Goal: Information Seeking & Learning: Compare options

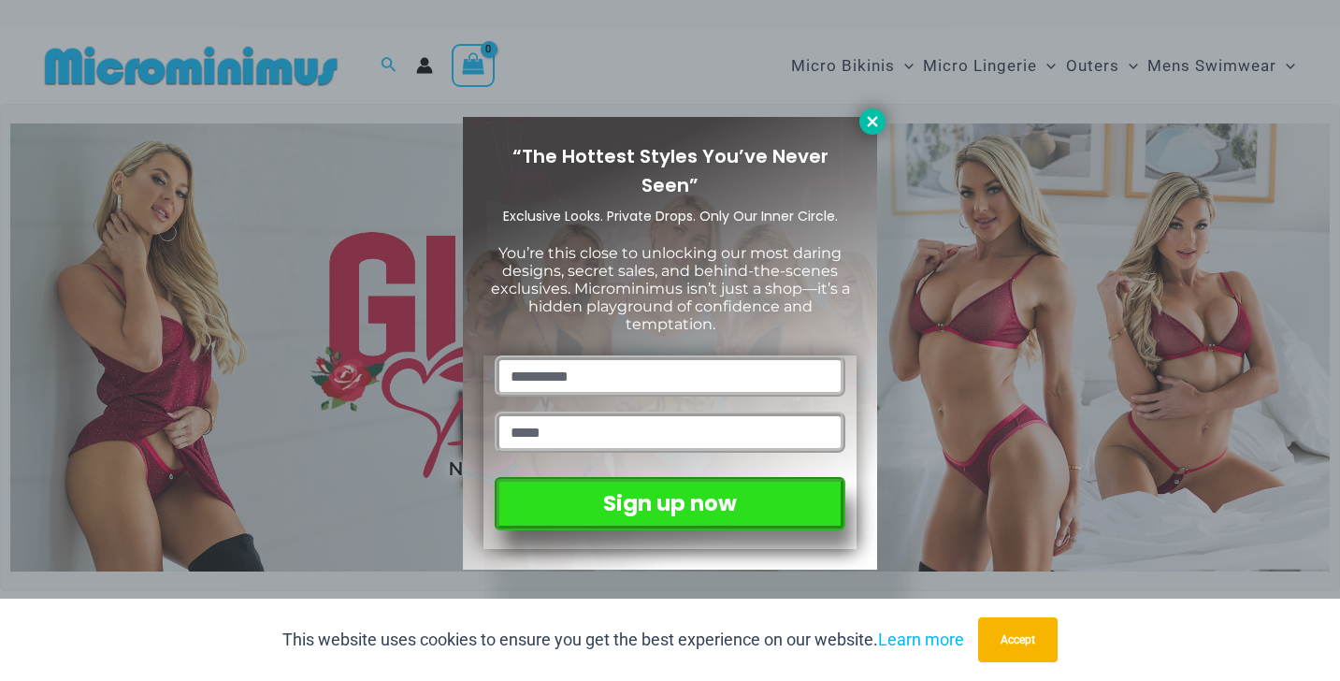
click at [874, 123] on icon at bounding box center [872, 121] width 10 height 10
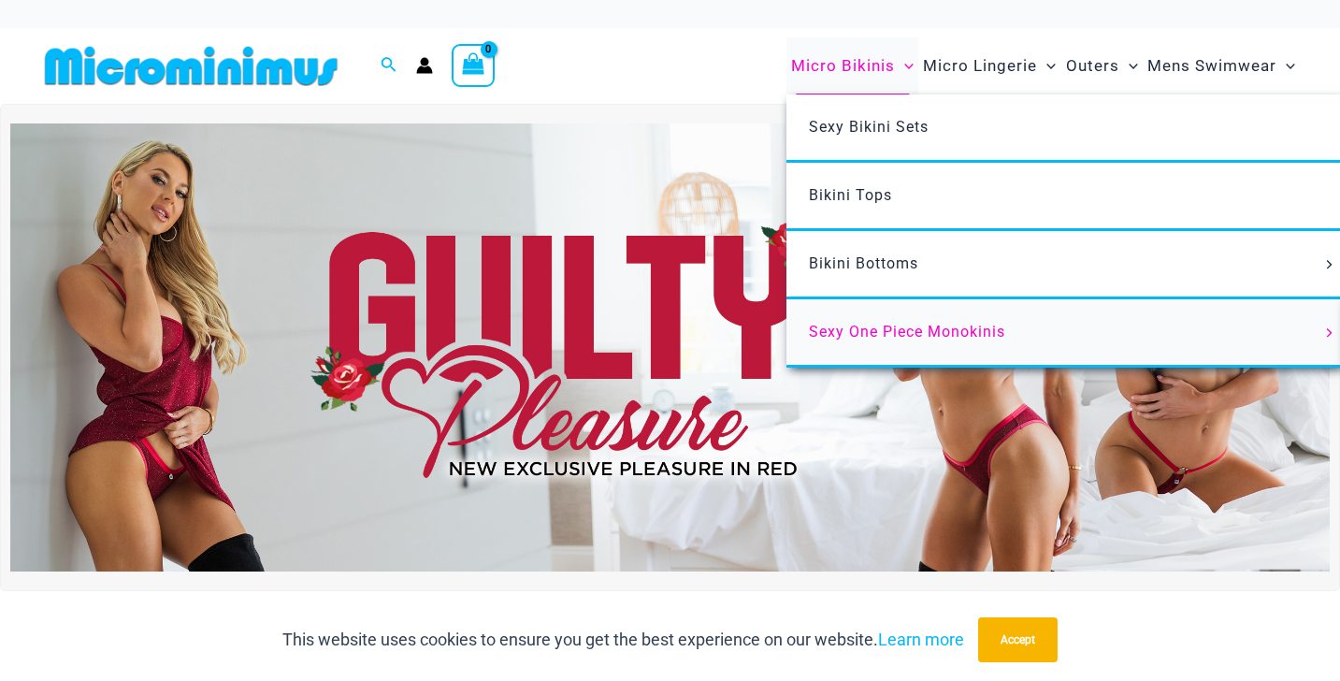
click at [871, 328] on span "Sexy One Piece Monokinis" at bounding box center [907, 332] width 196 height 18
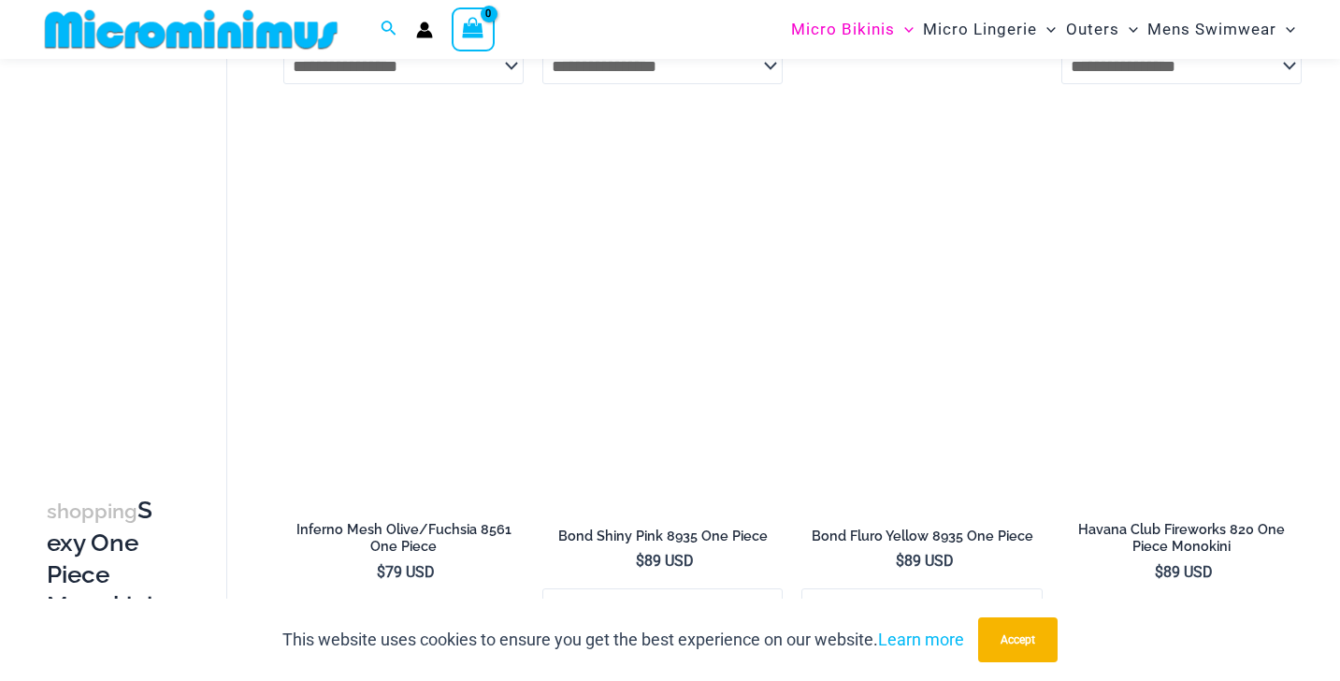
scroll to position [1178, 0]
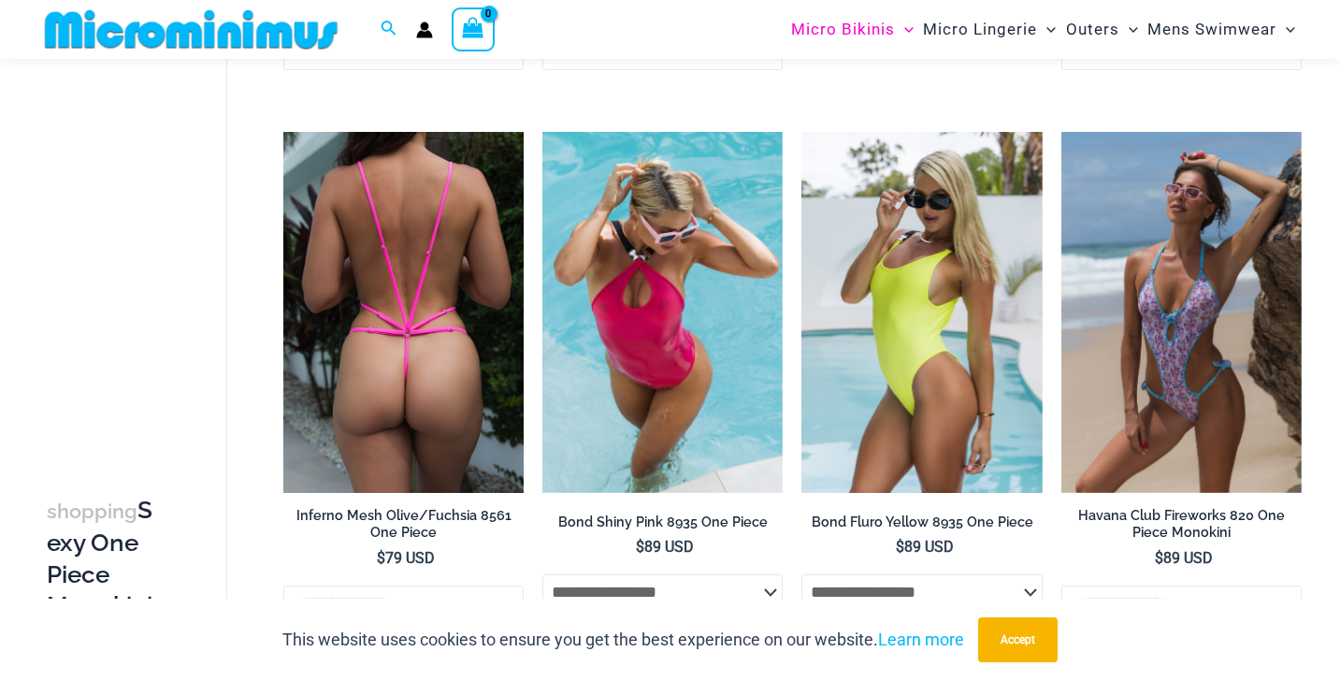
click at [427, 262] on img at bounding box center [403, 312] width 240 height 361
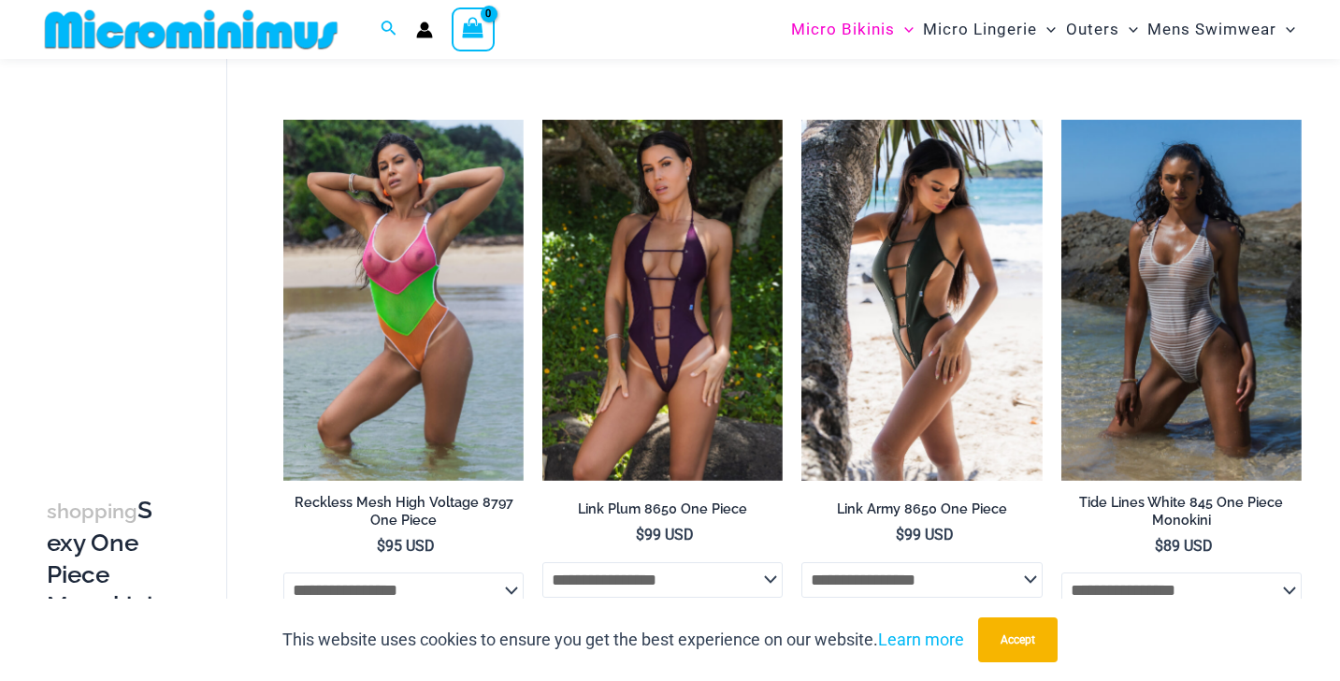
scroll to position [1737, 0]
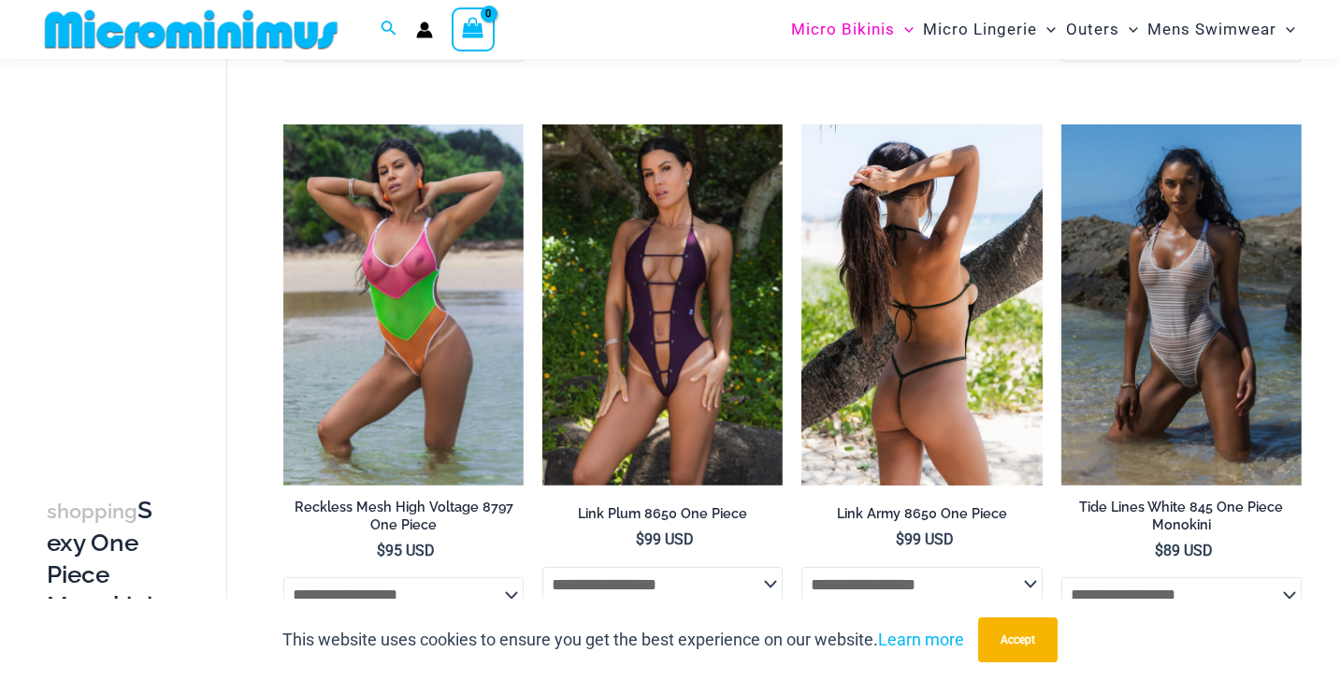
click at [906, 284] on img at bounding box center [922, 304] width 240 height 361
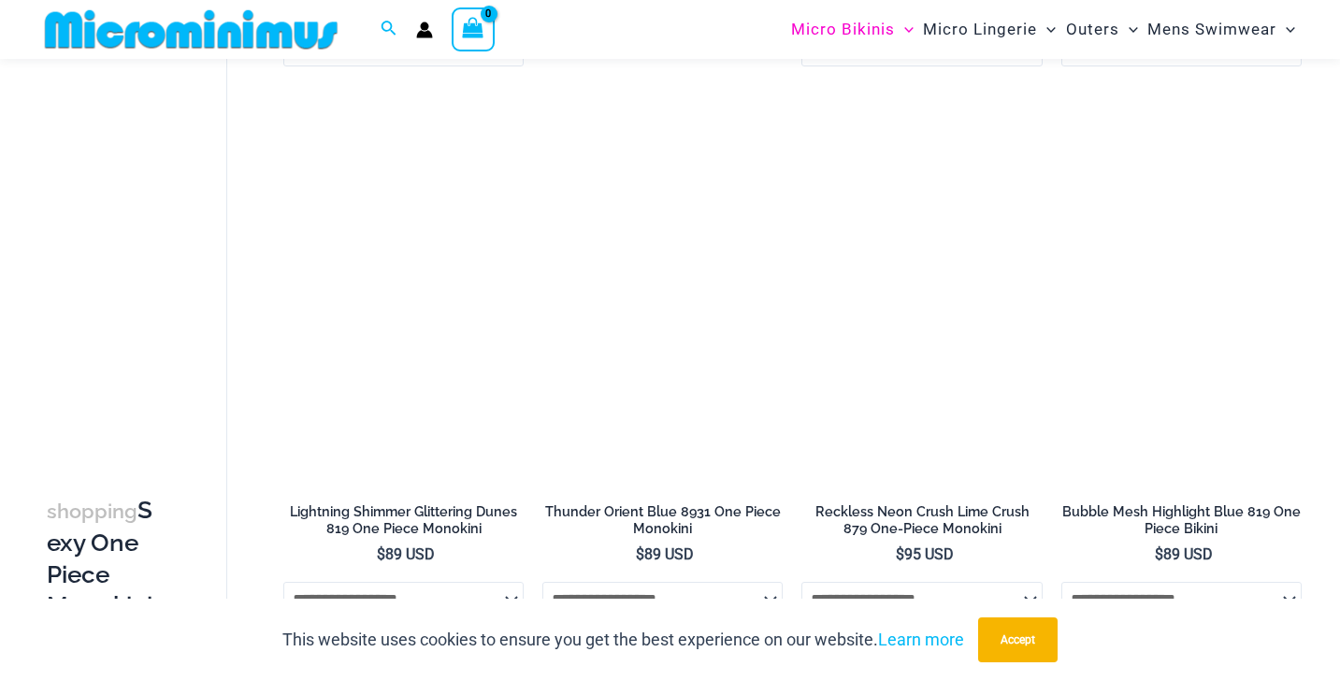
scroll to position [2844, 0]
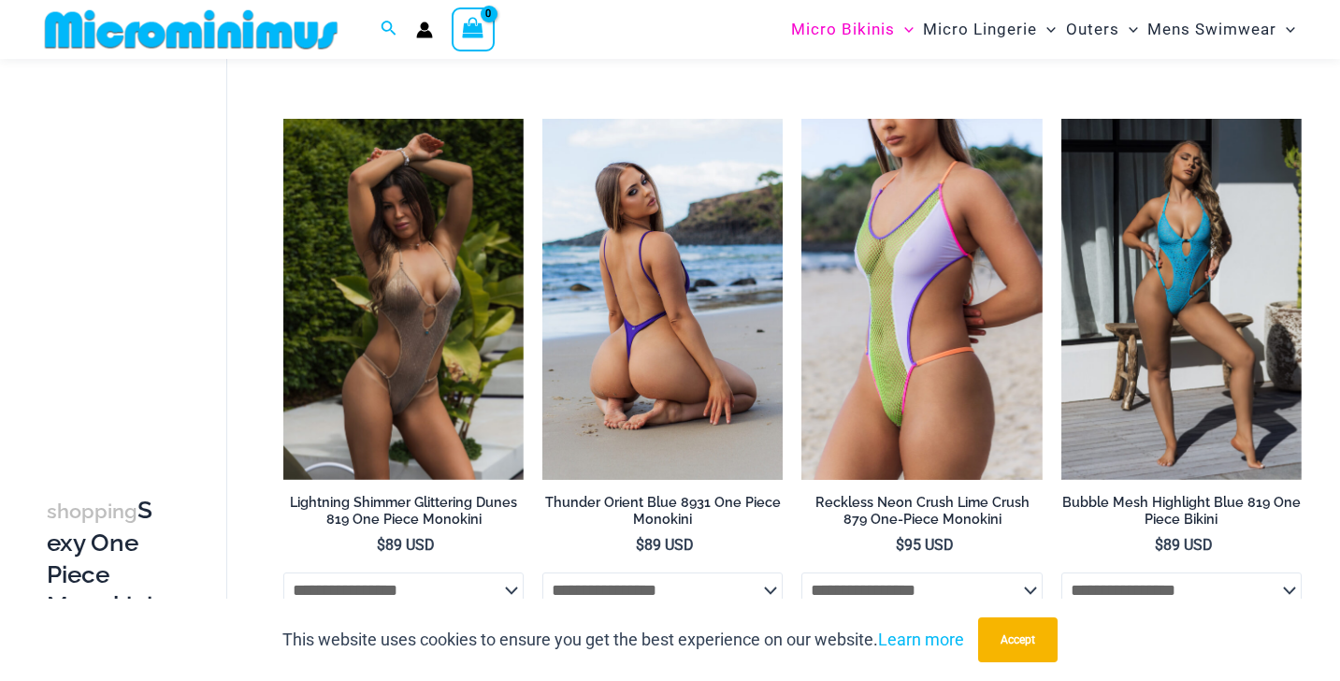
click at [660, 386] on img at bounding box center [662, 299] width 240 height 361
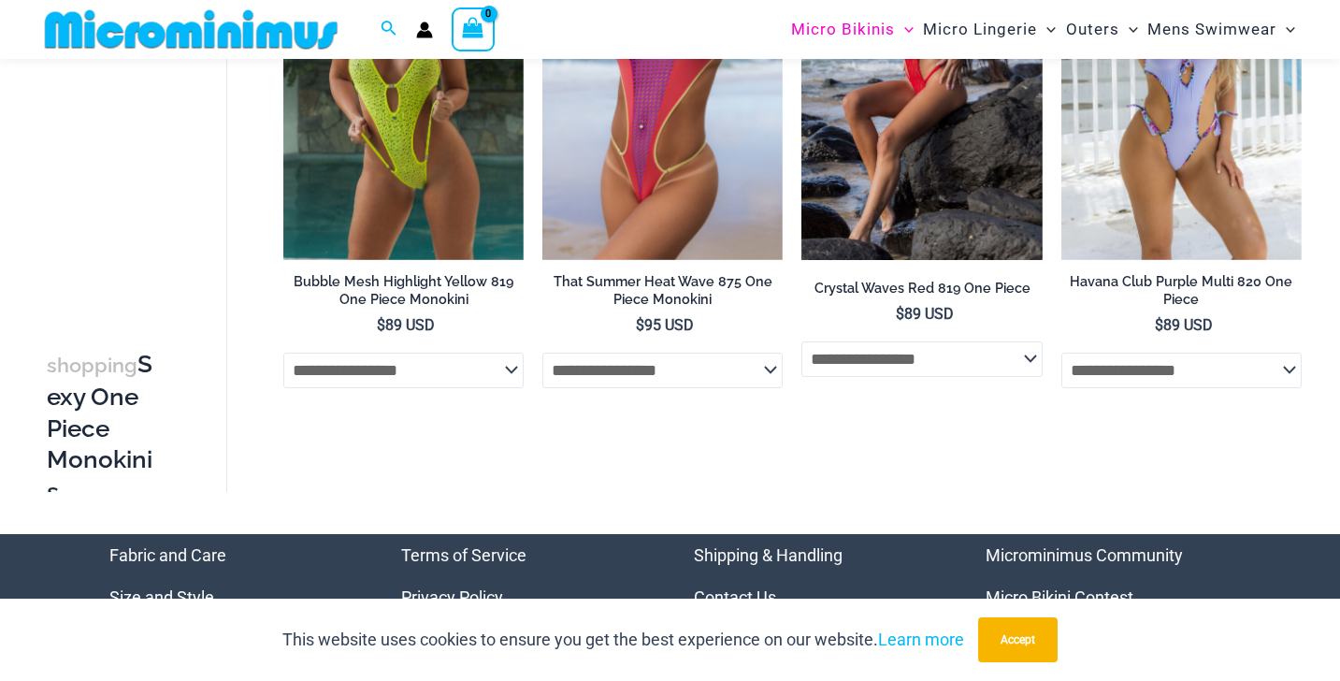
scroll to position [3372, 0]
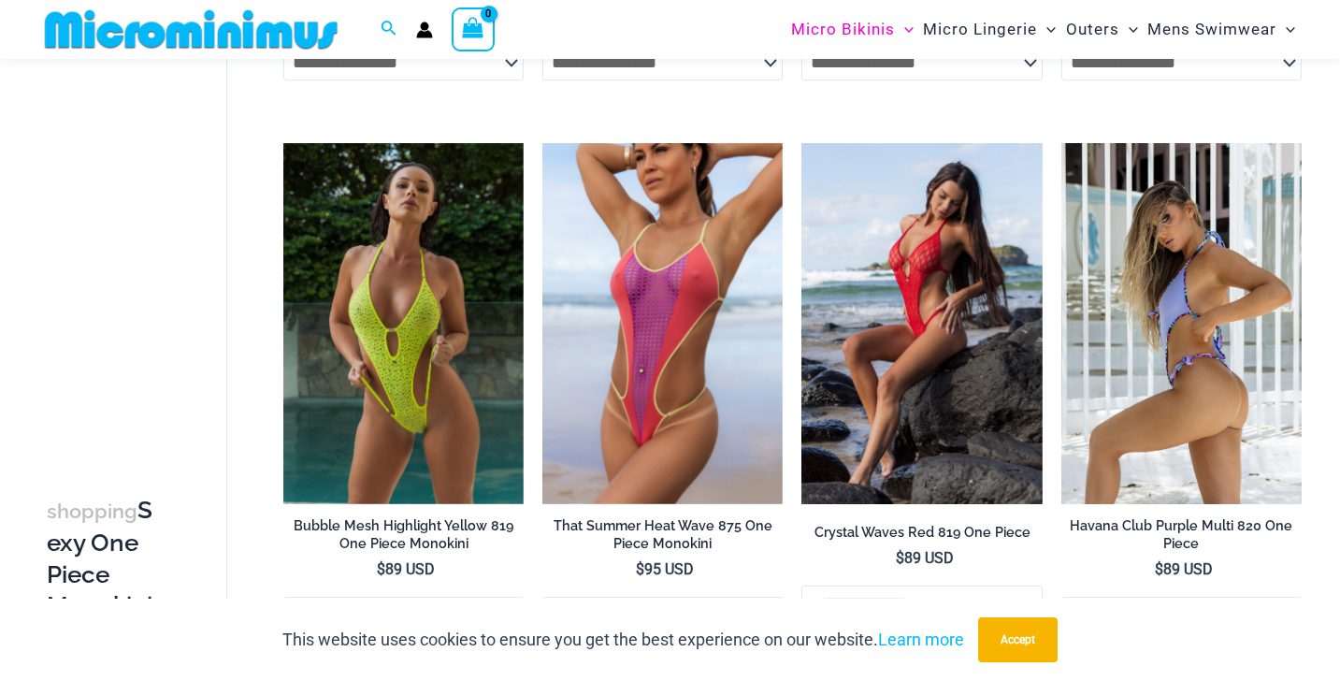
click at [1201, 287] on img at bounding box center [1182, 323] width 240 height 361
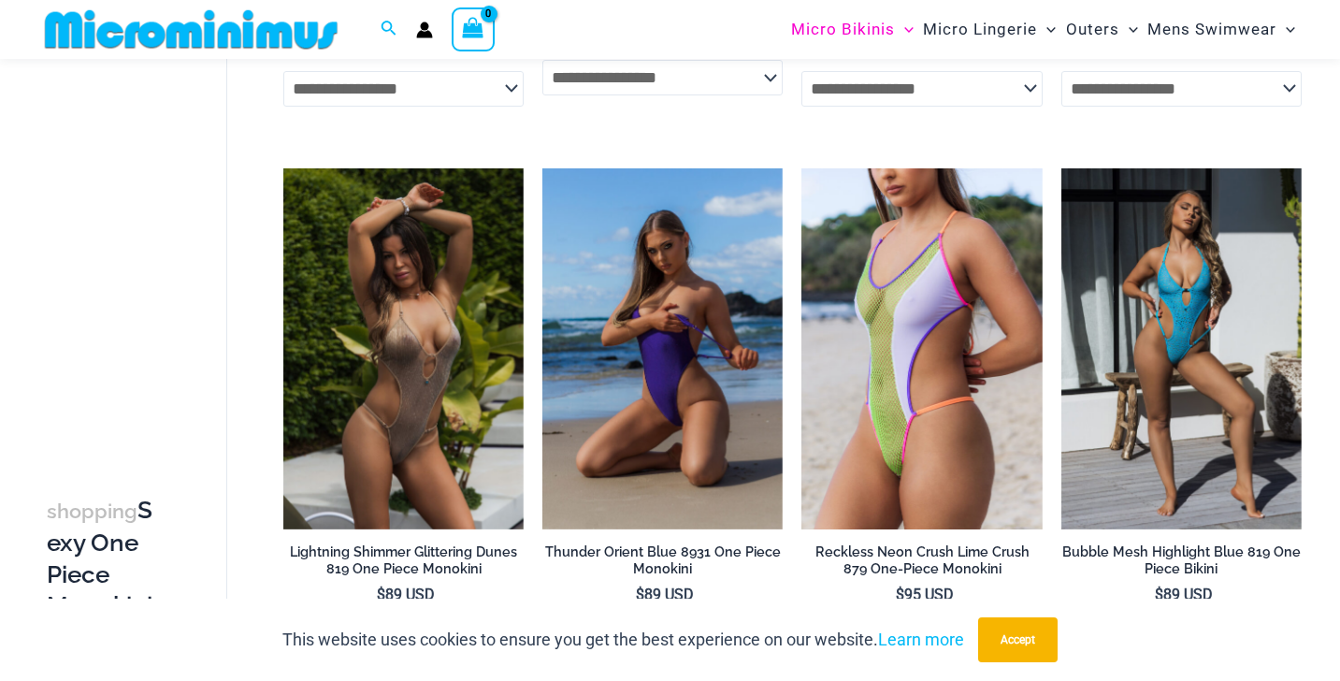
scroll to position [2793, 0]
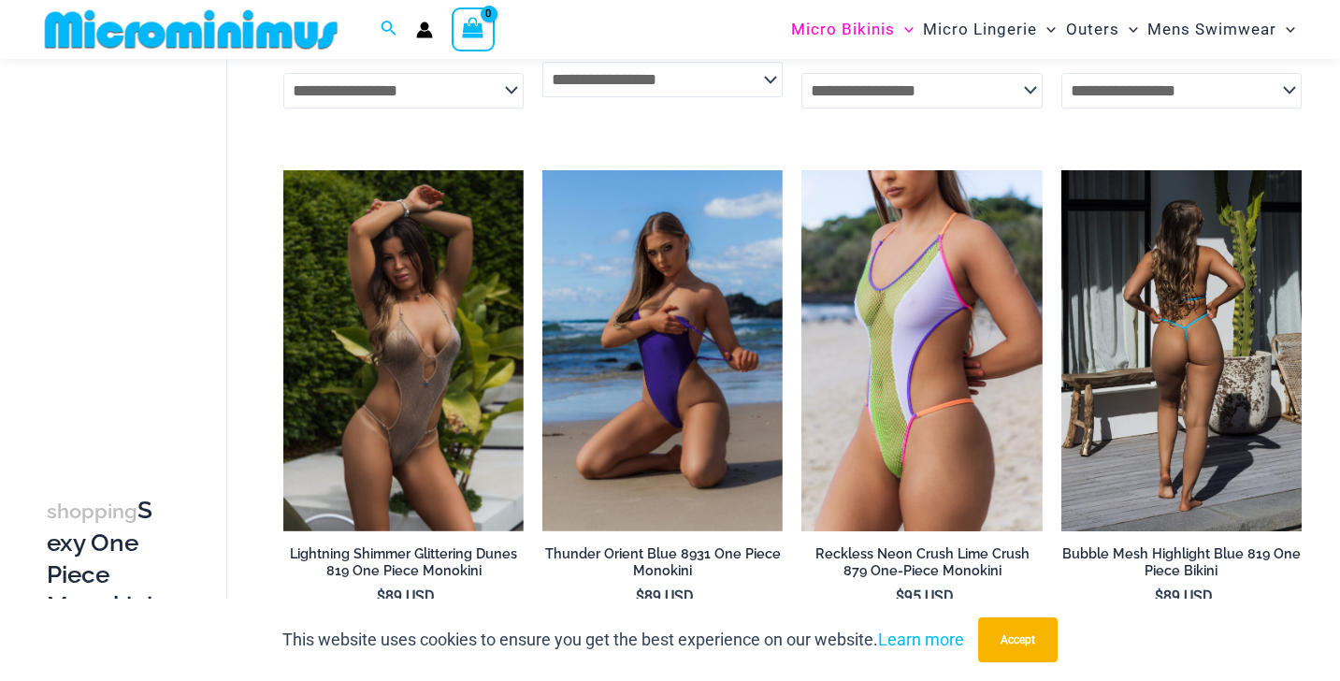
click at [1154, 303] on img at bounding box center [1182, 350] width 240 height 361
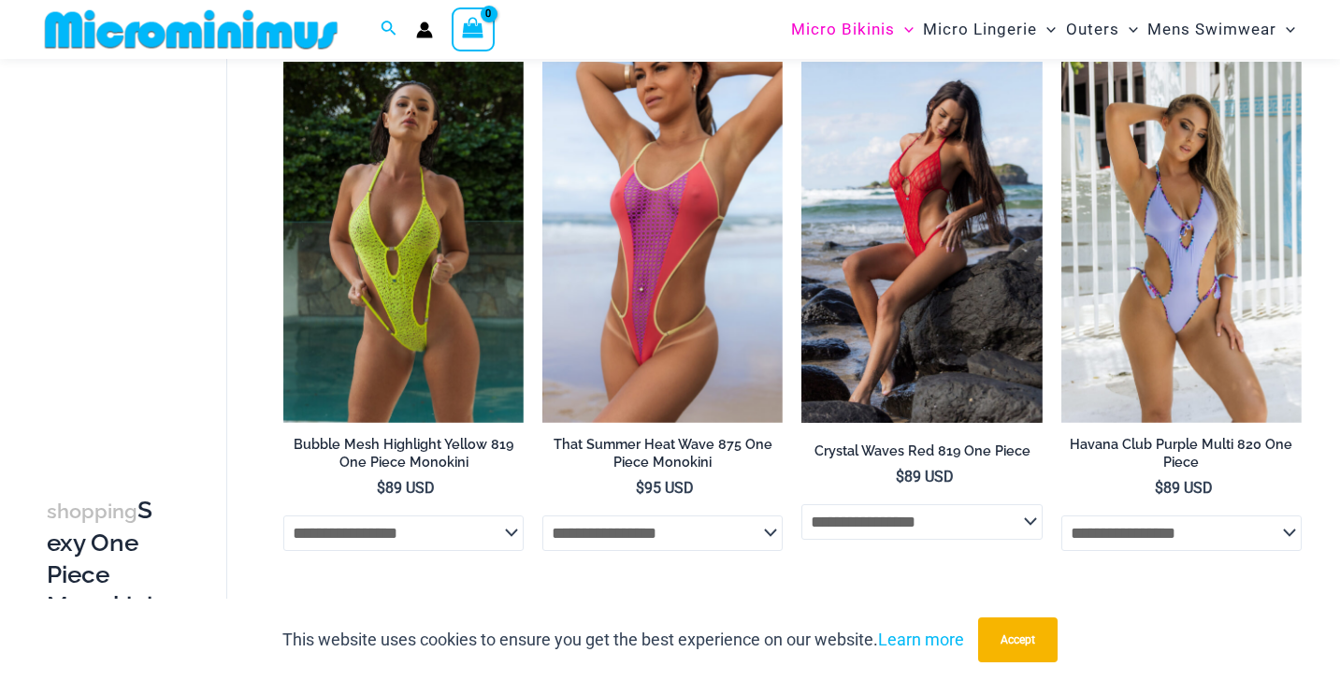
scroll to position [3452, 0]
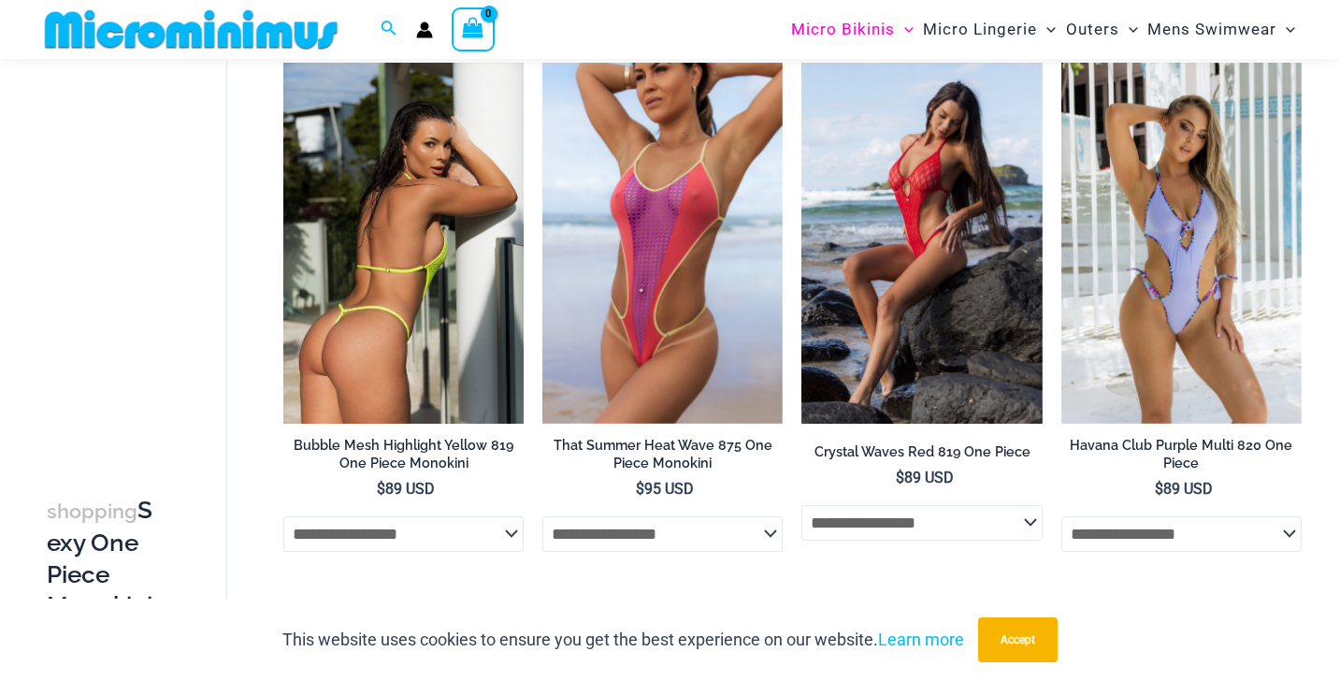
click at [409, 170] on img at bounding box center [403, 243] width 240 height 361
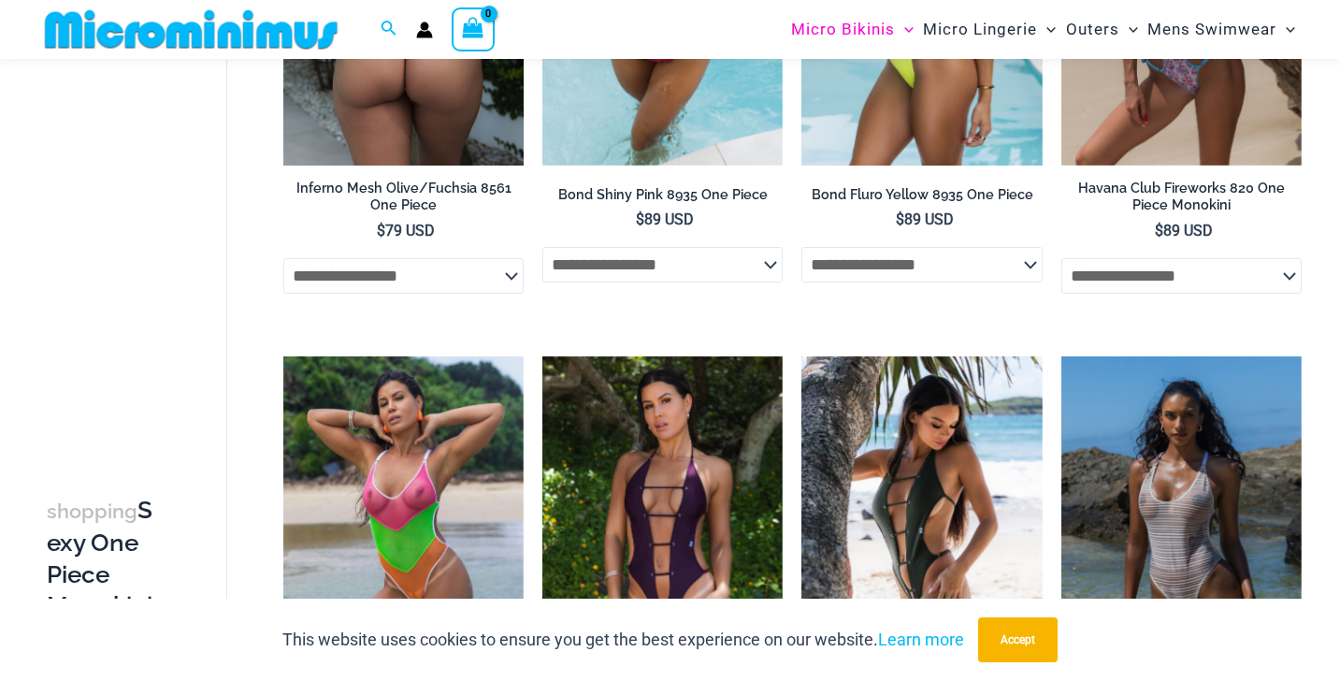
scroll to position [1622, 0]
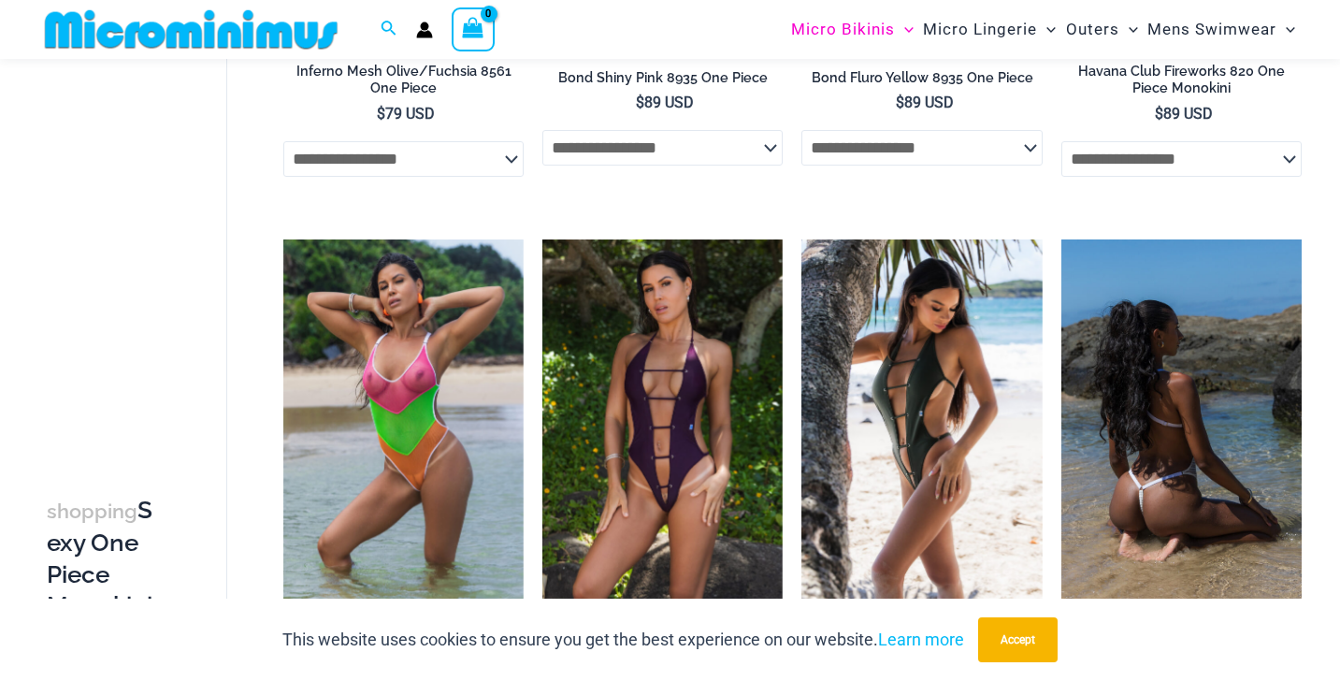
click at [1104, 353] on img at bounding box center [1182, 419] width 240 height 361
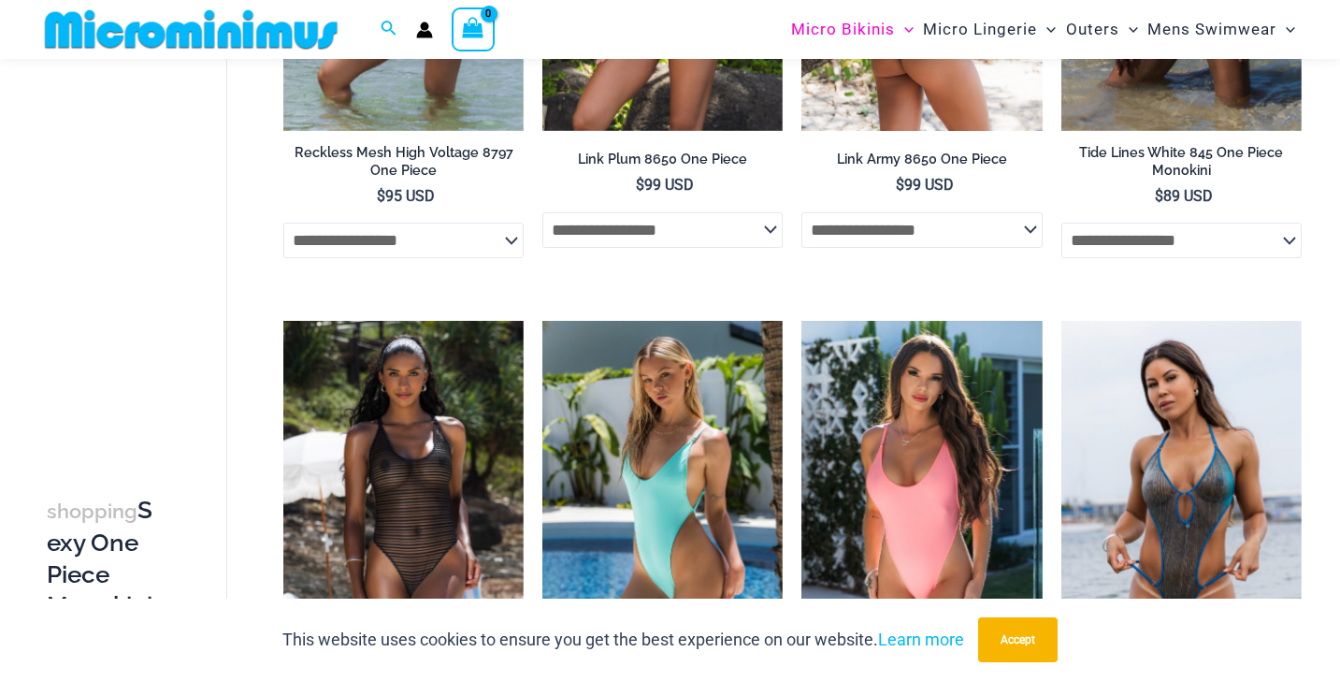
scroll to position [2141, 0]
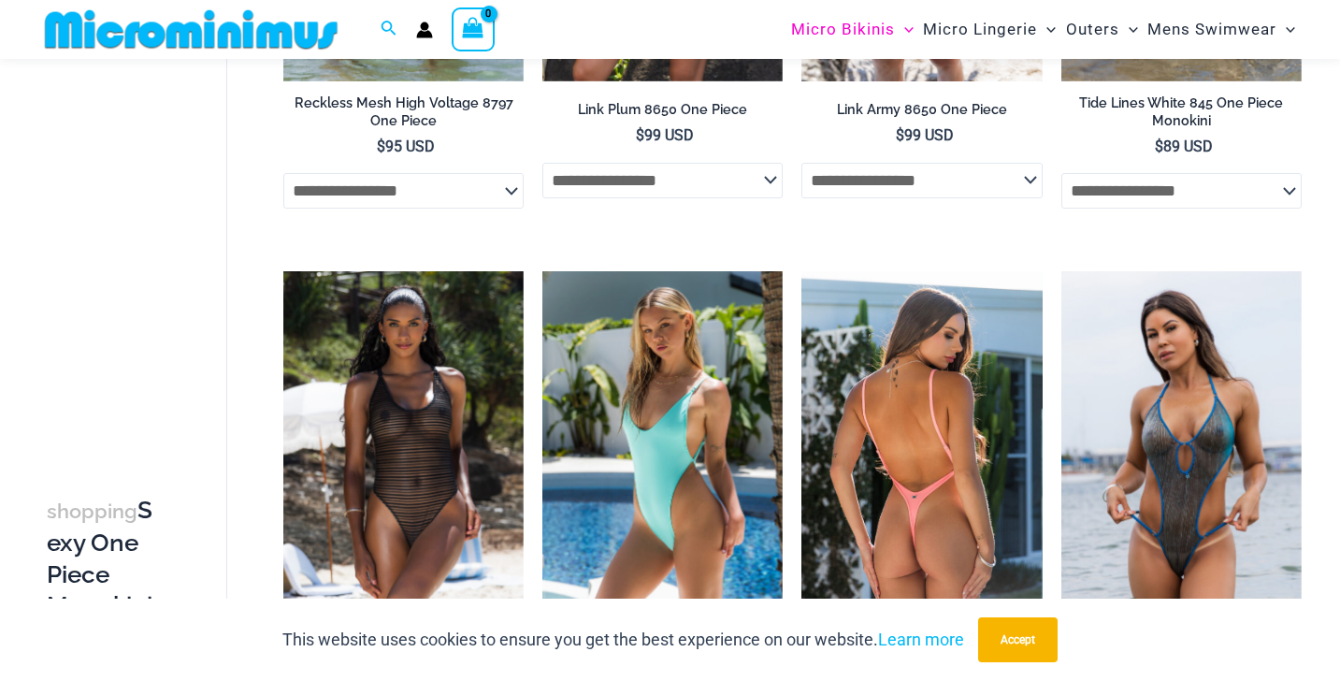
click at [934, 494] on img at bounding box center [922, 451] width 240 height 361
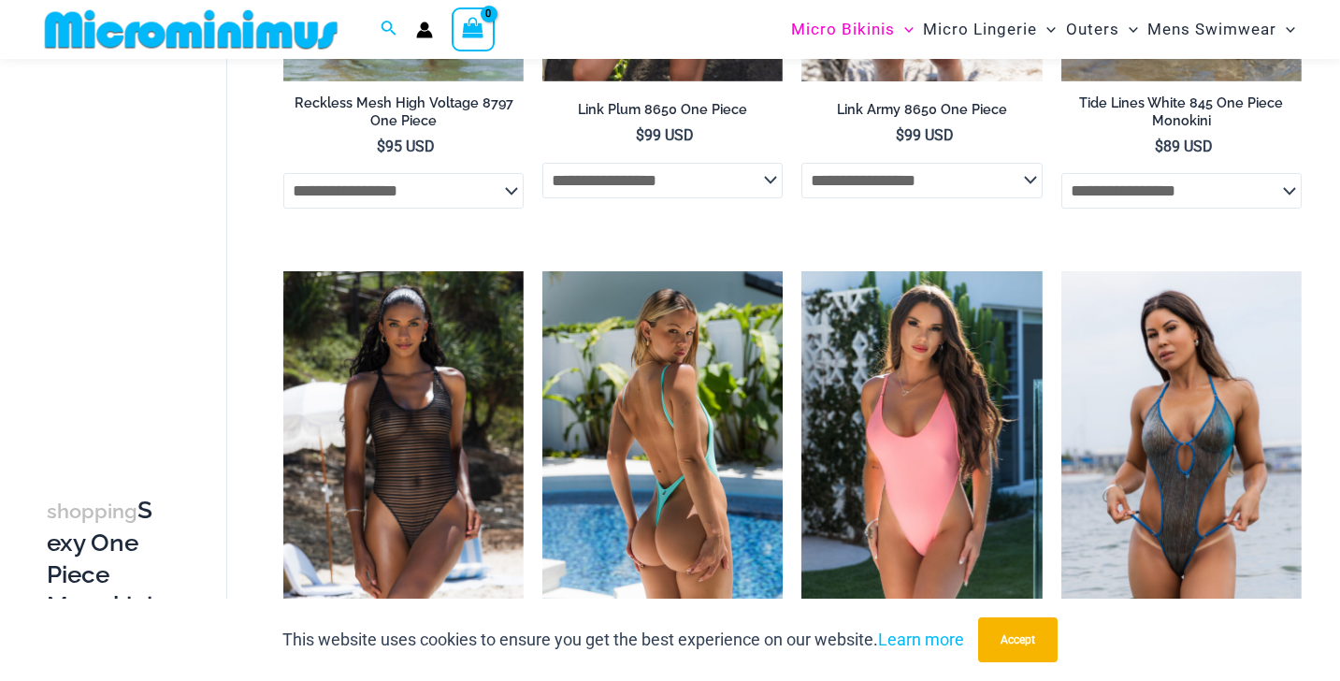
scroll to position [2239, 0]
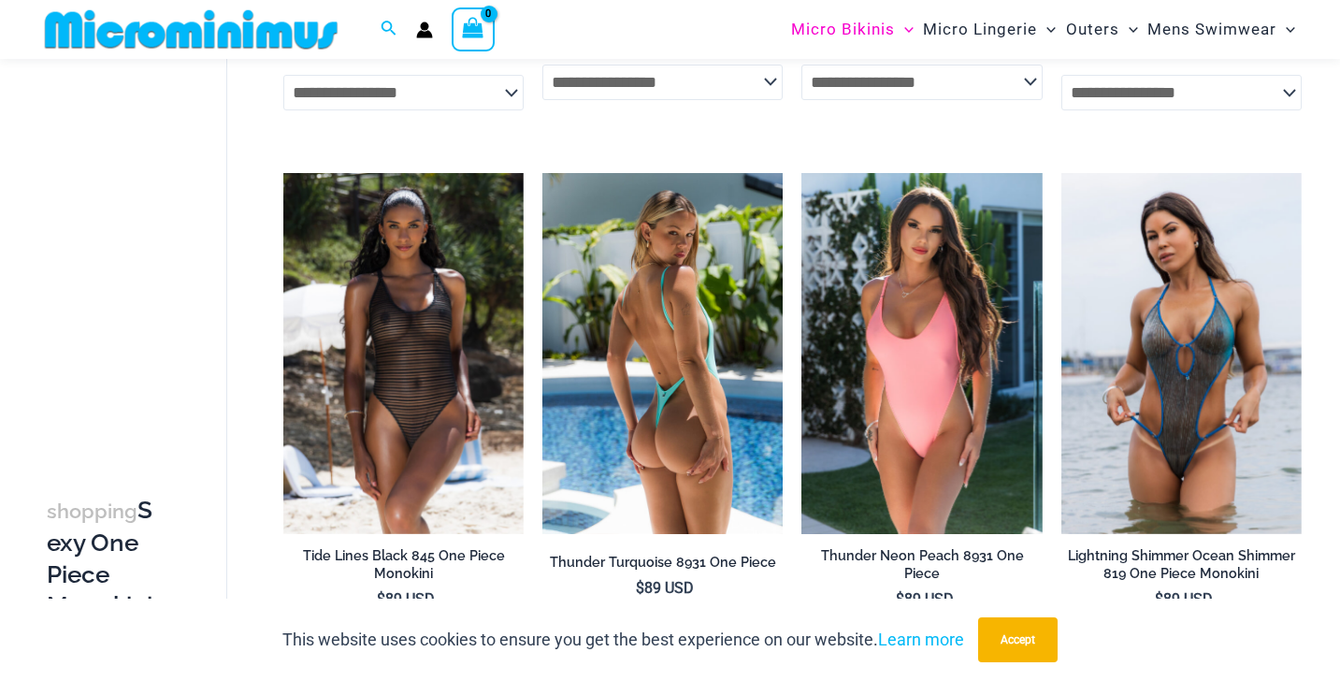
click at [672, 353] on img at bounding box center [662, 353] width 240 height 361
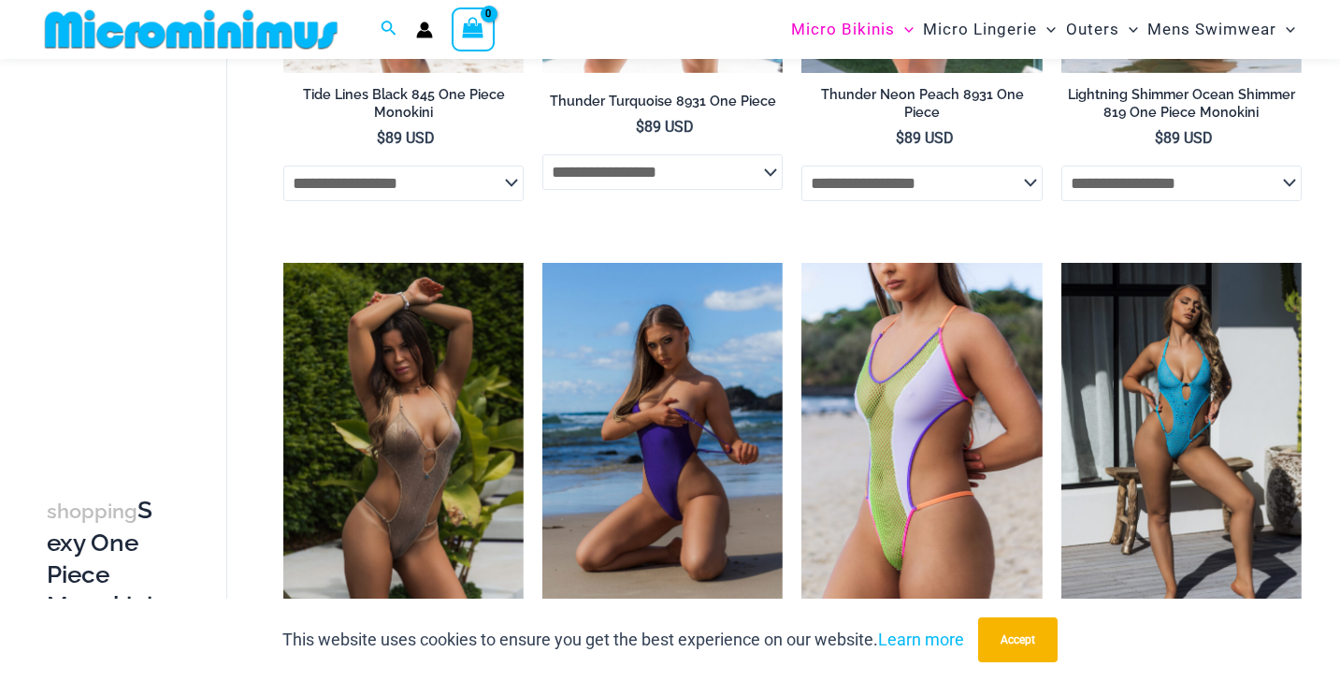
scroll to position [2805, 0]
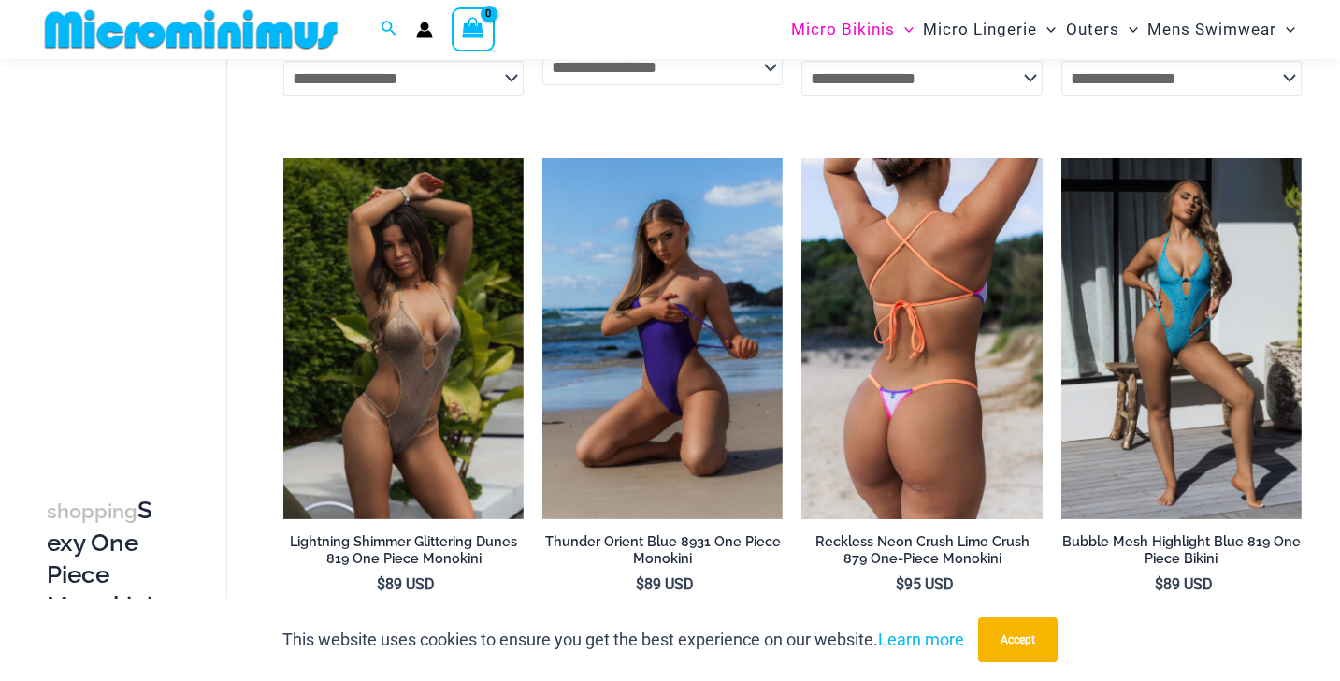
click at [847, 384] on img at bounding box center [922, 338] width 240 height 361
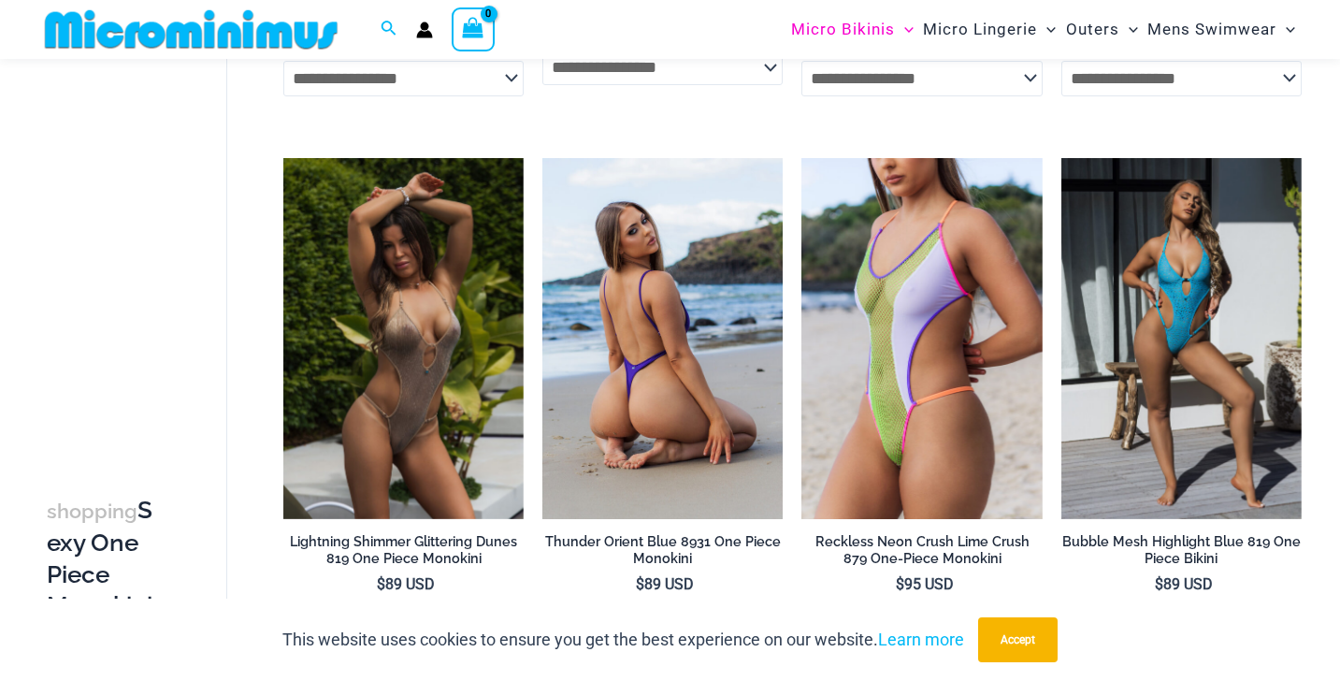
click at [591, 300] on img at bounding box center [662, 338] width 240 height 361
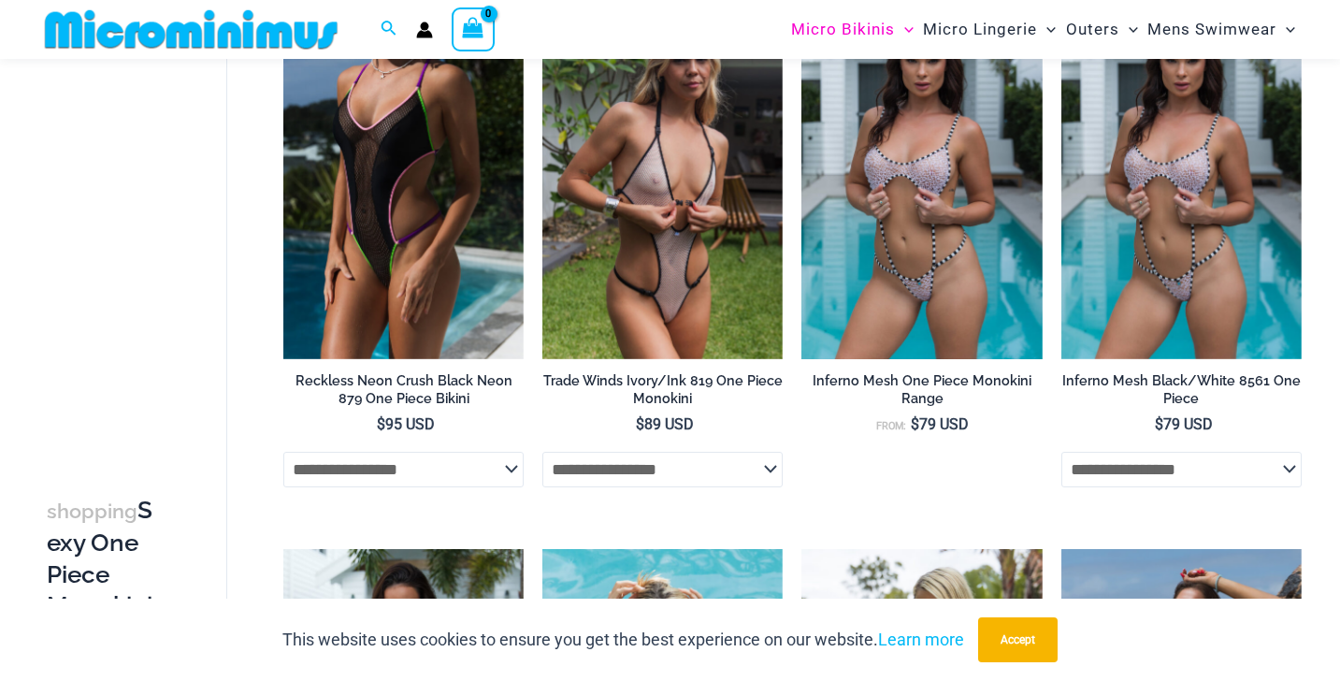
scroll to position [665, 0]
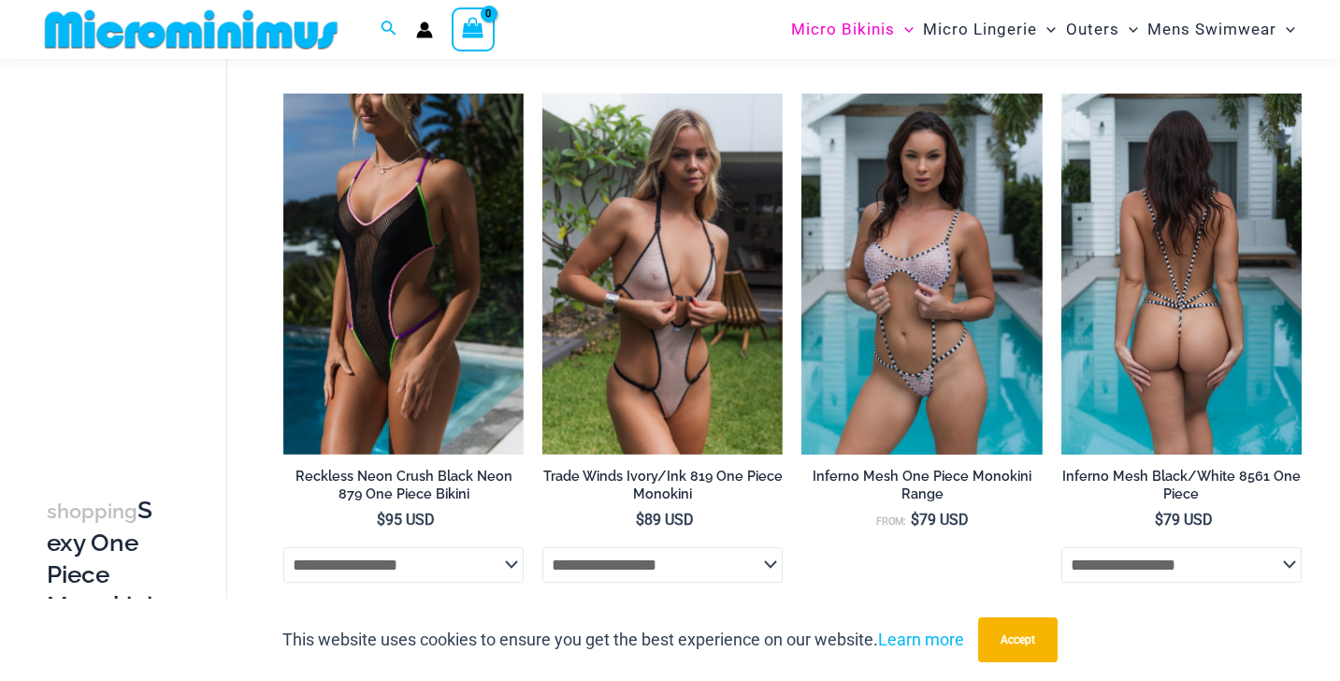
click at [1084, 214] on img at bounding box center [1182, 274] width 240 height 361
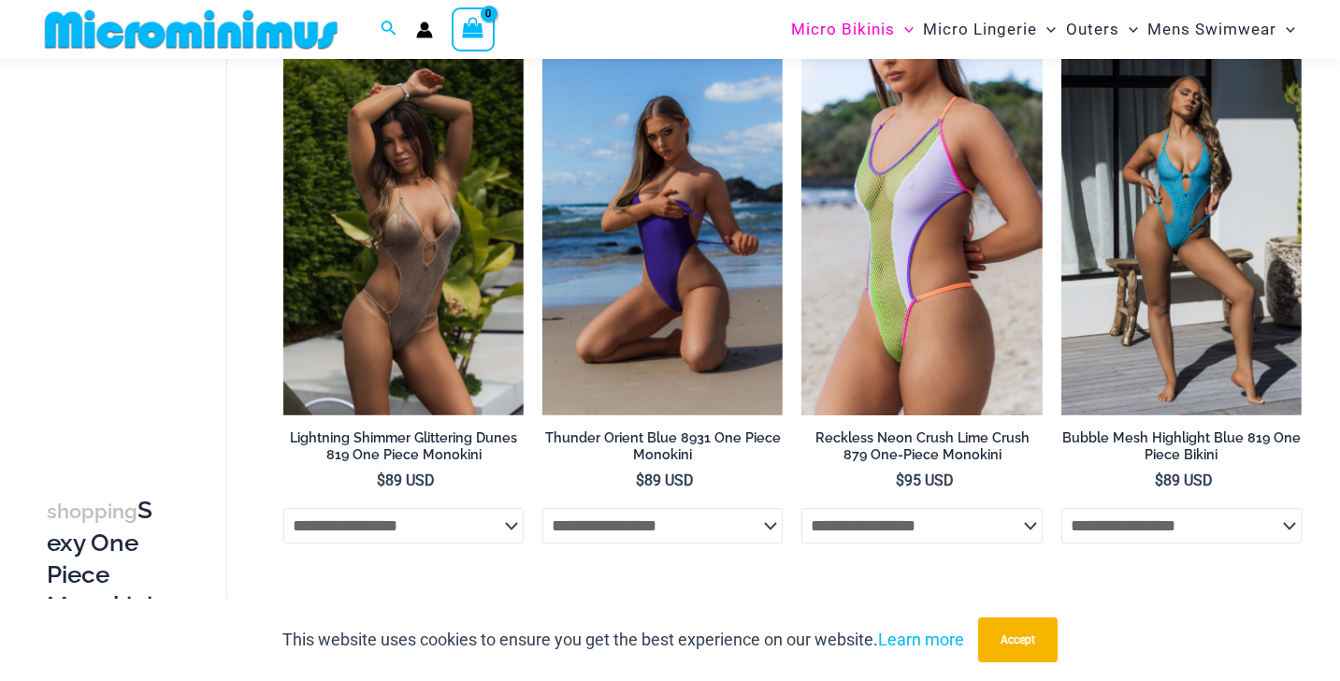
scroll to position [2912, 0]
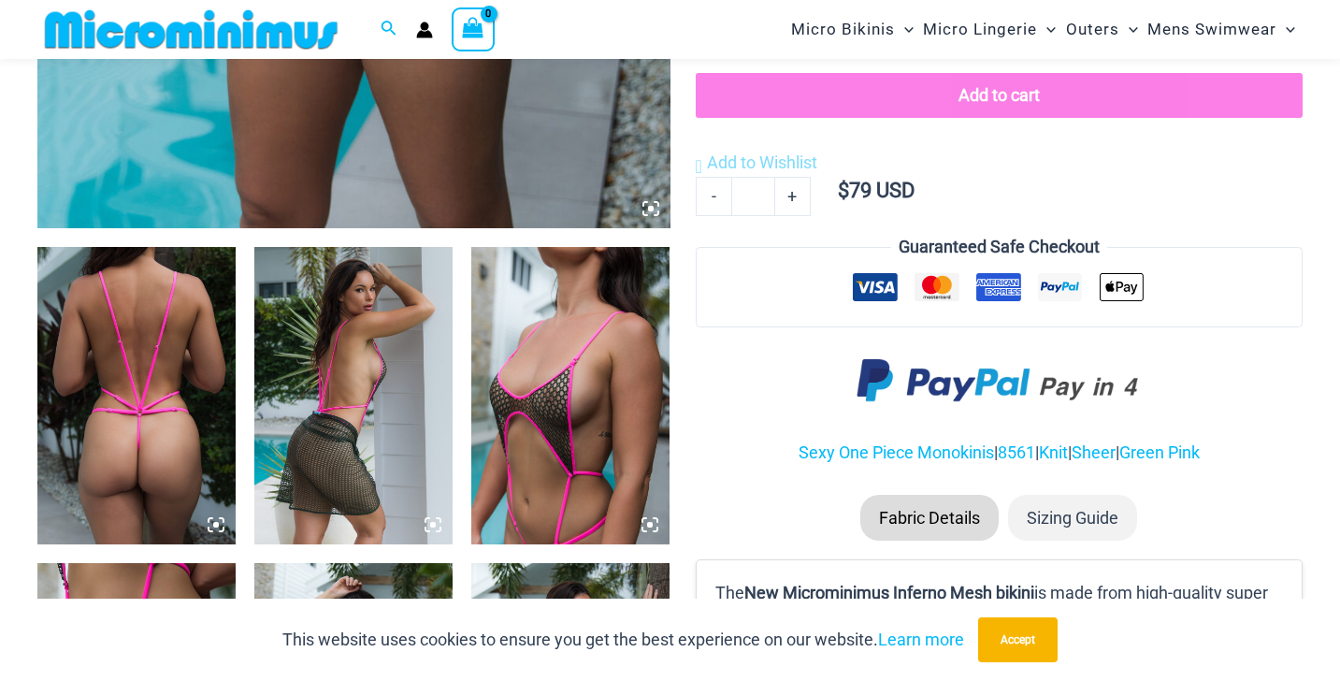
scroll to position [907, 0]
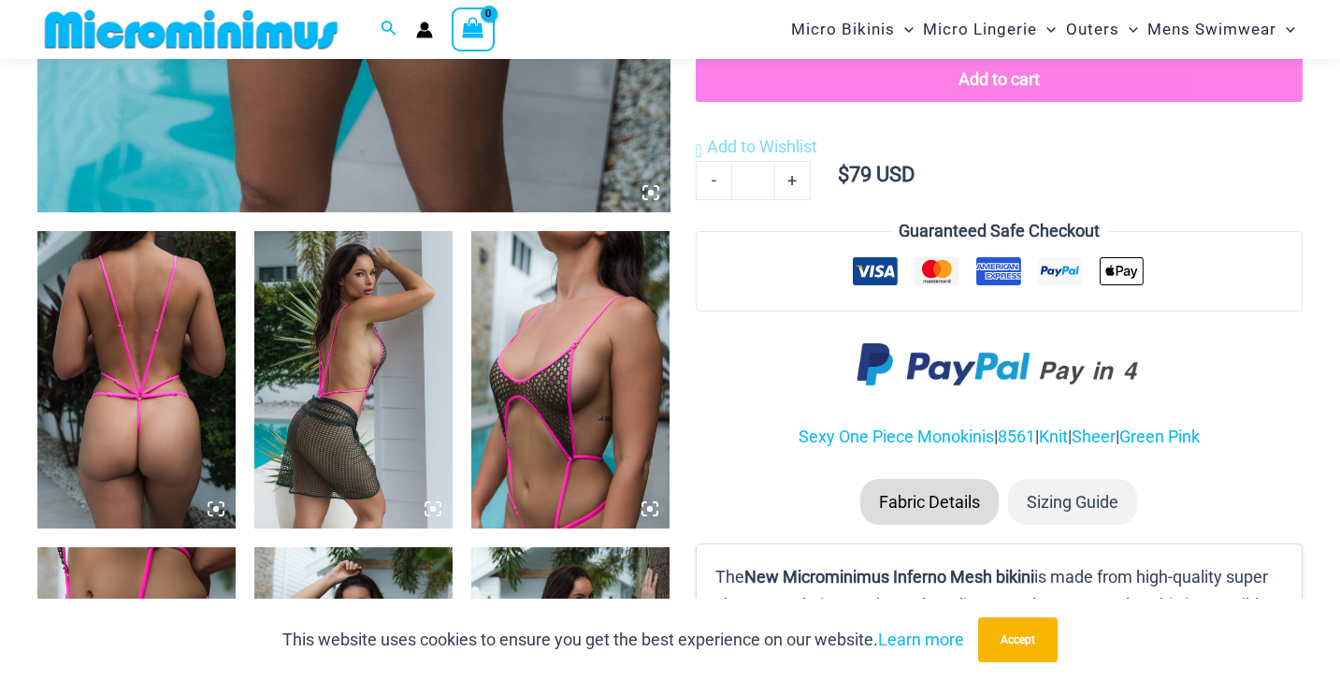
click at [112, 404] on img at bounding box center [136, 379] width 198 height 297
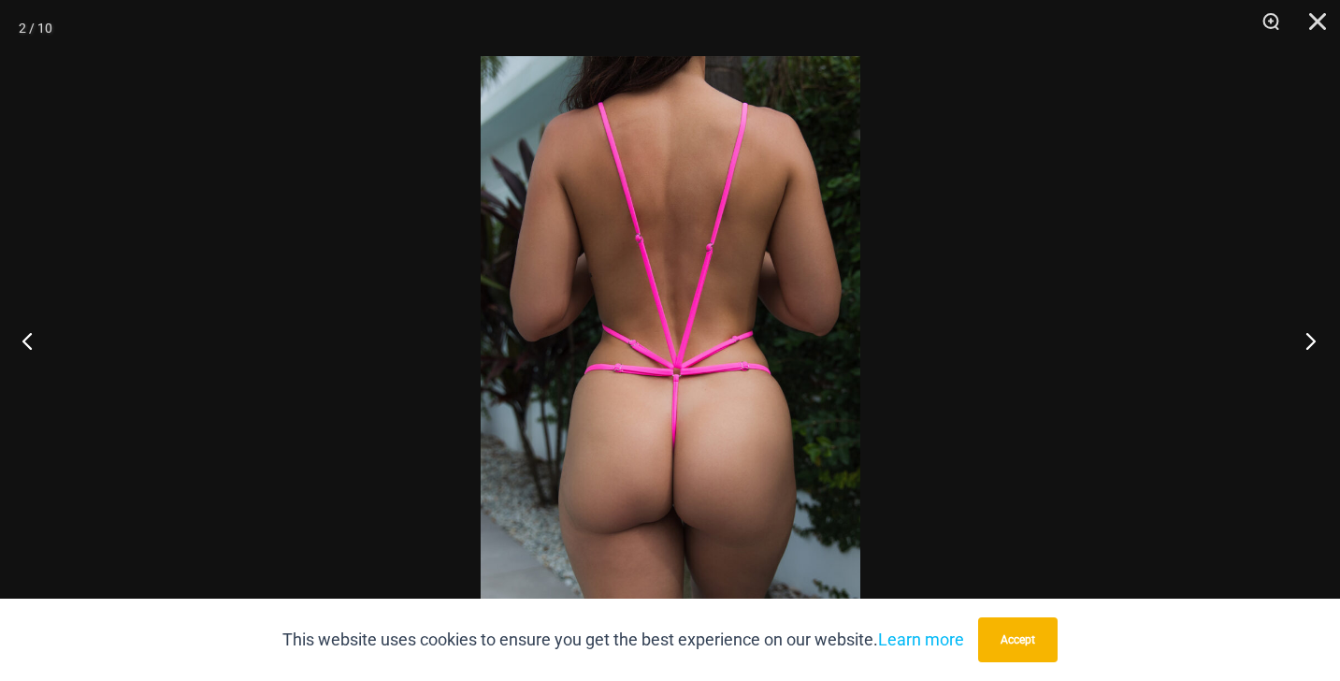
click at [1306, 340] on button "Next" at bounding box center [1305, 341] width 70 height 94
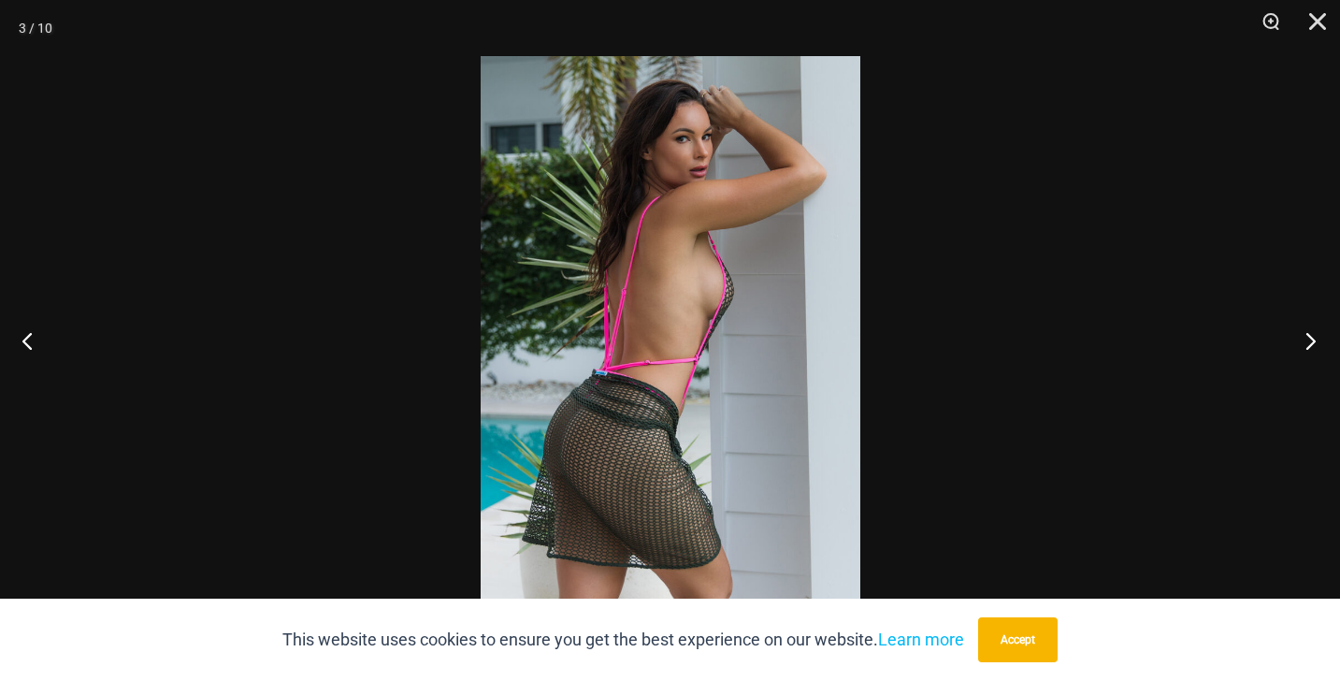
click at [1306, 340] on button "Next" at bounding box center [1305, 341] width 70 height 94
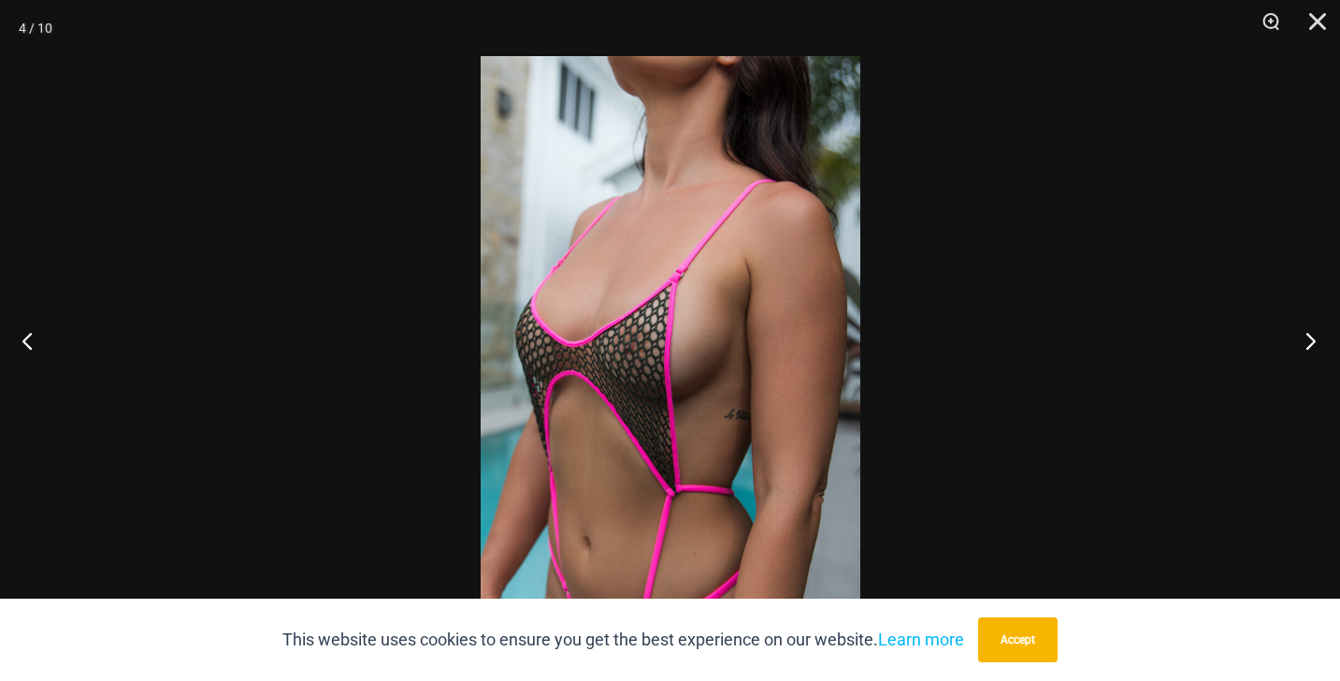
click at [1310, 337] on button "Next" at bounding box center [1305, 341] width 70 height 94
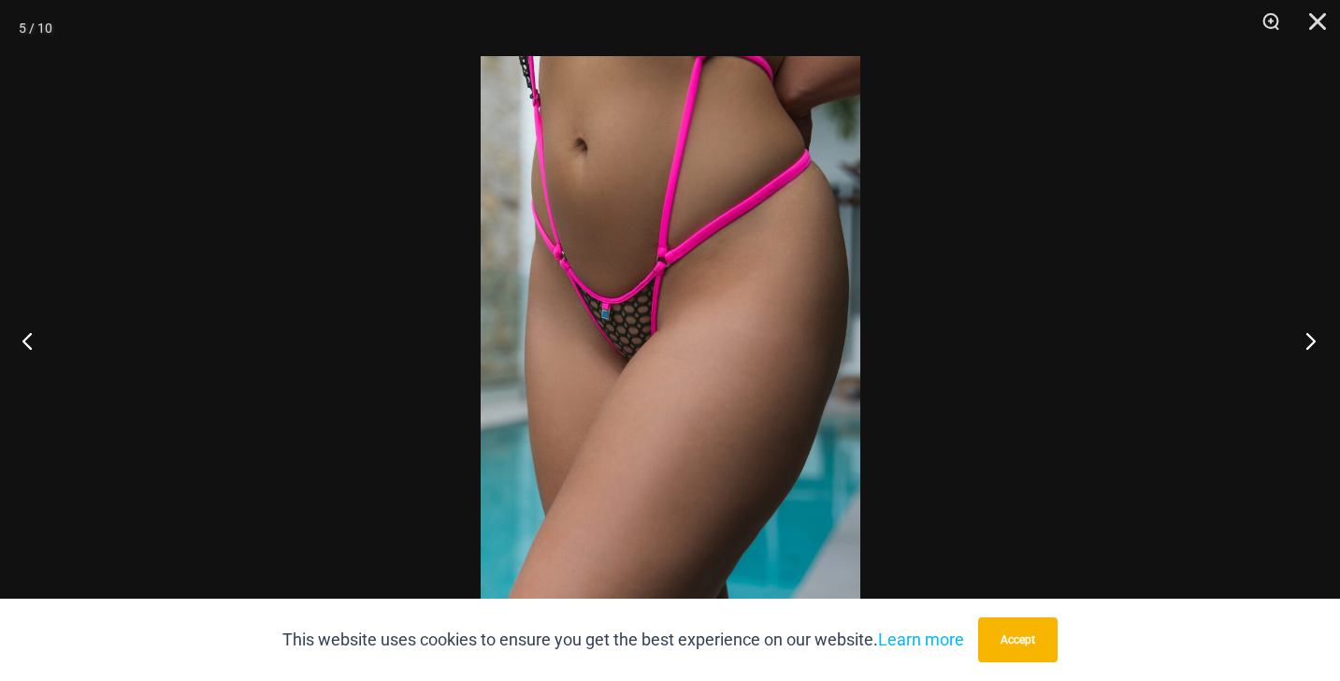
click at [1310, 337] on button "Next" at bounding box center [1305, 341] width 70 height 94
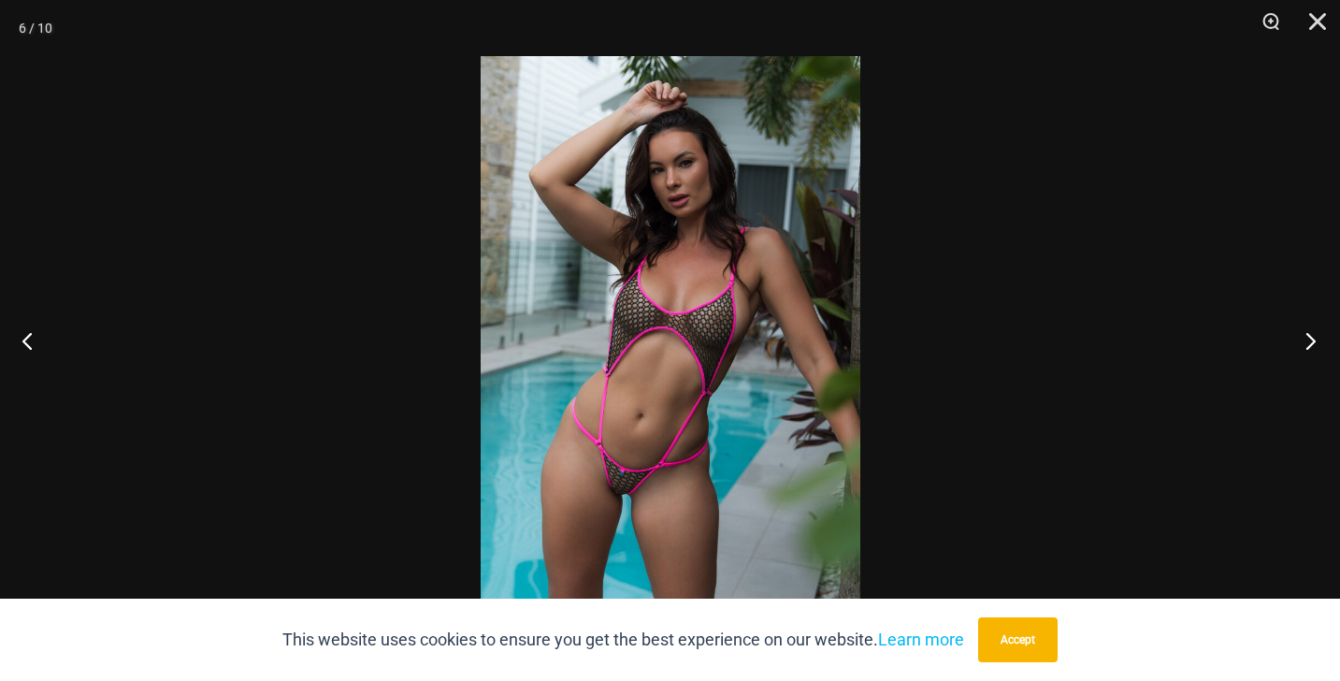
click at [1310, 337] on button "Next" at bounding box center [1305, 341] width 70 height 94
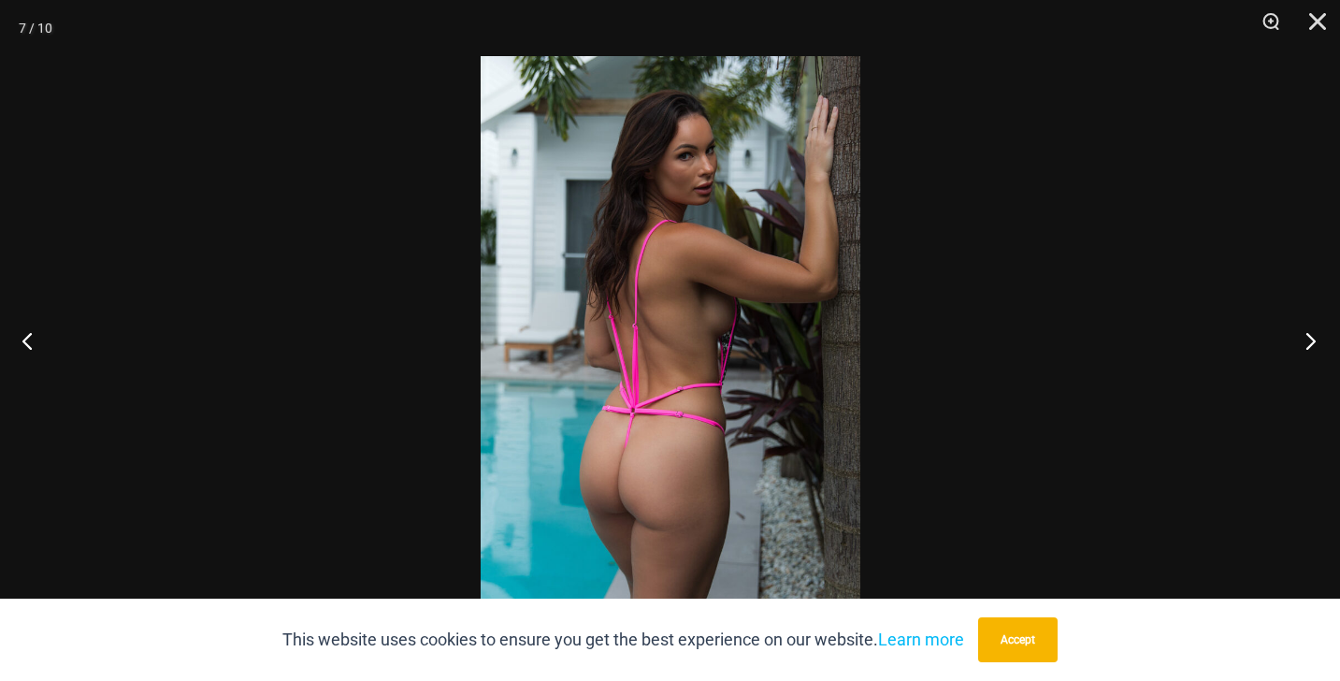
click at [1310, 337] on button "Next" at bounding box center [1305, 341] width 70 height 94
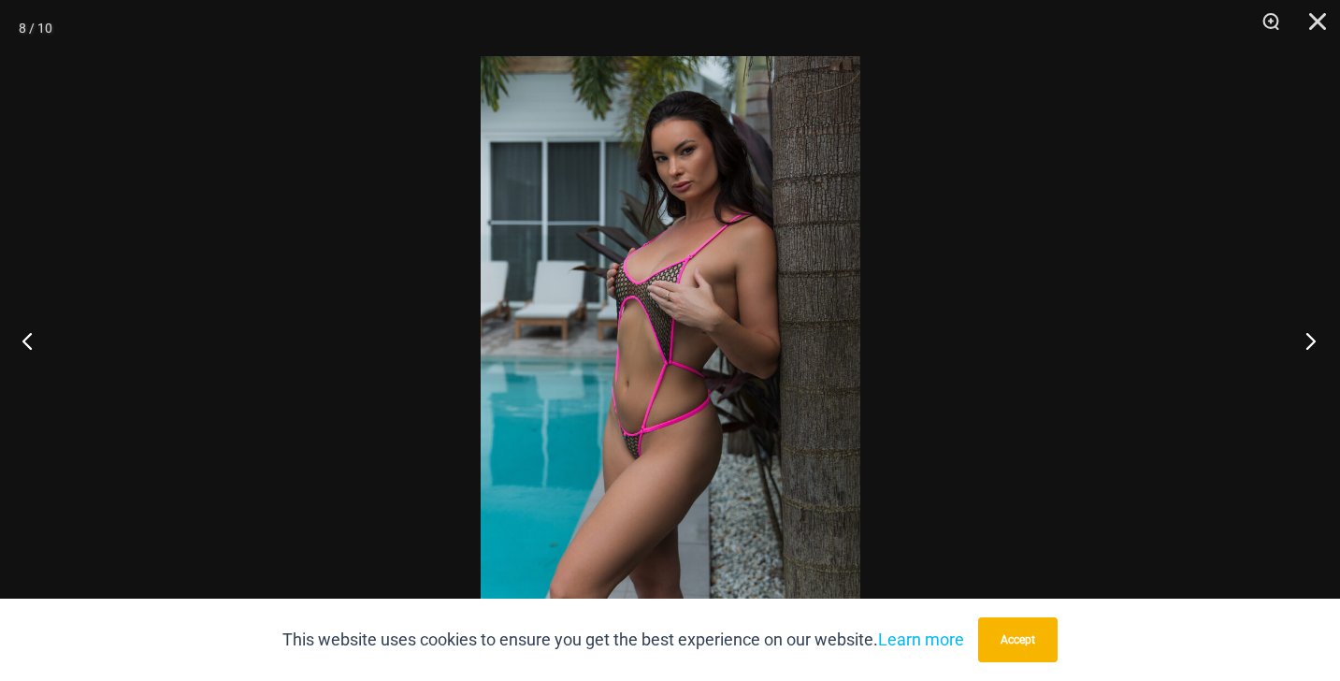
click at [1310, 337] on button "Next" at bounding box center [1305, 341] width 70 height 94
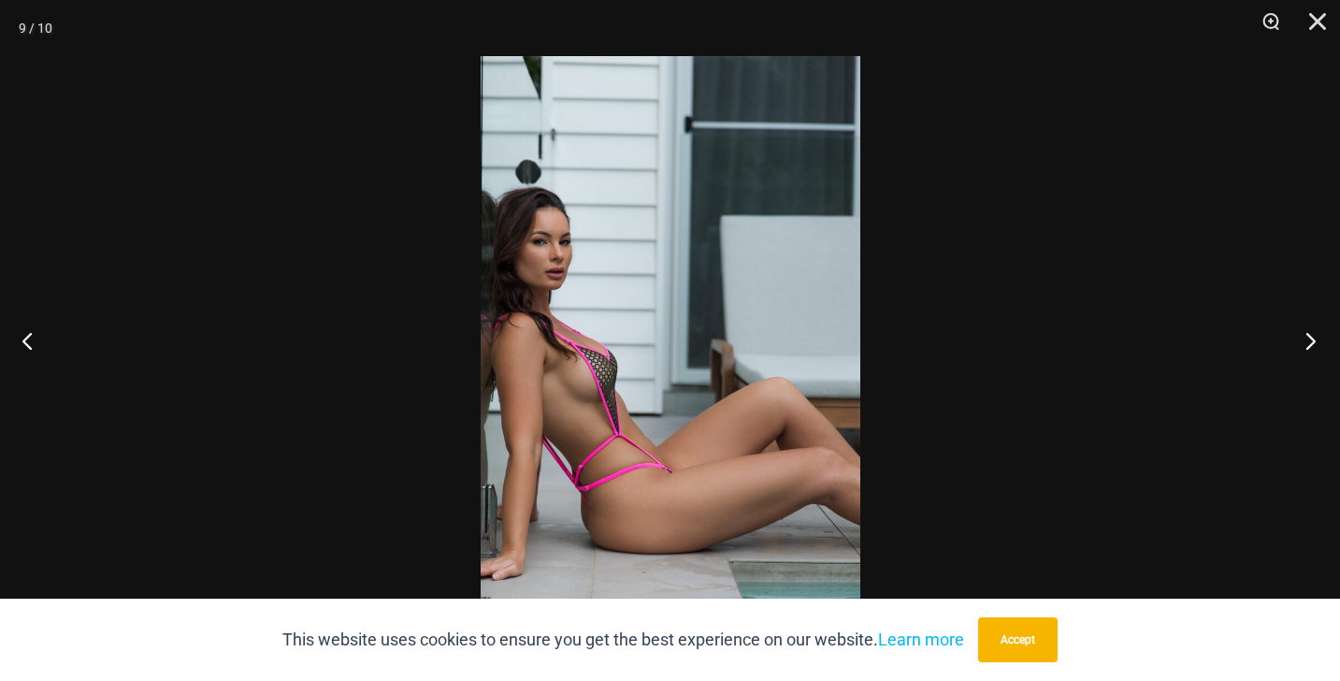
click at [1310, 337] on button "Next" at bounding box center [1305, 341] width 70 height 94
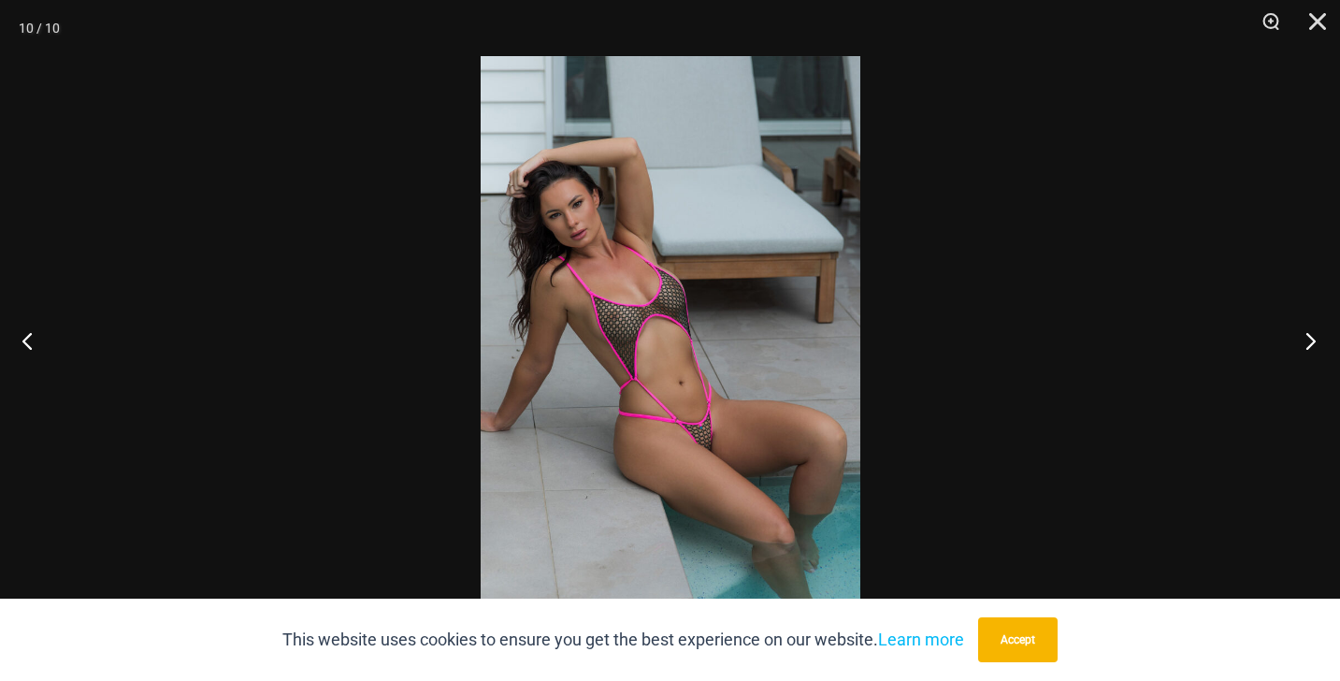
click at [1310, 337] on button "Next" at bounding box center [1305, 341] width 70 height 94
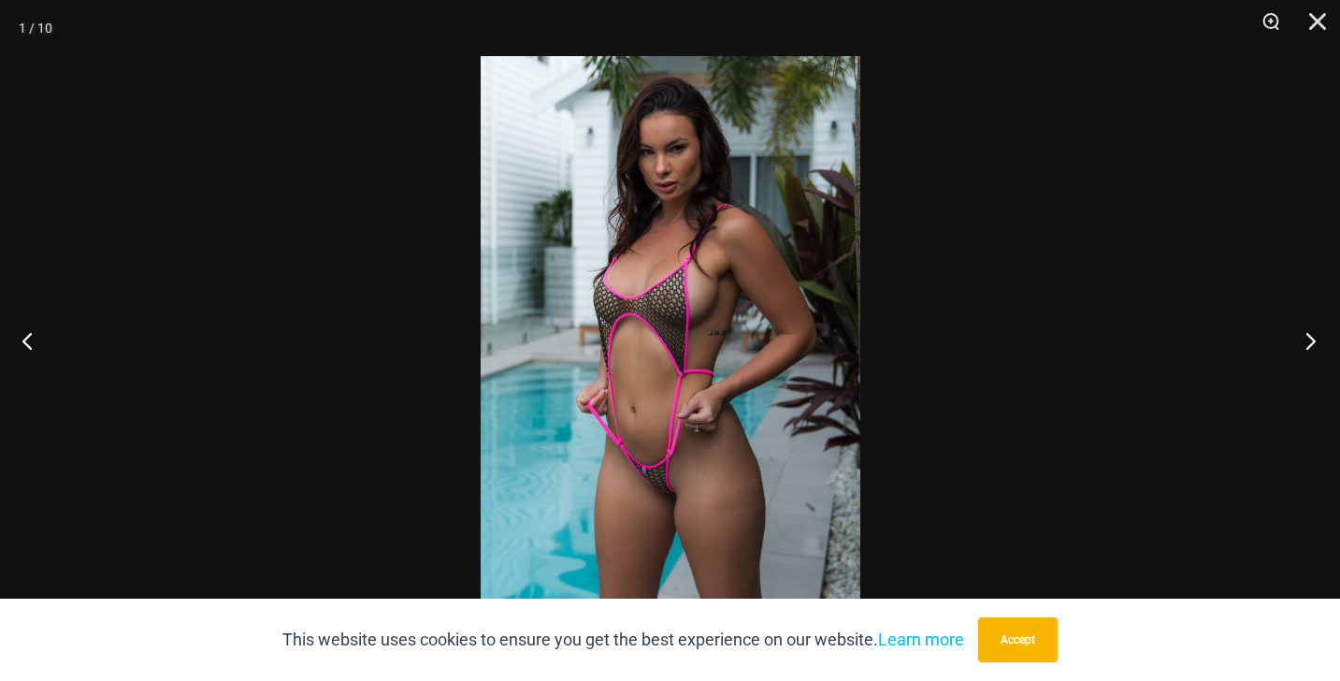
click at [1310, 337] on button "Next" at bounding box center [1305, 341] width 70 height 94
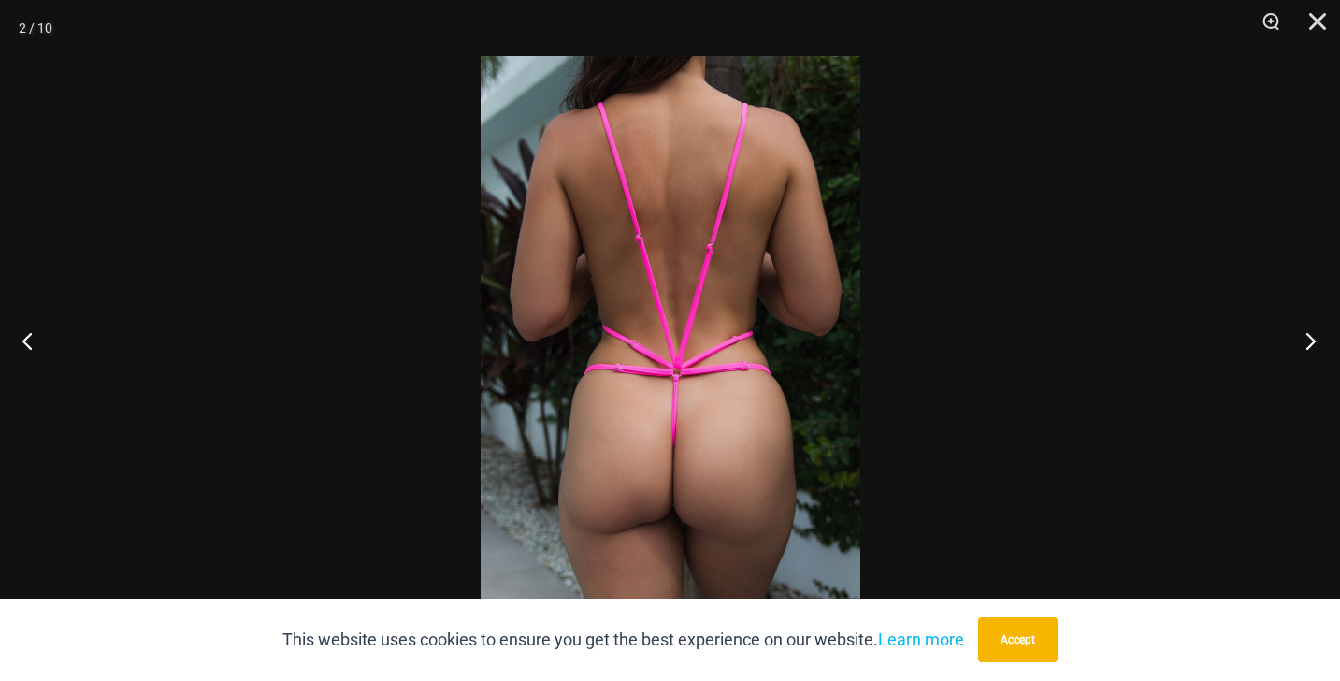
click at [1310, 337] on button "Next" at bounding box center [1305, 341] width 70 height 94
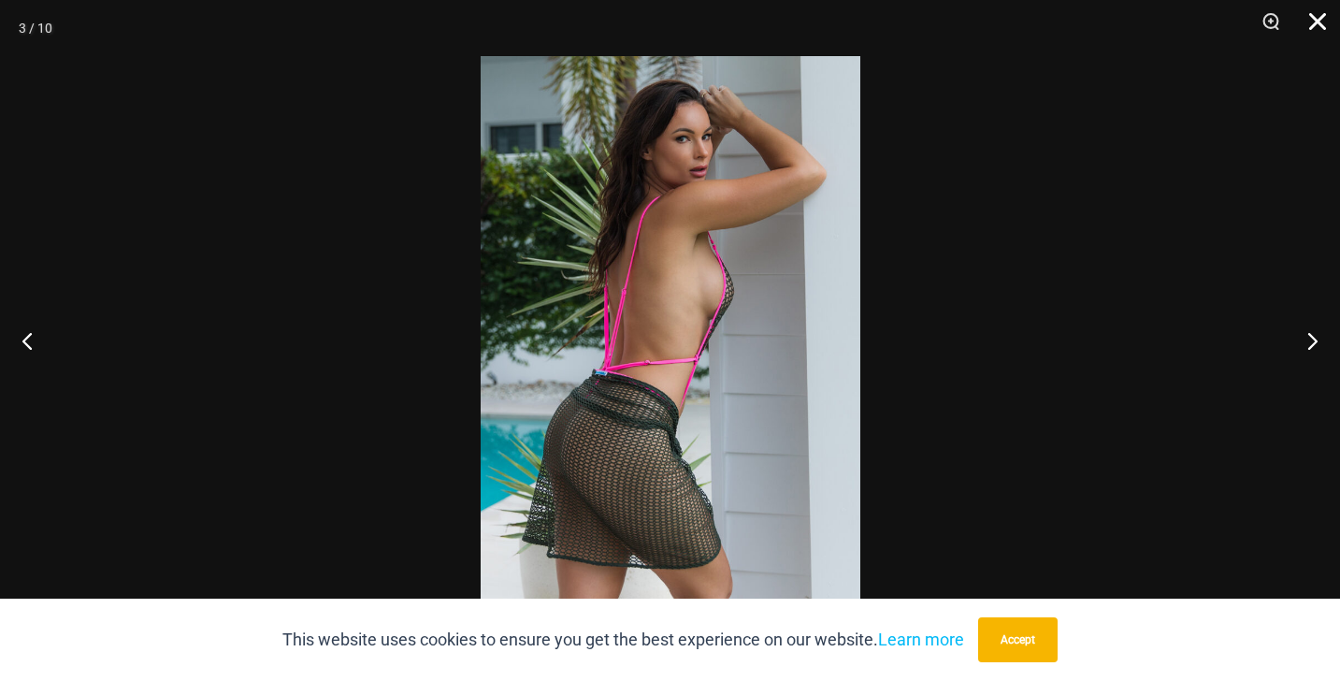
click at [1323, 22] on button "Close" at bounding box center [1311, 28] width 47 height 56
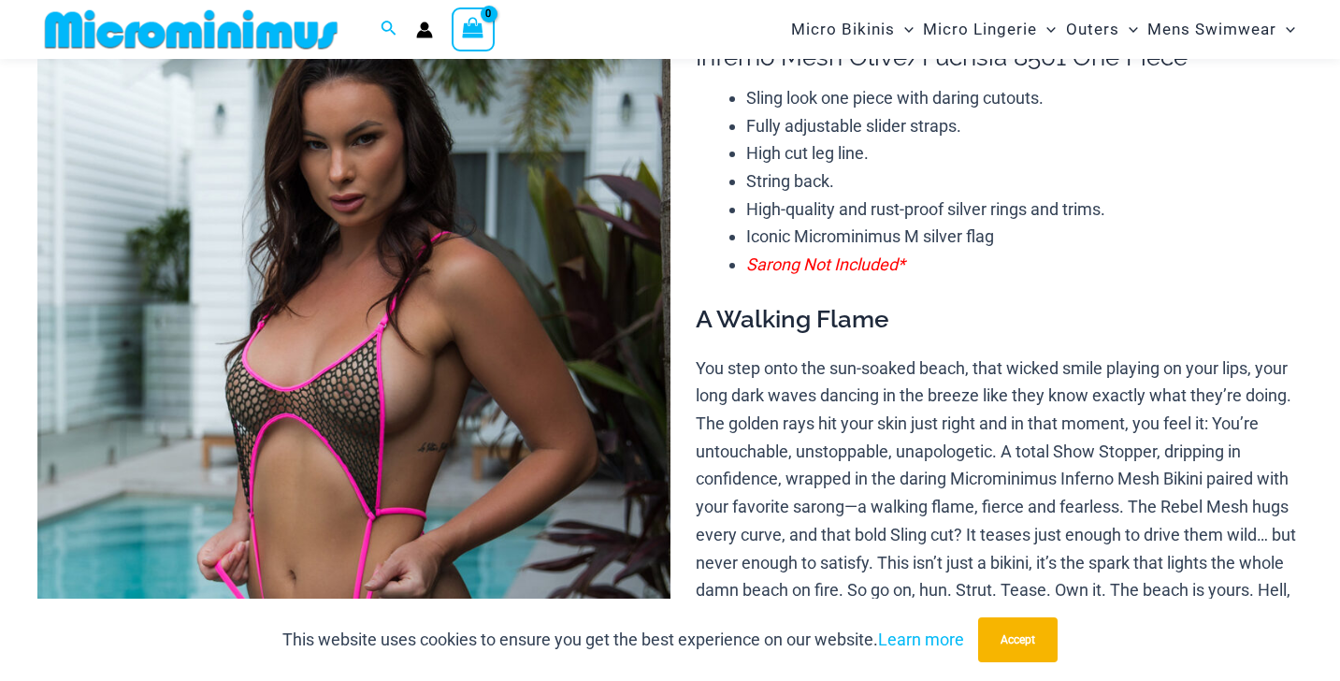
scroll to position [123, 0]
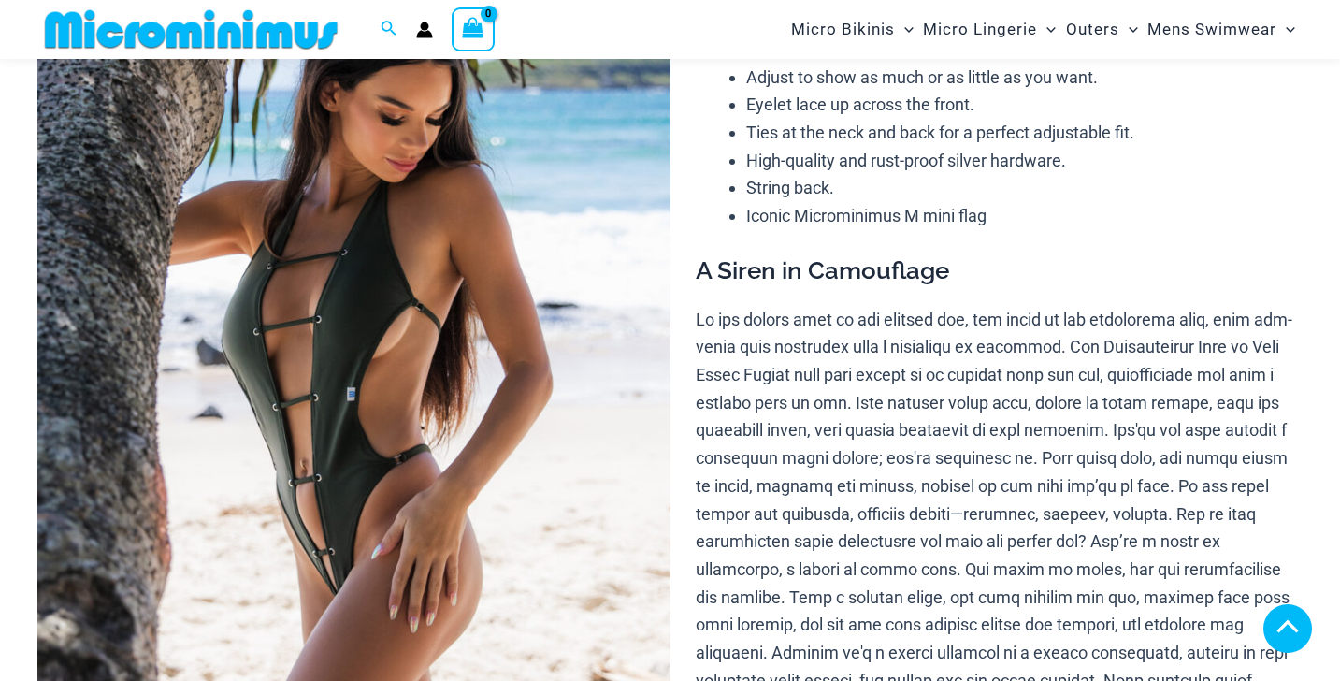
scroll to position [304, 0]
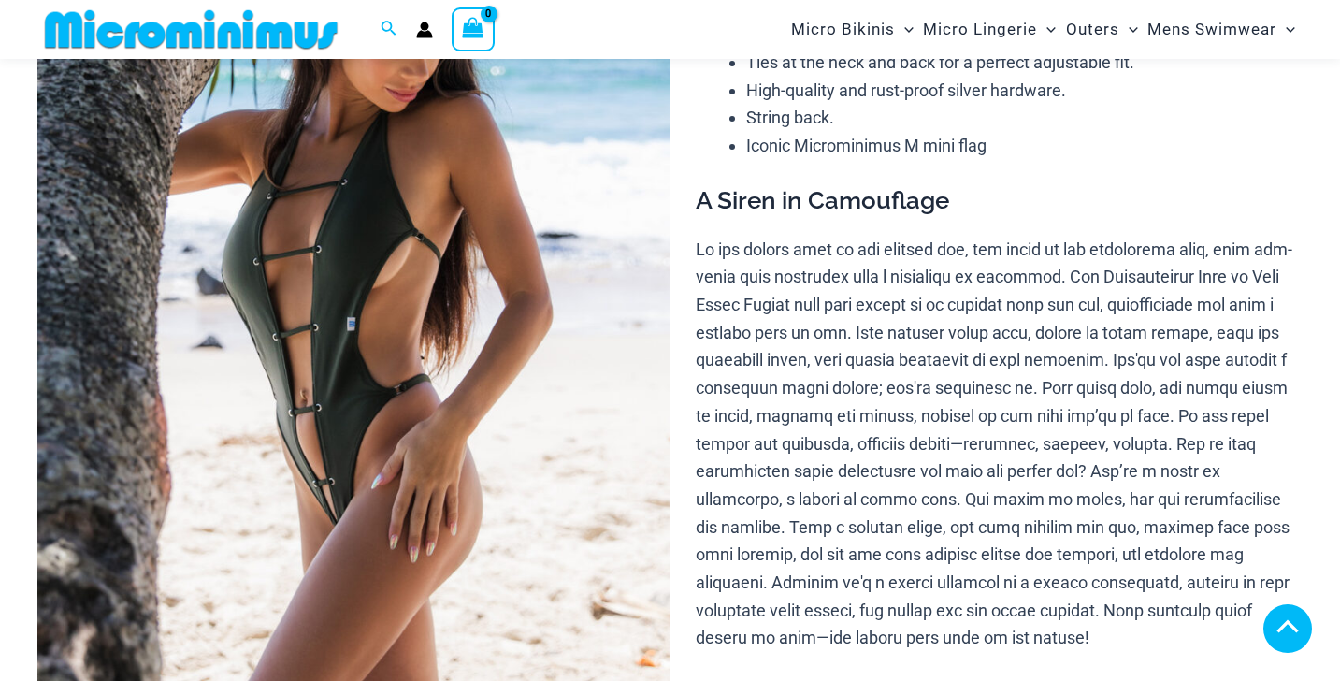
click at [497, 303] on img at bounding box center [353, 340] width 633 height 949
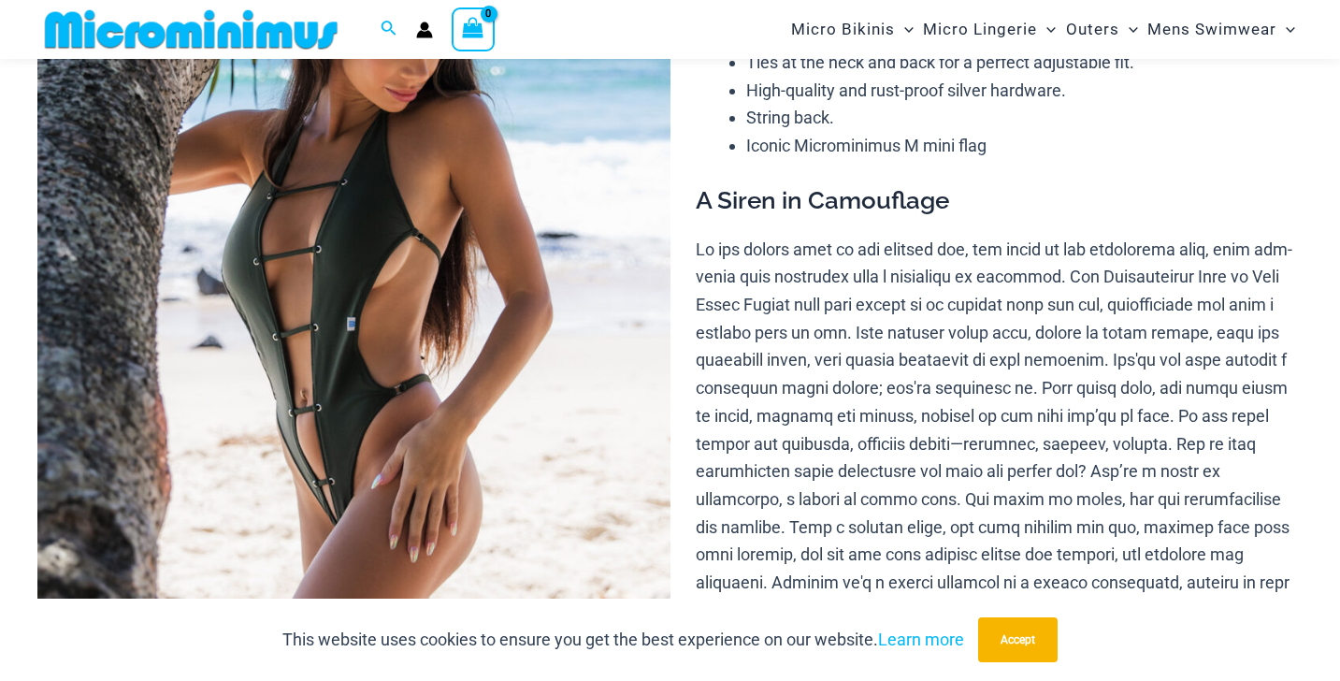
click at [515, 282] on img at bounding box center [353, 340] width 633 height 949
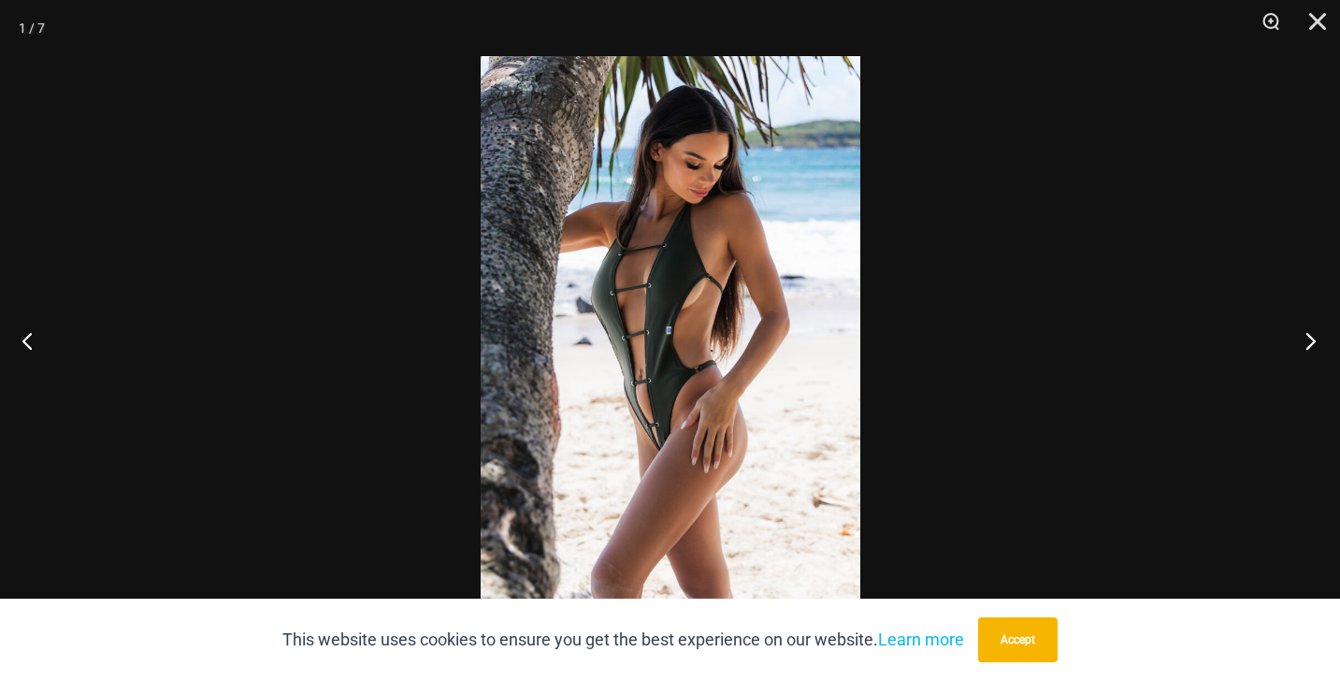
click at [1306, 340] on button "Next" at bounding box center [1305, 341] width 70 height 94
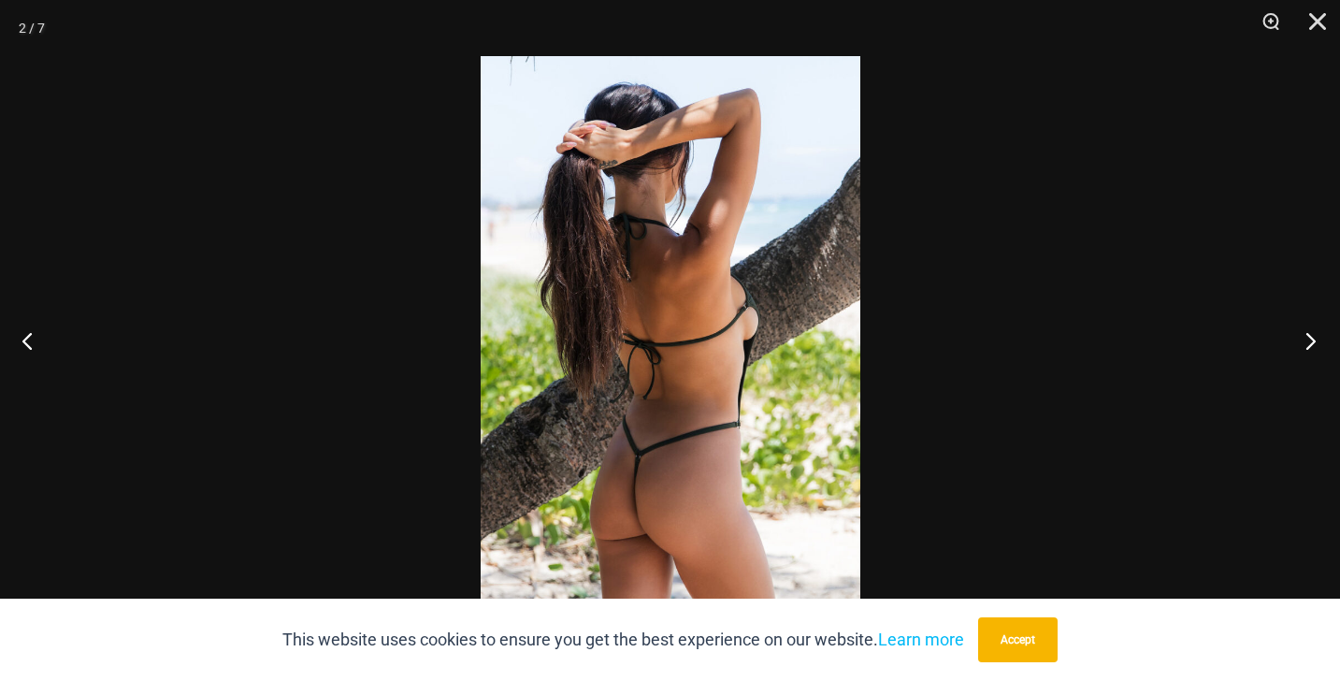
click at [1306, 340] on button "Next" at bounding box center [1305, 341] width 70 height 94
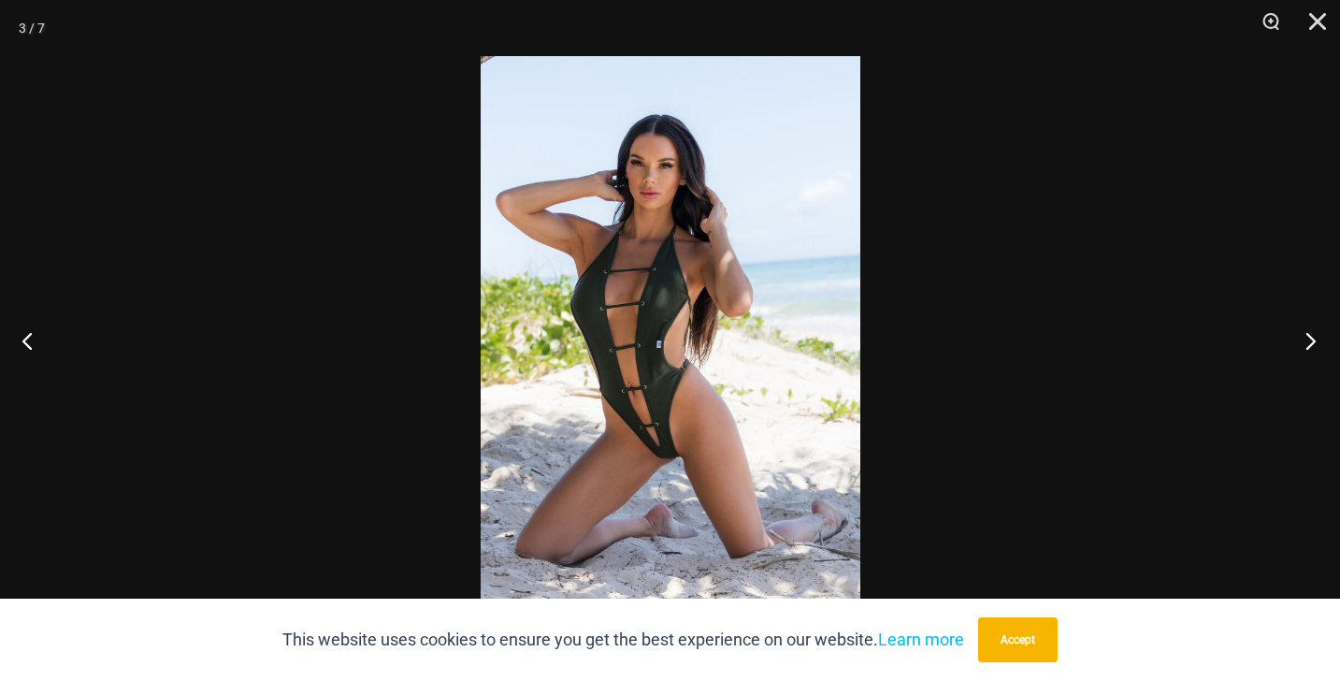
click at [1306, 340] on button "Next" at bounding box center [1305, 341] width 70 height 94
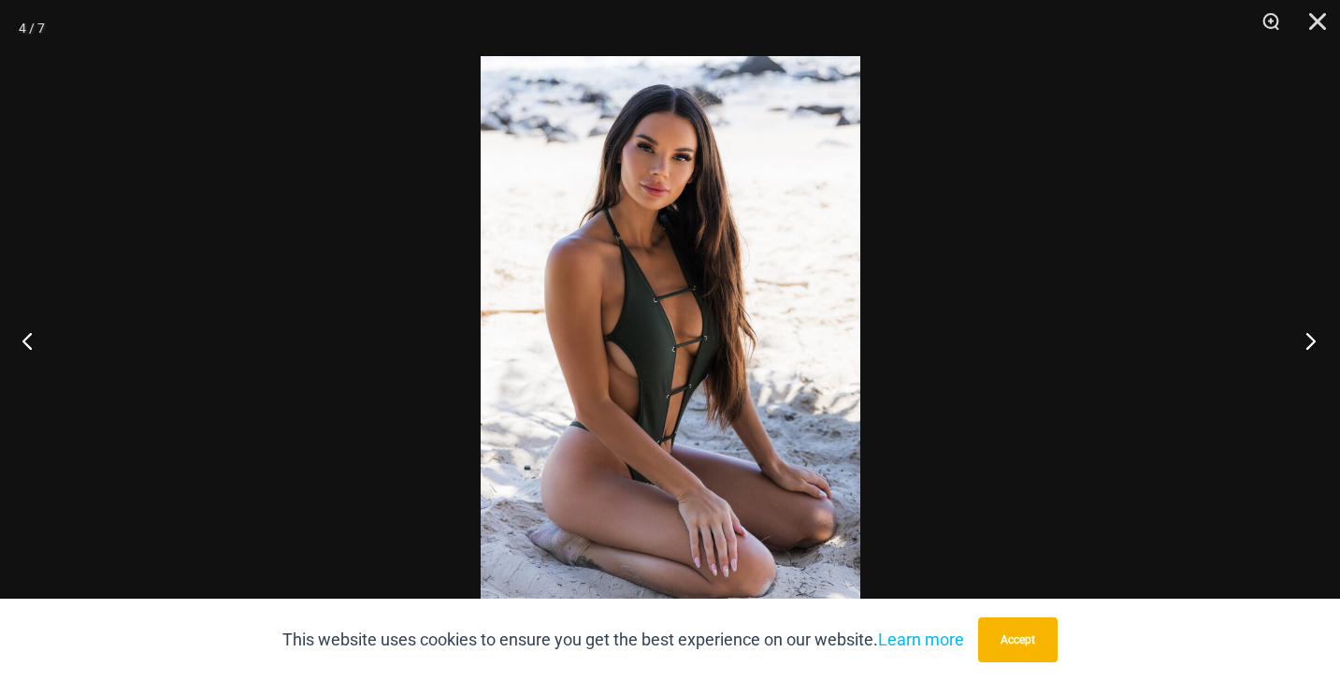
click at [1306, 340] on button "Next" at bounding box center [1305, 341] width 70 height 94
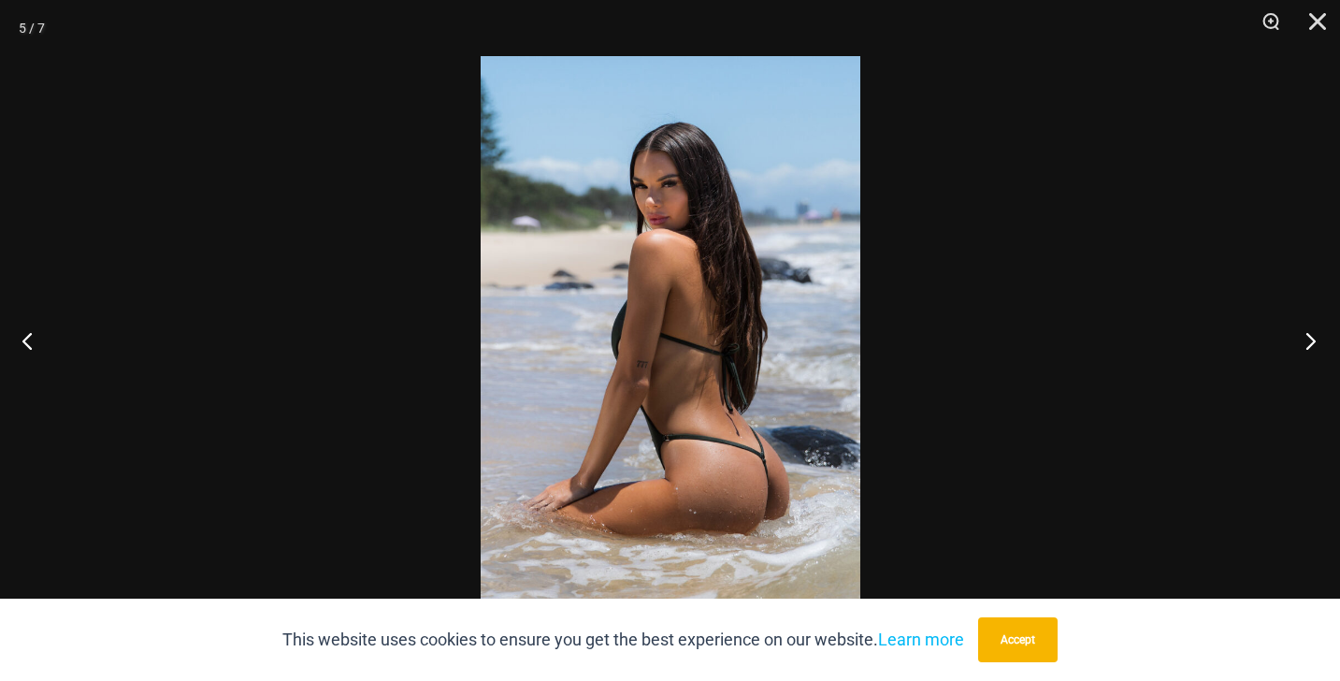
click at [1306, 340] on button "Next" at bounding box center [1305, 341] width 70 height 94
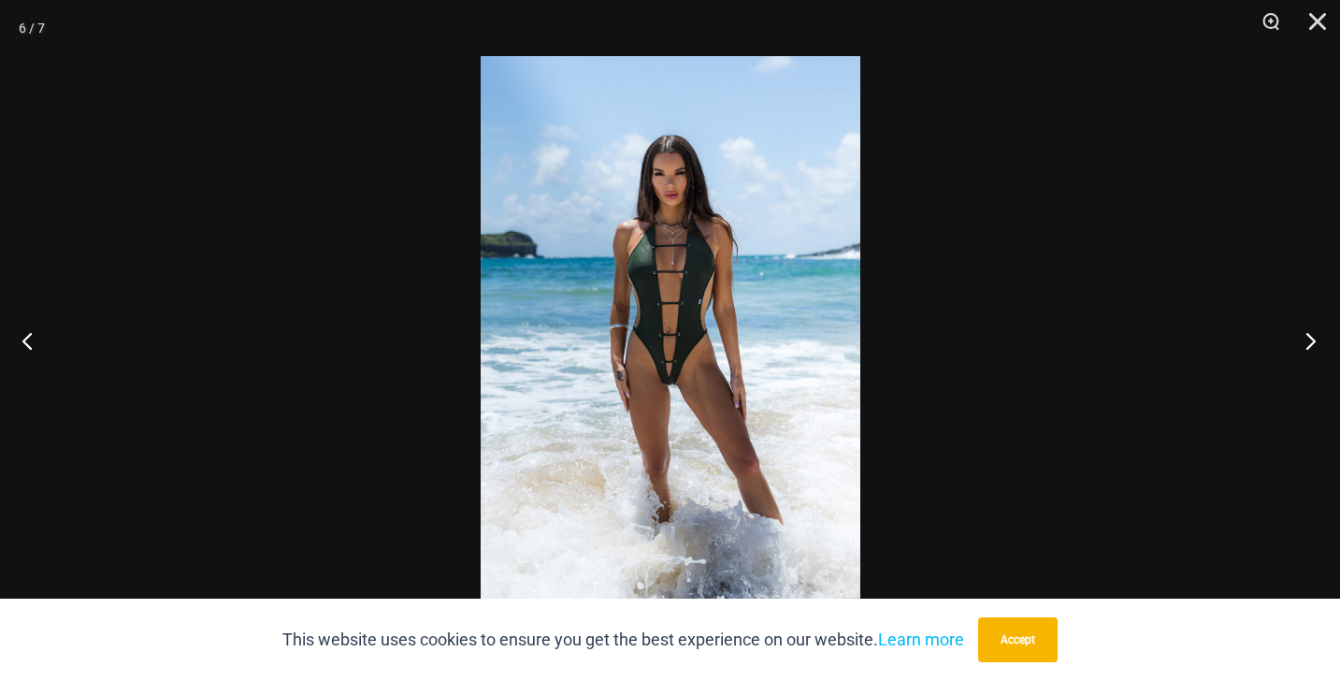
click at [1306, 340] on button "Next" at bounding box center [1305, 341] width 70 height 94
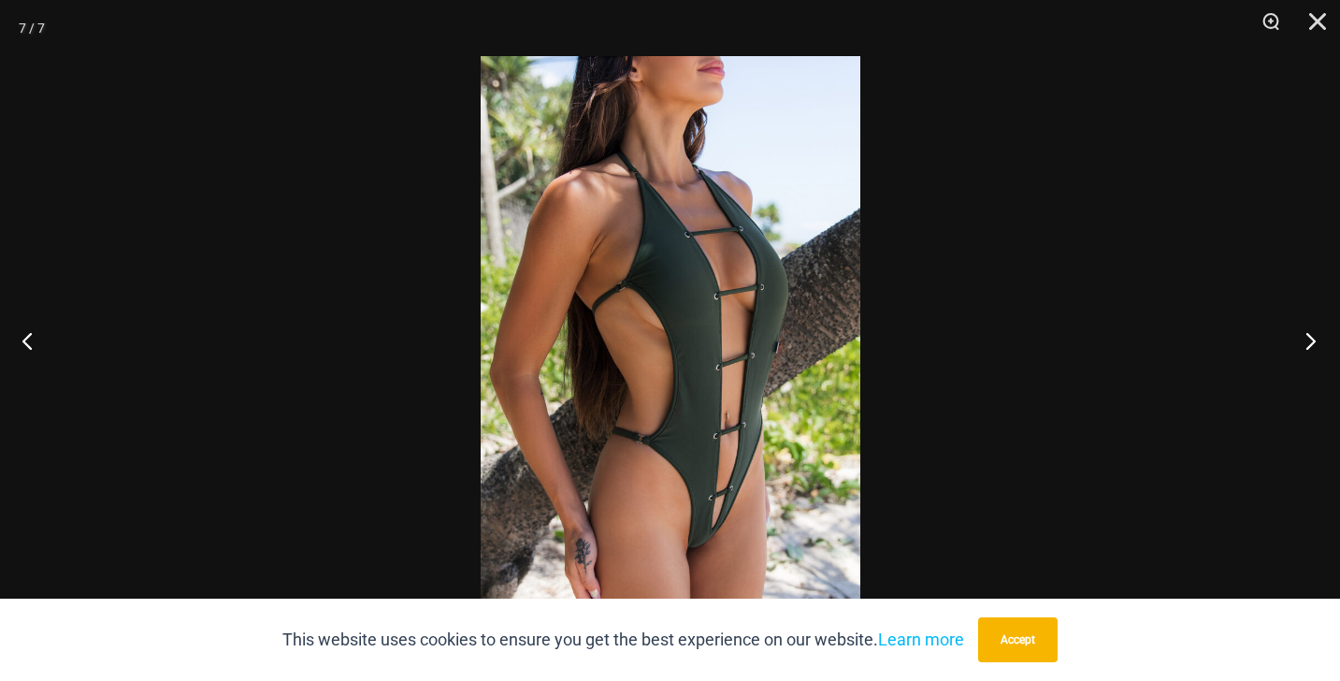
click at [1306, 340] on button "Next" at bounding box center [1305, 341] width 70 height 94
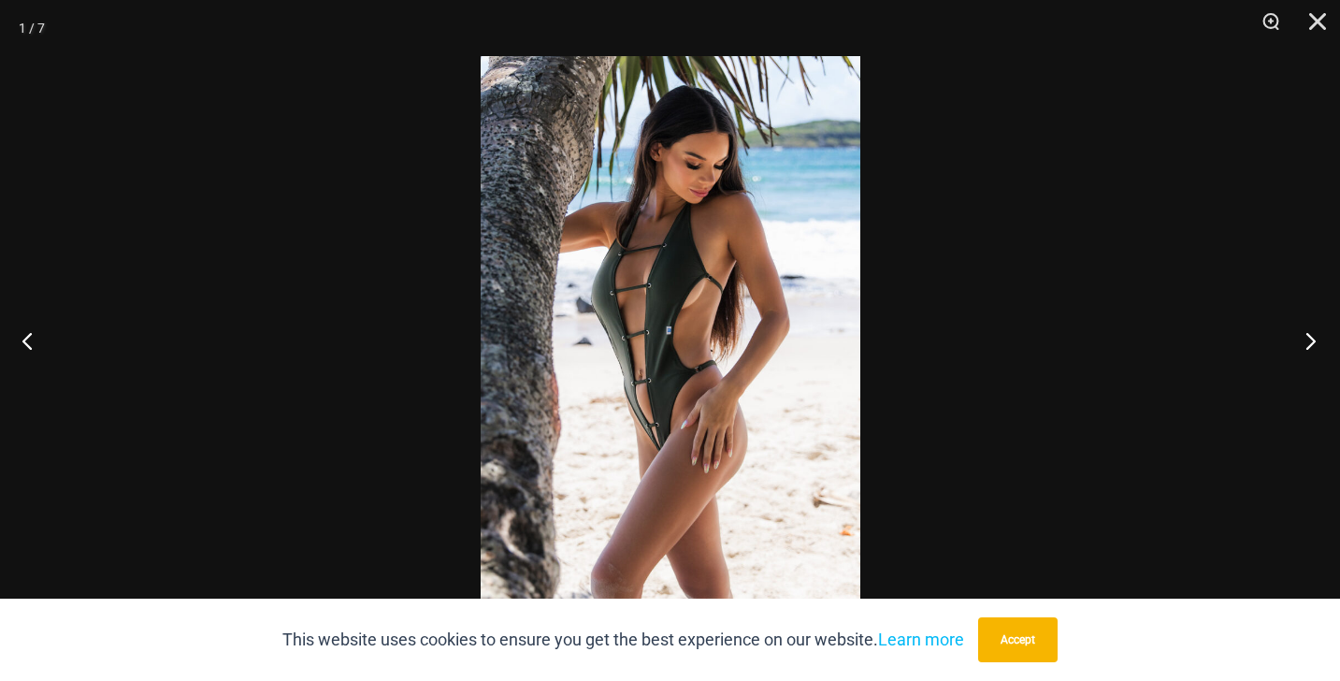
click at [1306, 340] on button "Next" at bounding box center [1305, 341] width 70 height 94
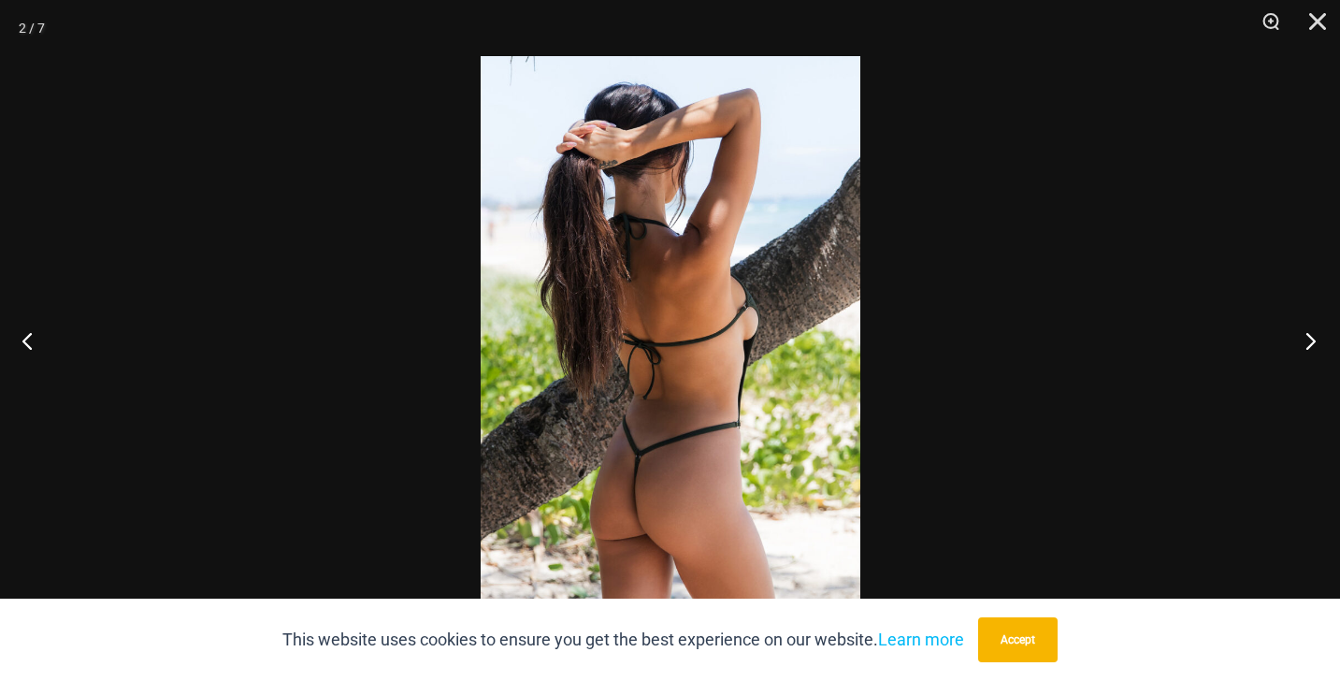
click at [1306, 340] on button "Next" at bounding box center [1305, 341] width 70 height 94
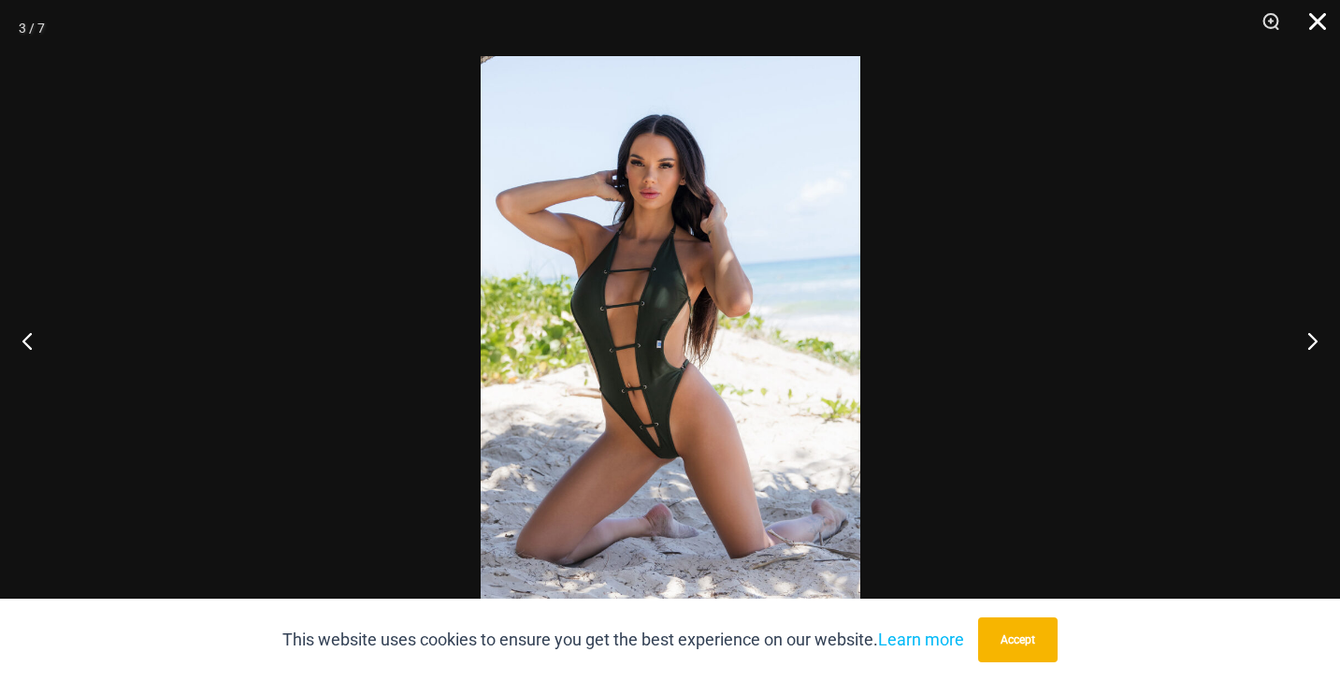
click at [1324, 21] on button "Close" at bounding box center [1311, 28] width 47 height 56
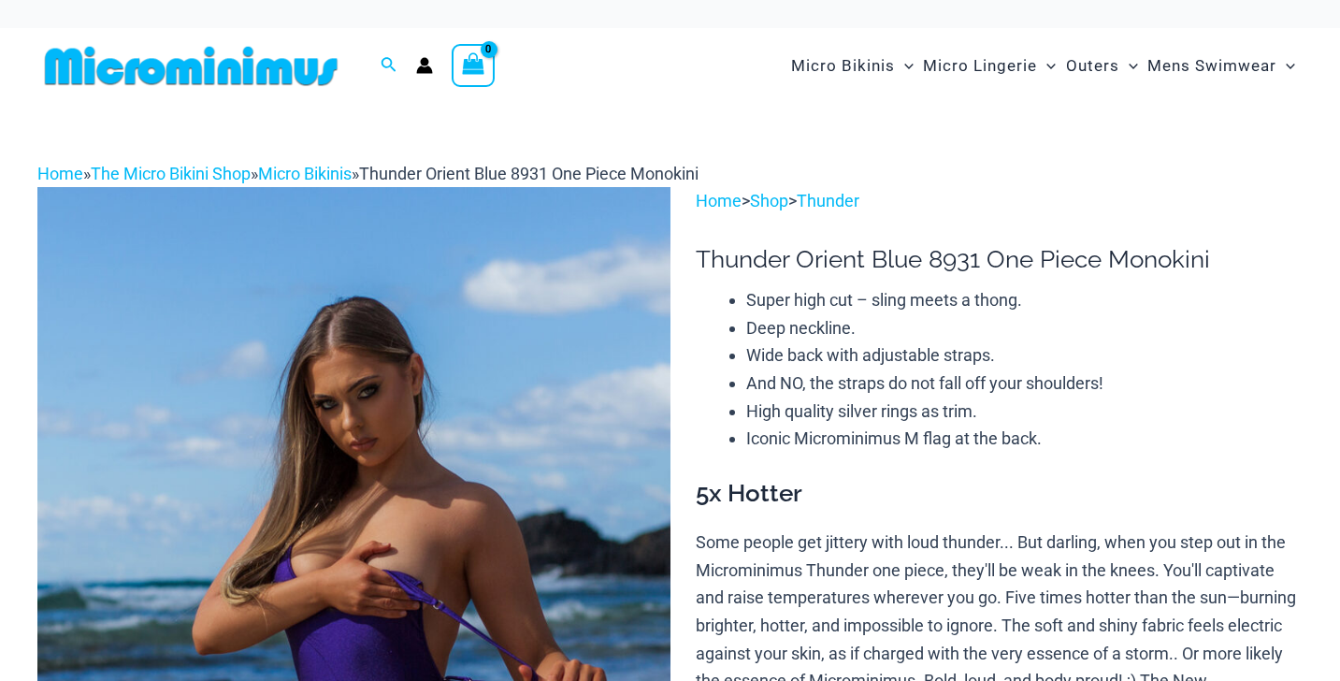
scroll to position [245, 0]
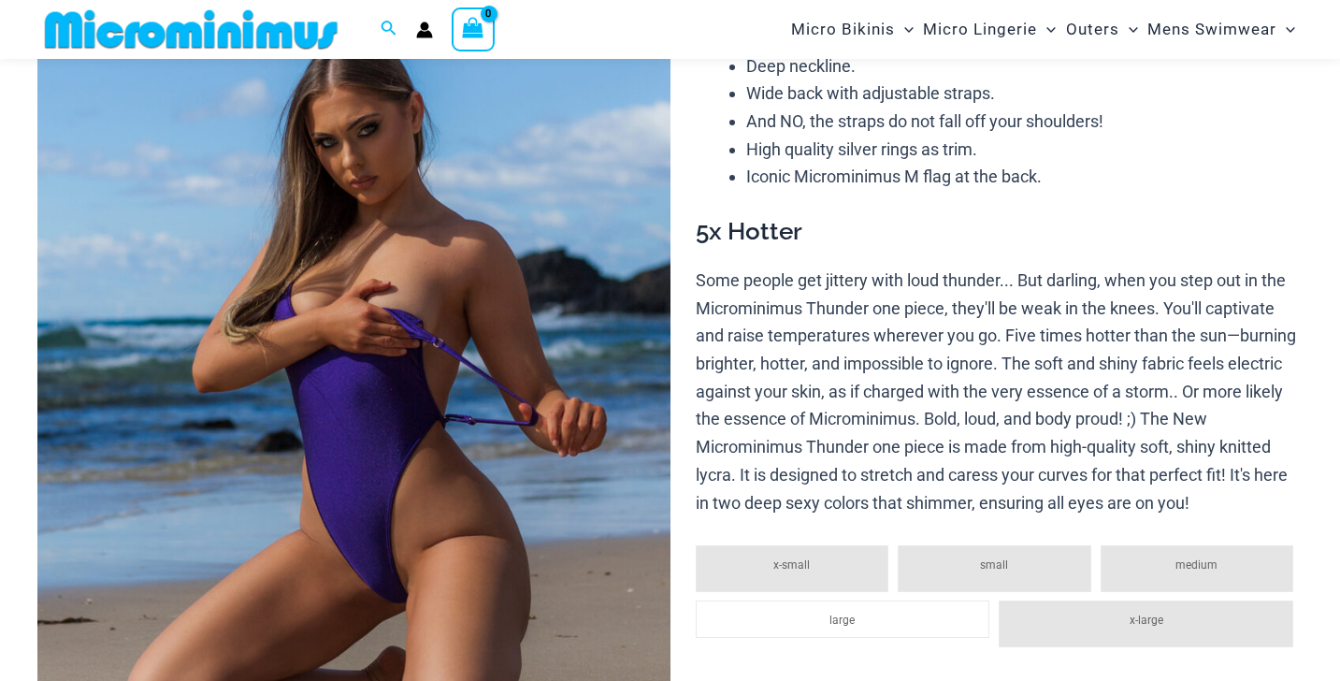
click at [492, 350] on img at bounding box center [353, 399] width 633 height 949
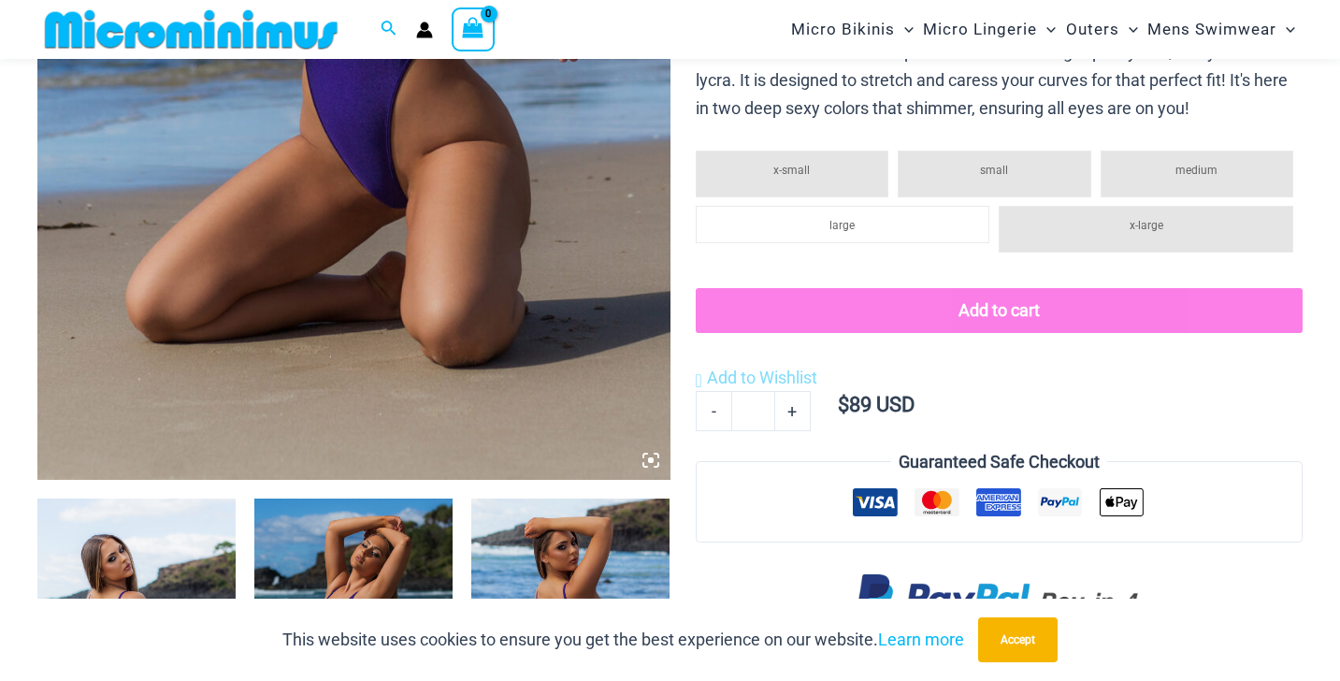
click at [492, 350] on img at bounding box center [353, 4] width 633 height 949
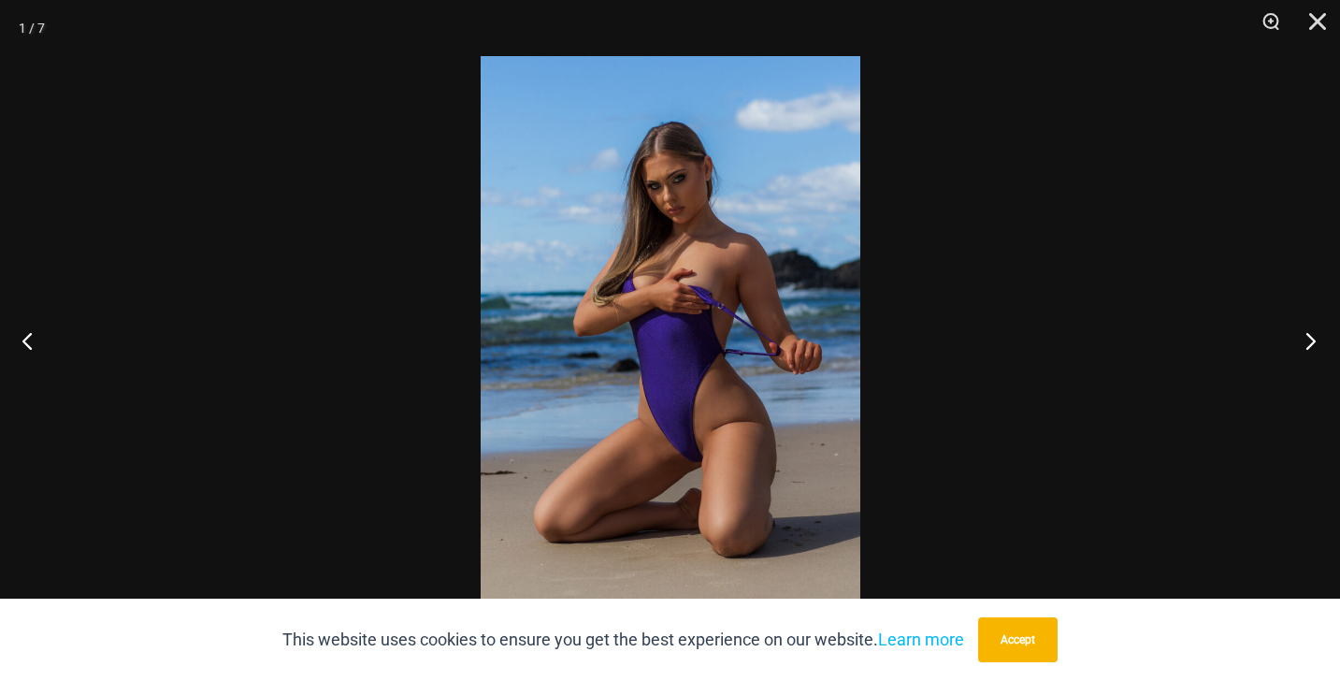
click at [1312, 341] on button "Next" at bounding box center [1305, 341] width 70 height 94
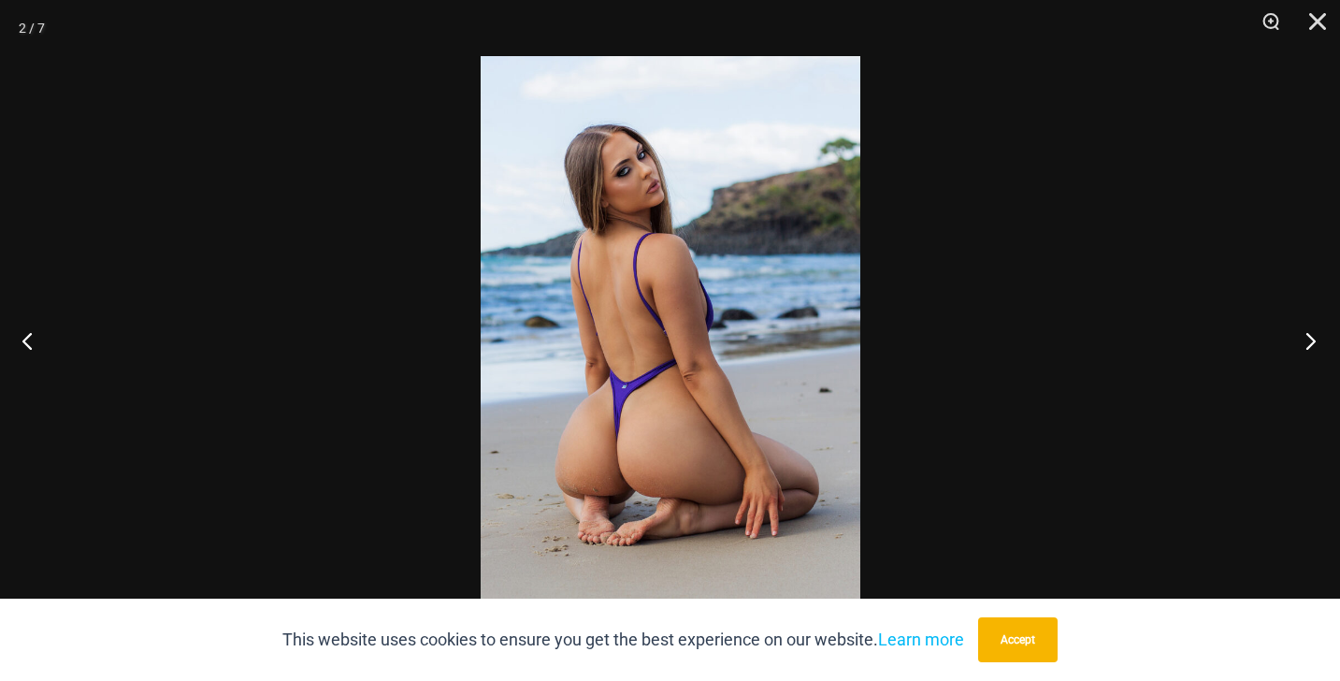
click at [1312, 341] on button "Next" at bounding box center [1305, 341] width 70 height 94
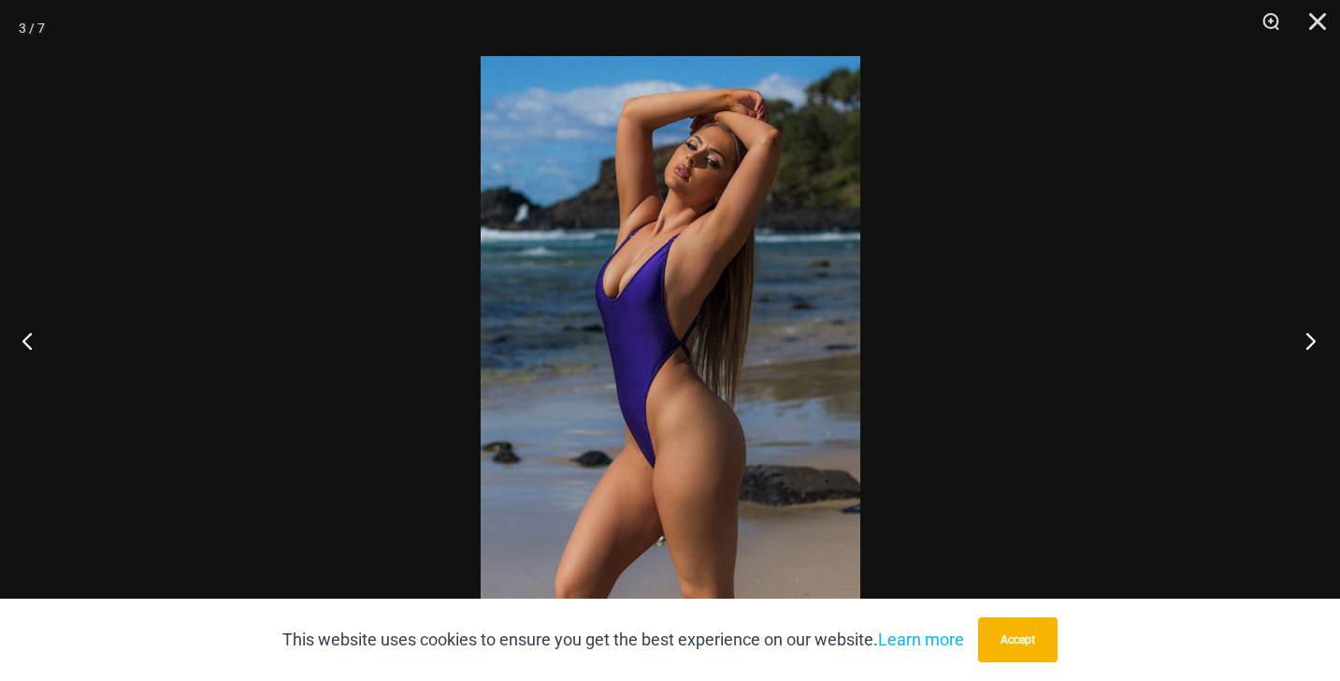
click at [1312, 341] on button "Next" at bounding box center [1305, 341] width 70 height 94
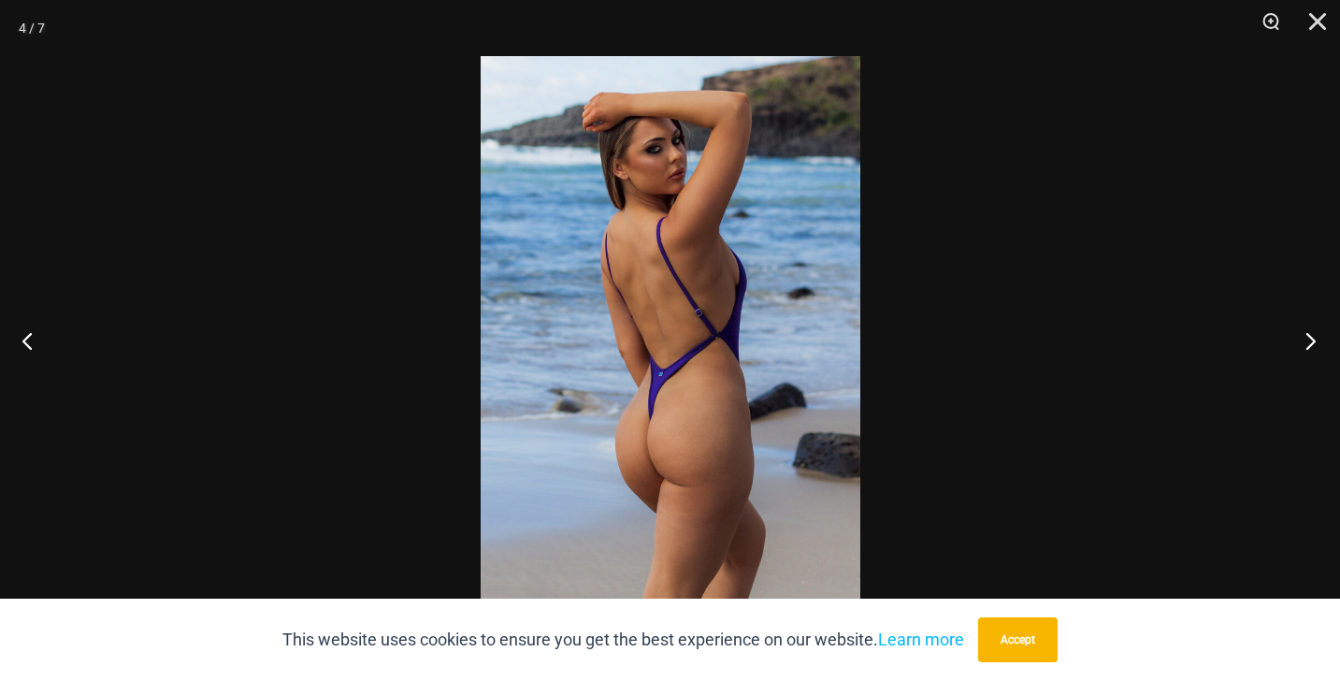
click at [1312, 341] on button "Next" at bounding box center [1305, 341] width 70 height 94
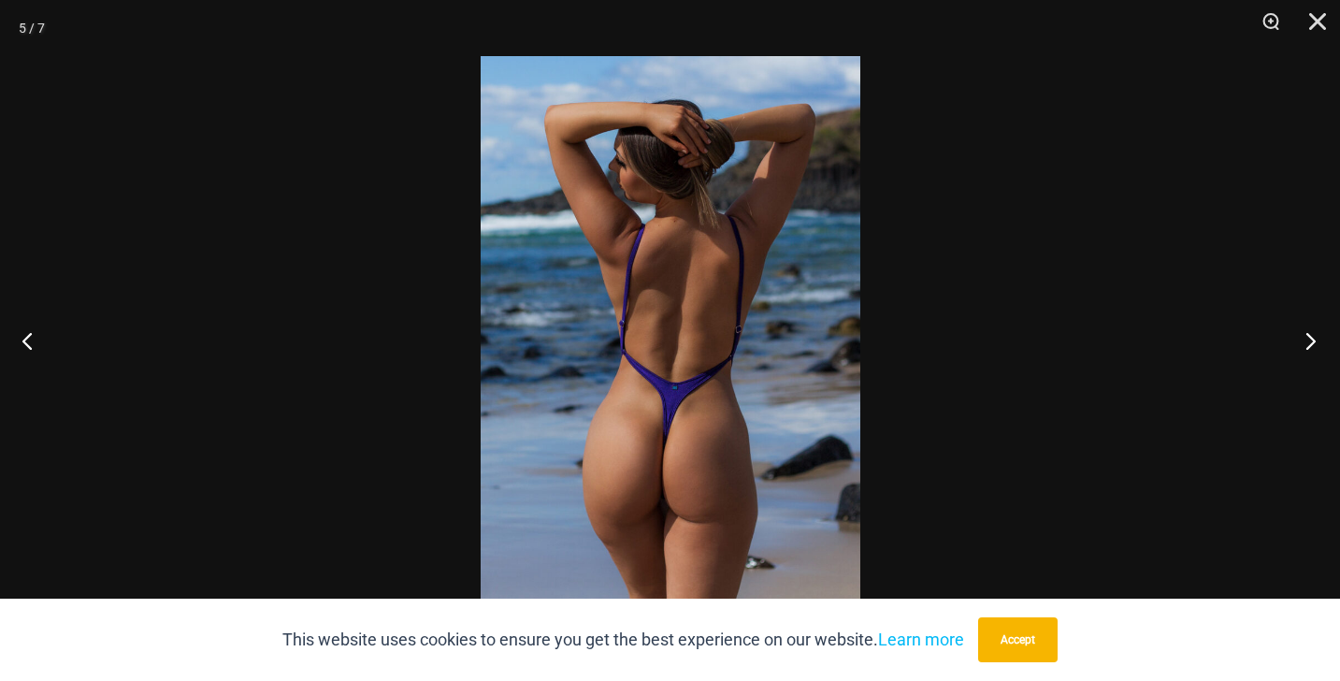
click at [1312, 341] on button "Next" at bounding box center [1305, 341] width 70 height 94
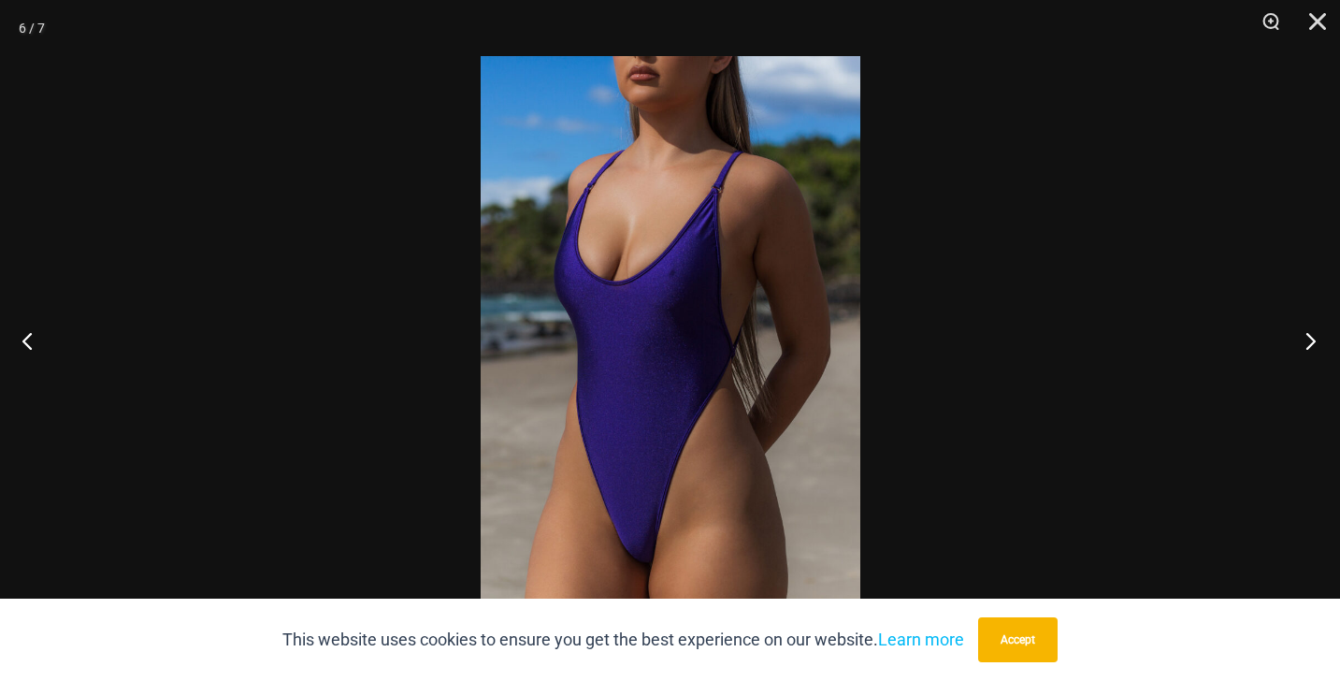
click at [1312, 341] on button "Next" at bounding box center [1305, 341] width 70 height 94
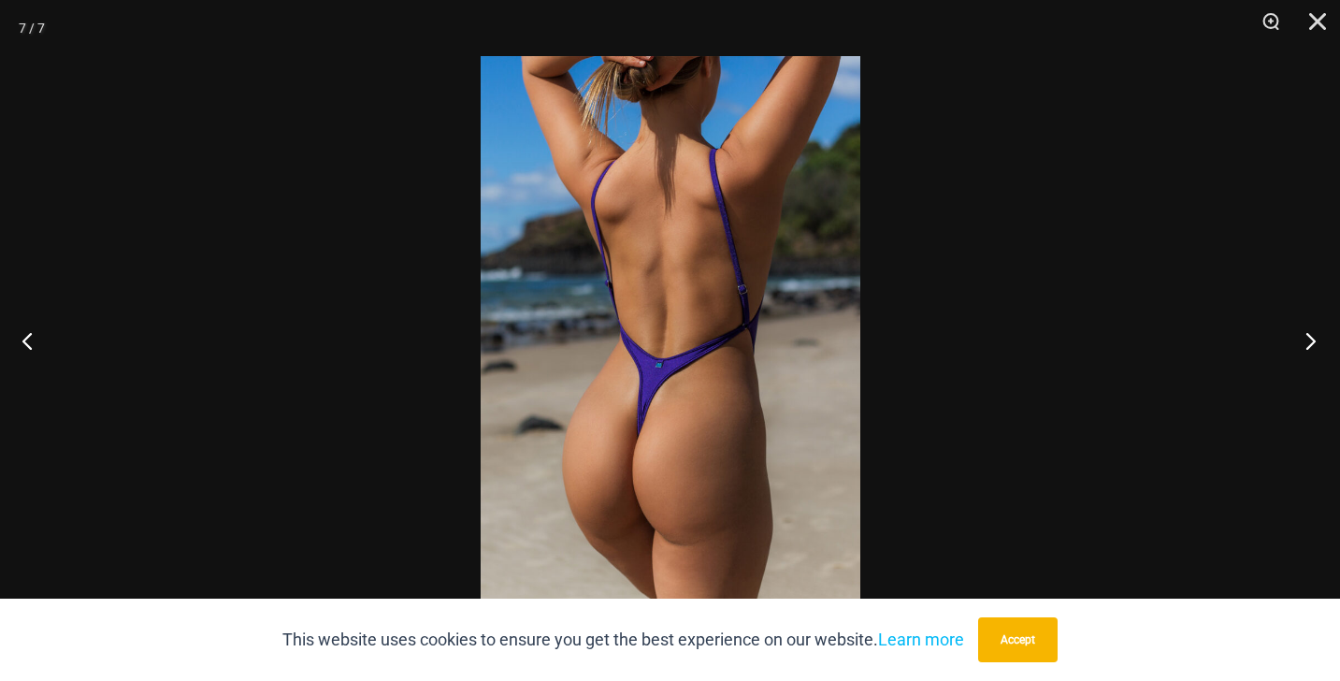
click at [1312, 341] on button "Next" at bounding box center [1305, 341] width 70 height 94
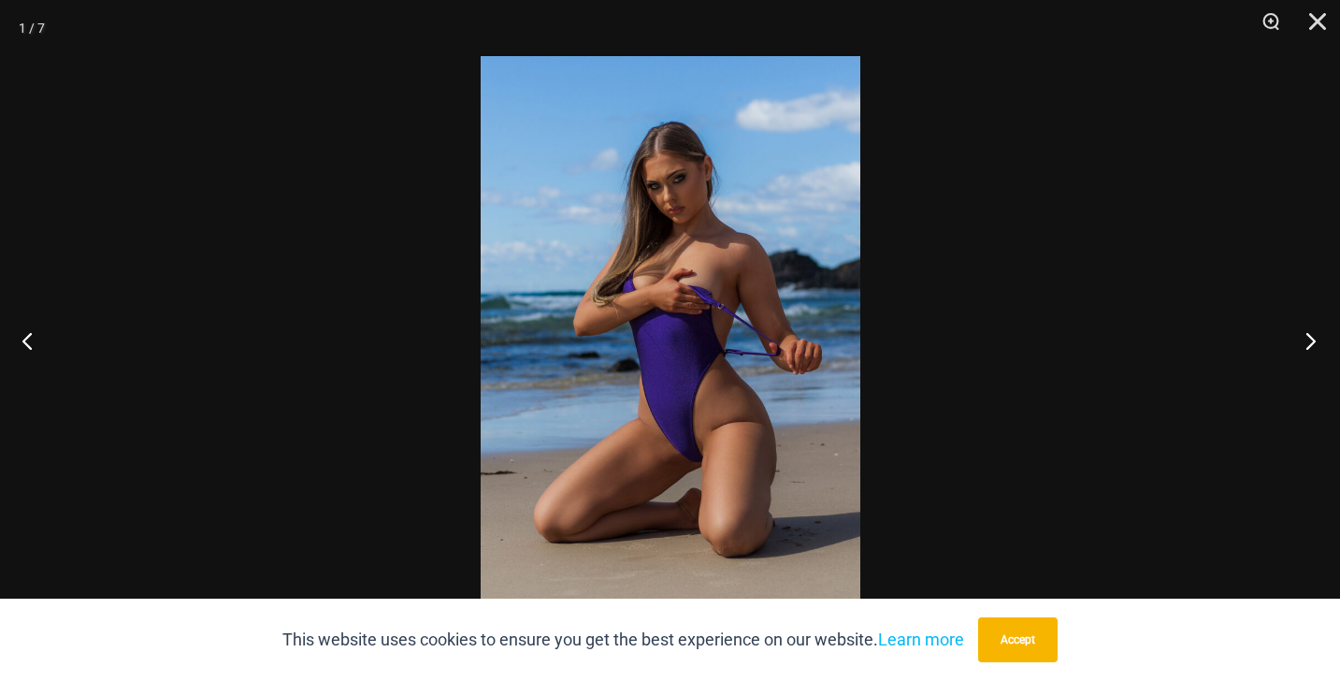
click at [1312, 341] on button "Next" at bounding box center [1305, 341] width 70 height 94
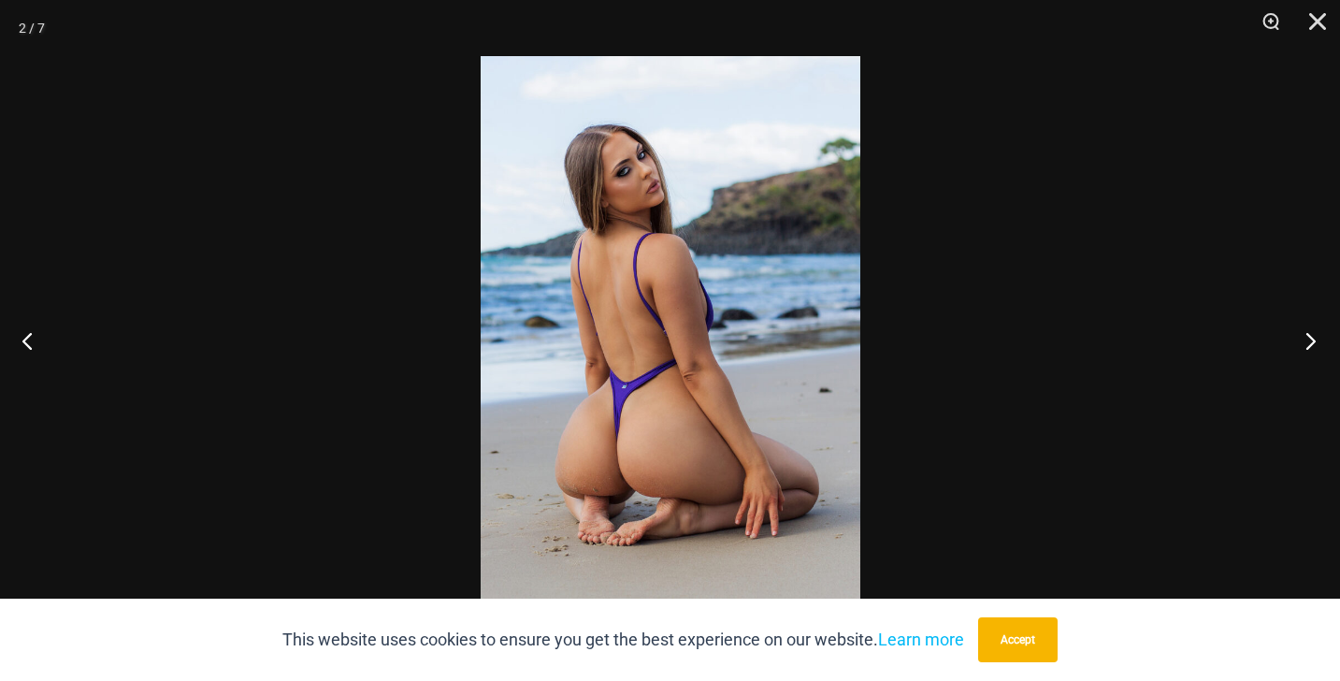
click at [1312, 341] on button "Next" at bounding box center [1305, 341] width 70 height 94
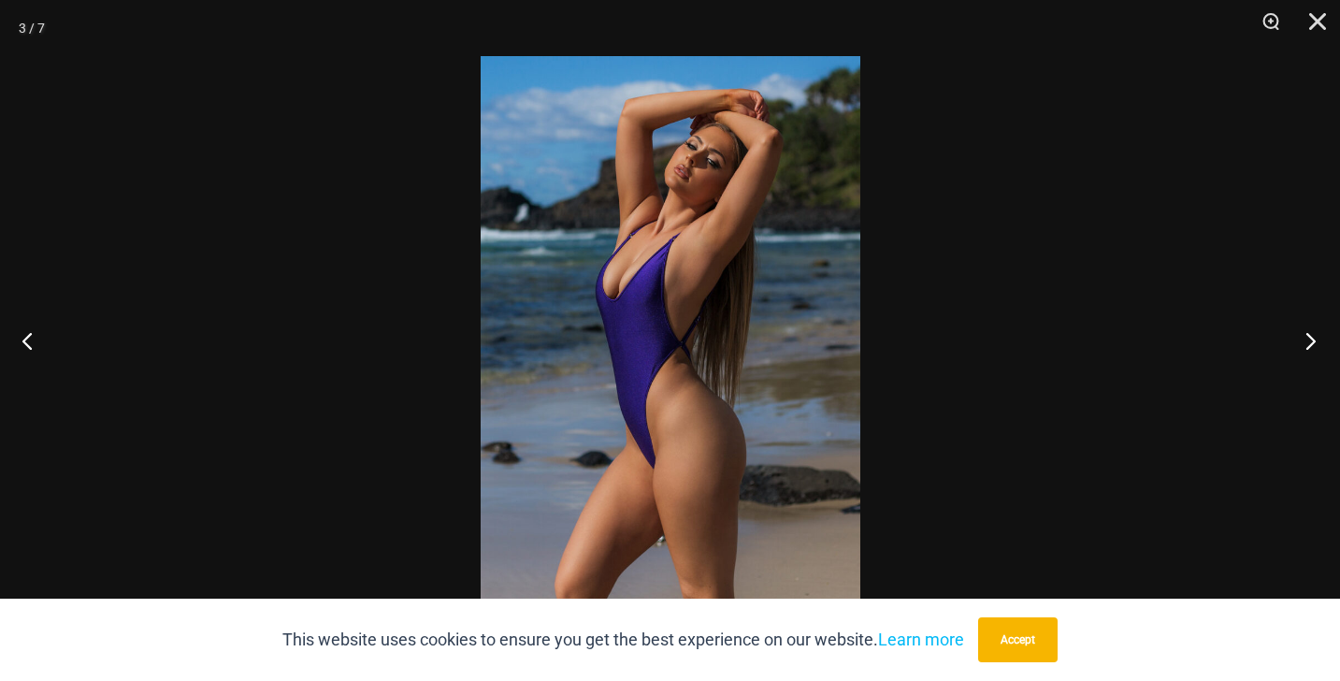
click at [1312, 341] on button "Next" at bounding box center [1305, 341] width 70 height 94
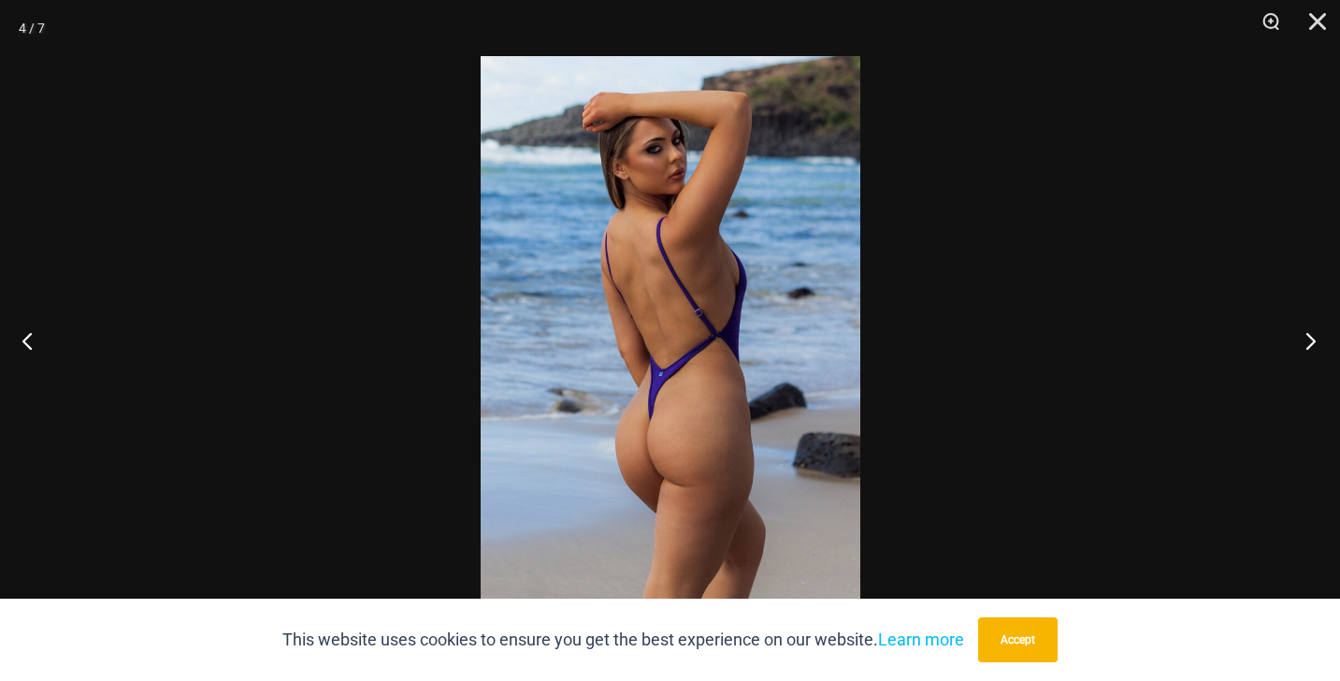
click at [1312, 341] on button "Next" at bounding box center [1305, 341] width 70 height 94
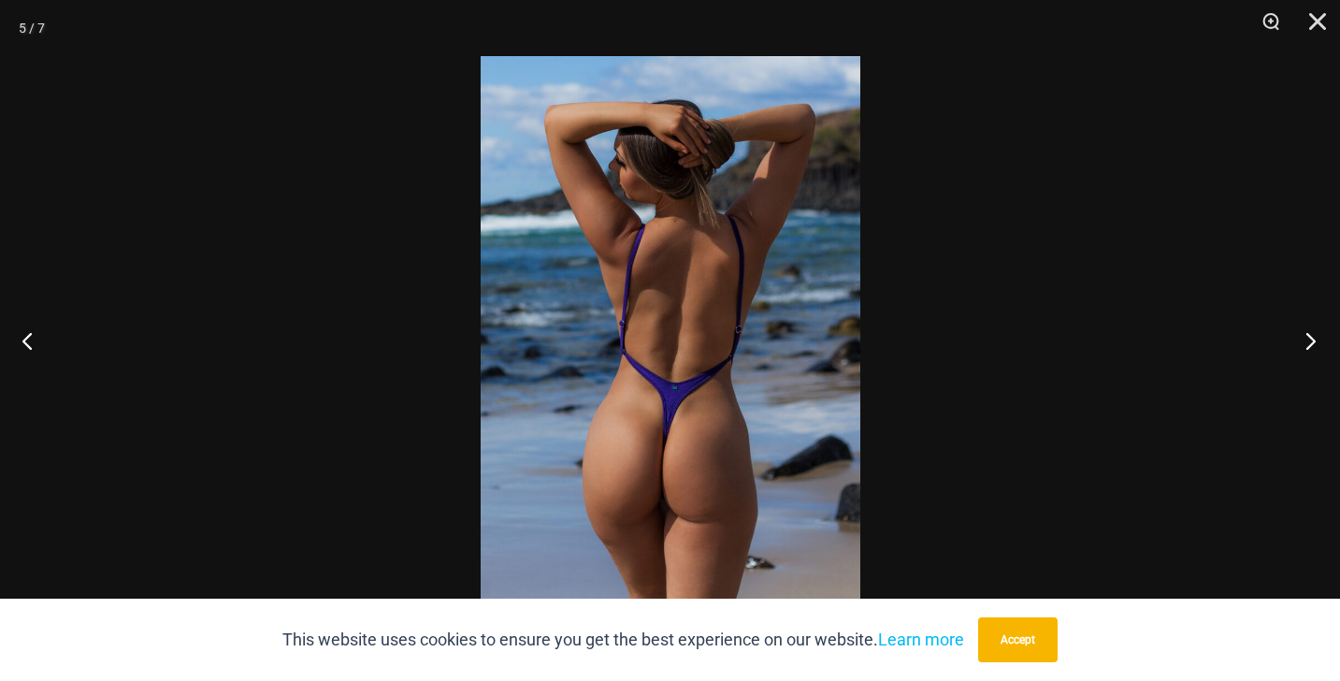
click at [1312, 341] on button "Next" at bounding box center [1305, 341] width 70 height 94
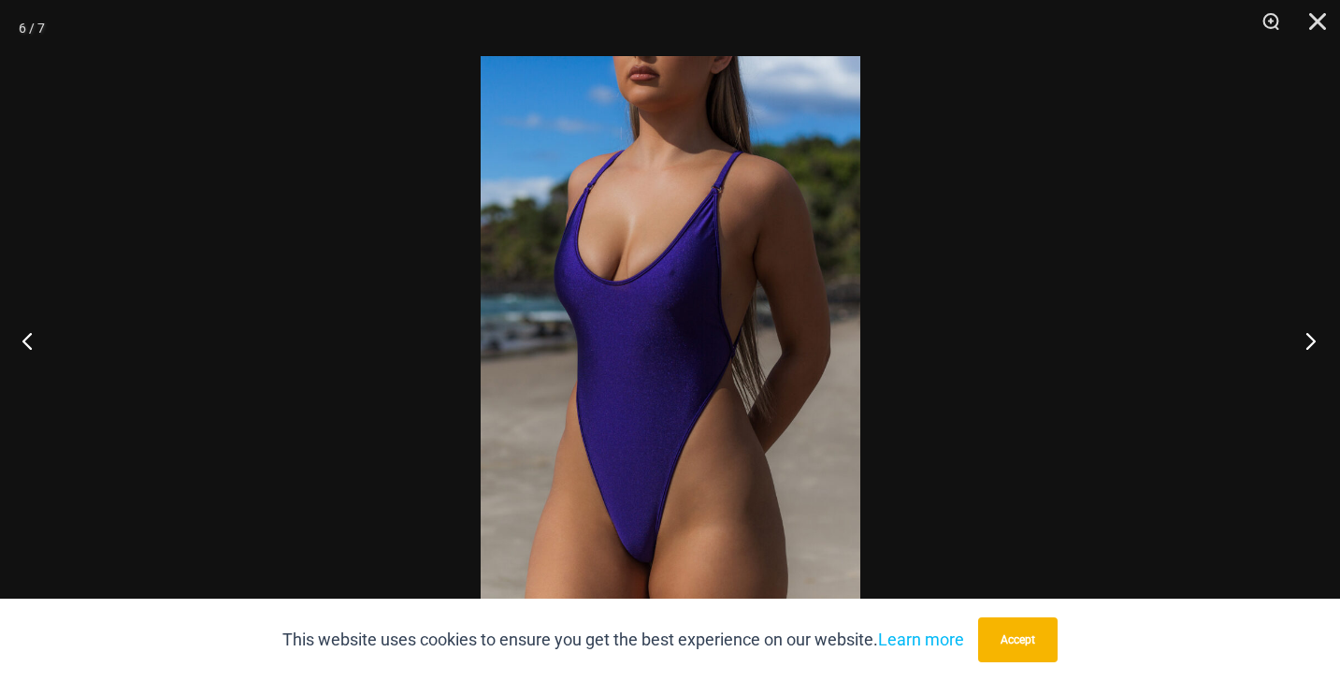
click at [1312, 341] on button "Next" at bounding box center [1305, 341] width 70 height 94
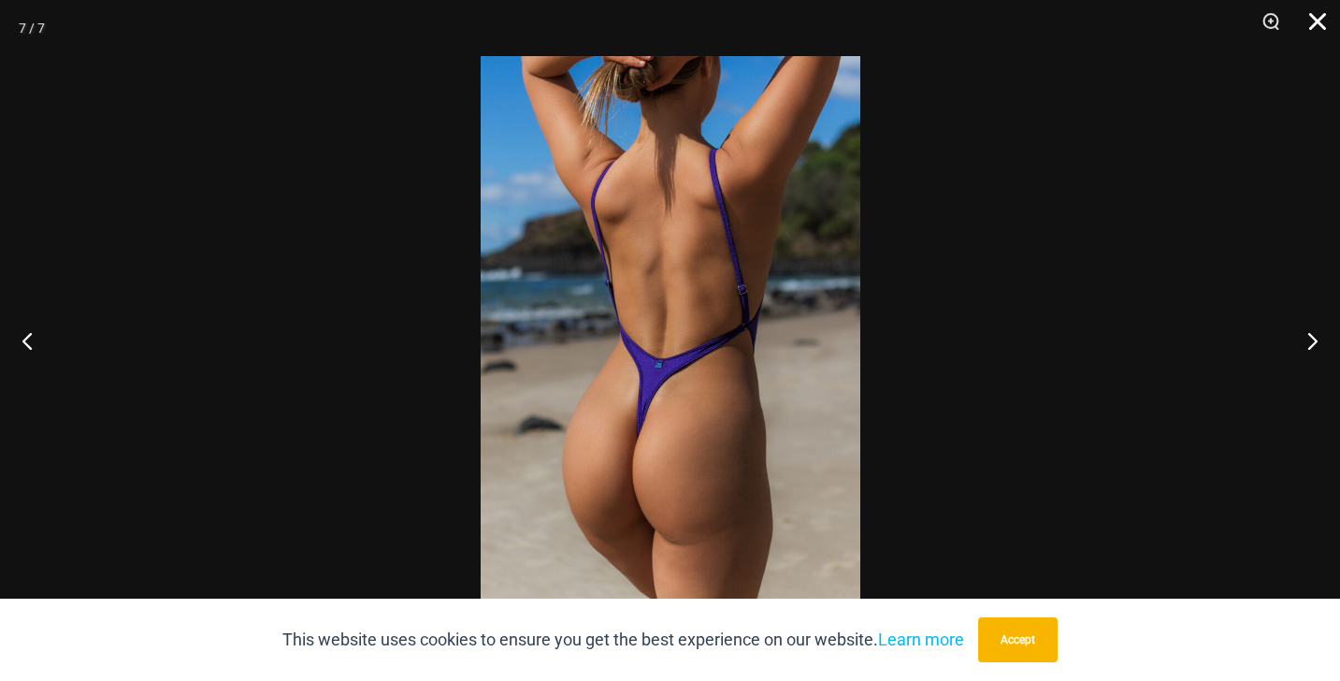
click at [1321, 22] on button "Close" at bounding box center [1311, 28] width 47 height 56
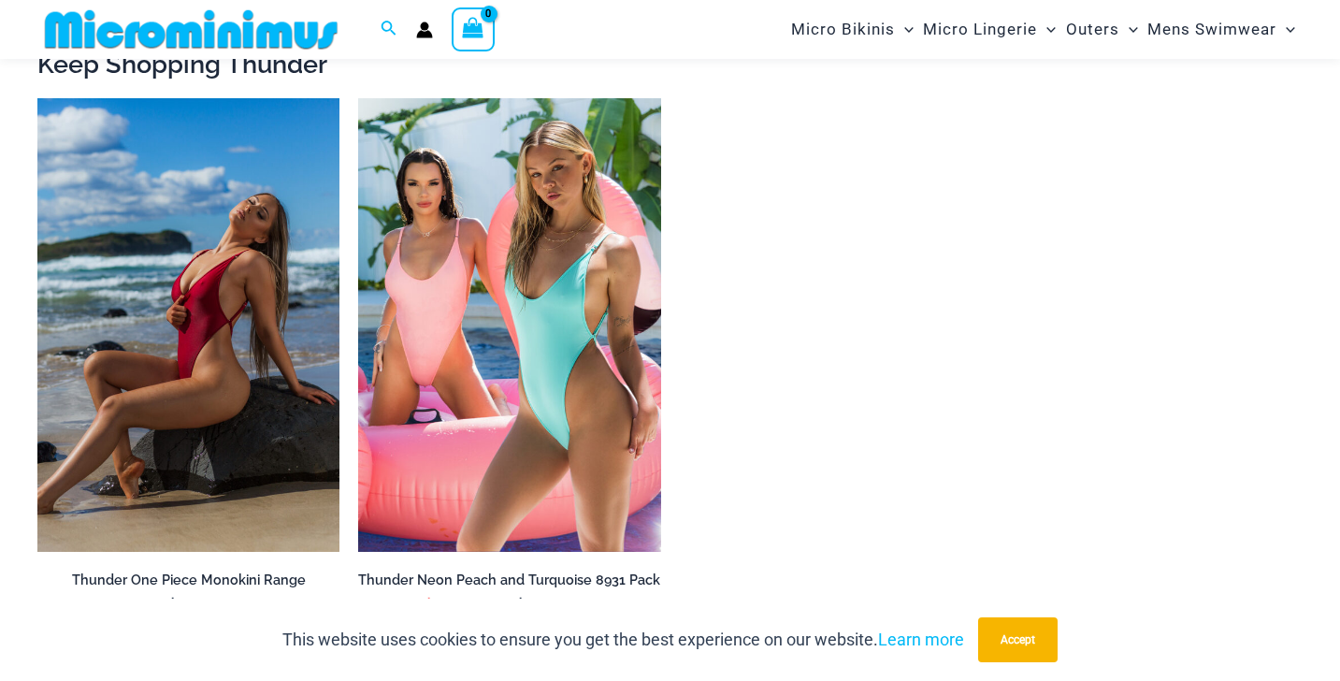
scroll to position [1768, 0]
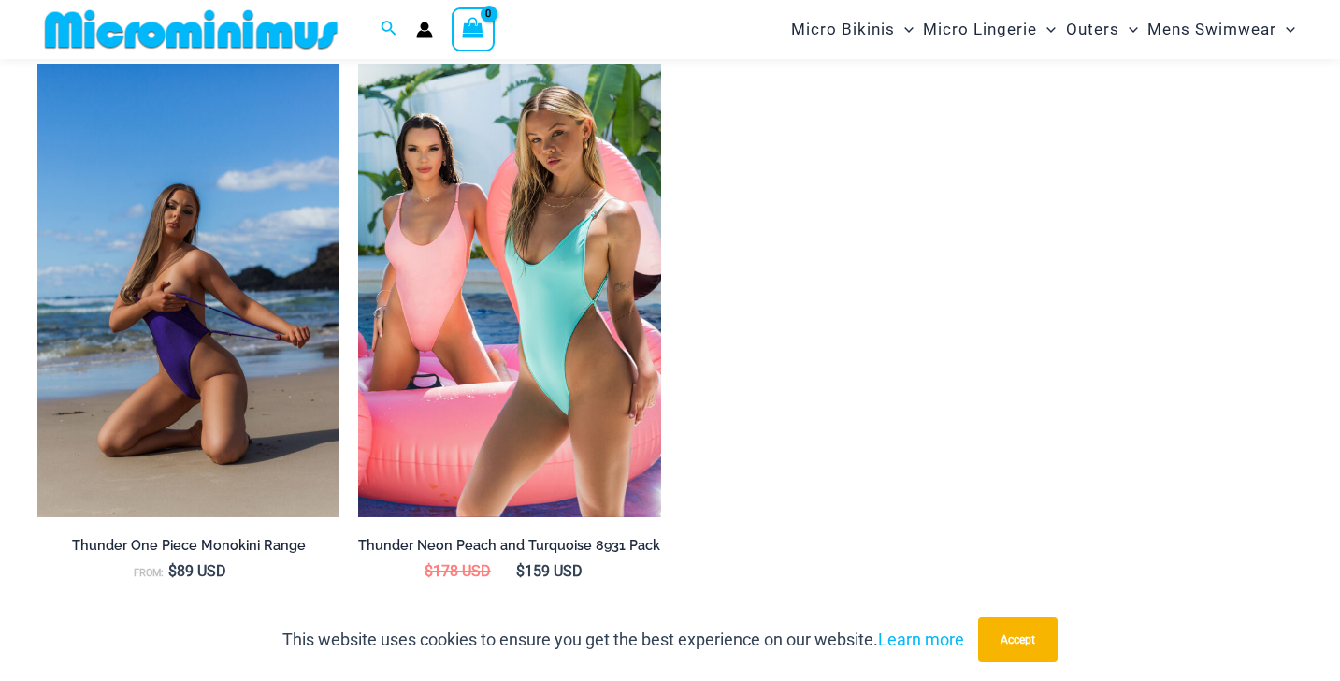
click at [263, 296] on img at bounding box center [188, 291] width 302 height 454
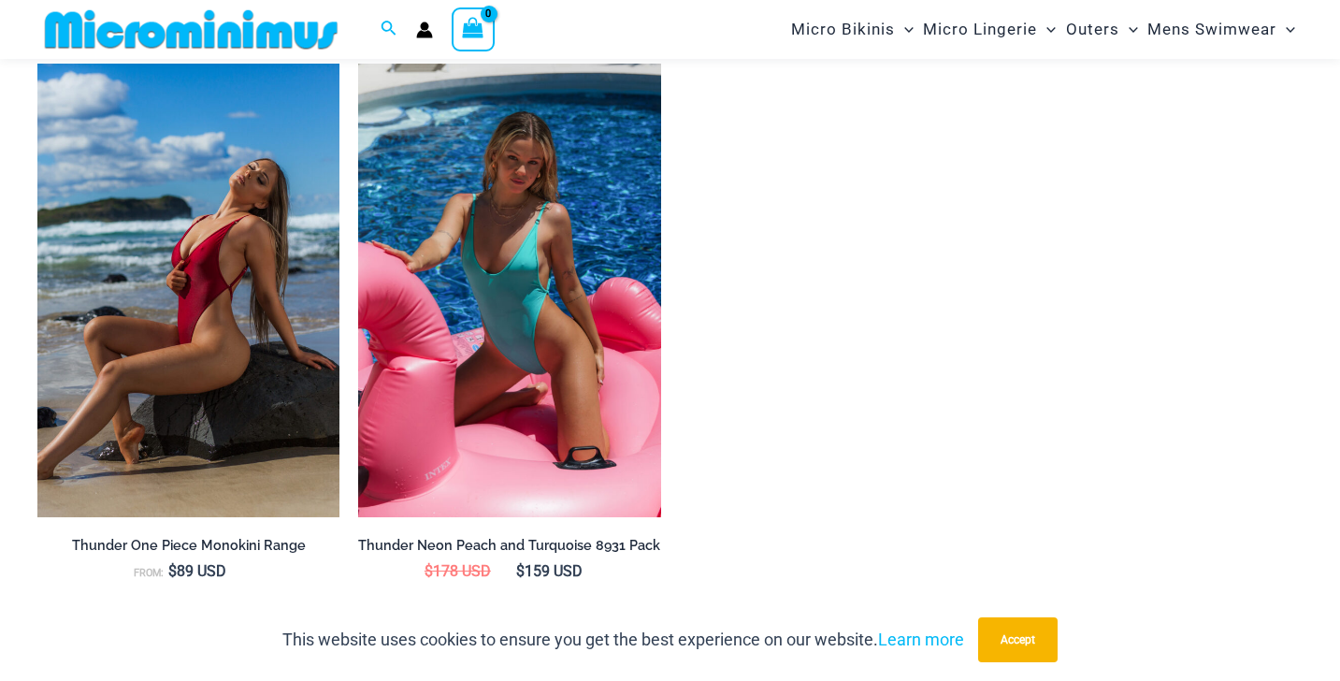
click at [524, 163] on img at bounding box center [509, 291] width 302 height 454
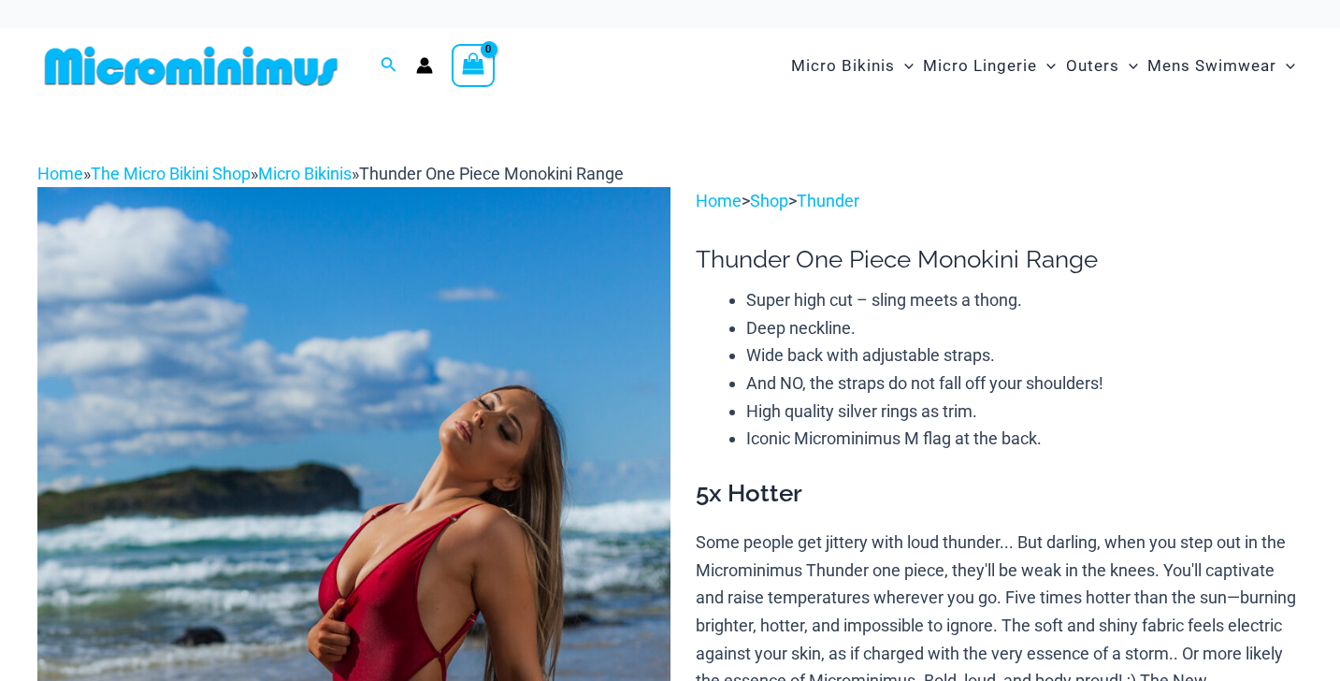
scroll to position [374, 0]
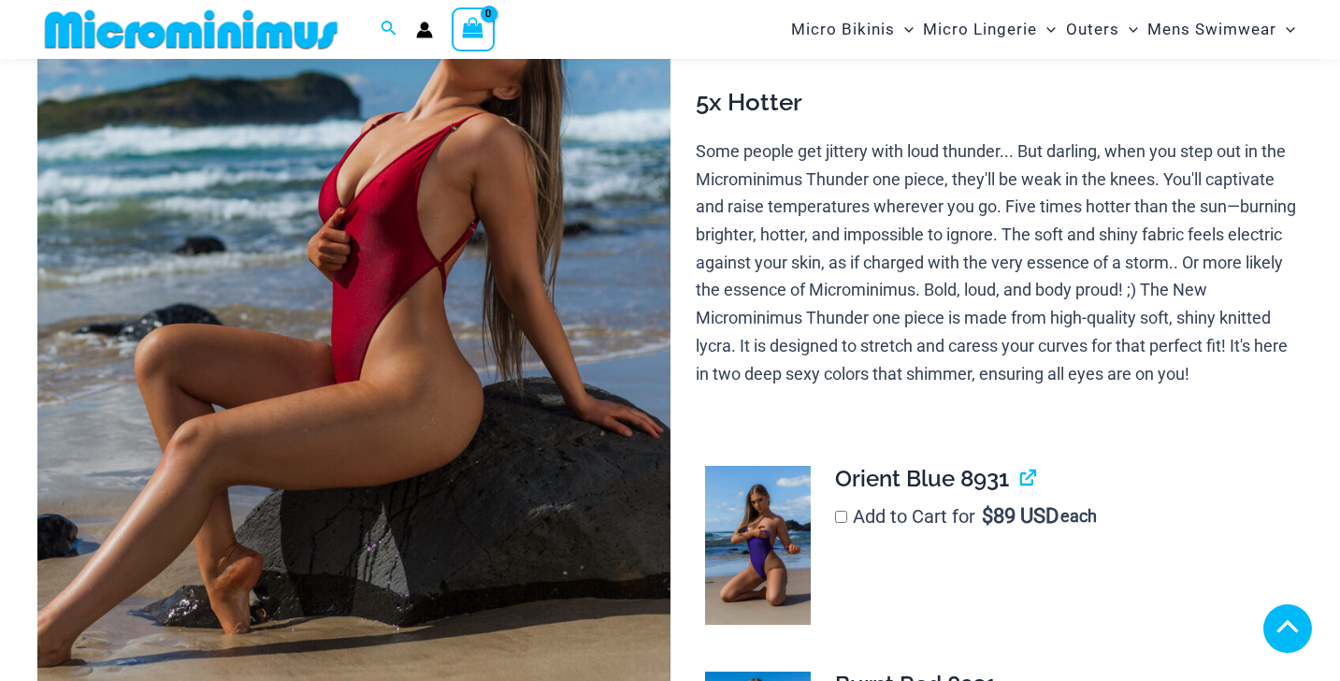
click at [442, 285] on img at bounding box center [353, 270] width 633 height 949
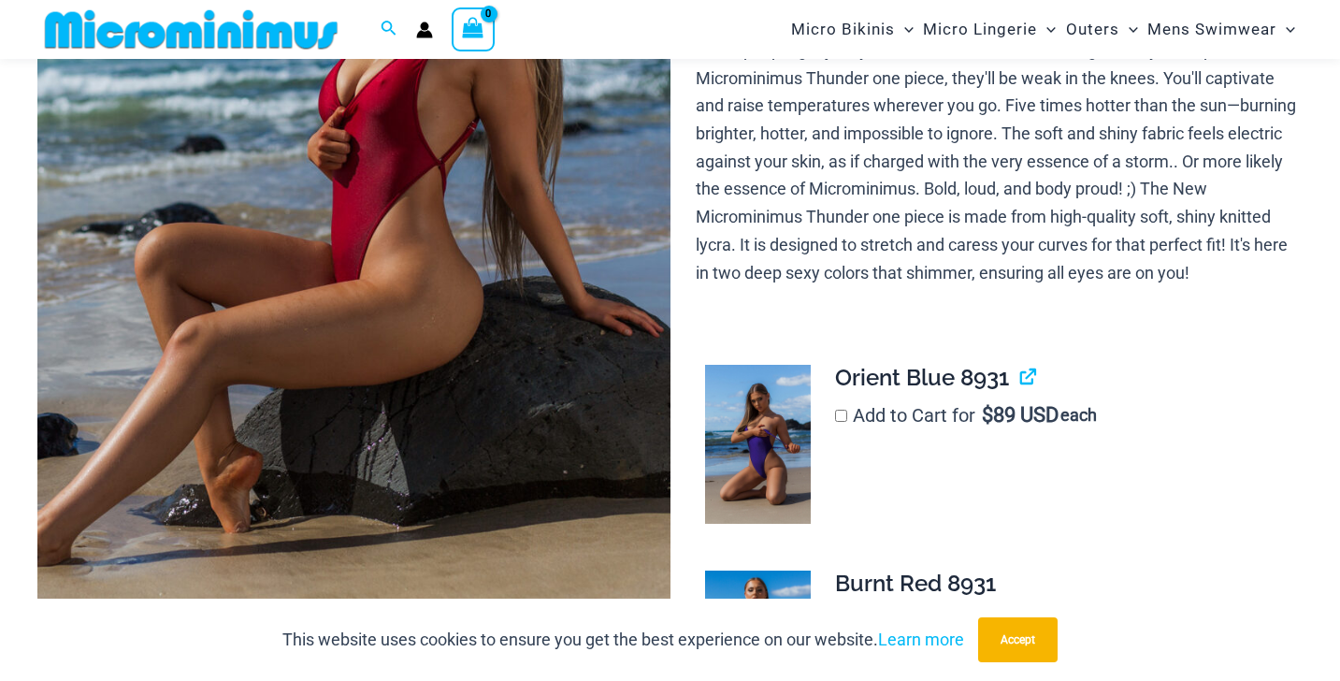
click at [468, 314] on img at bounding box center [353, 169] width 633 height 949
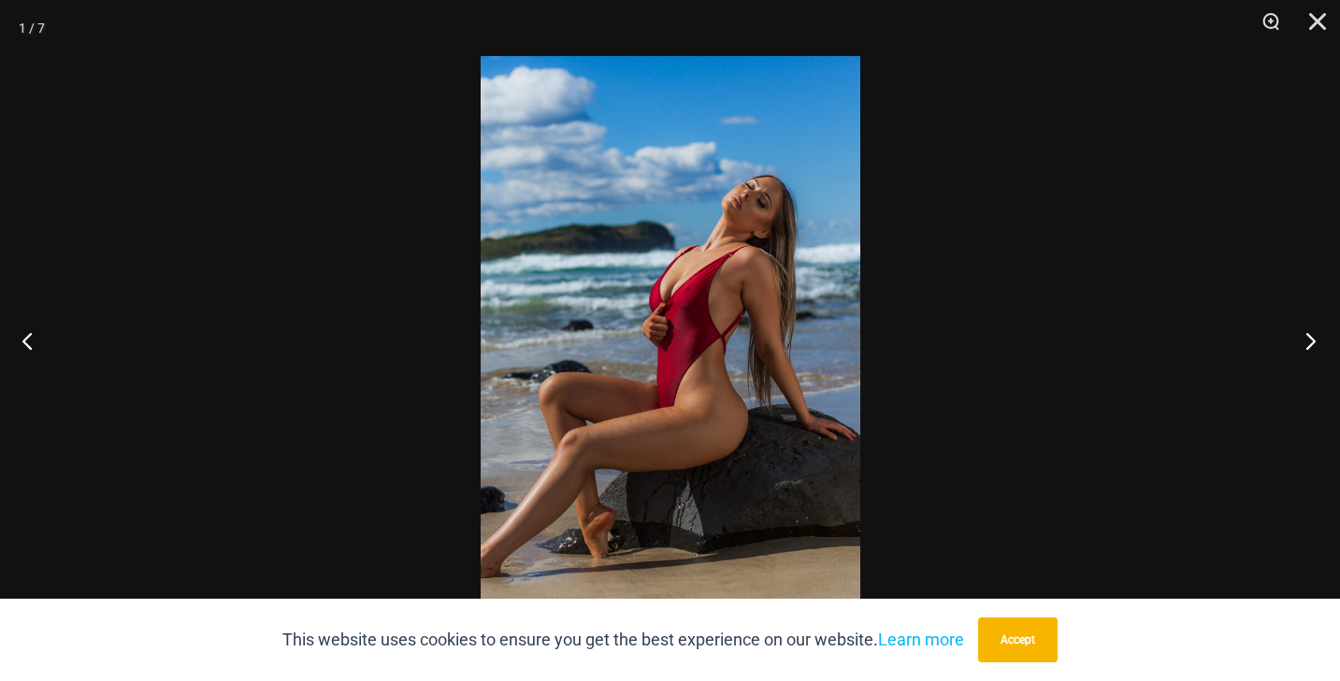
click at [1311, 339] on button "Next" at bounding box center [1305, 341] width 70 height 94
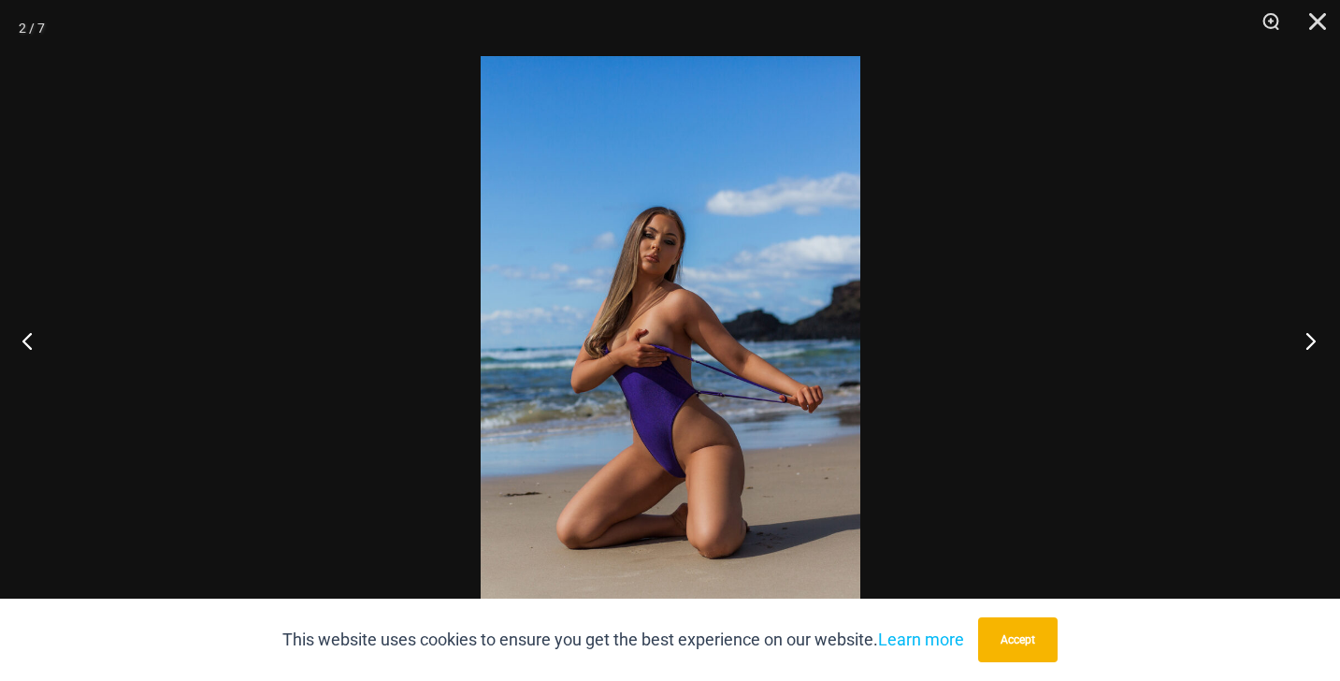
click at [1311, 339] on button "Next" at bounding box center [1305, 341] width 70 height 94
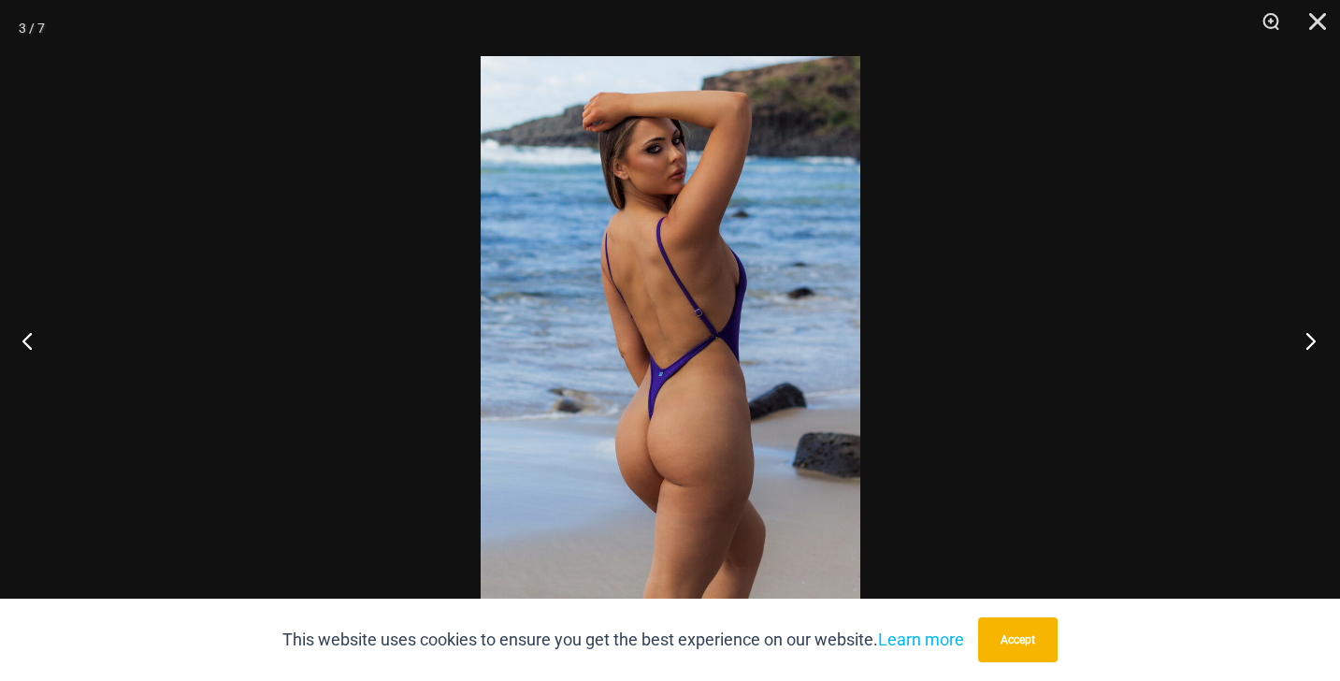
click at [1311, 339] on button "Next" at bounding box center [1305, 341] width 70 height 94
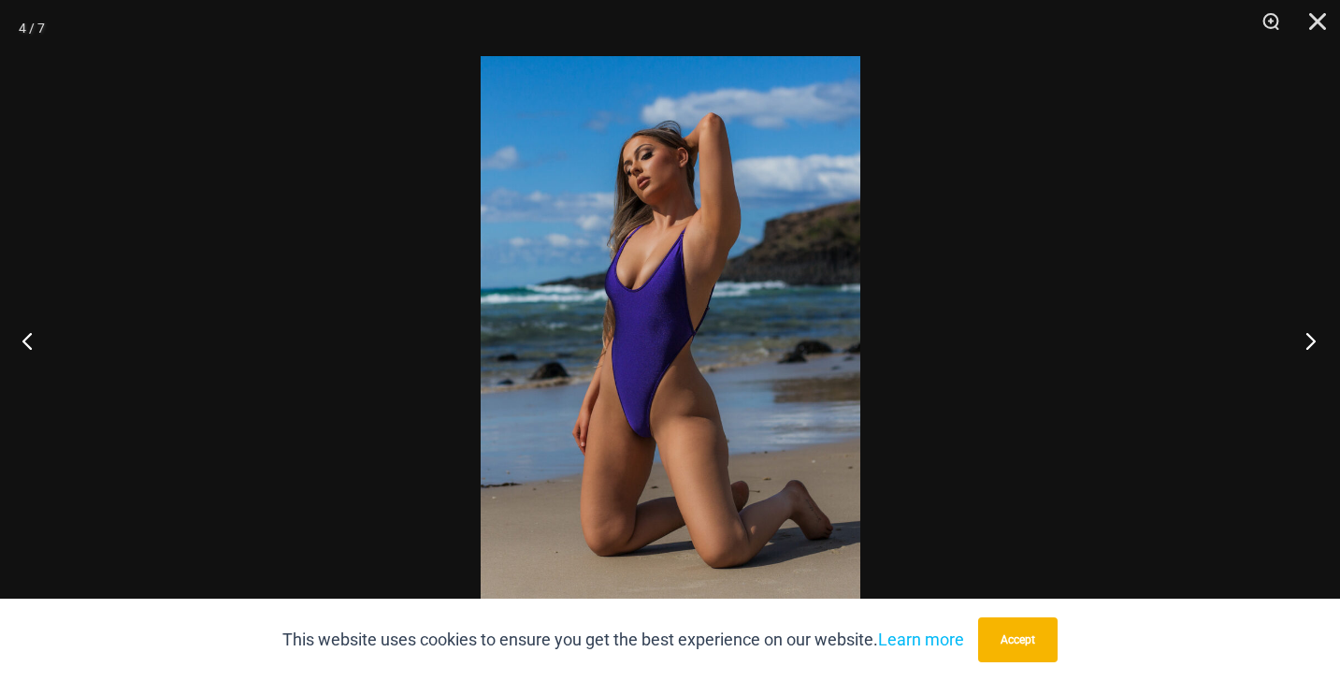
click at [1311, 339] on button "Next" at bounding box center [1305, 341] width 70 height 94
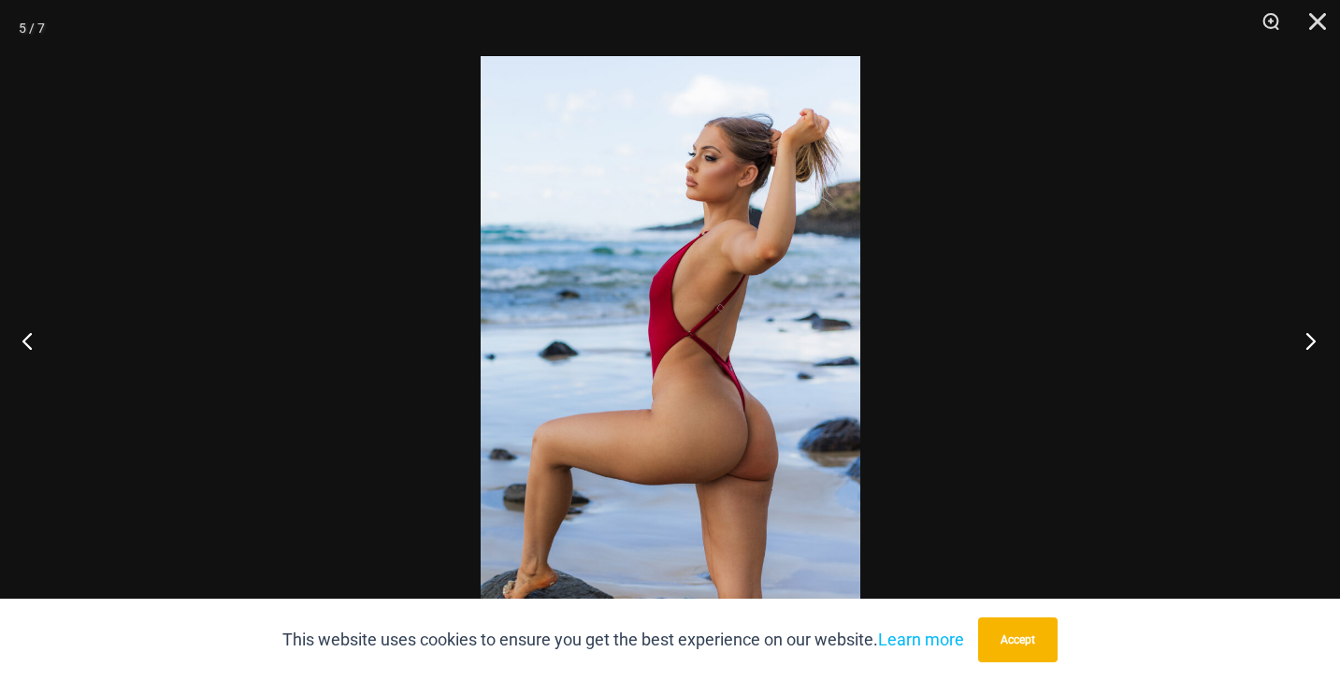
click at [1306, 333] on button "Next" at bounding box center [1305, 341] width 70 height 94
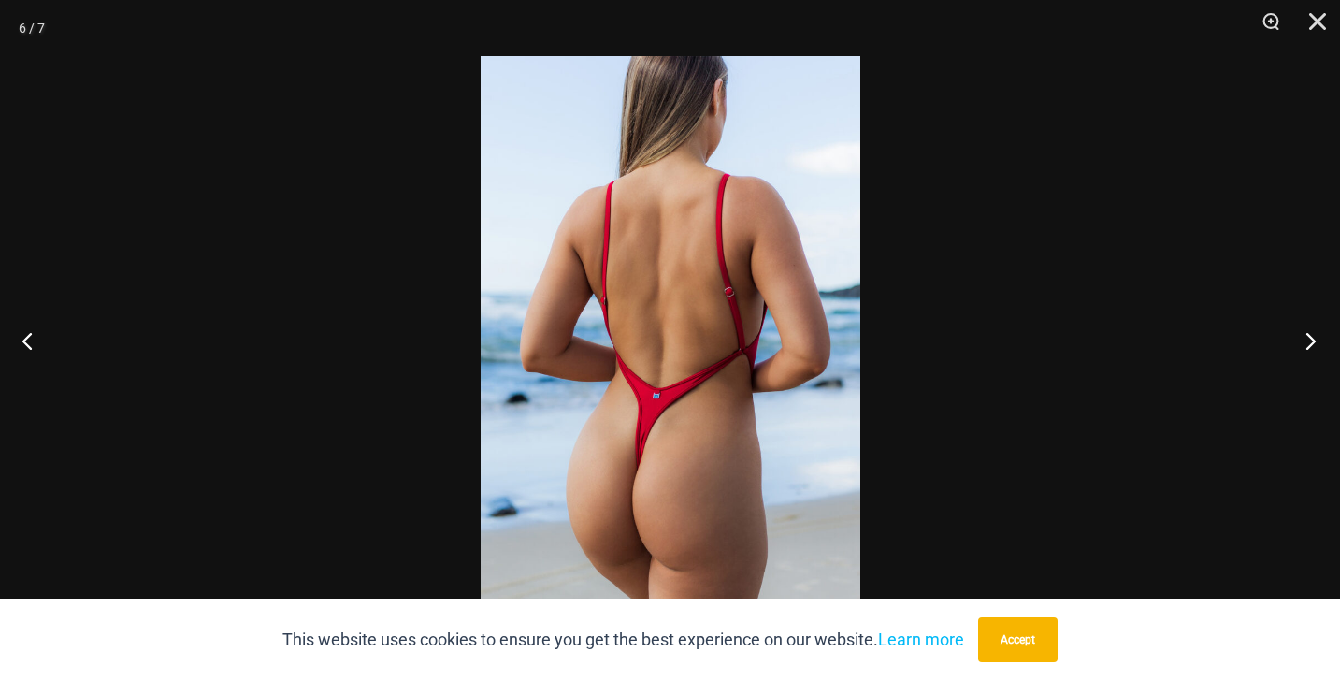
click at [1306, 333] on button "Next" at bounding box center [1305, 341] width 70 height 94
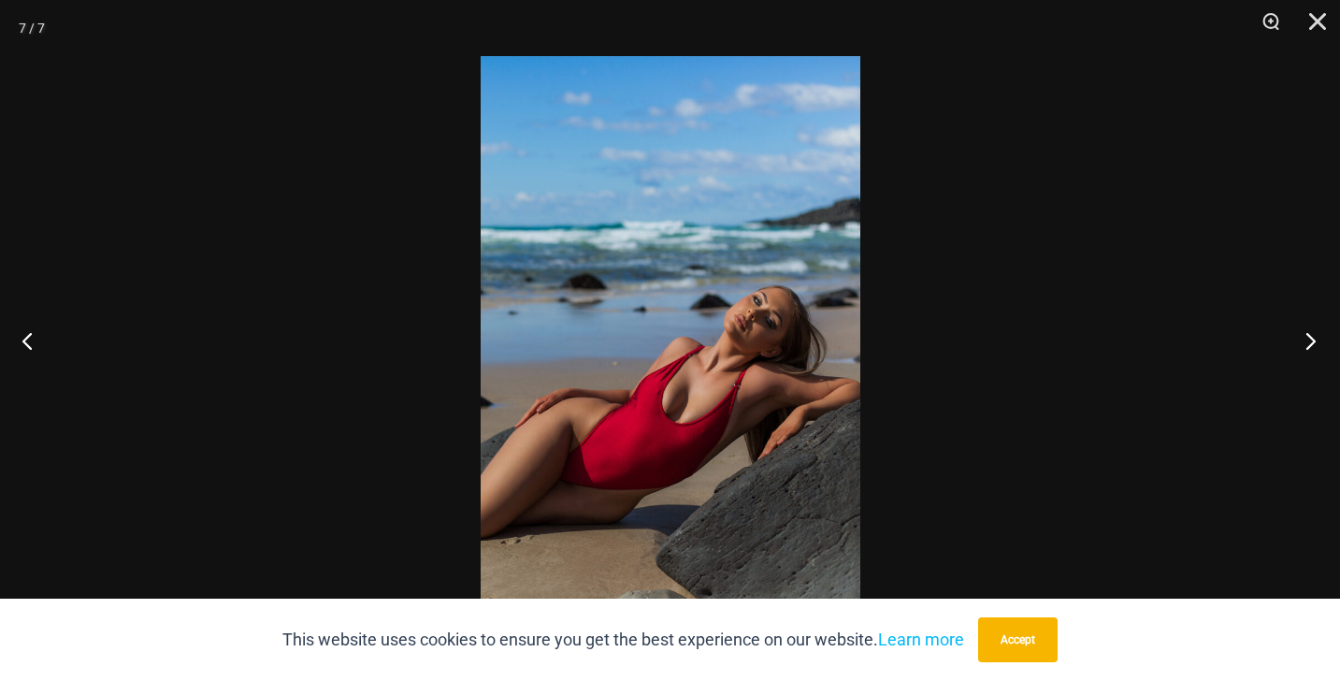
click at [1306, 333] on button "Next" at bounding box center [1305, 341] width 70 height 94
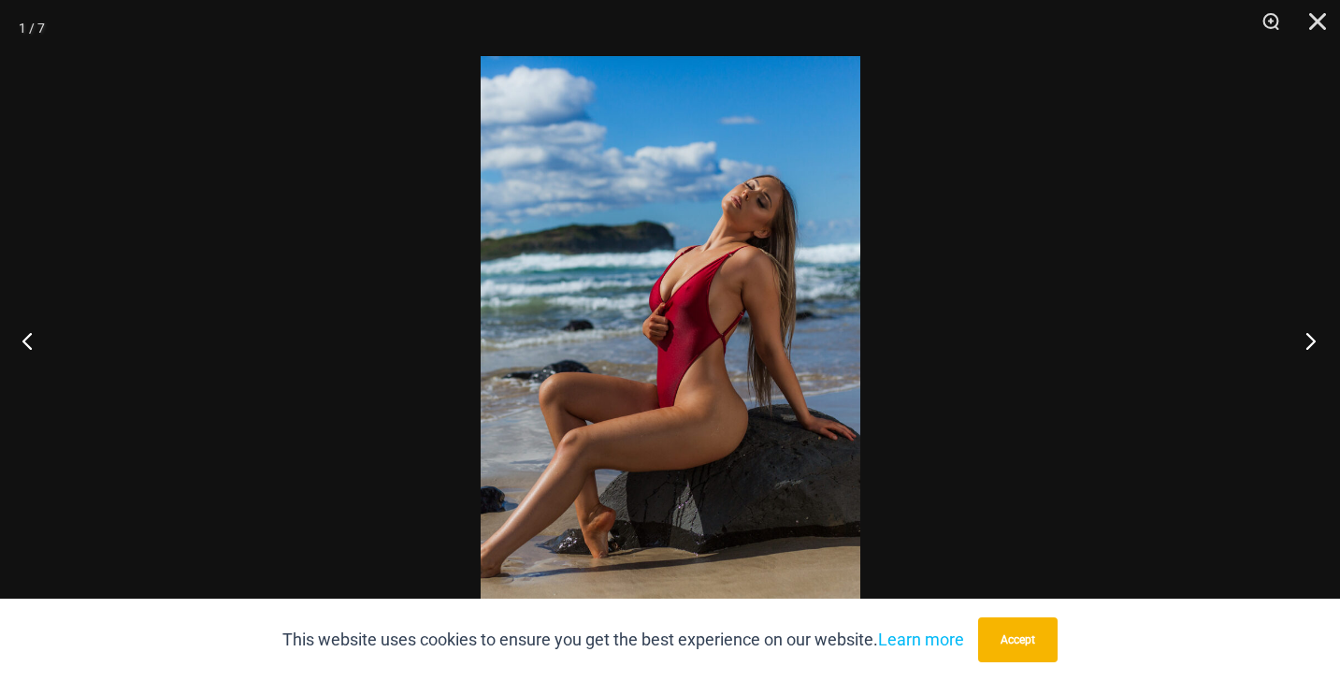
click at [1306, 333] on button "Next" at bounding box center [1305, 341] width 70 height 94
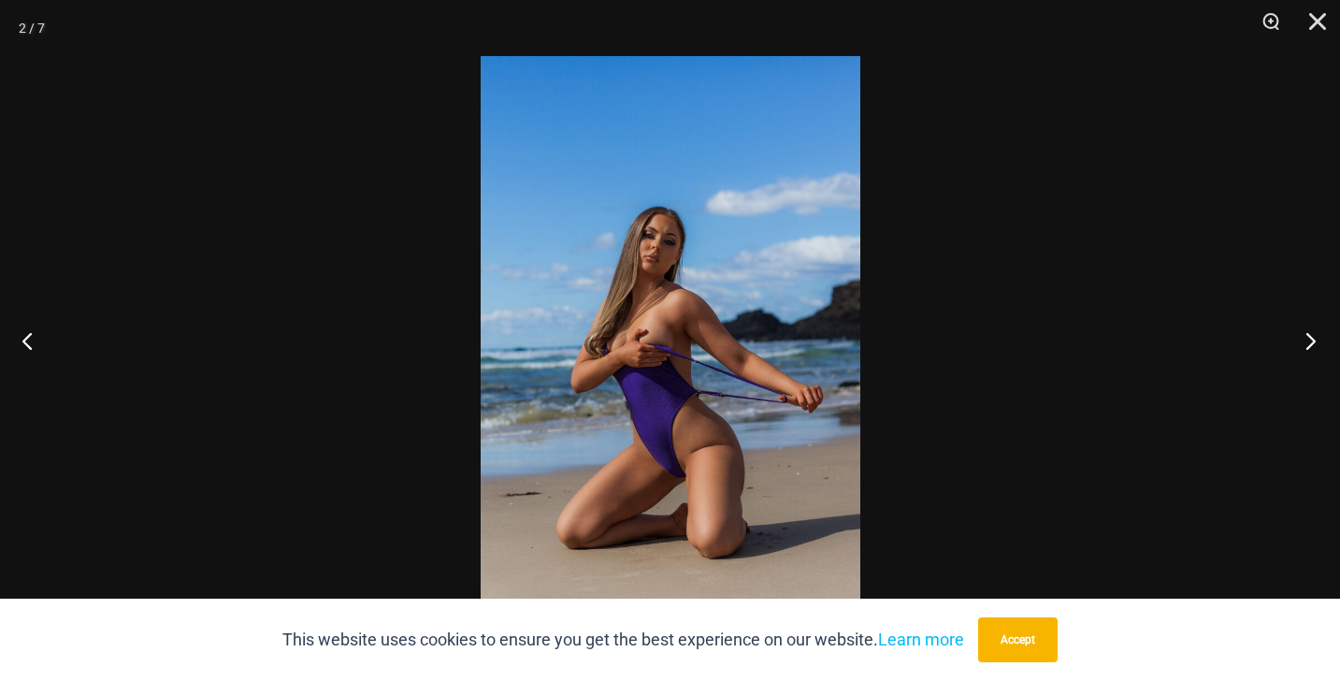
click at [1306, 333] on button "Next" at bounding box center [1305, 341] width 70 height 94
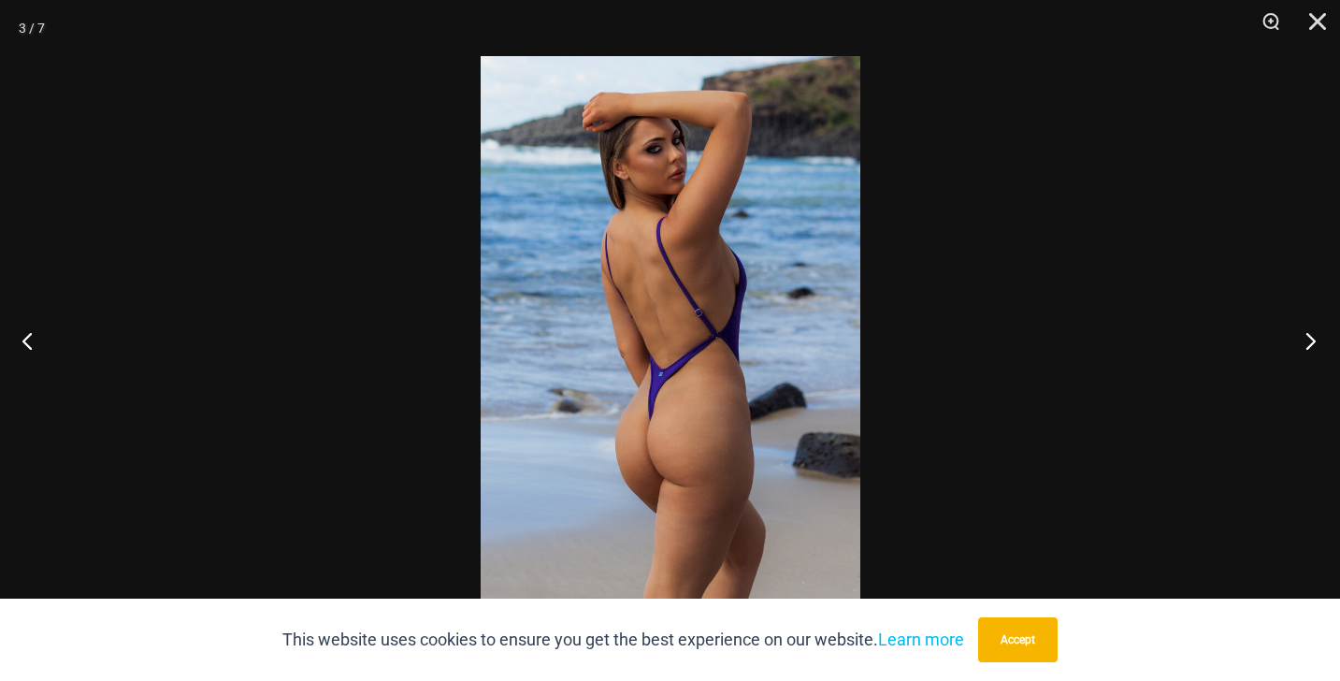
click at [1306, 333] on button "Next" at bounding box center [1305, 341] width 70 height 94
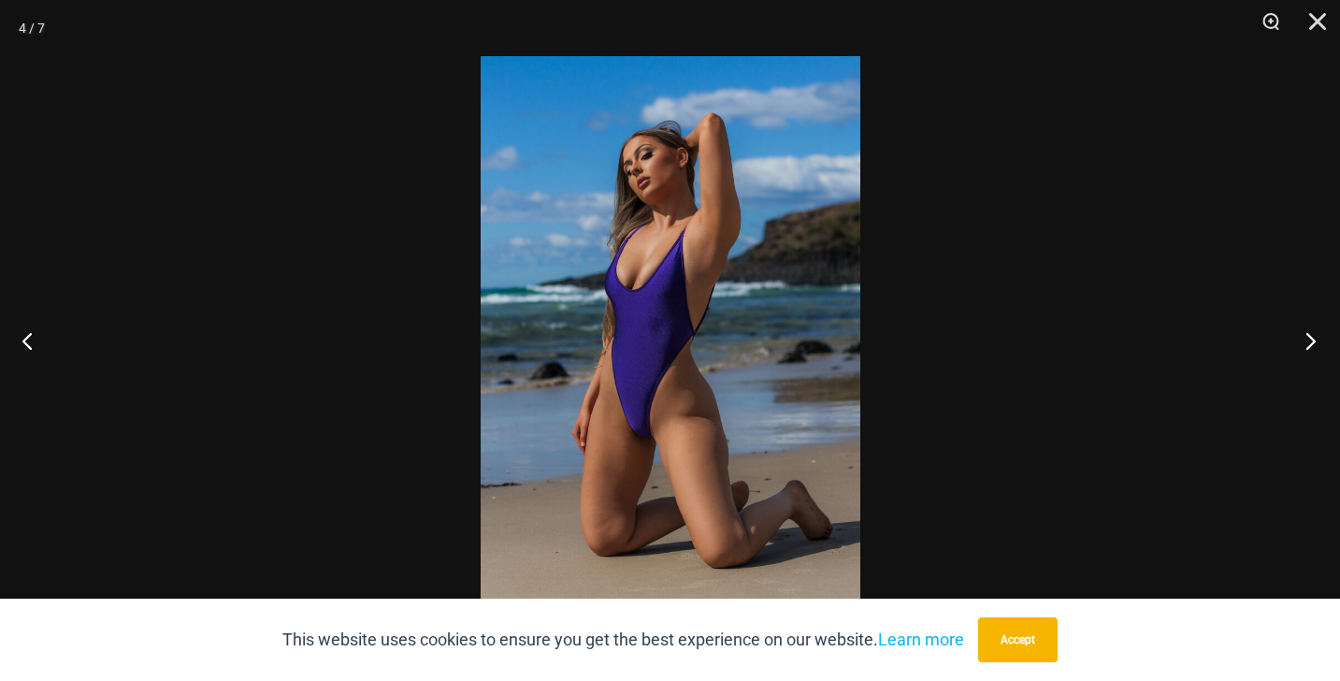
click at [1306, 333] on button "Next" at bounding box center [1305, 341] width 70 height 94
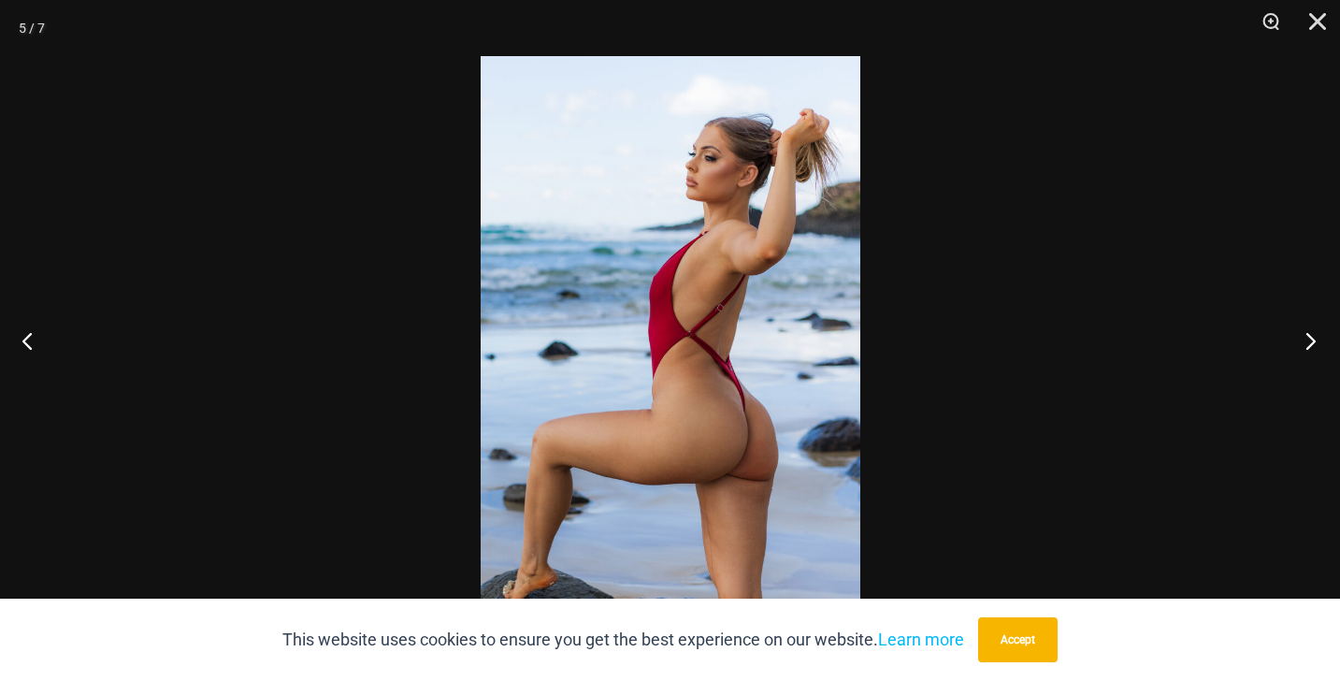
click at [1306, 333] on button "Next" at bounding box center [1305, 341] width 70 height 94
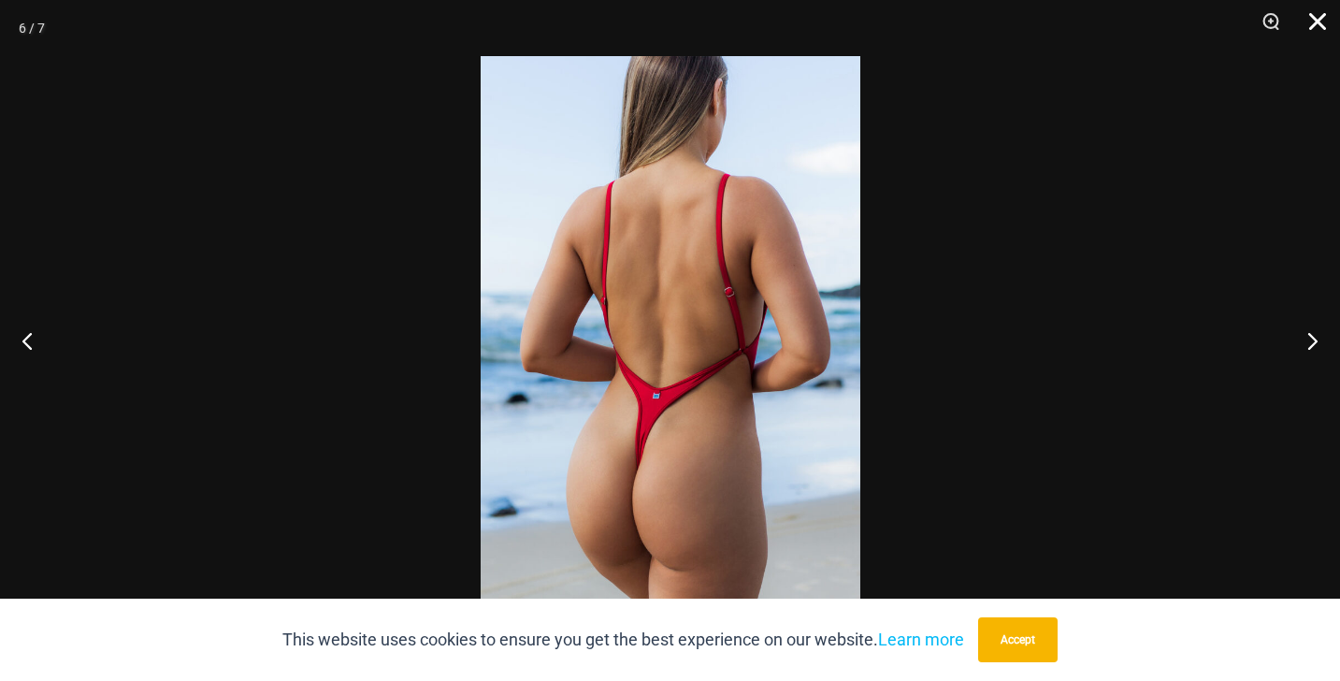
click at [1315, 23] on button "Close" at bounding box center [1311, 28] width 47 height 56
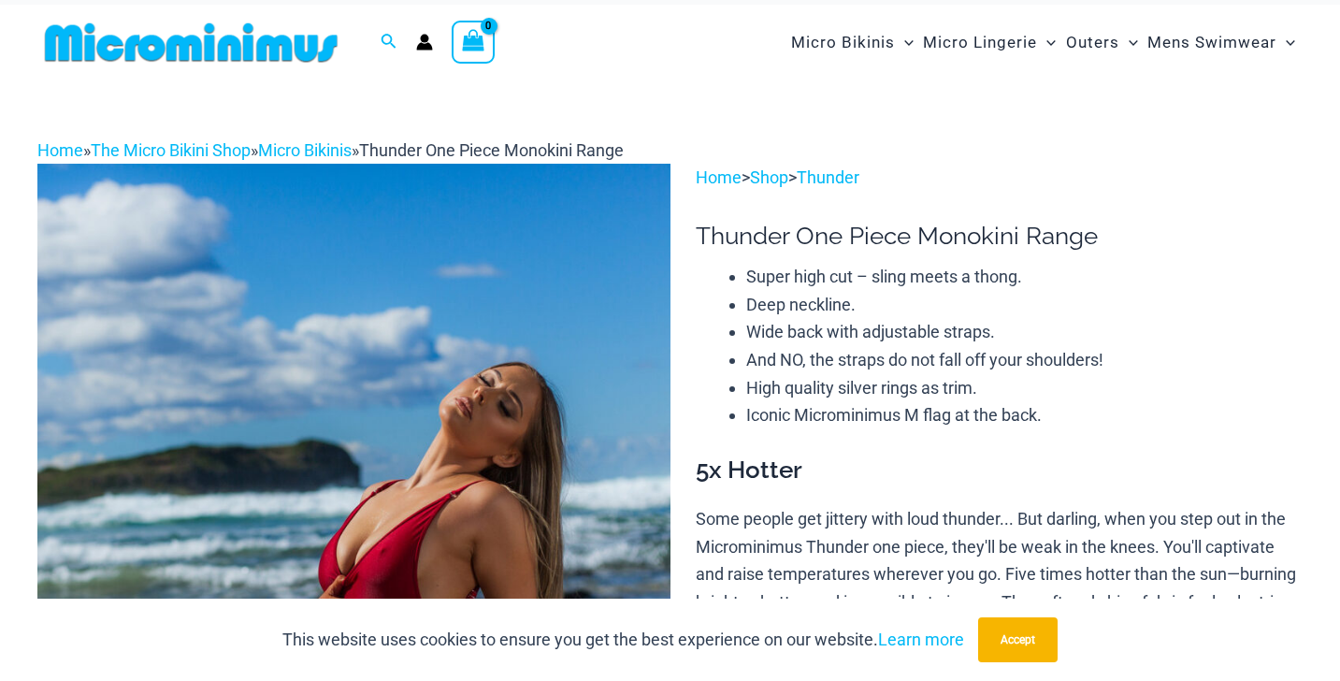
scroll to position [0, 0]
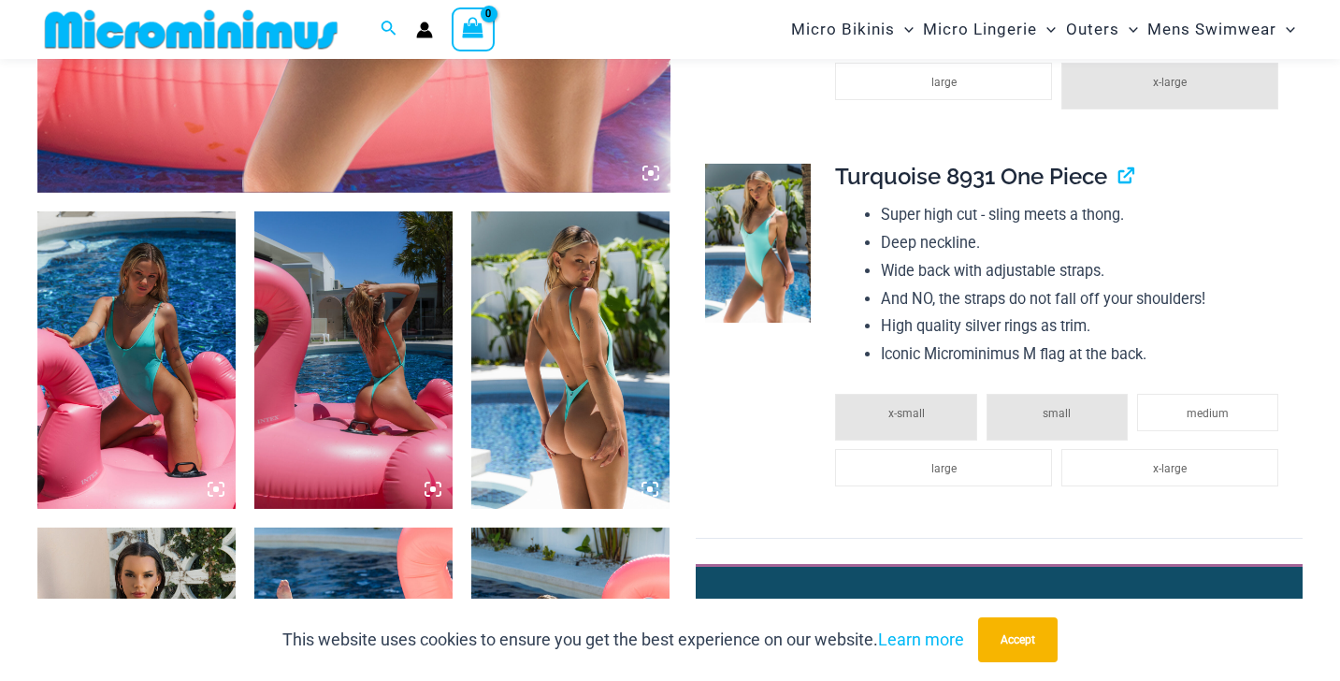
scroll to position [936, 0]
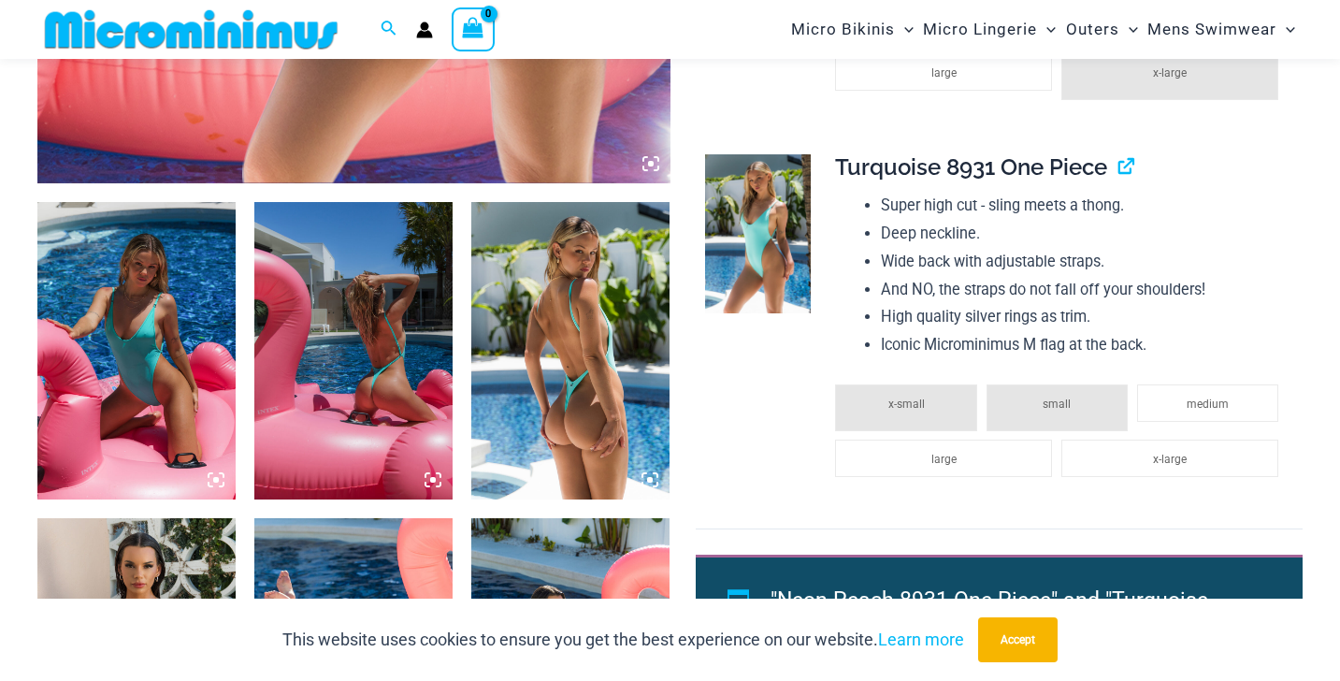
click at [184, 351] on img at bounding box center [136, 350] width 198 height 297
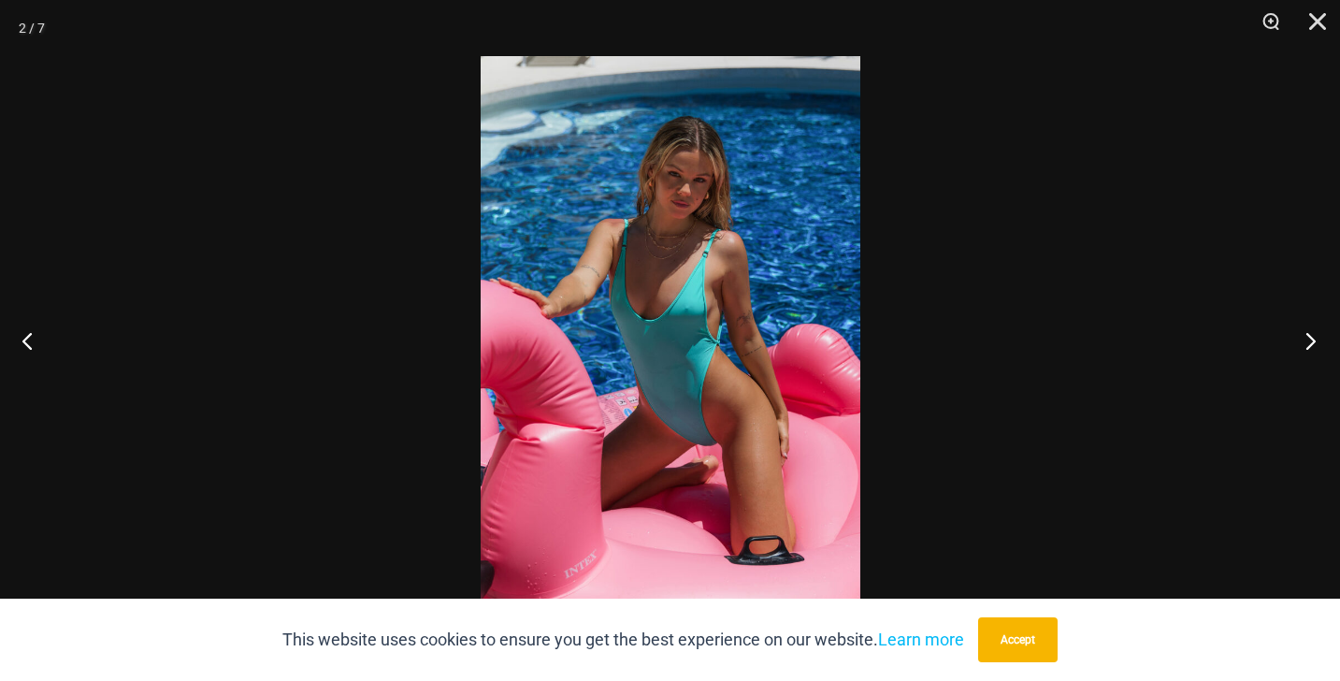
click at [1310, 339] on button "Next" at bounding box center [1305, 341] width 70 height 94
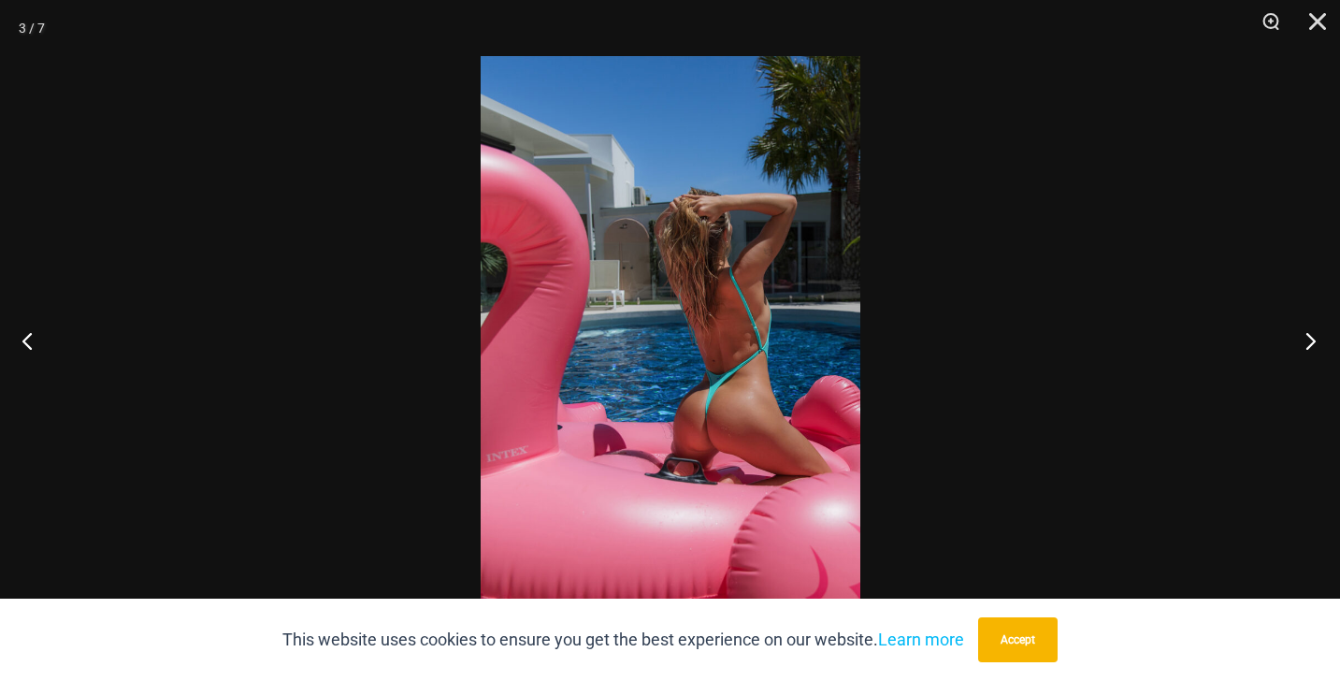
click at [1310, 339] on button "Next" at bounding box center [1305, 341] width 70 height 94
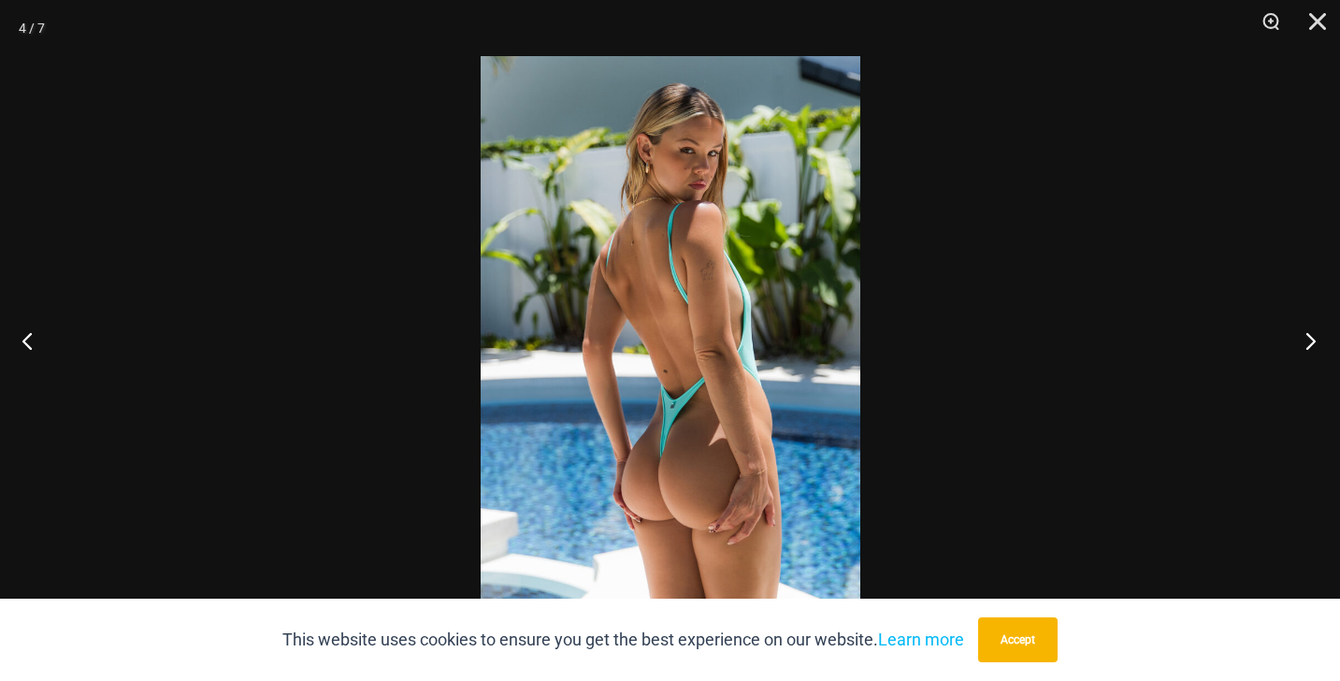
click at [1310, 339] on button "Next" at bounding box center [1305, 341] width 70 height 94
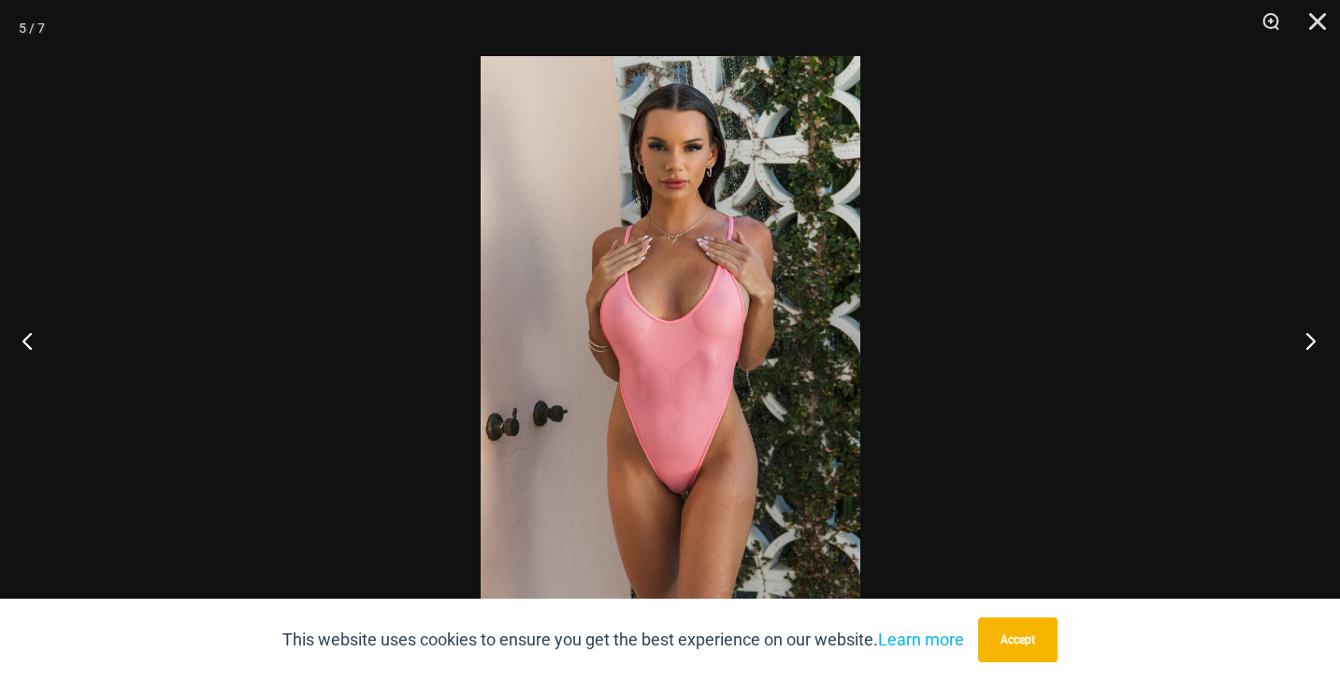
click at [1310, 339] on button "Next" at bounding box center [1305, 341] width 70 height 94
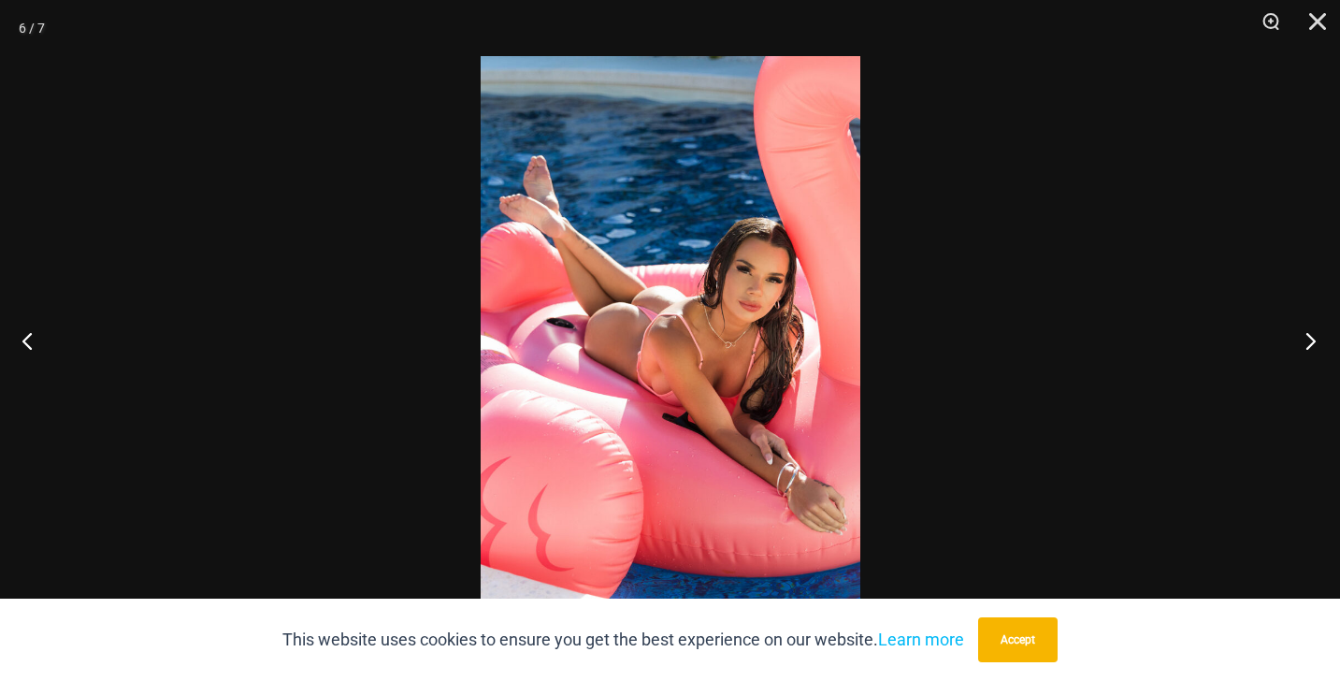
click at [1310, 339] on button "Next" at bounding box center [1305, 341] width 70 height 94
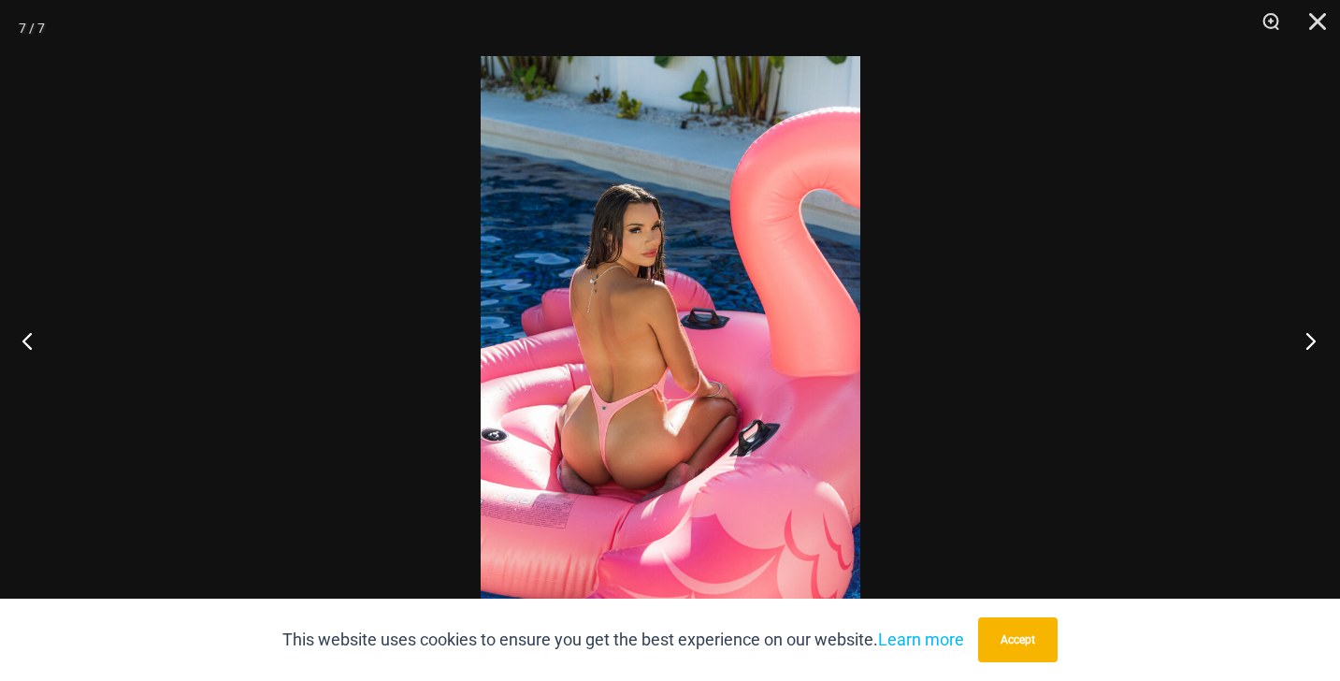
click at [1310, 339] on button "Next" at bounding box center [1305, 341] width 70 height 94
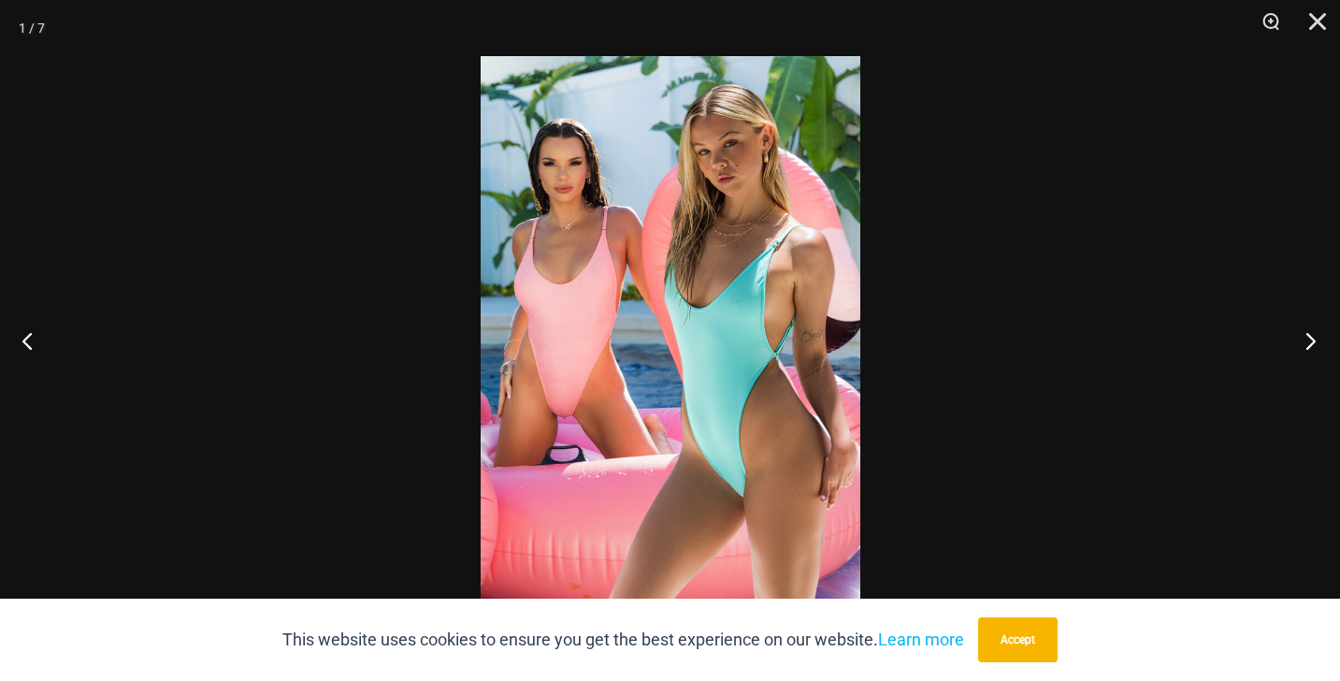
click at [1310, 339] on button "Next" at bounding box center [1305, 341] width 70 height 94
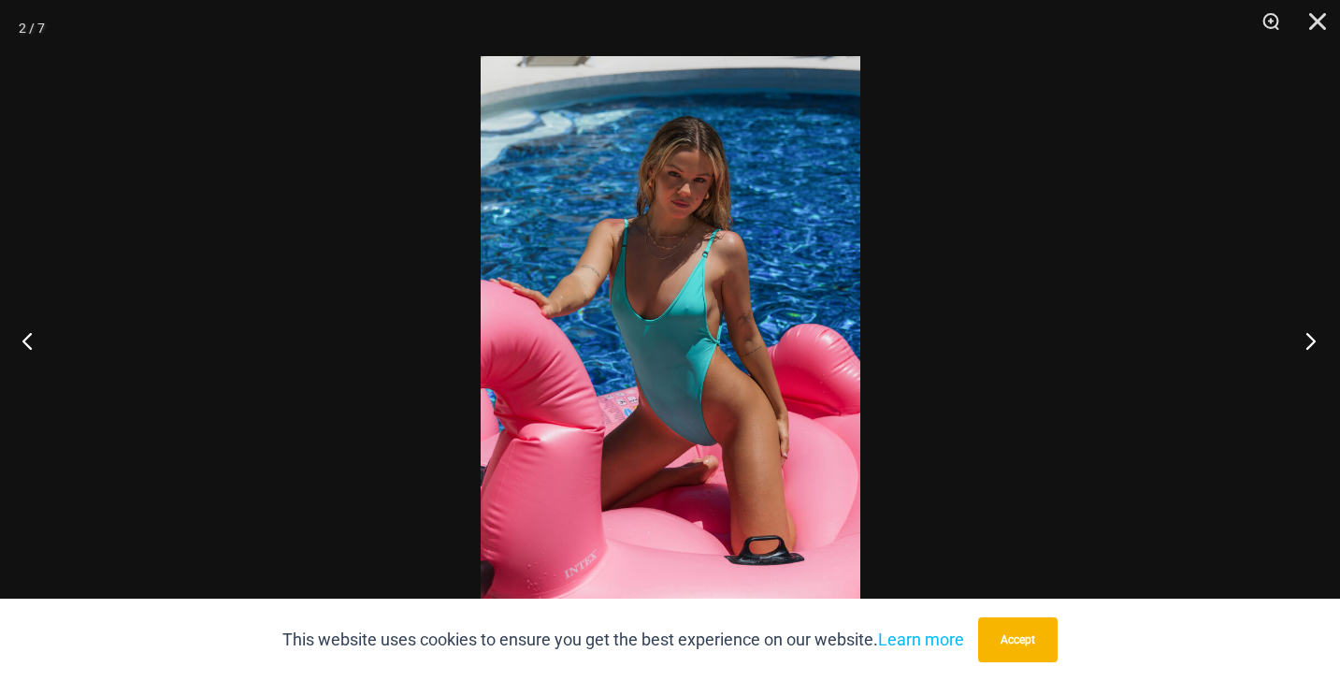
click at [1310, 339] on button "Next" at bounding box center [1305, 341] width 70 height 94
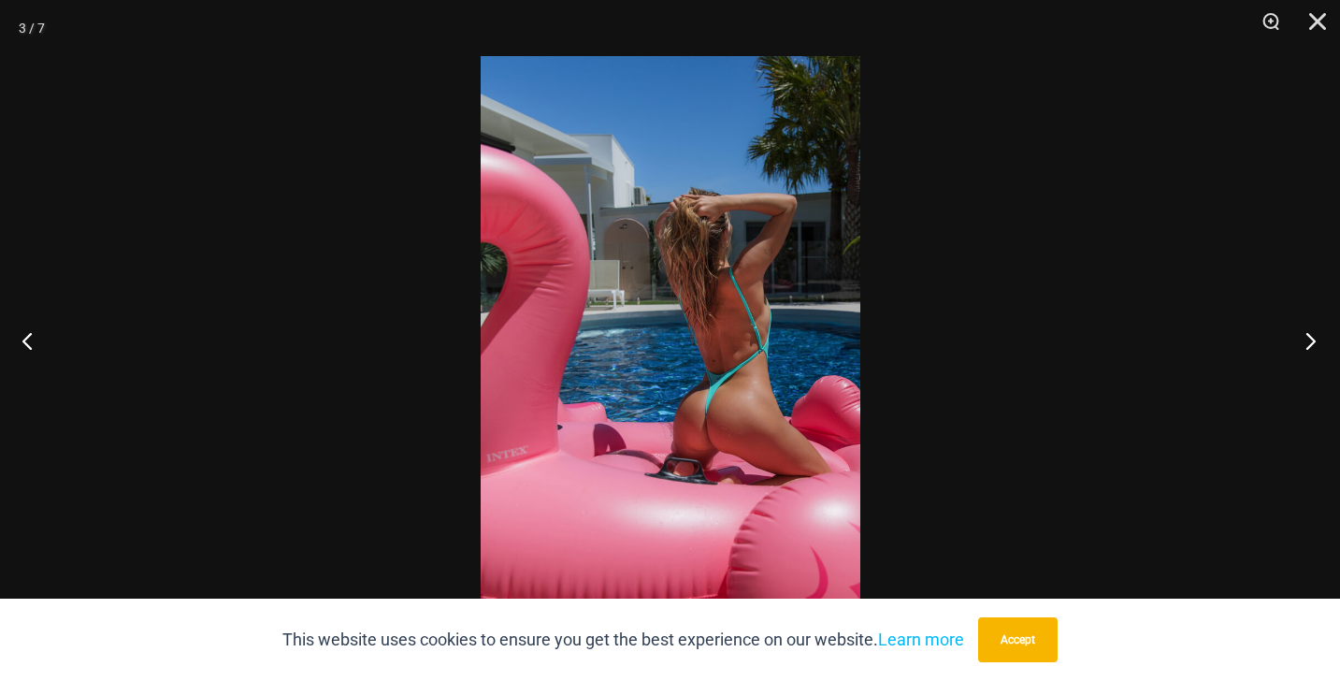
click at [1311, 333] on button "Next" at bounding box center [1305, 341] width 70 height 94
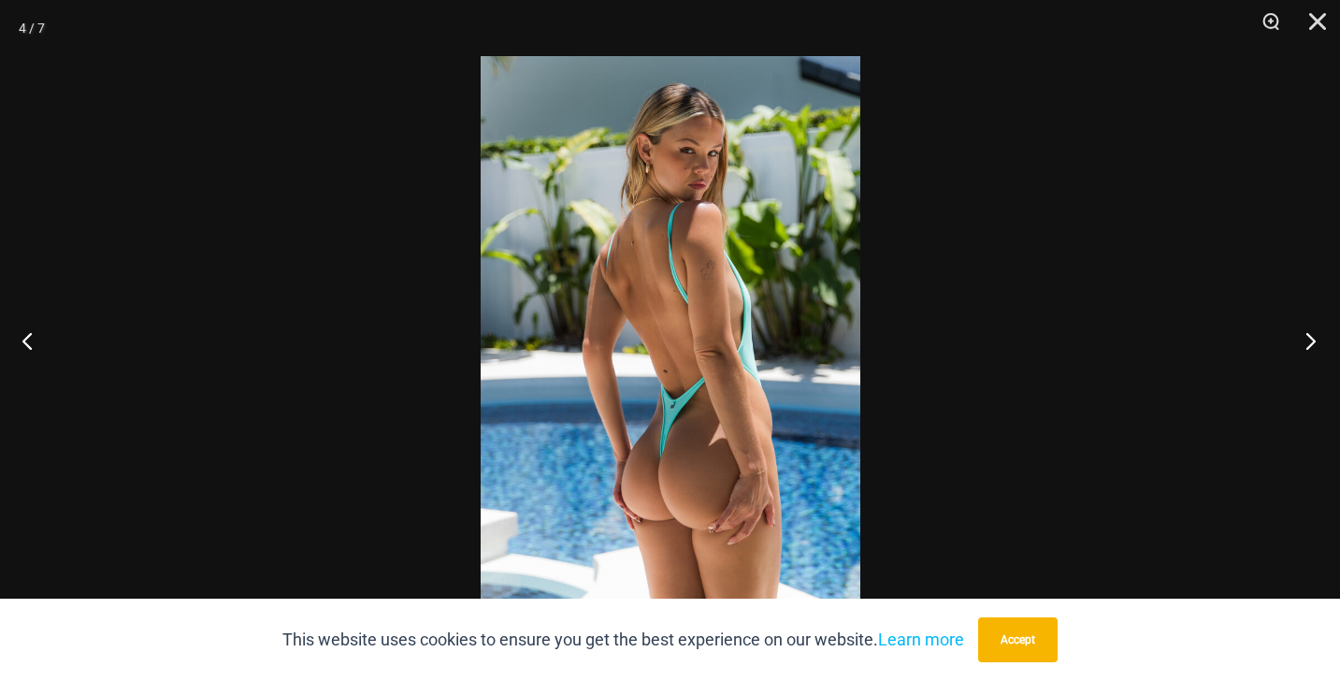
click at [1311, 333] on button "Next" at bounding box center [1305, 341] width 70 height 94
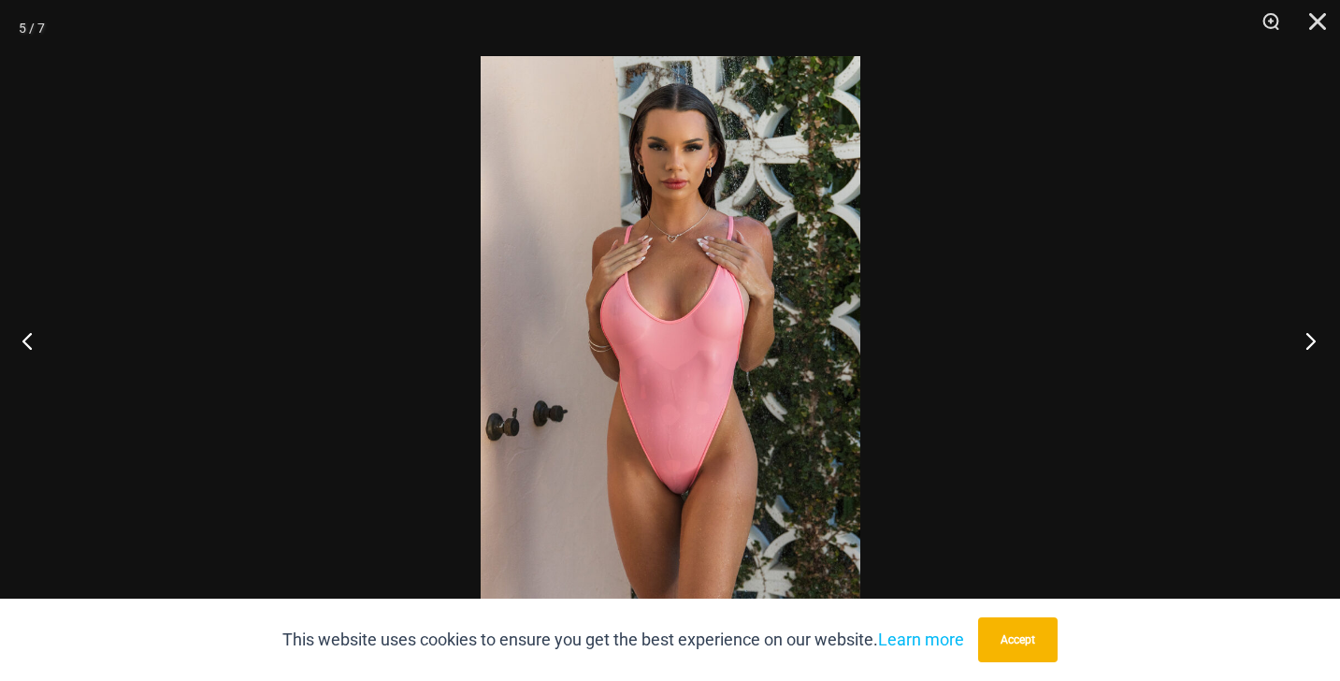
click at [1311, 333] on button "Next" at bounding box center [1305, 341] width 70 height 94
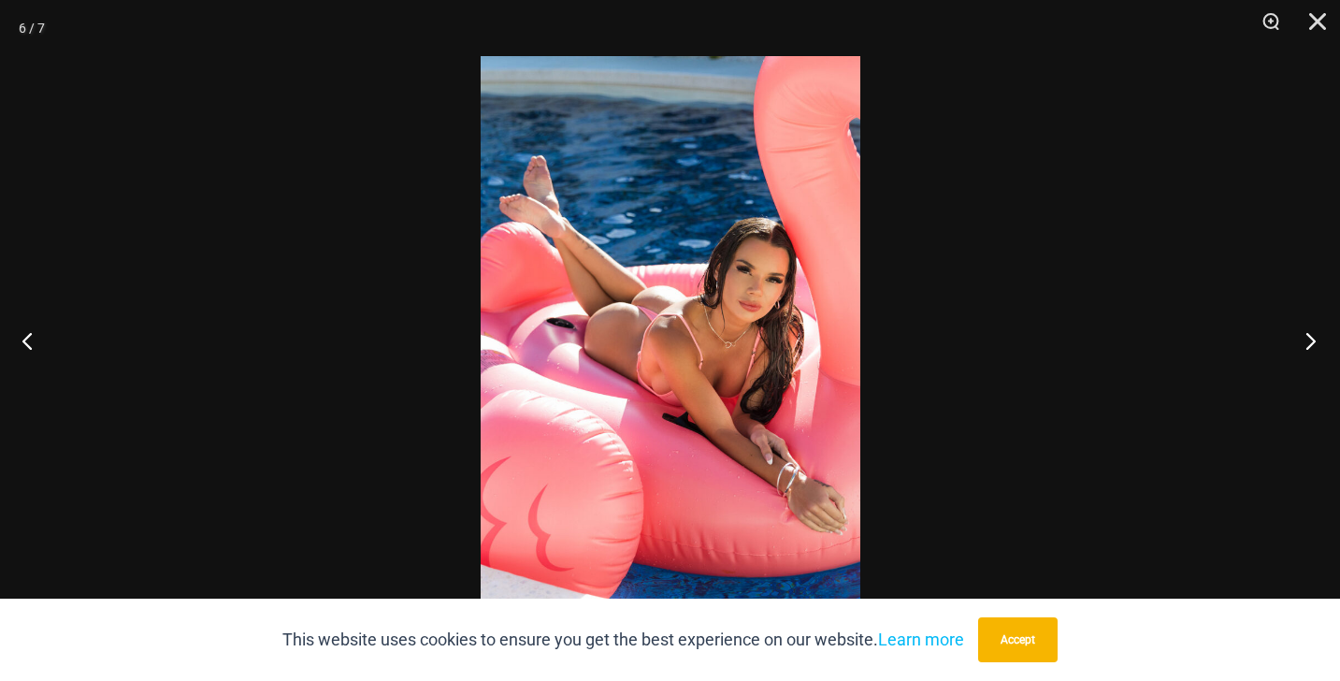
click at [1311, 333] on button "Next" at bounding box center [1305, 341] width 70 height 94
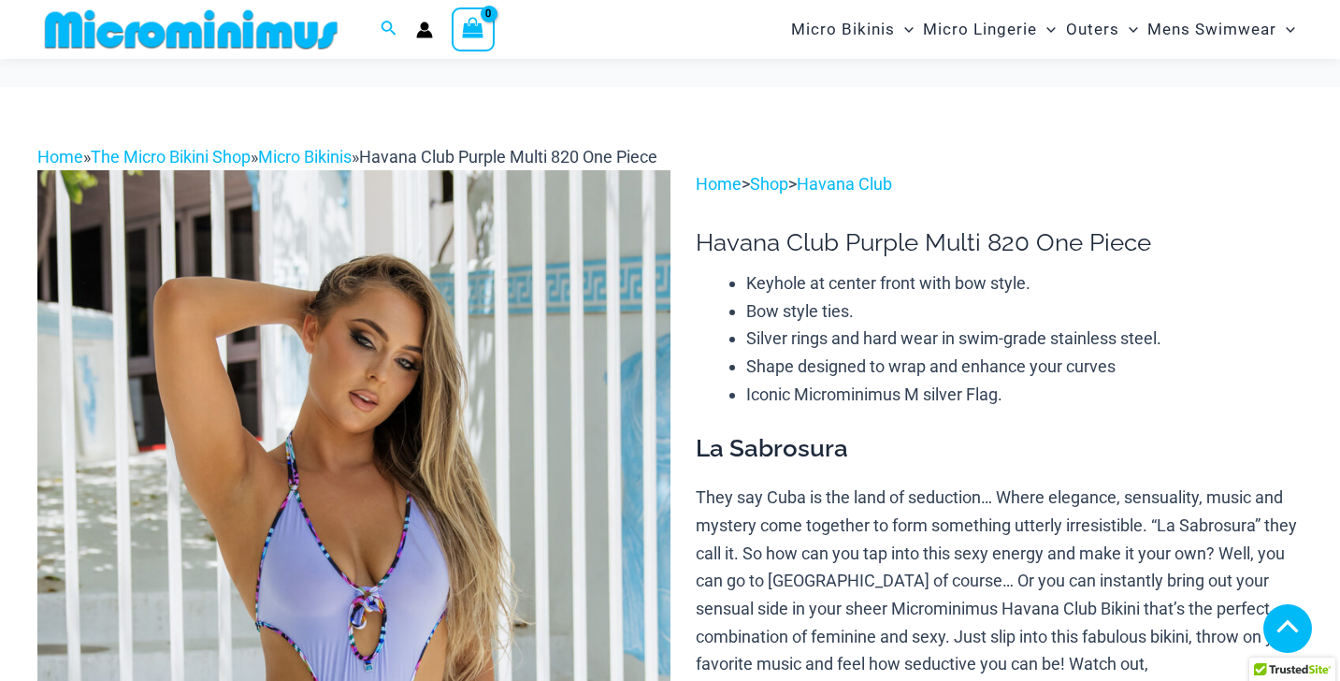
scroll to position [948, 0]
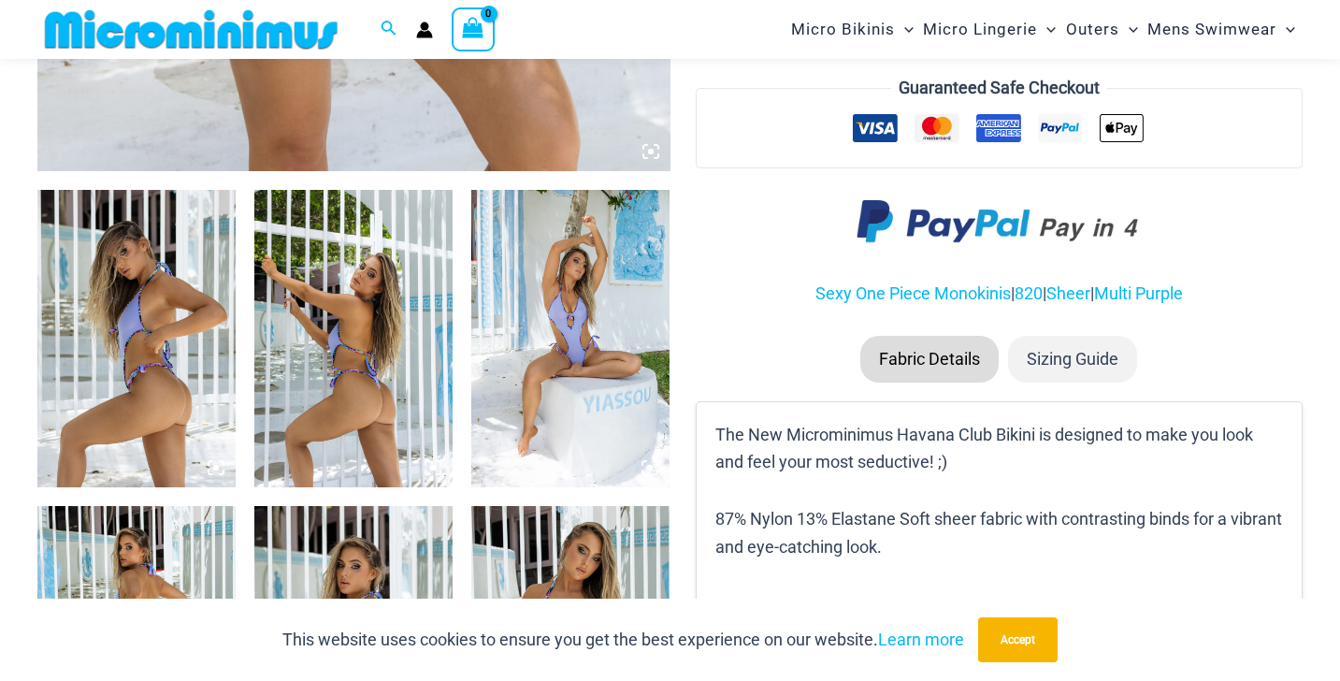
click at [116, 421] on img at bounding box center [136, 338] width 198 height 297
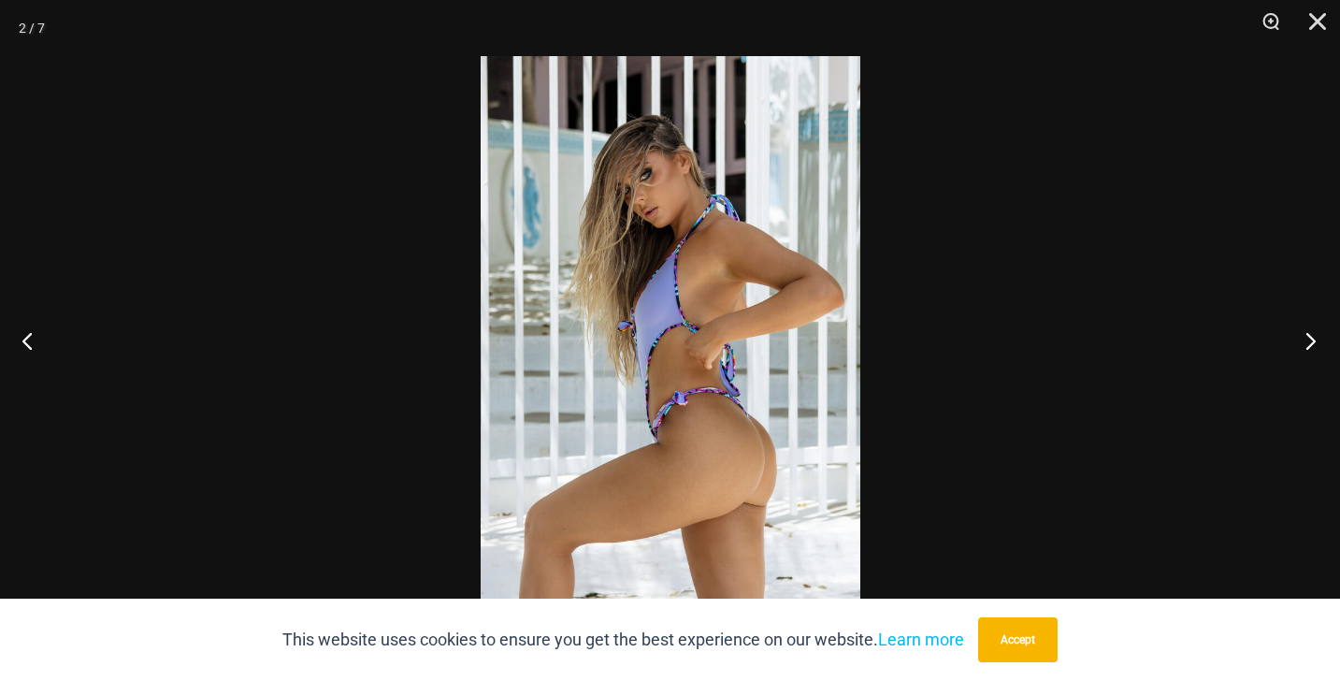
click at [1307, 340] on button "Next" at bounding box center [1305, 341] width 70 height 94
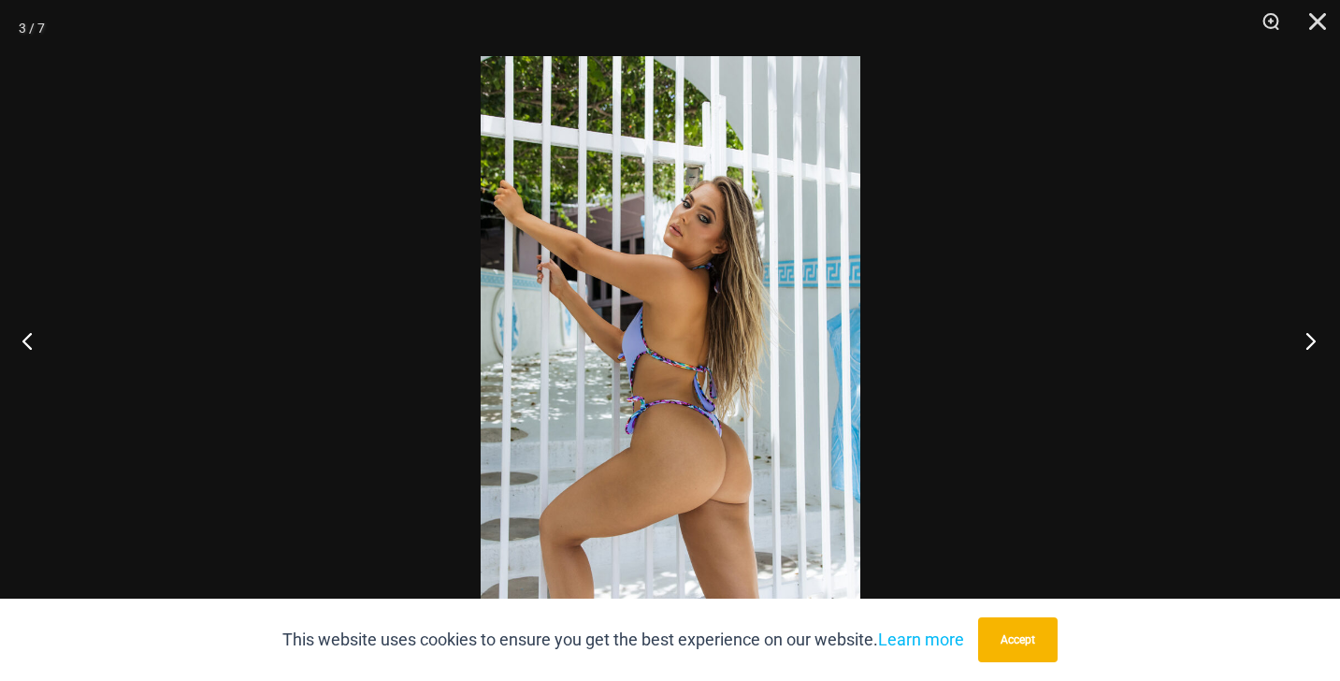
click at [1307, 340] on button "Next" at bounding box center [1305, 341] width 70 height 94
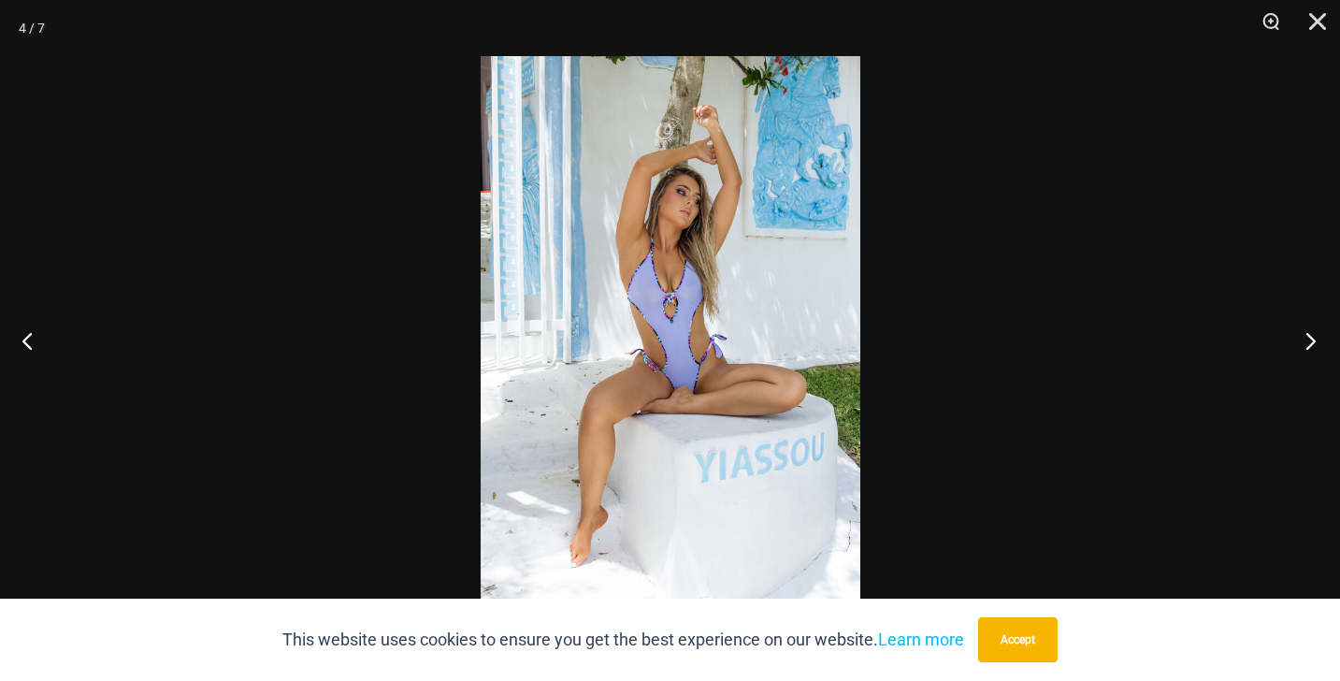
click at [1307, 340] on button "Next" at bounding box center [1305, 341] width 70 height 94
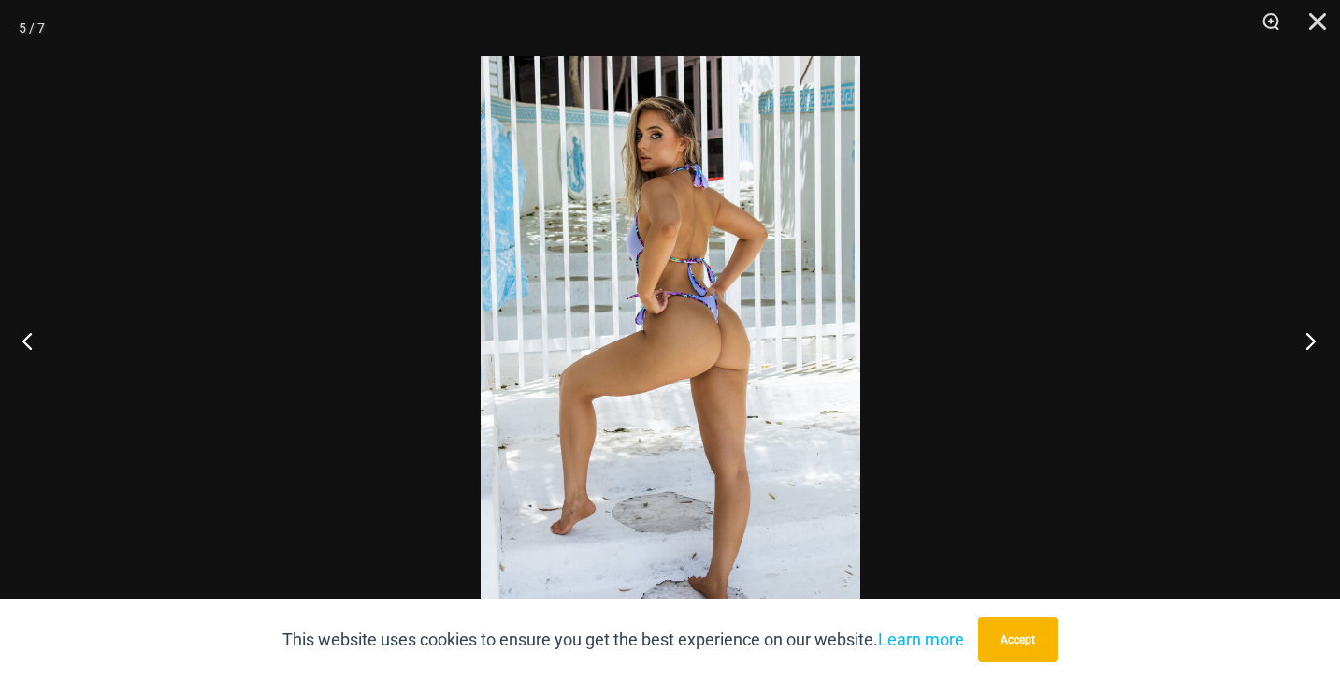
click at [1307, 340] on button "Next" at bounding box center [1305, 341] width 70 height 94
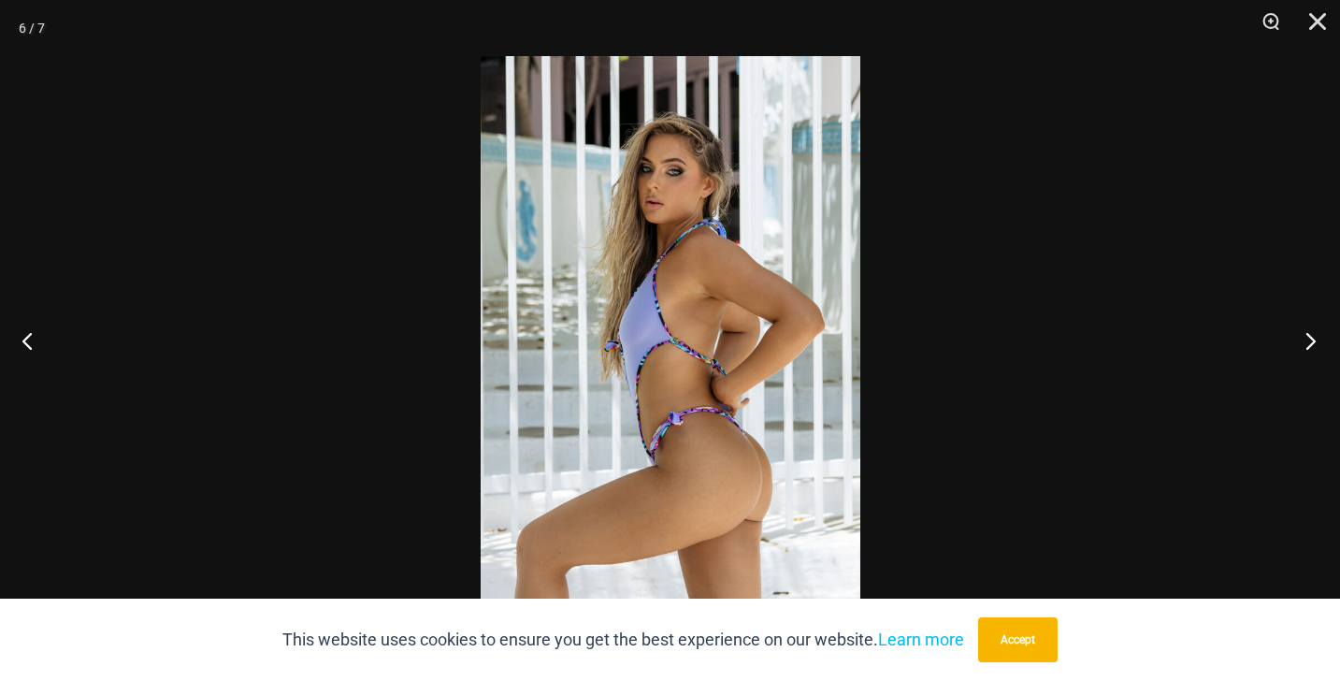
click at [1307, 340] on button "Next" at bounding box center [1305, 341] width 70 height 94
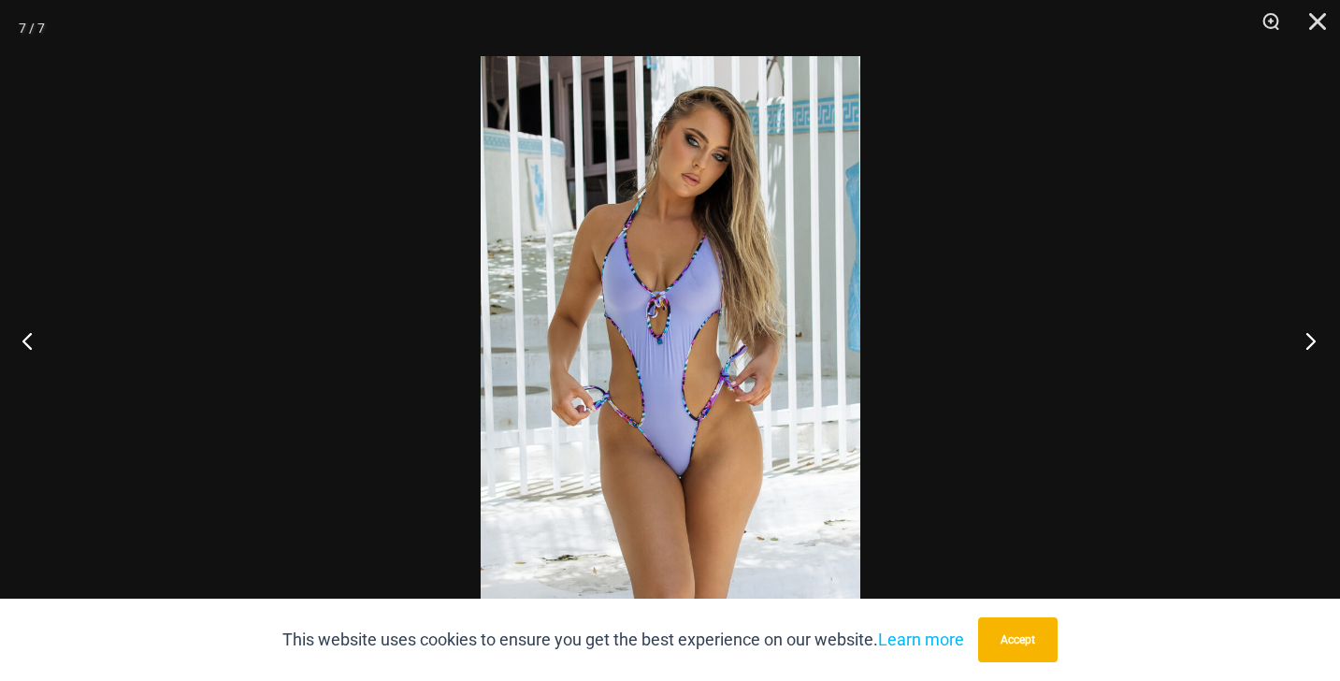
click at [1307, 340] on button "Next" at bounding box center [1305, 341] width 70 height 94
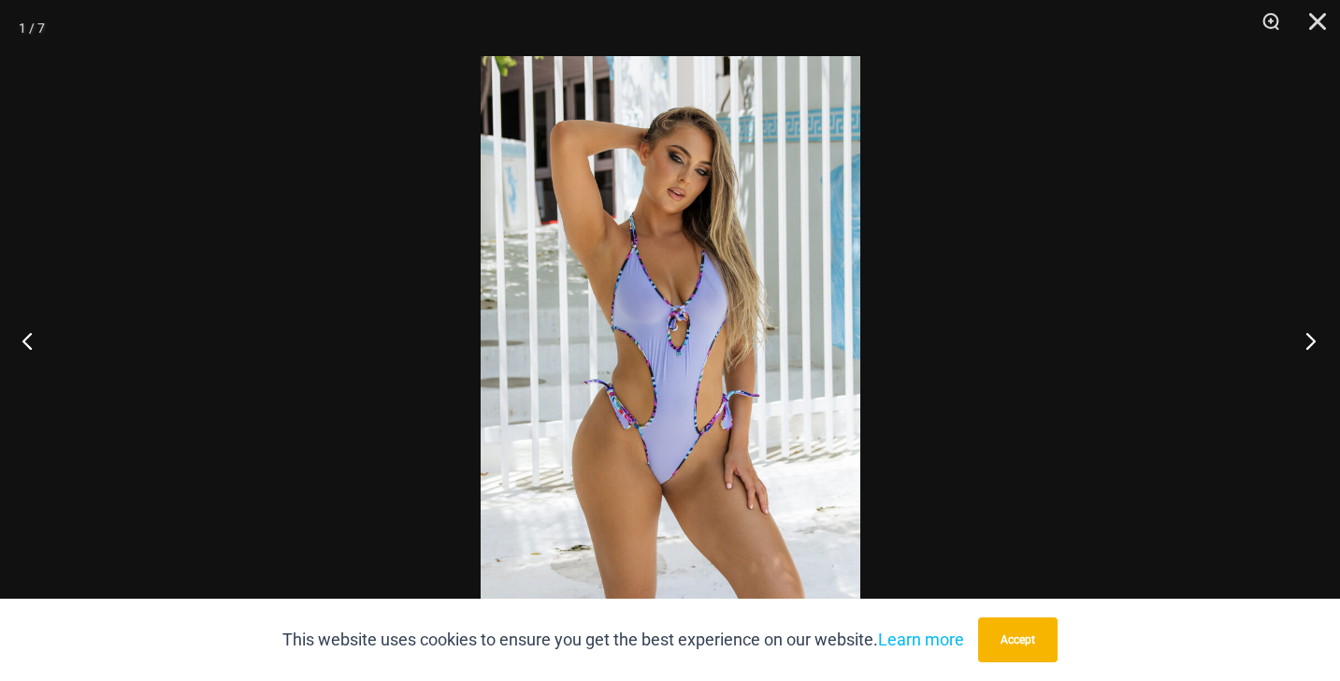
click at [1307, 340] on button "Next" at bounding box center [1305, 341] width 70 height 94
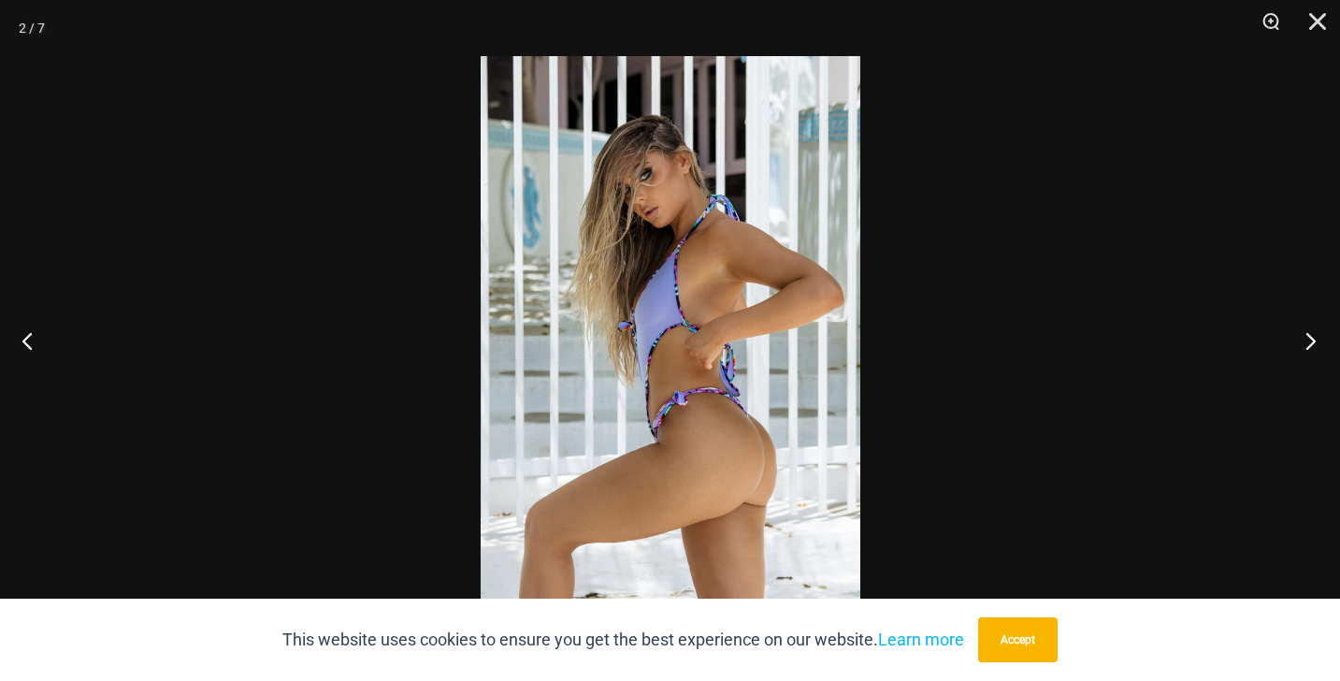
click at [1307, 340] on button "Next" at bounding box center [1305, 341] width 70 height 94
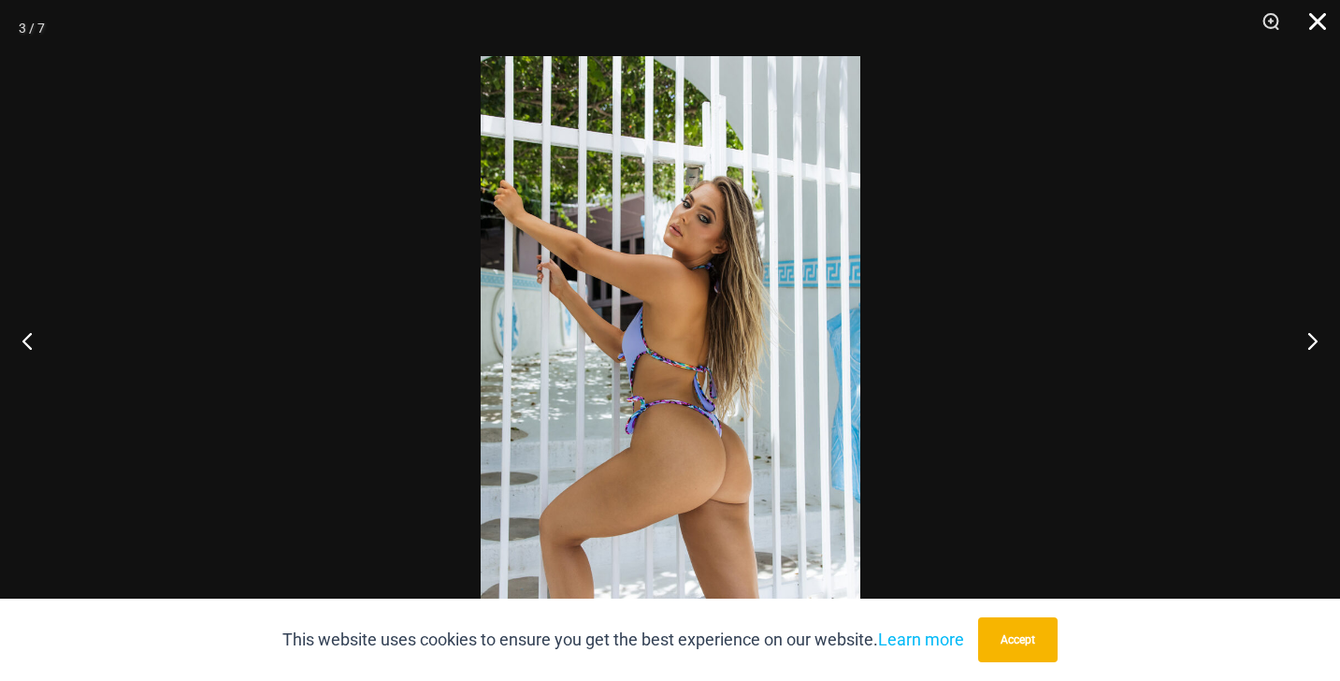
click at [1325, 19] on button "Close" at bounding box center [1311, 28] width 47 height 56
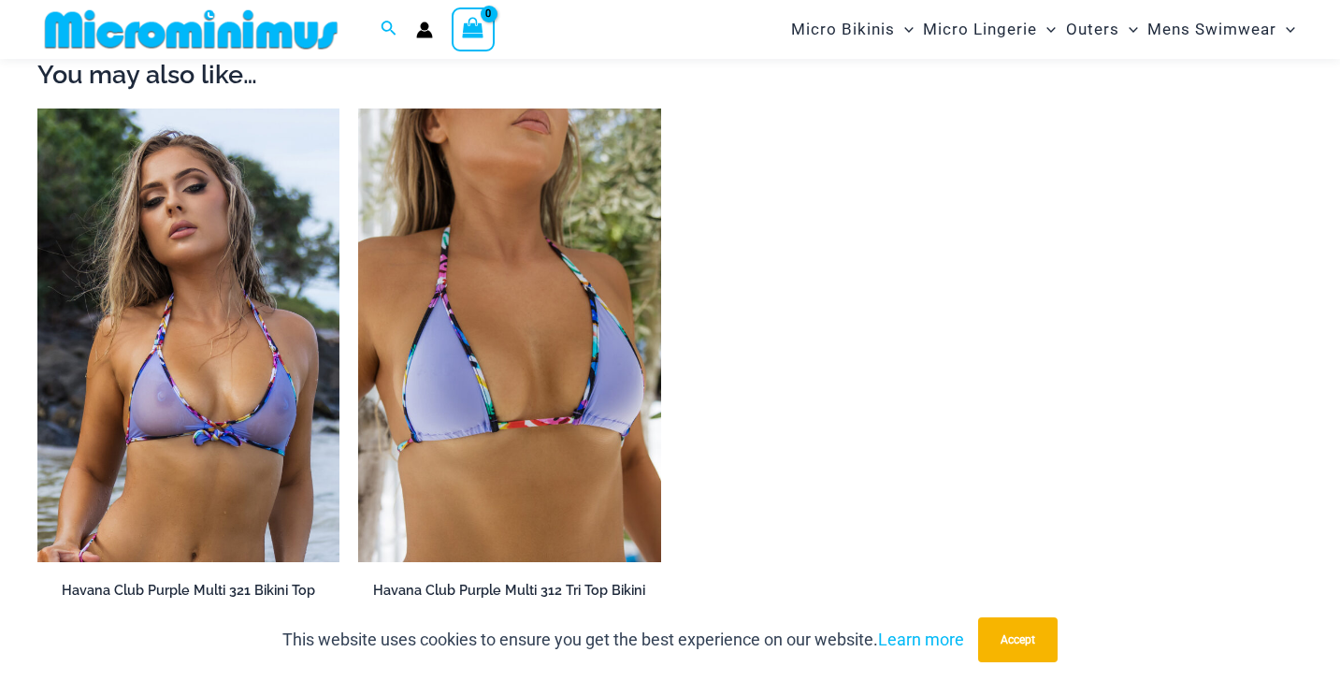
scroll to position [1571, 0]
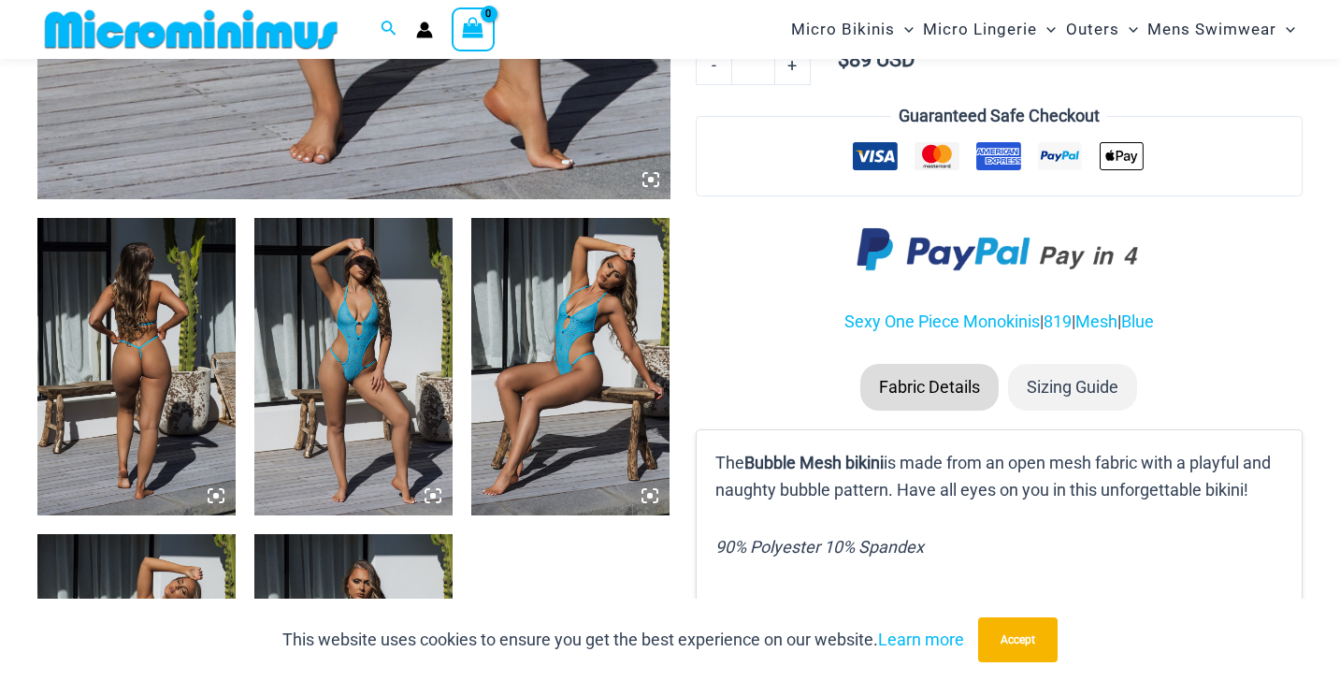
scroll to position [955, 0]
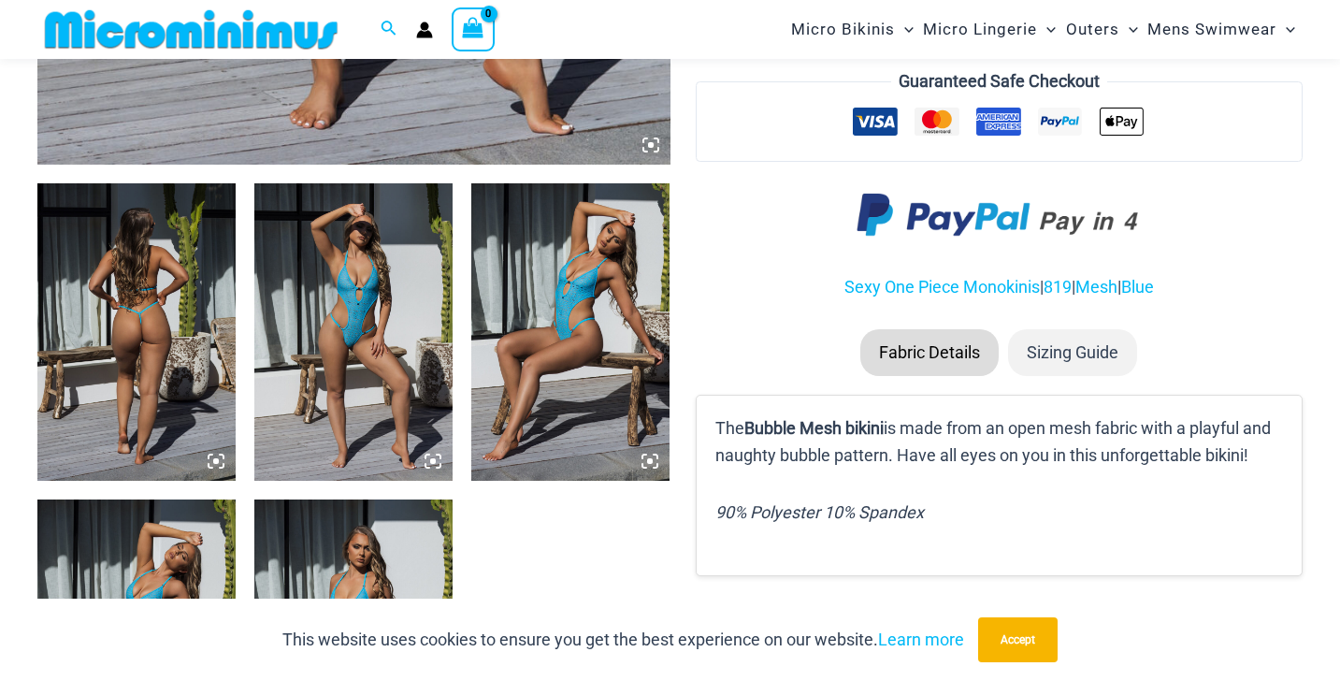
click at [172, 359] on img at bounding box center [136, 331] width 198 height 297
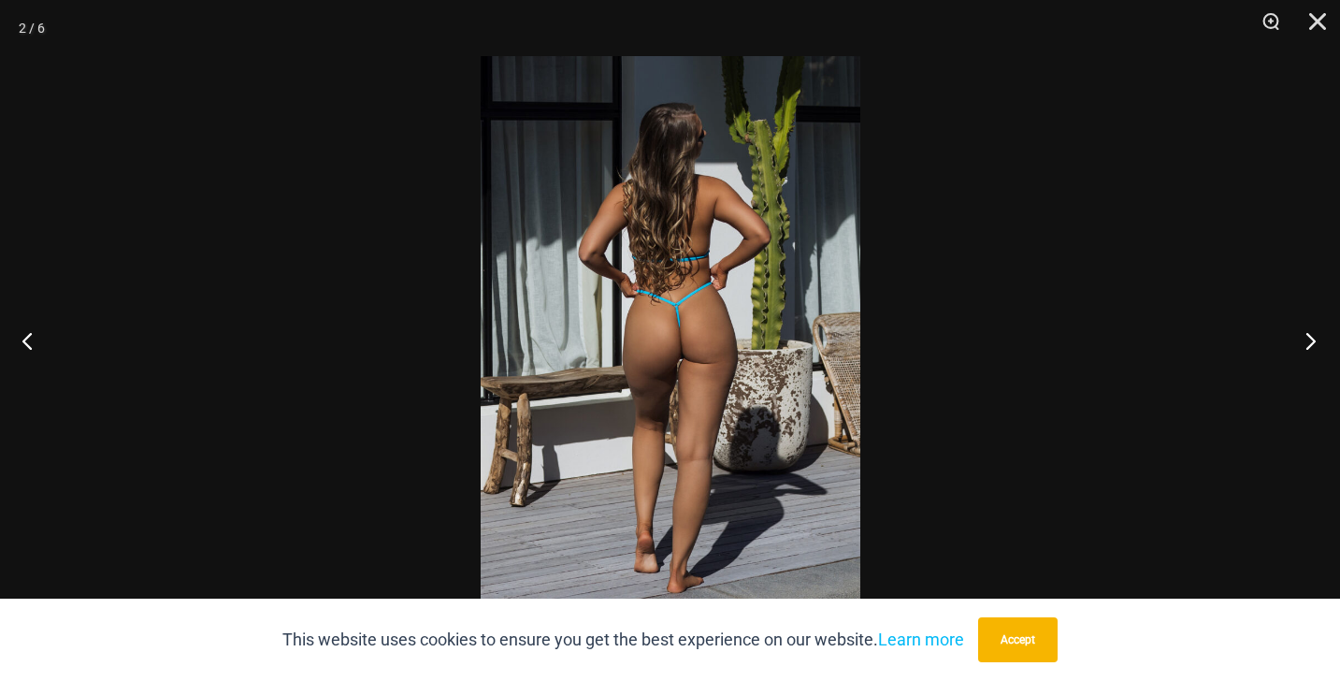
click at [1311, 340] on button "Next" at bounding box center [1305, 341] width 70 height 94
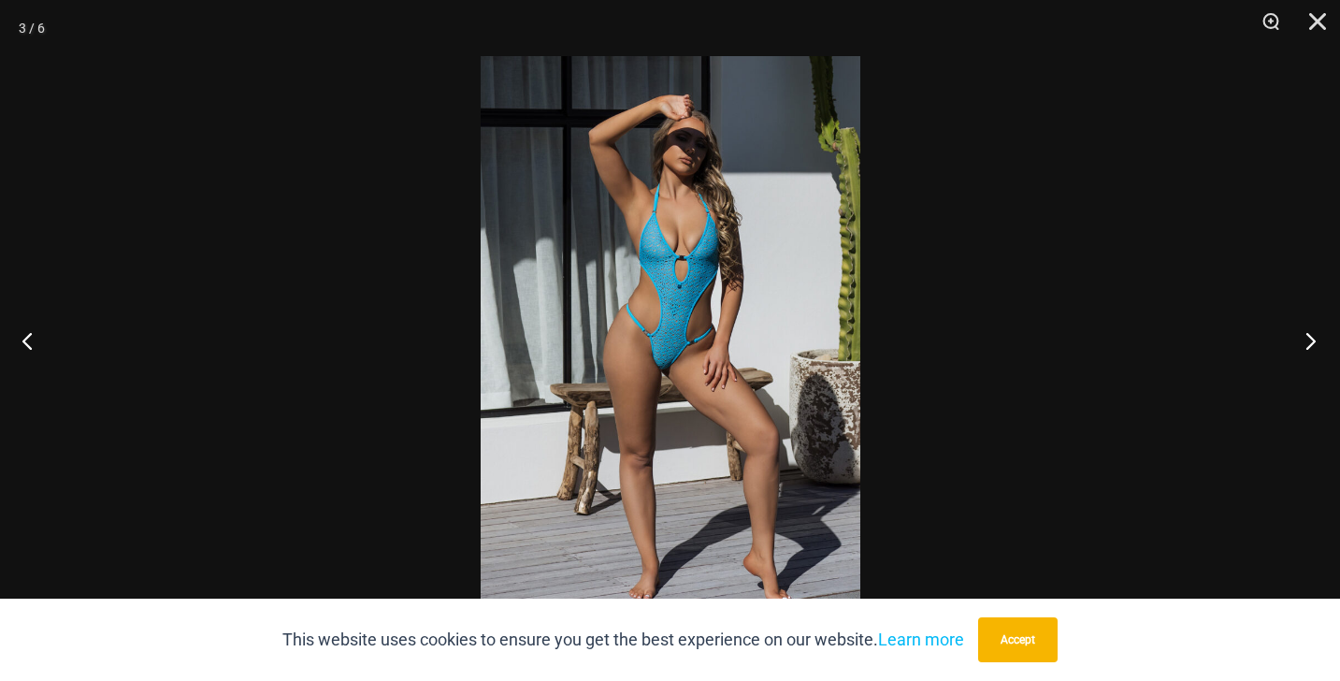
click at [1311, 340] on button "Next" at bounding box center [1305, 341] width 70 height 94
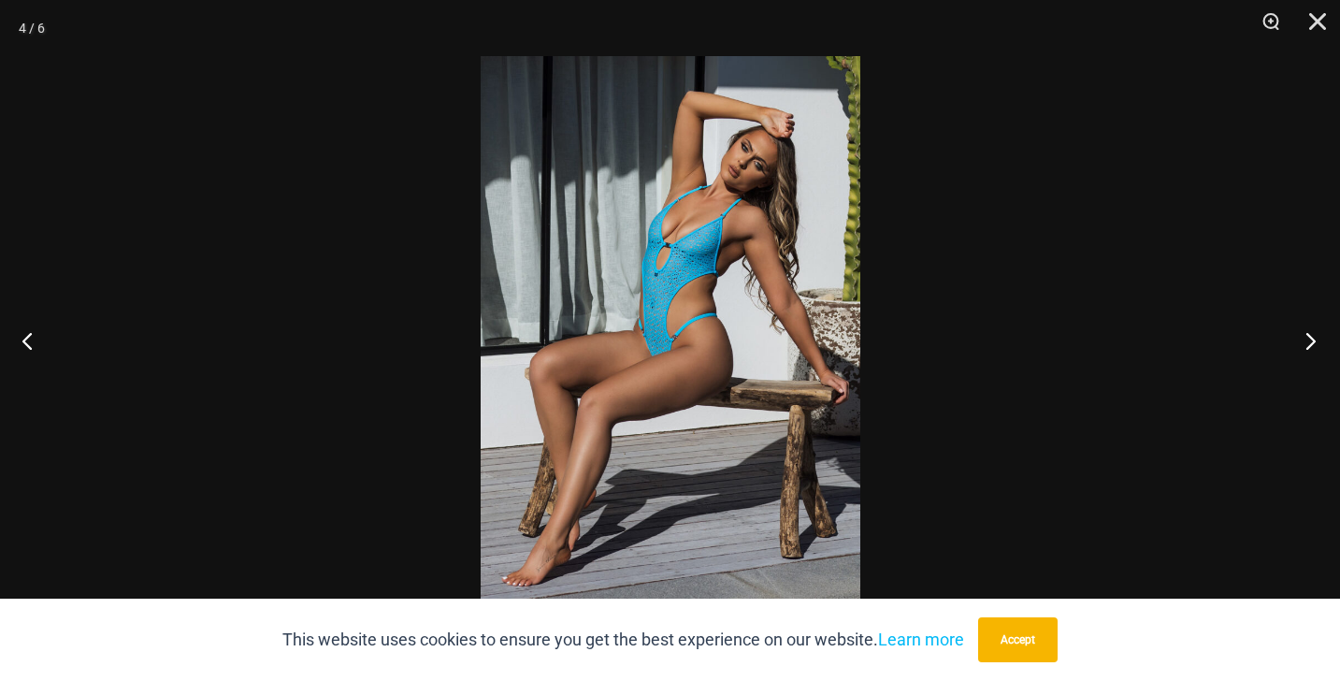
click at [1311, 340] on button "Next" at bounding box center [1305, 341] width 70 height 94
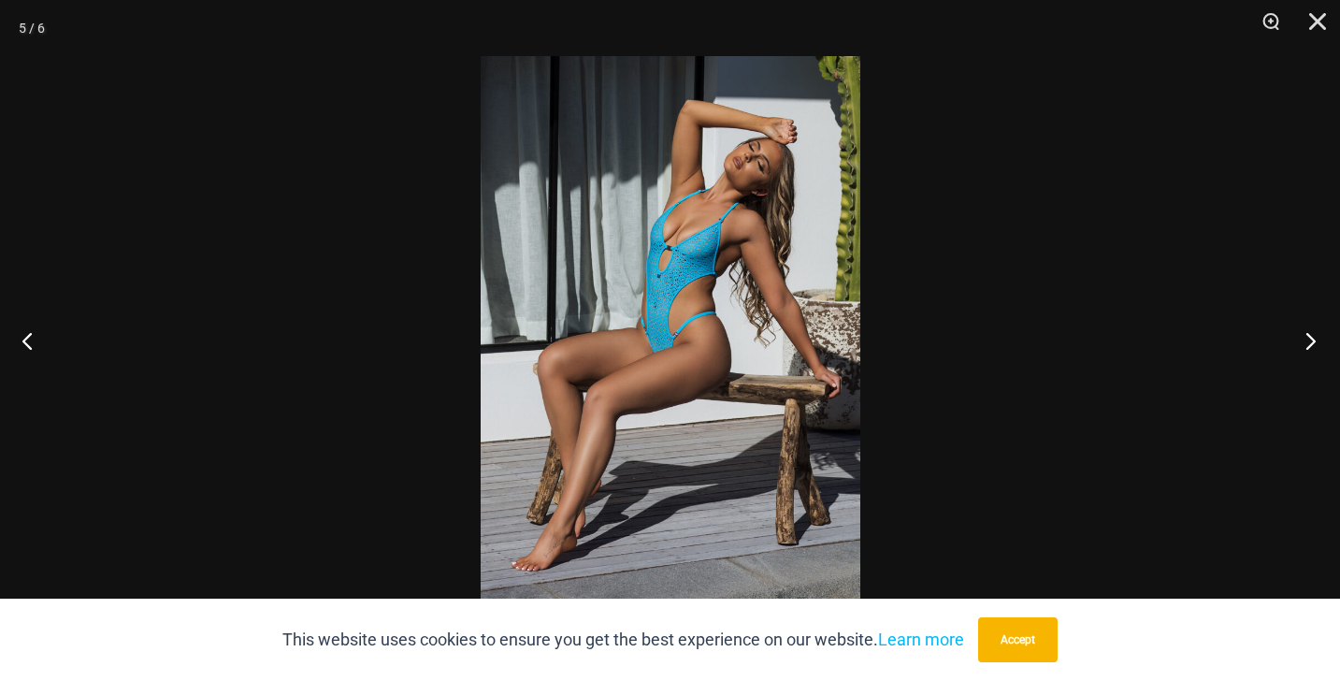
click at [1311, 340] on button "Next" at bounding box center [1305, 341] width 70 height 94
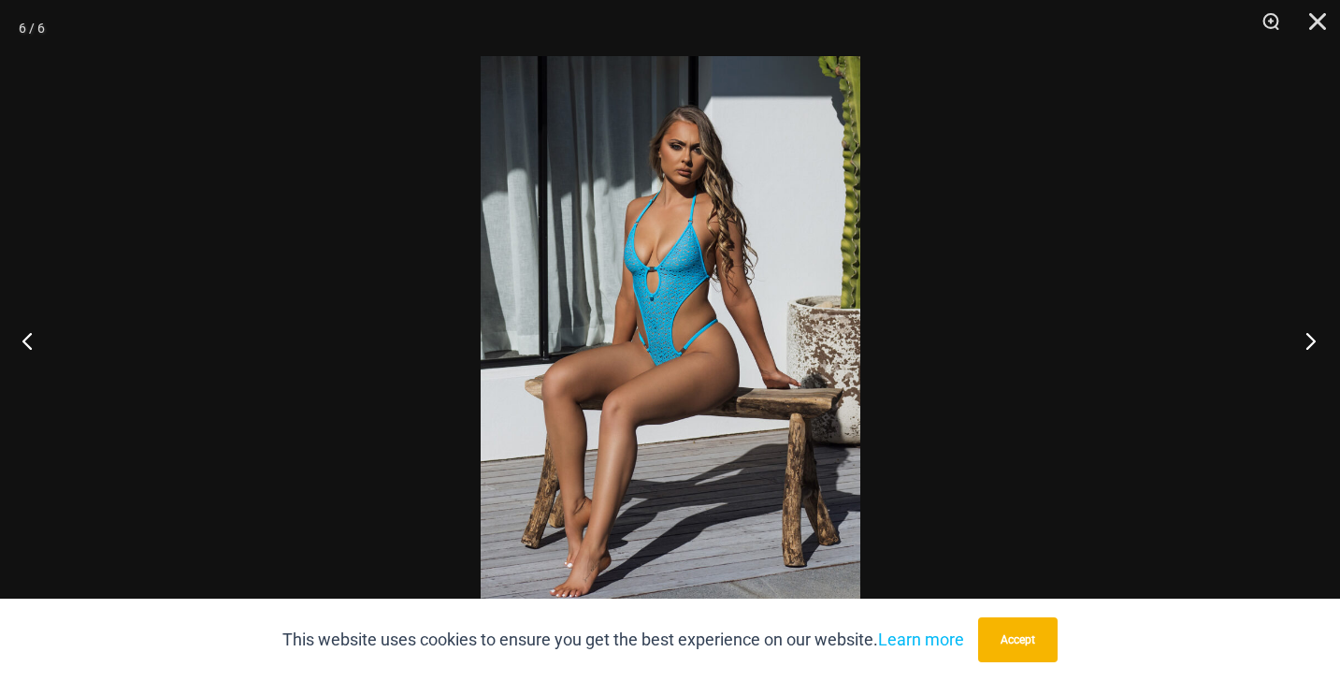
click at [1311, 340] on button "Next" at bounding box center [1305, 341] width 70 height 94
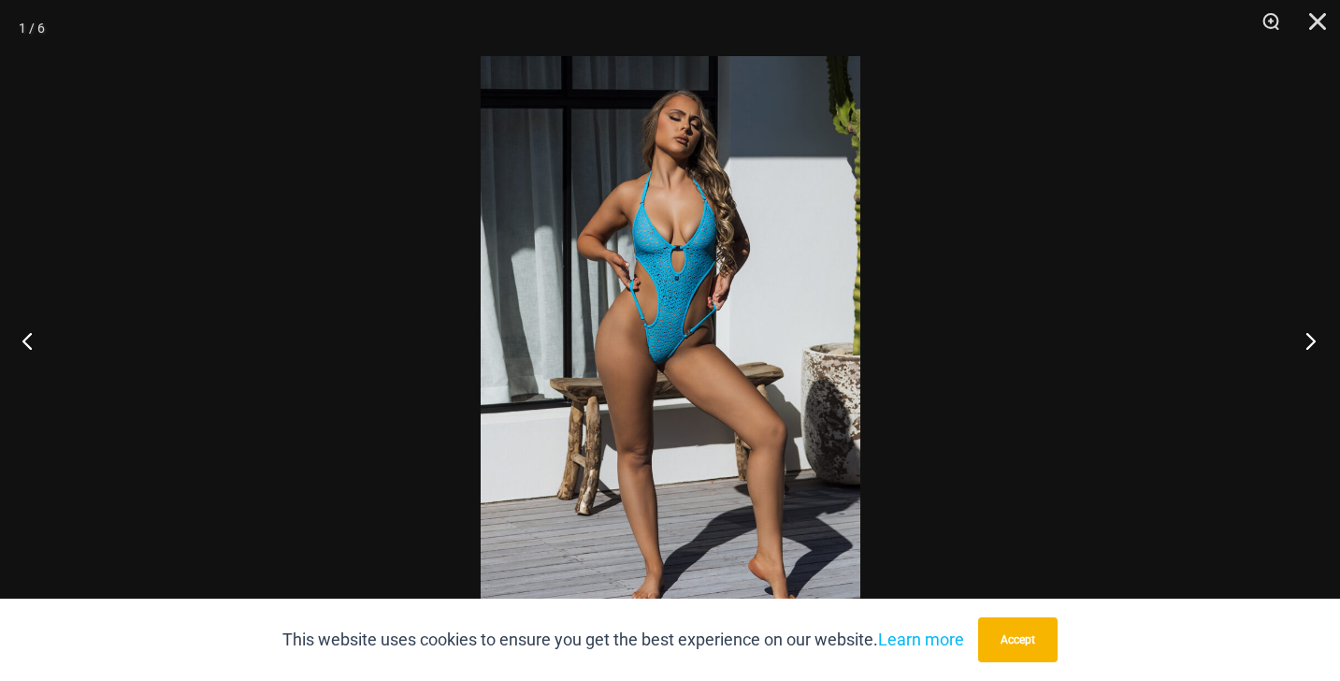
click at [1311, 340] on button "Next" at bounding box center [1305, 341] width 70 height 94
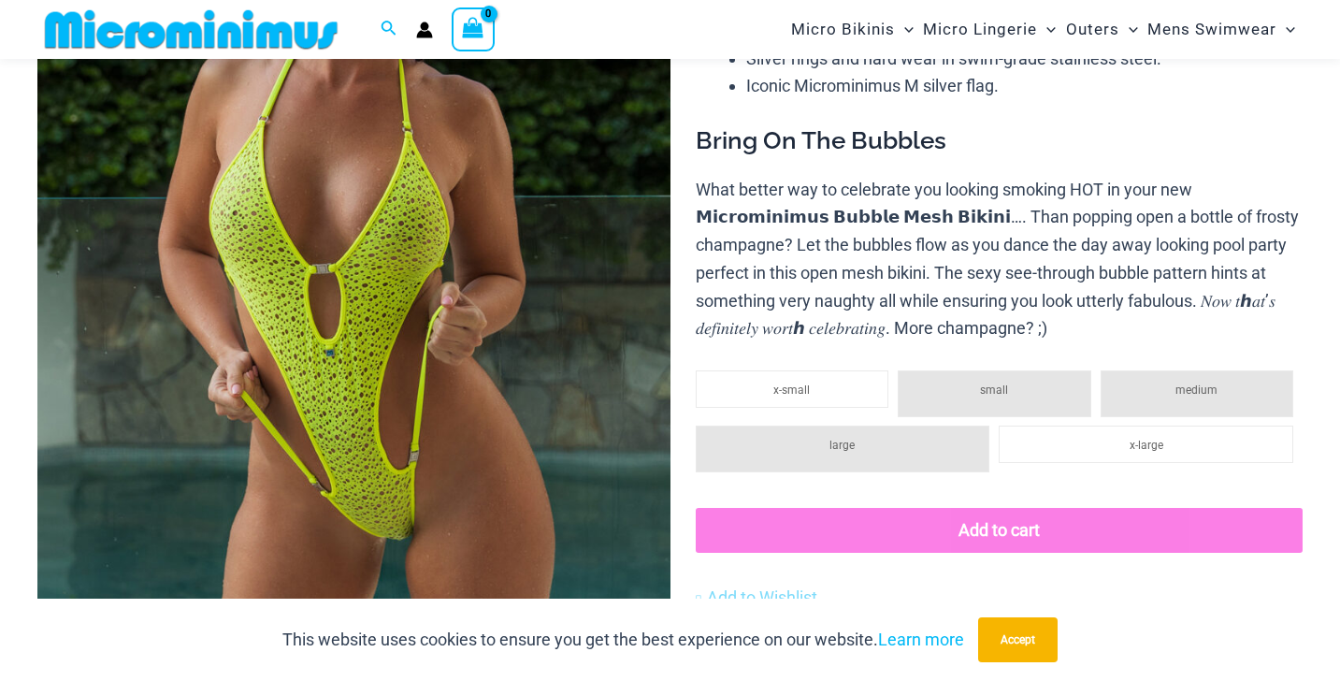
scroll to position [407, 0]
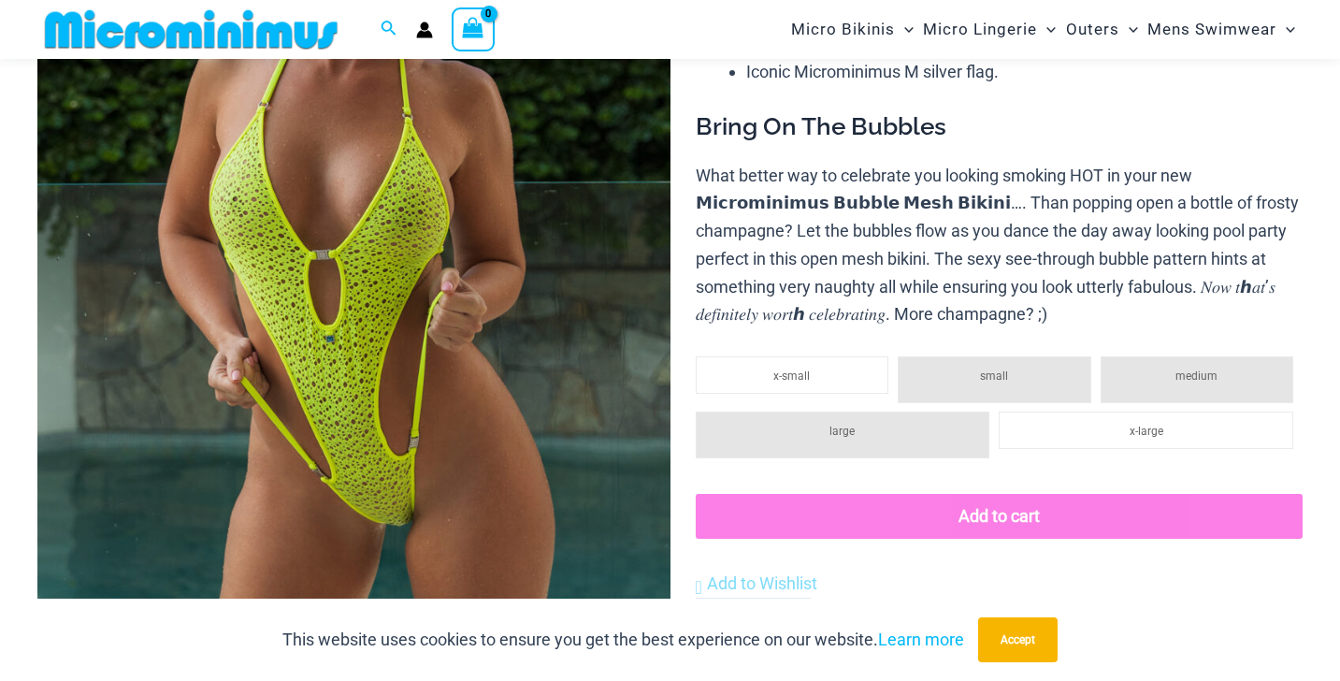
click at [484, 253] on img at bounding box center [353, 237] width 633 height 949
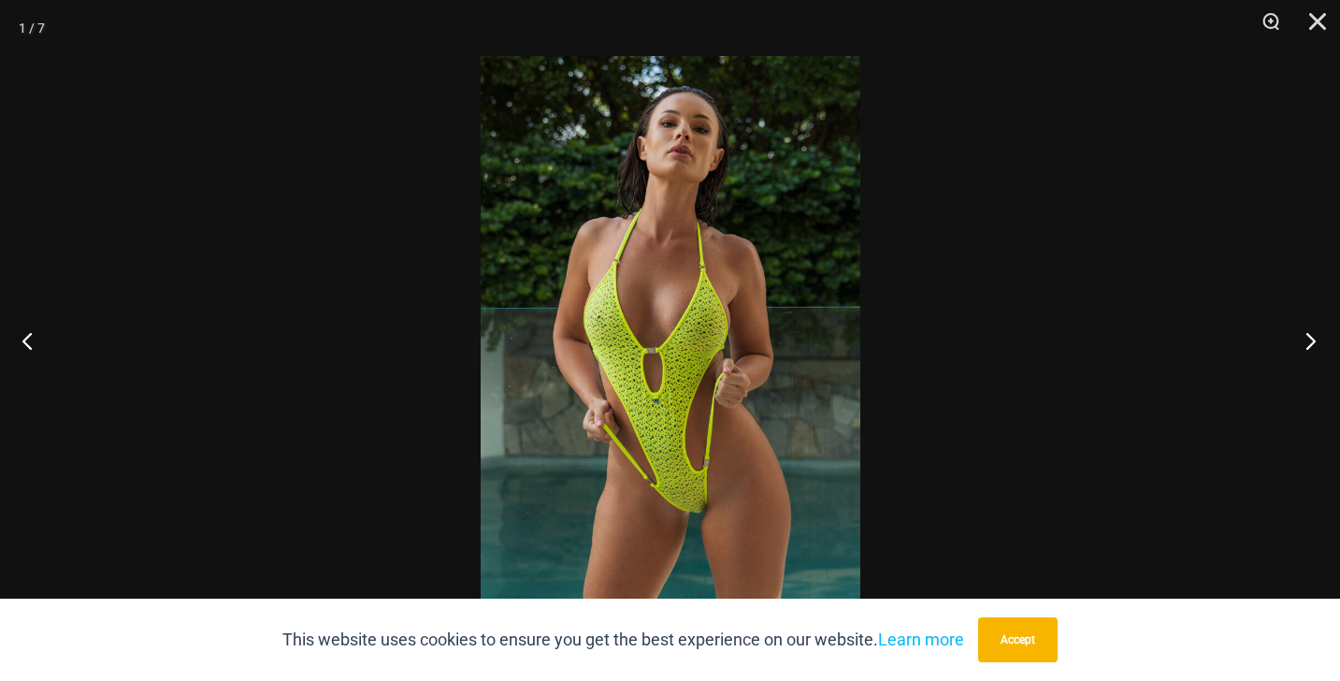
click at [1306, 345] on button "Next" at bounding box center [1305, 341] width 70 height 94
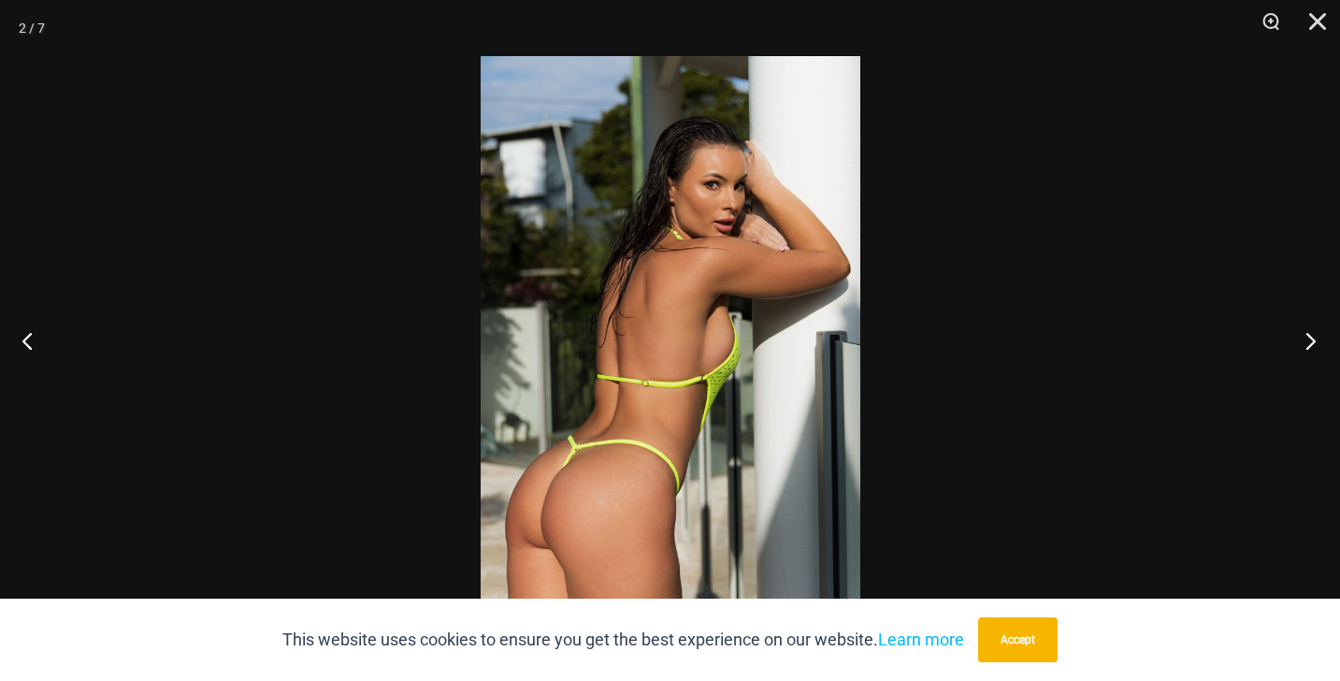
click at [1306, 345] on button "Next" at bounding box center [1305, 341] width 70 height 94
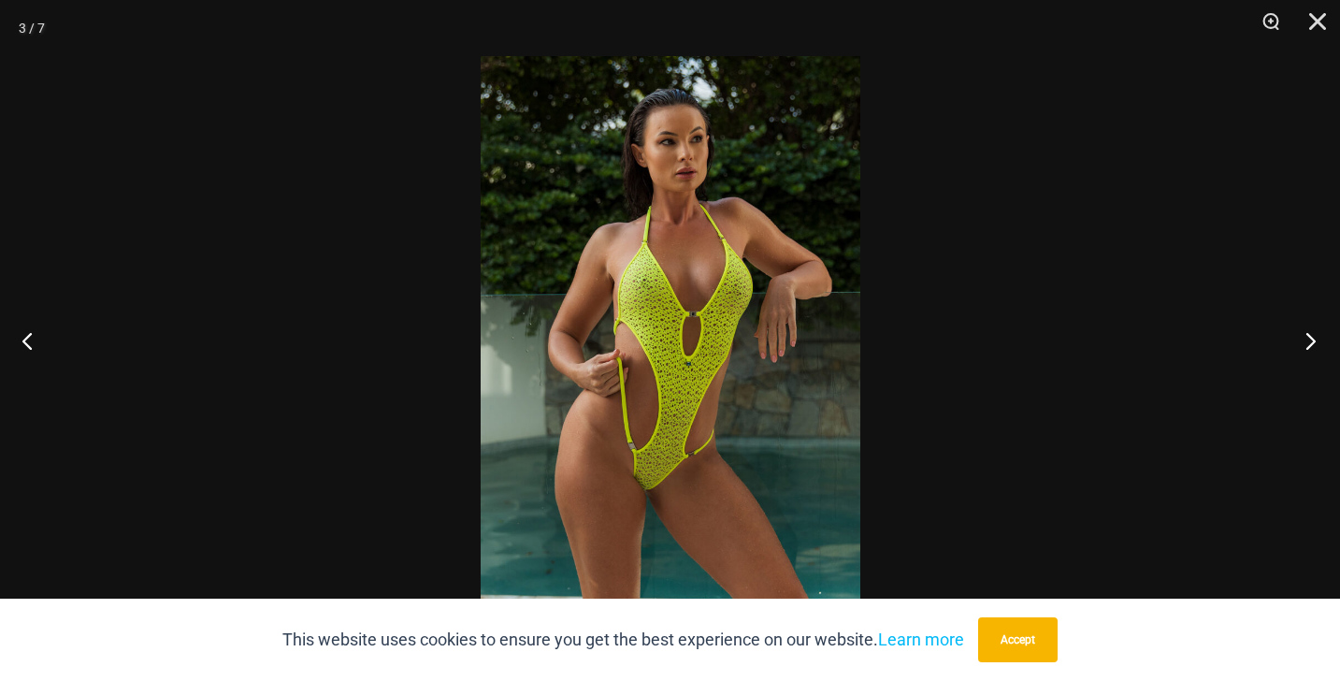
click at [1306, 345] on button "Next" at bounding box center [1305, 341] width 70 height 94
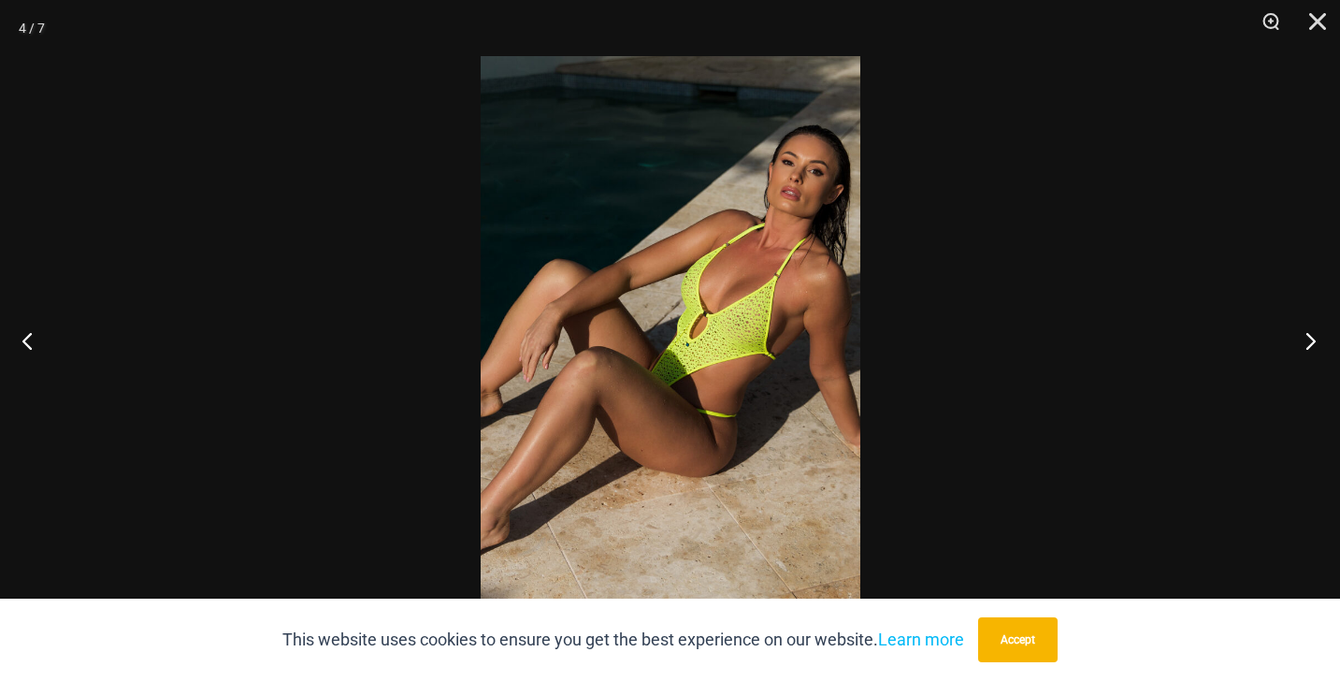
click at [1306, 345] on button "Next" at bounding box center [1305, 341] width 70 height 94
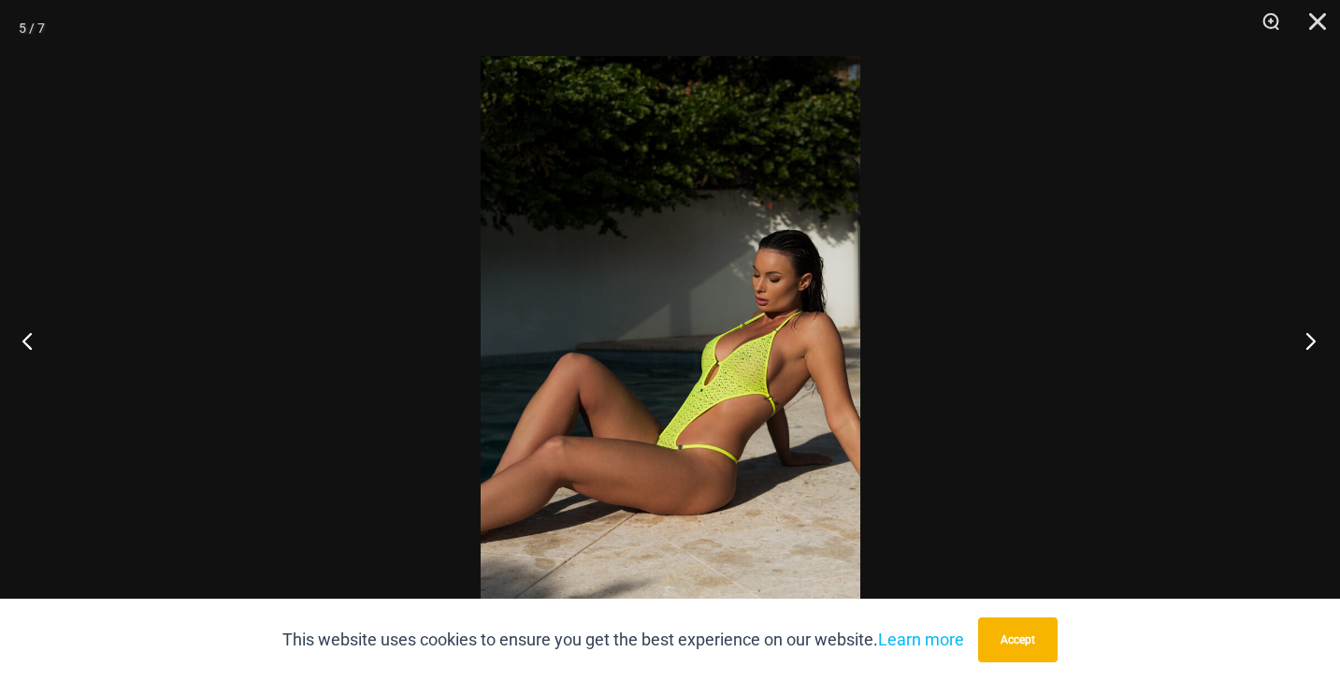
click at [1306, 345] on button "Next" at bounding box center [1305, 341] width 70 height 94
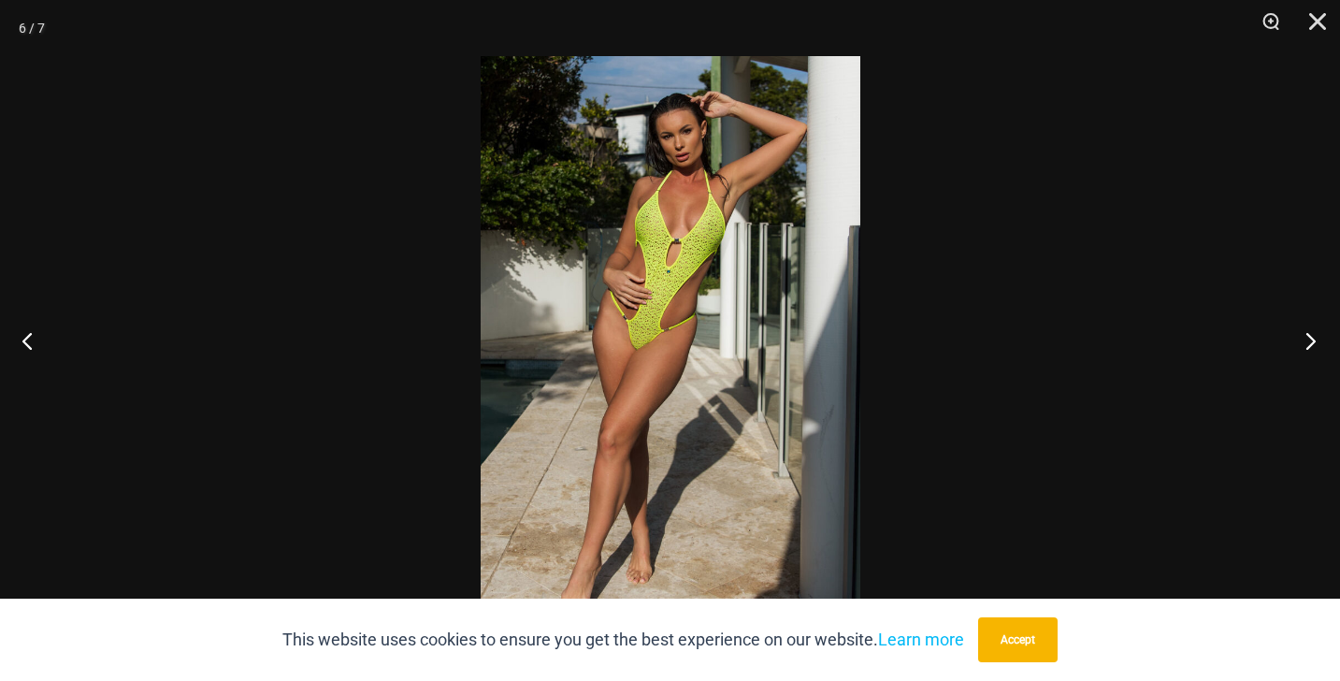
click at [1306, 345] on button "Next" at bounding box center [1305, 341] width 70 height 94
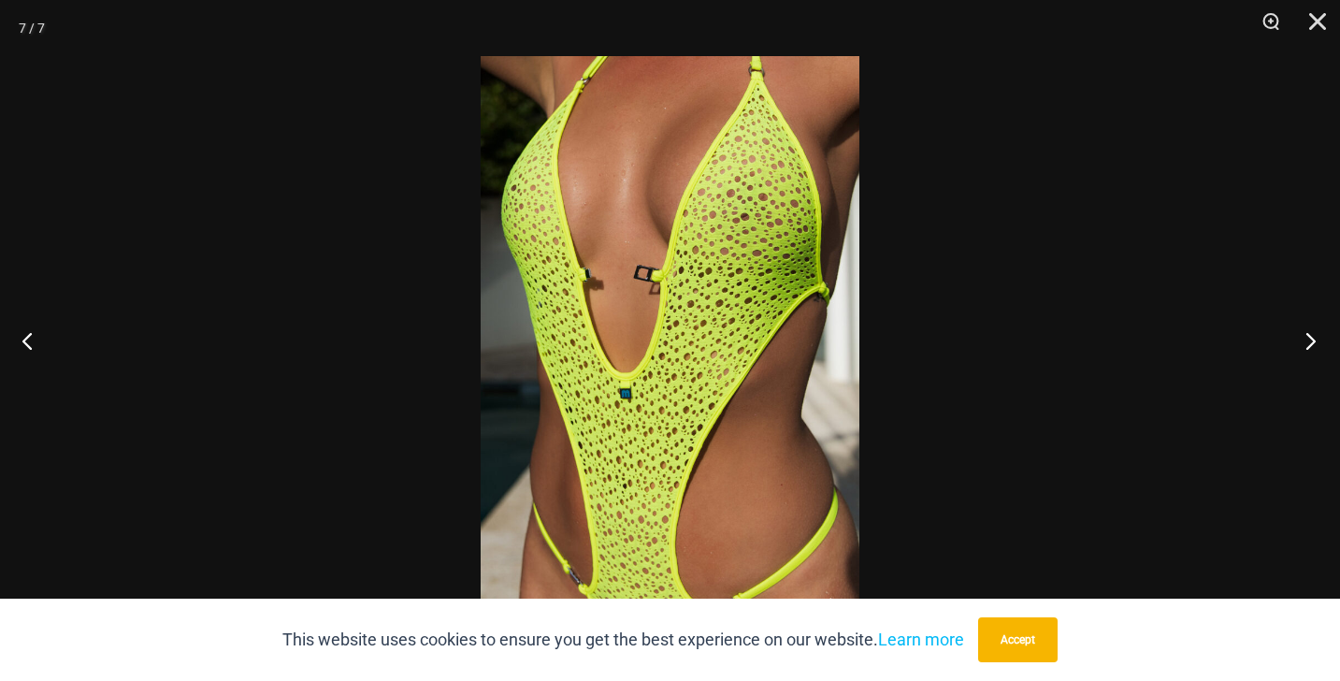
click at [1306, 345] on button "Next" at bounding box center [1305, 341] width 70 height 94
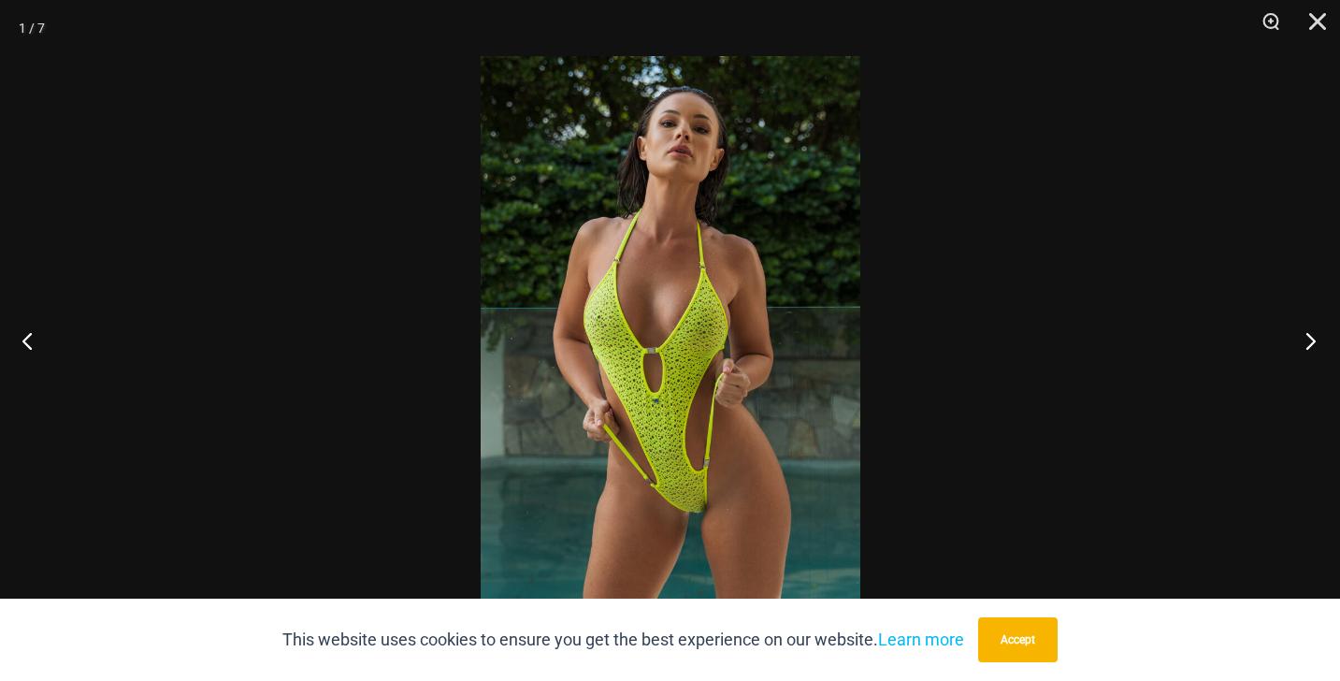
click at [1306, 345] on button "Next" at bounding box center [1305, 341] width 70 height 94
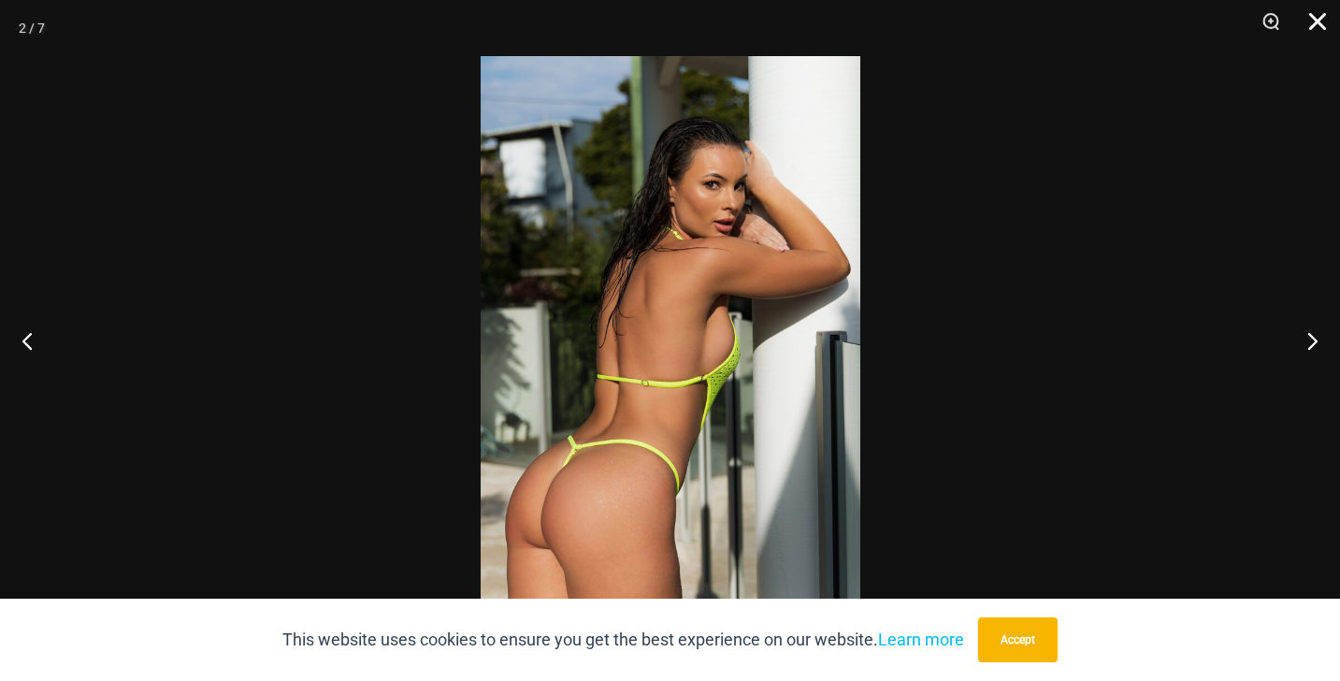
click at [1329, 19] on button "Close" at bounding box center [1311, 28] width 47 height 56
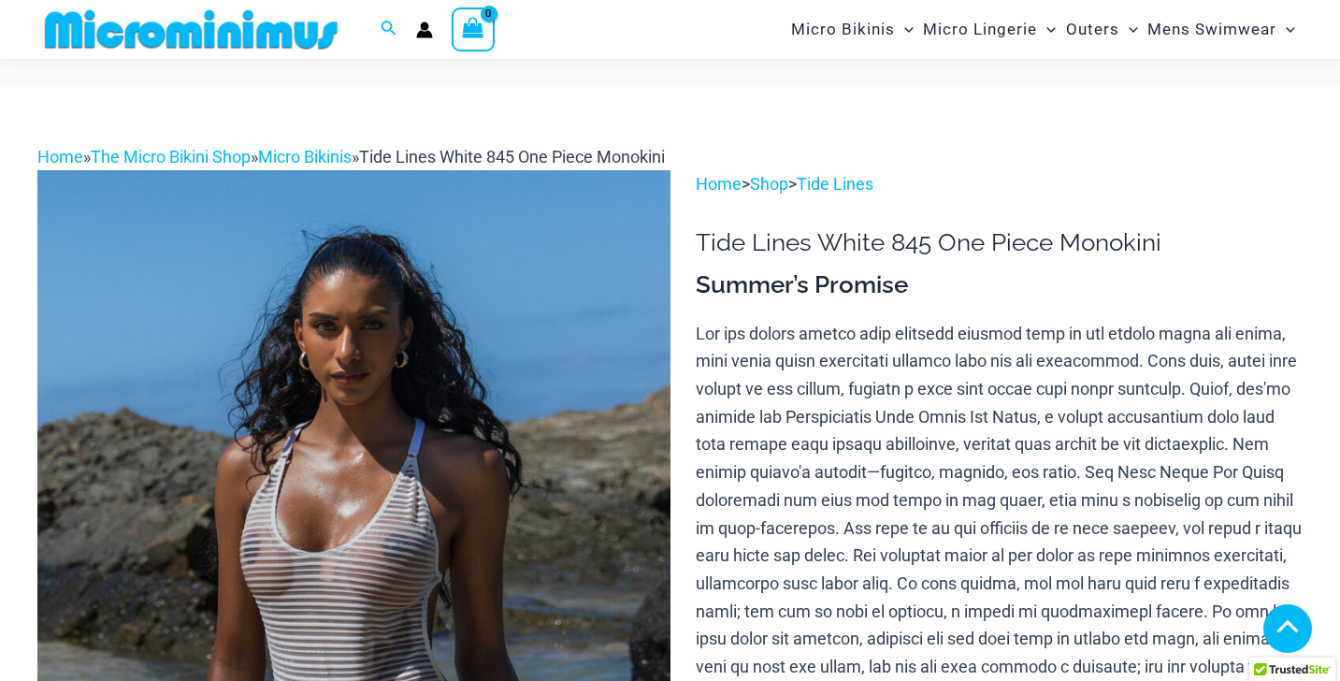
scroll to position [940, 0]
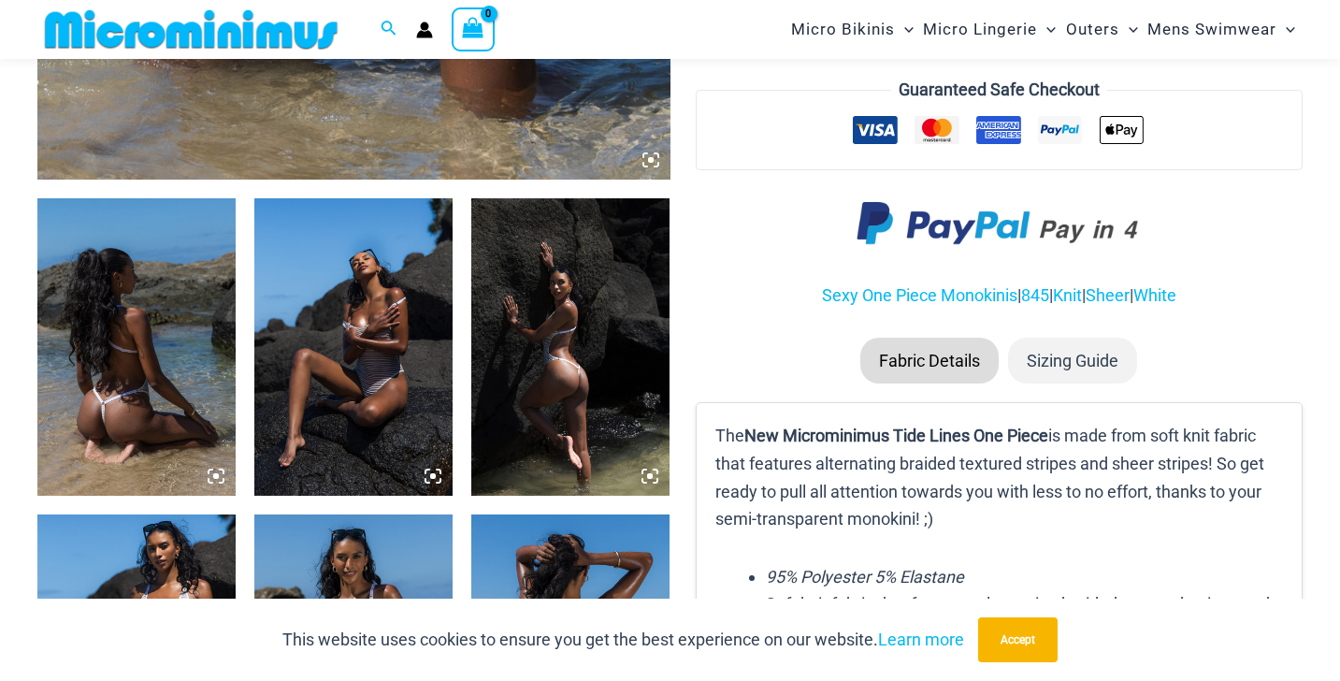
click at [152, 320] on img at bounding box center [136, 346] width 198 height 297
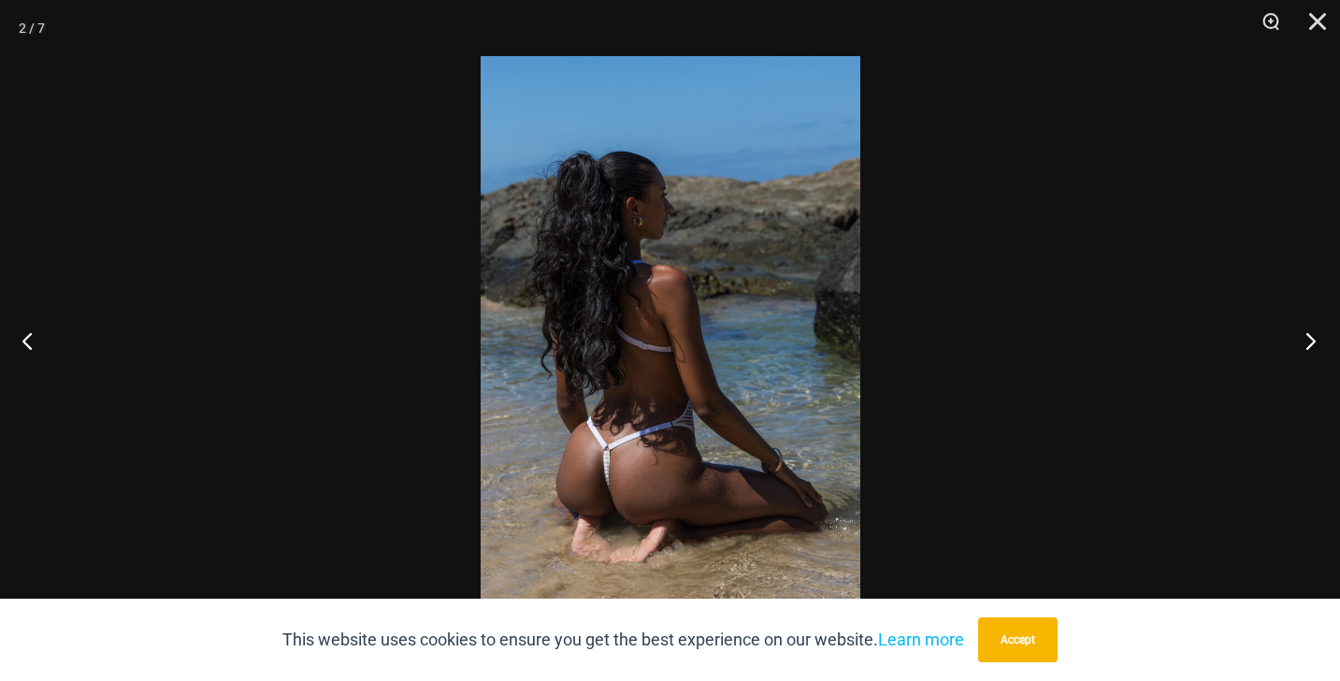
click at [1310, 335] on button "Next" at bounding box center [1305, 341] width 70 height 94
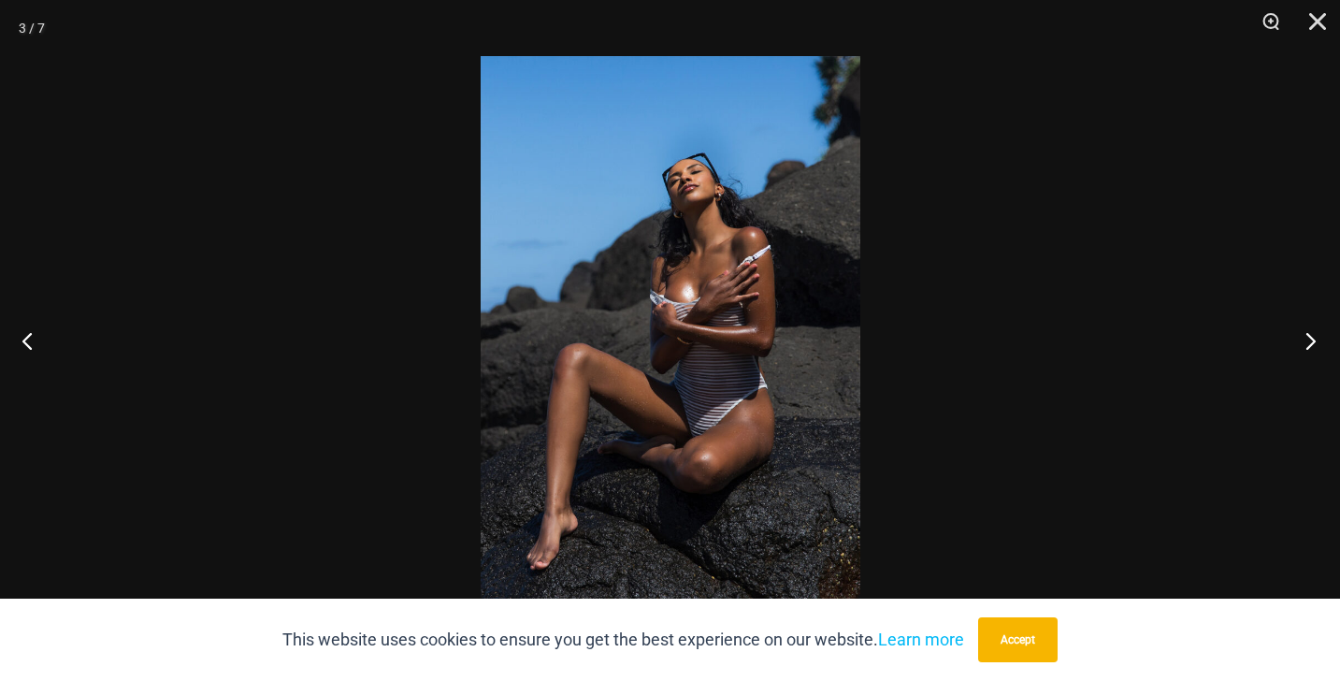
click at [1310, 335] on button "Next" at bounding box center [1305, 341] width 70 height 94
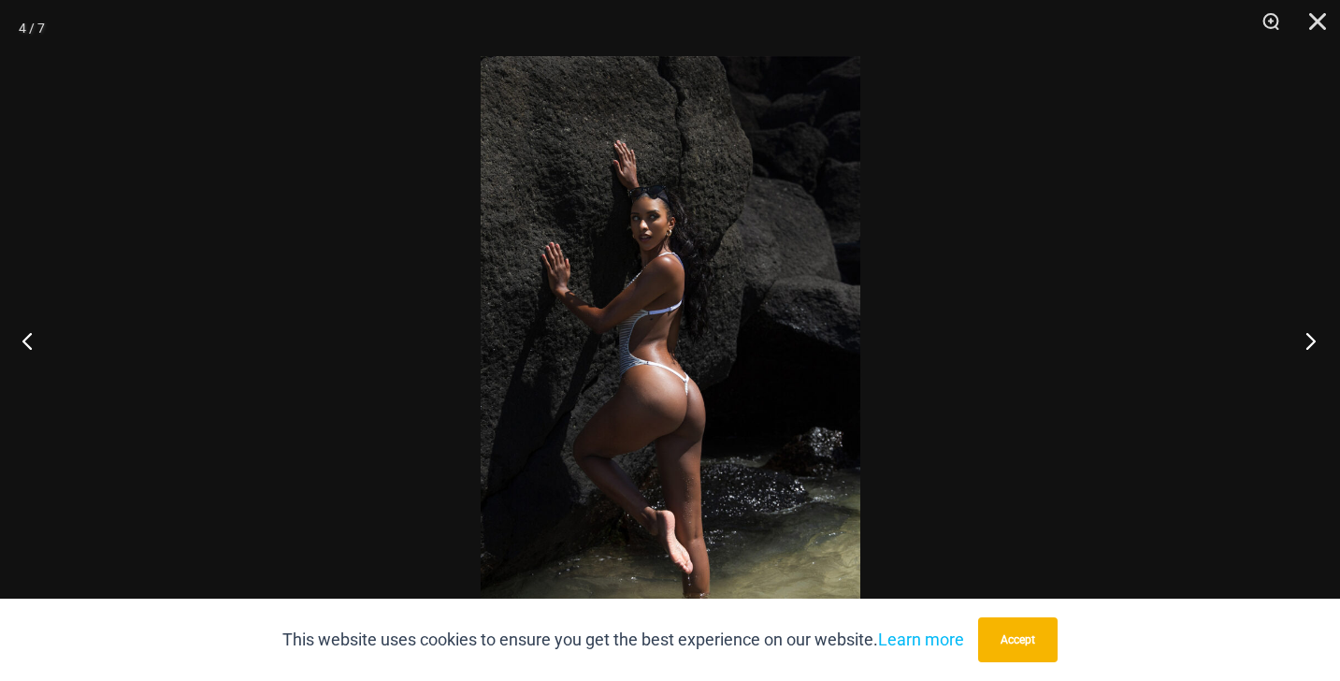
click at [1310, 335] on button "Next" at bounding box center [1305, 341] width 70 height 94
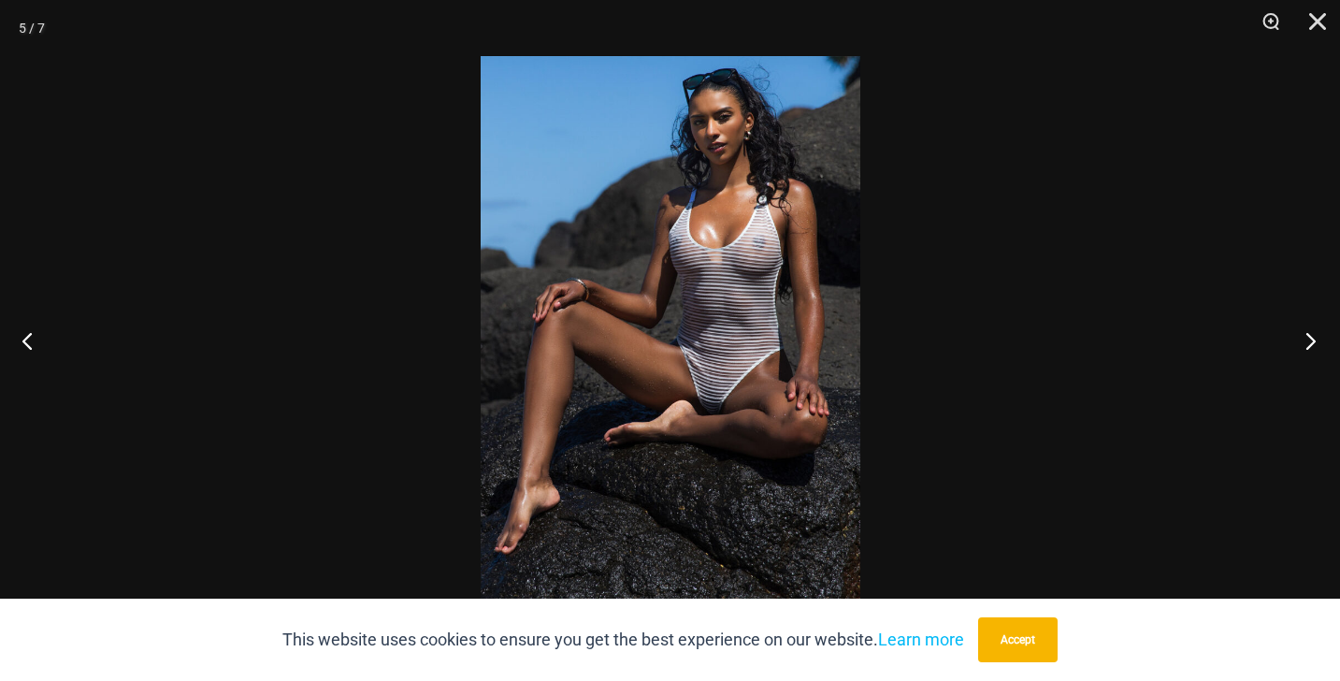
click at [1310, 335] on button "Next" at bounding box center [1305, 341] width 70 height 94
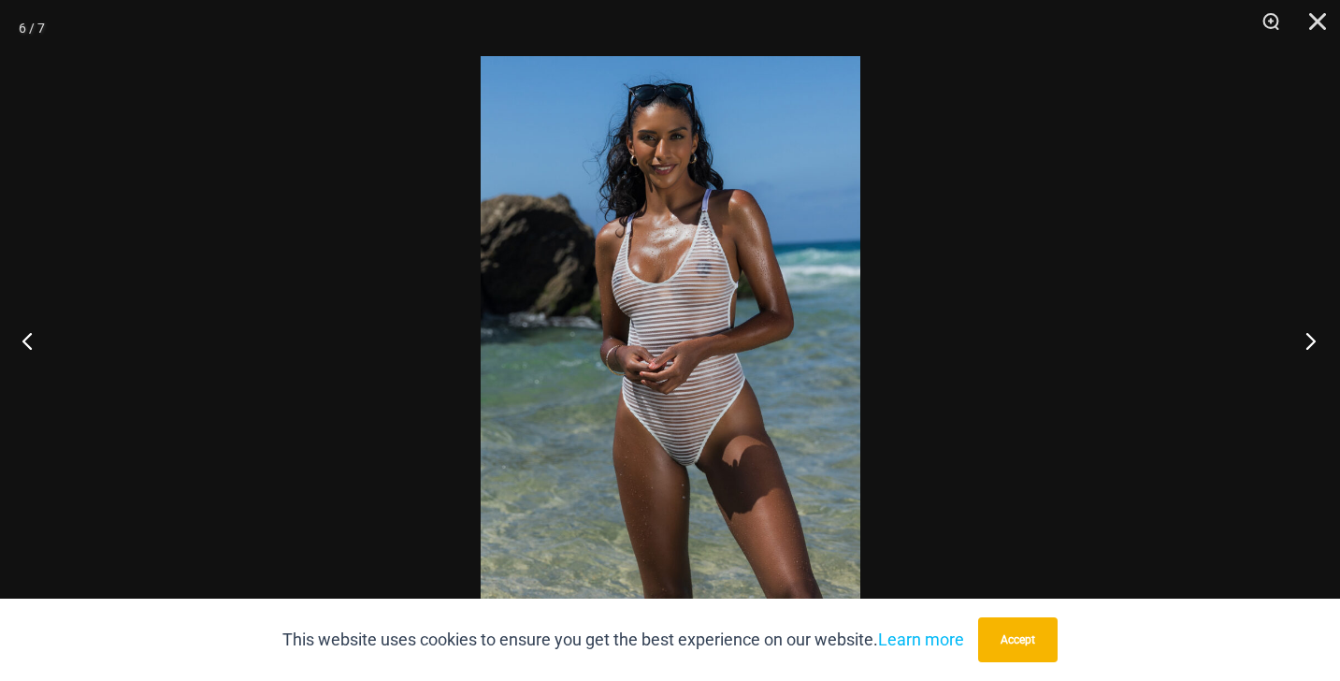
click at [1310, 335] on button "Next" at bounding box center [1305, 341] width 70 height 94
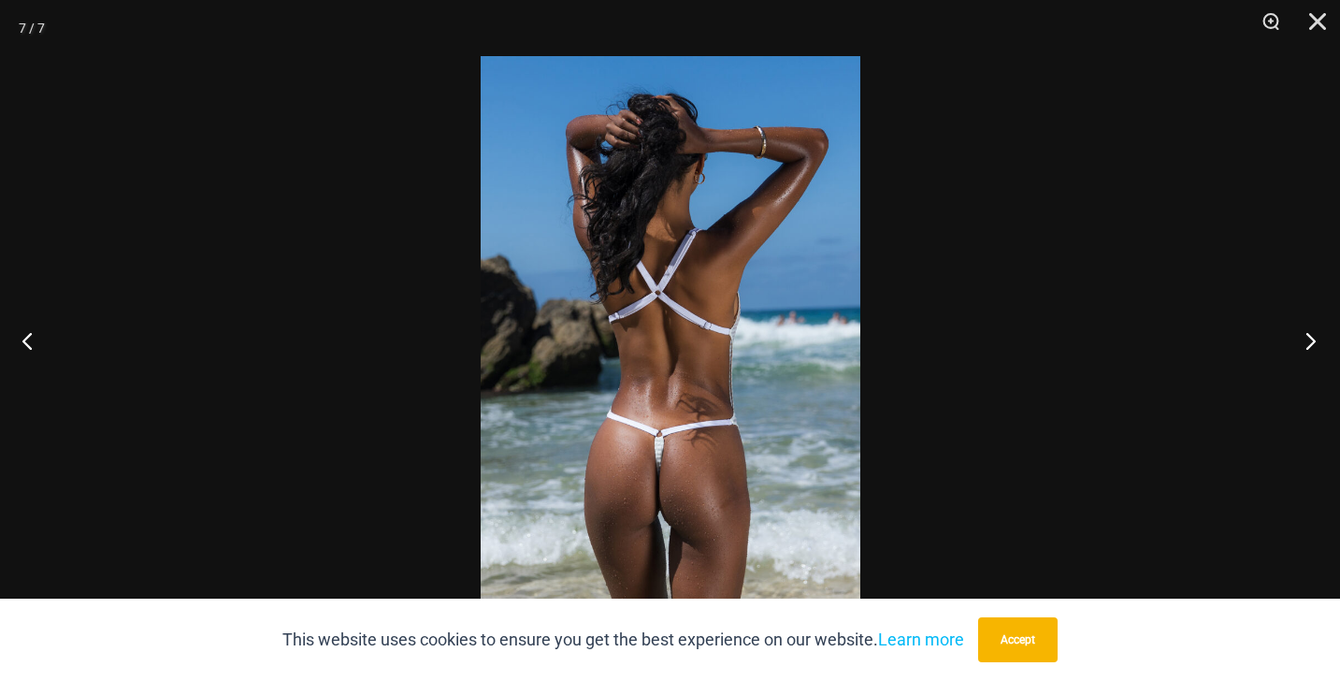
click at [1310, 335] on button "Next" at bounding box center [1305, 341] width 70 height 94
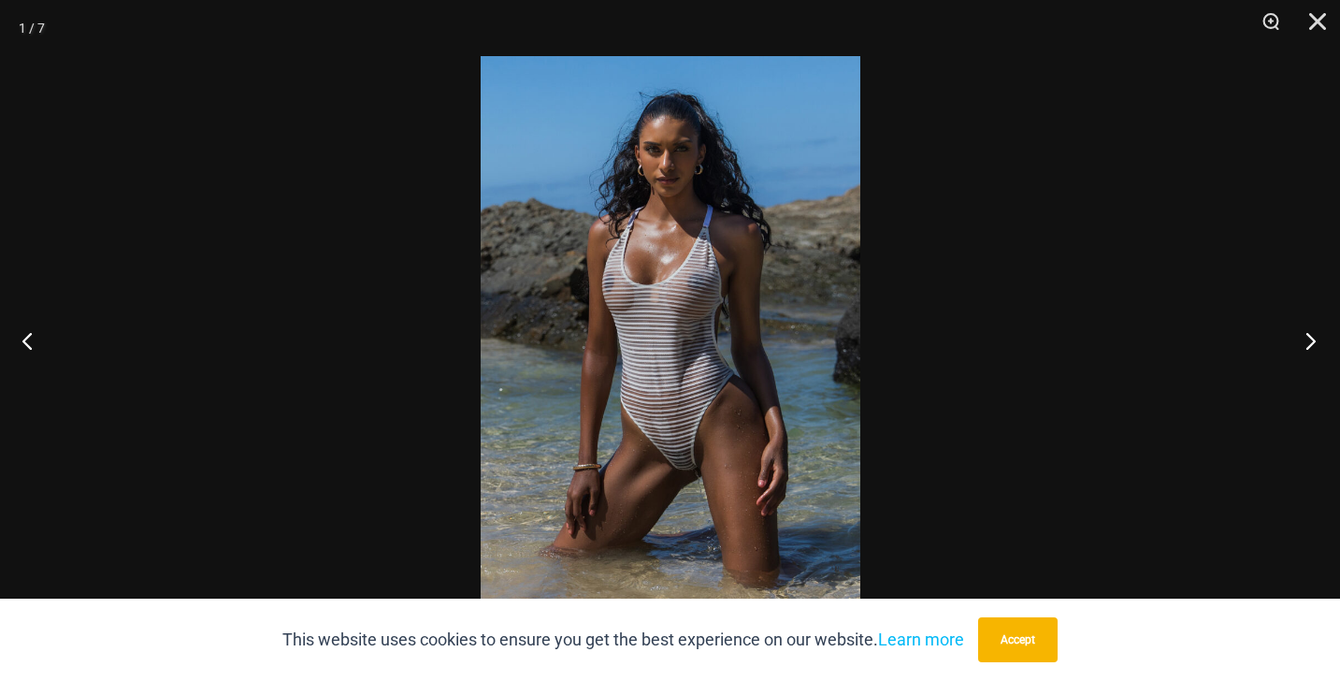
click at [1310, 335] on button "Next" at bounding box center [1305, 341] width 70 height 94
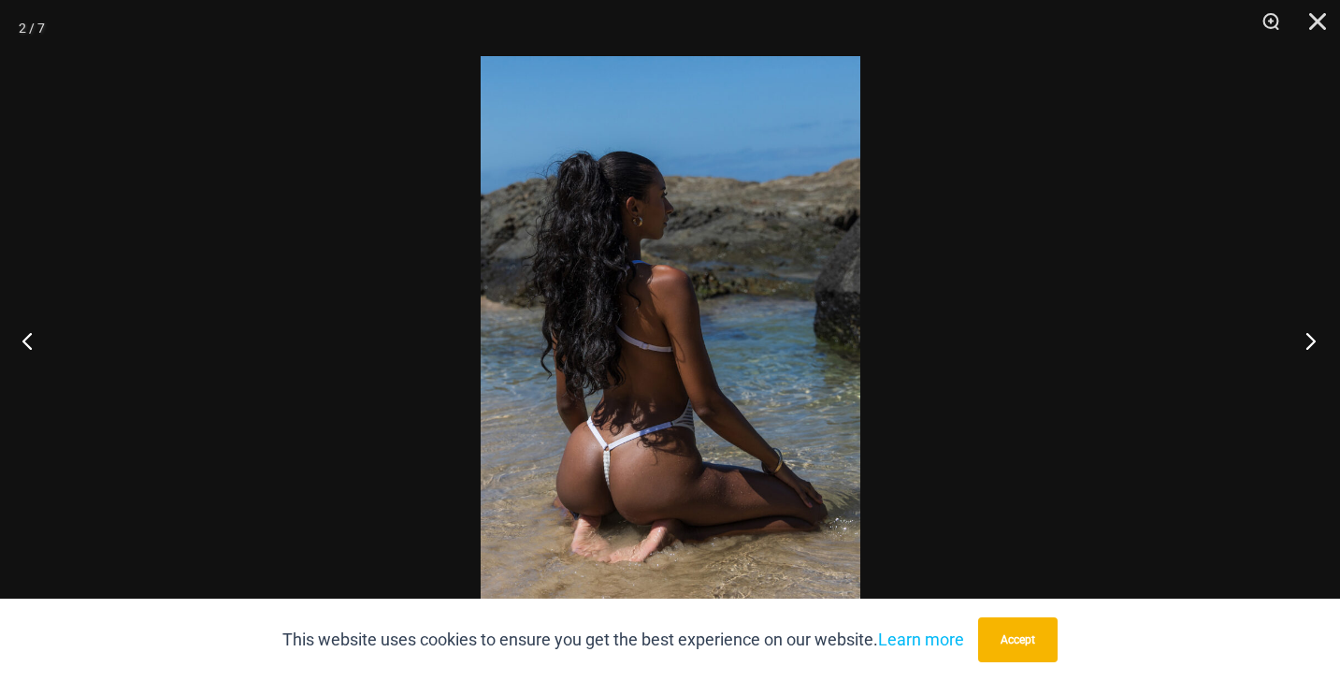
click at [1310, 335] on button "Next" at bounding box center [1305, 341] width 70 height 94
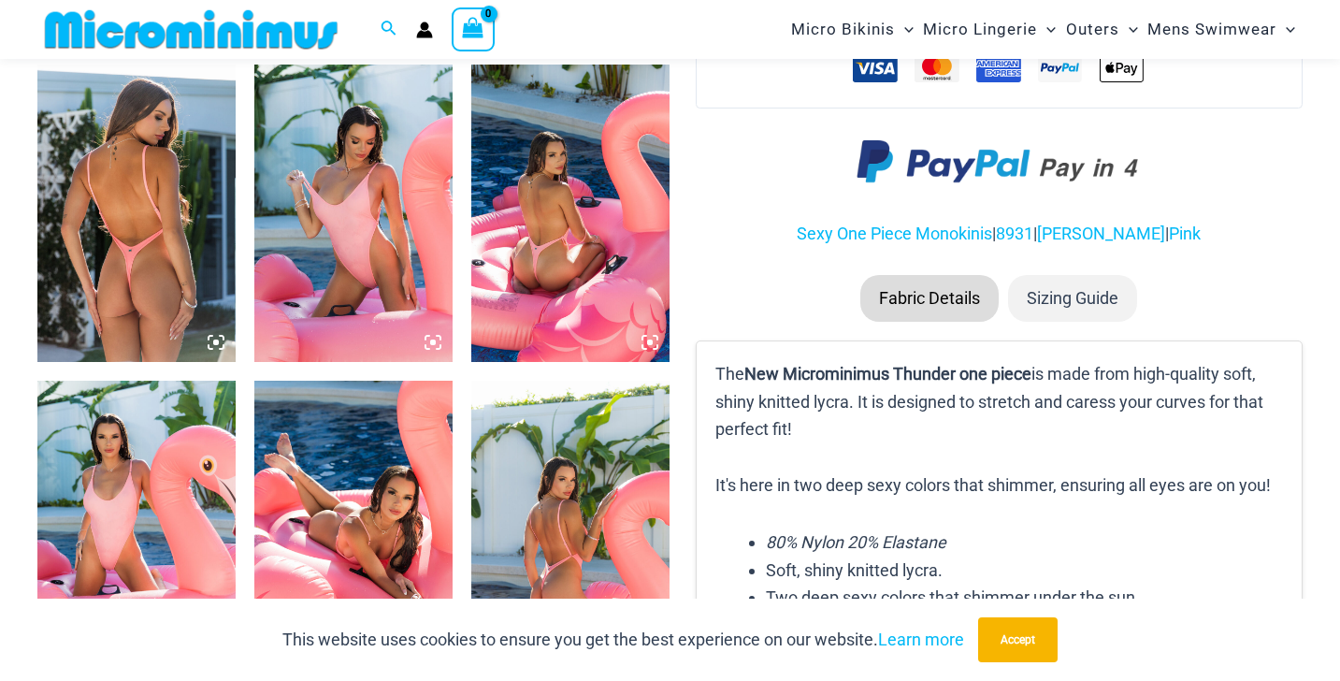
scroll to position [1002, 0]
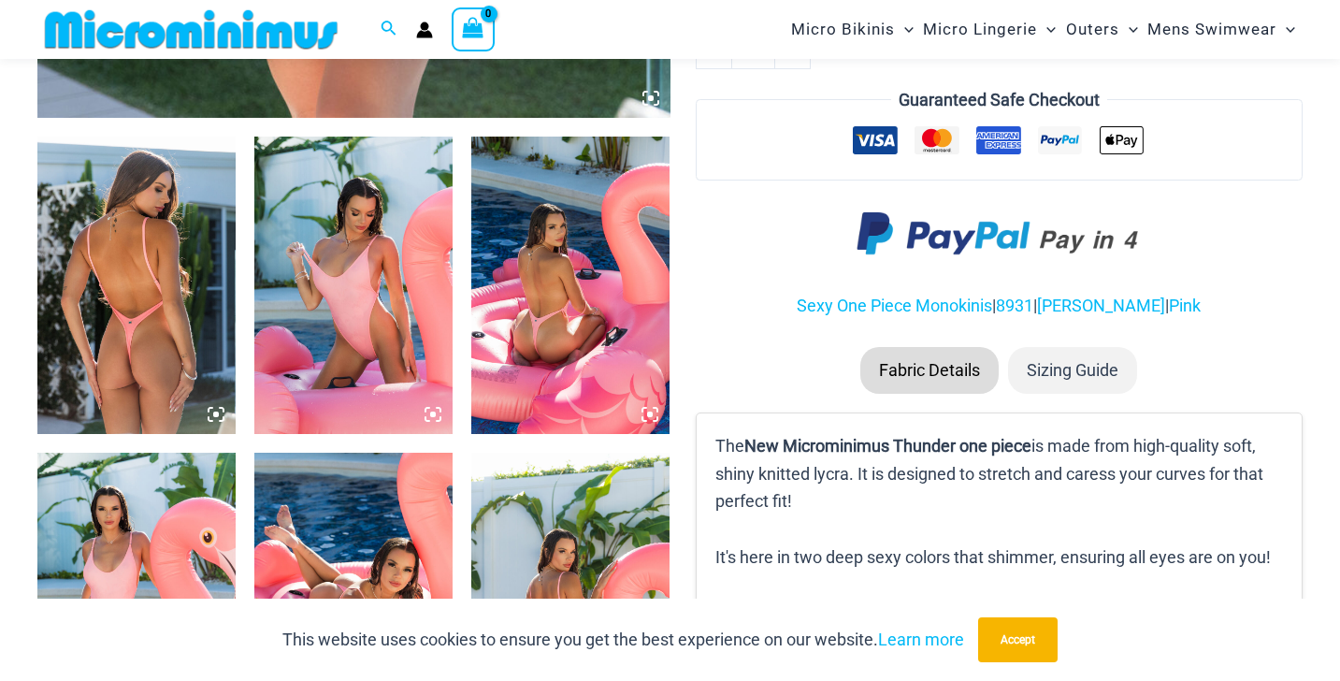
click at [126, 344] on img at bounding box center [136, 285] width 198 height 297
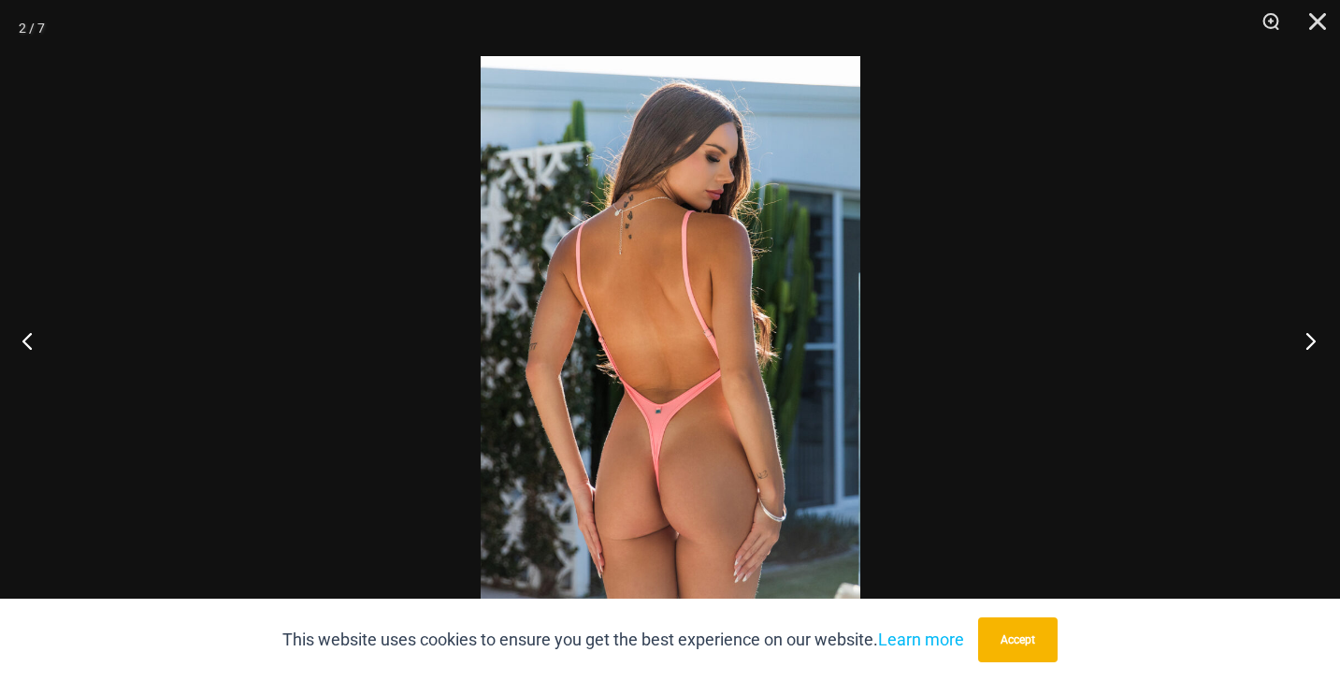
click at [1306, 336] on button "Next" at bounding box center [1305, 341] width 70 height 94
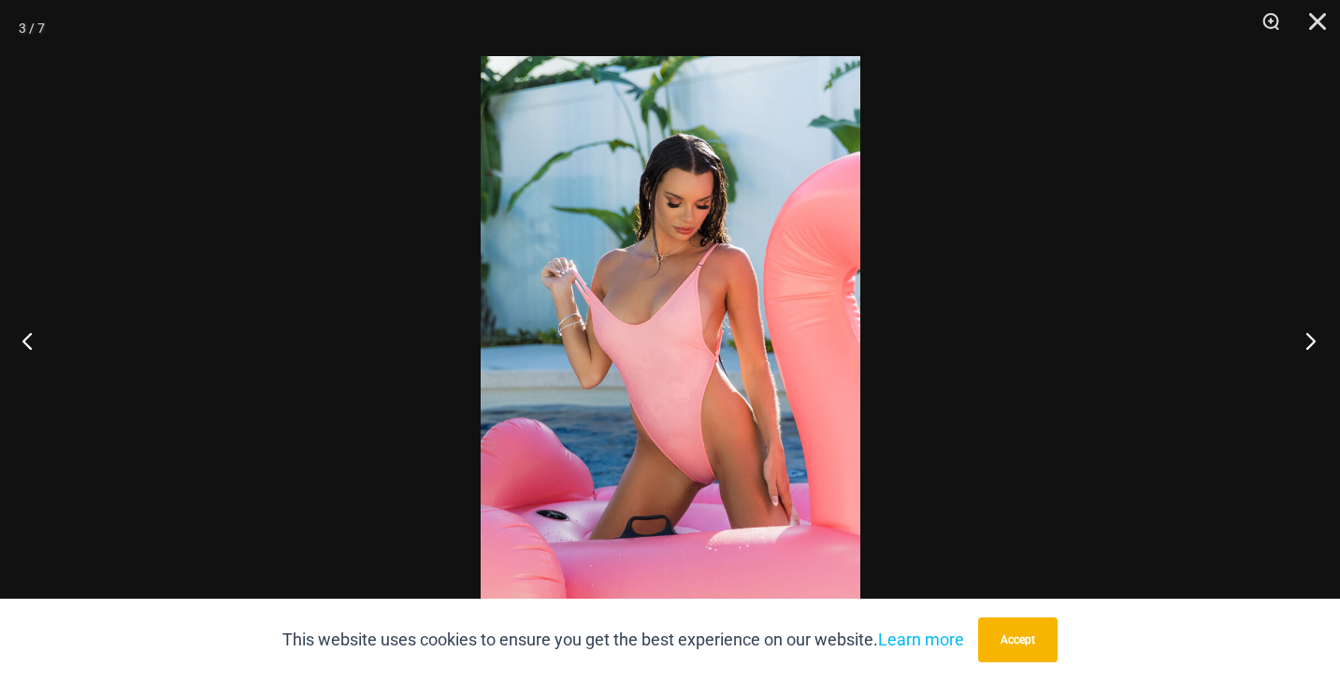
click at [1306, 336] on button "Next" at bounding box center [1305, 341] width 70 height 94
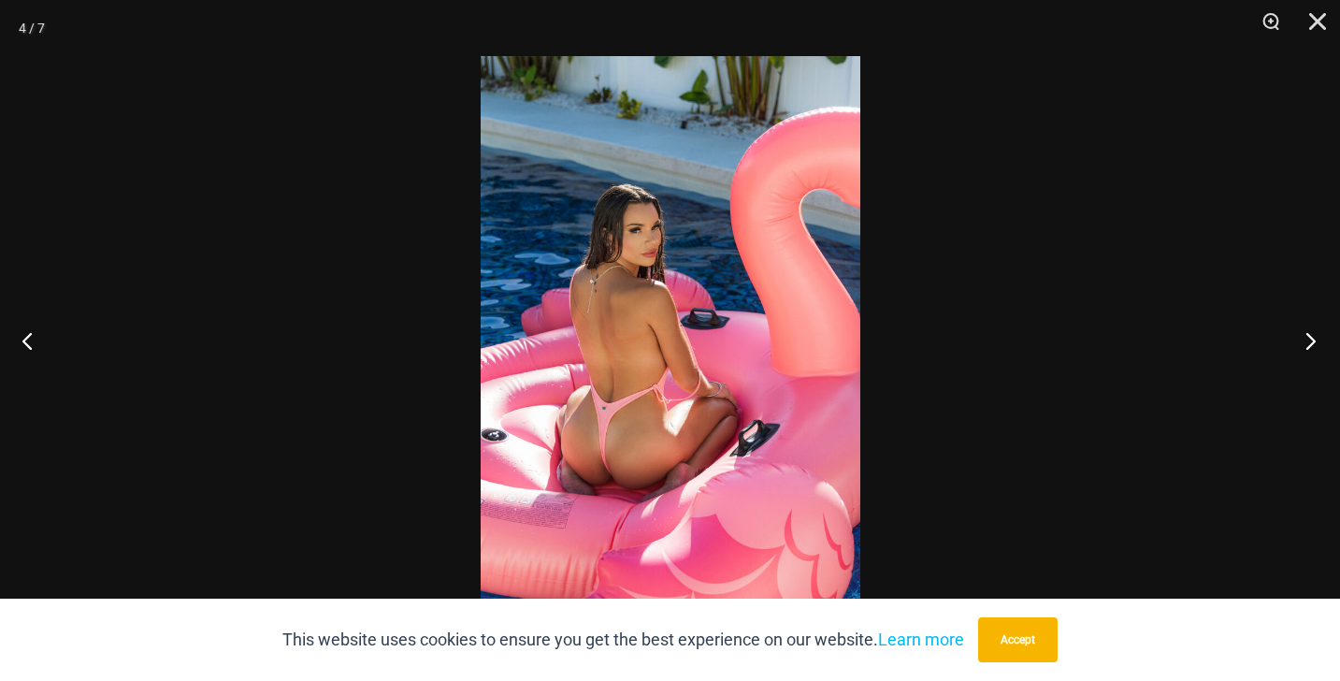
click at [1306, 336] on button "Next" at bounding box center [1305, 341] width 70 height 94
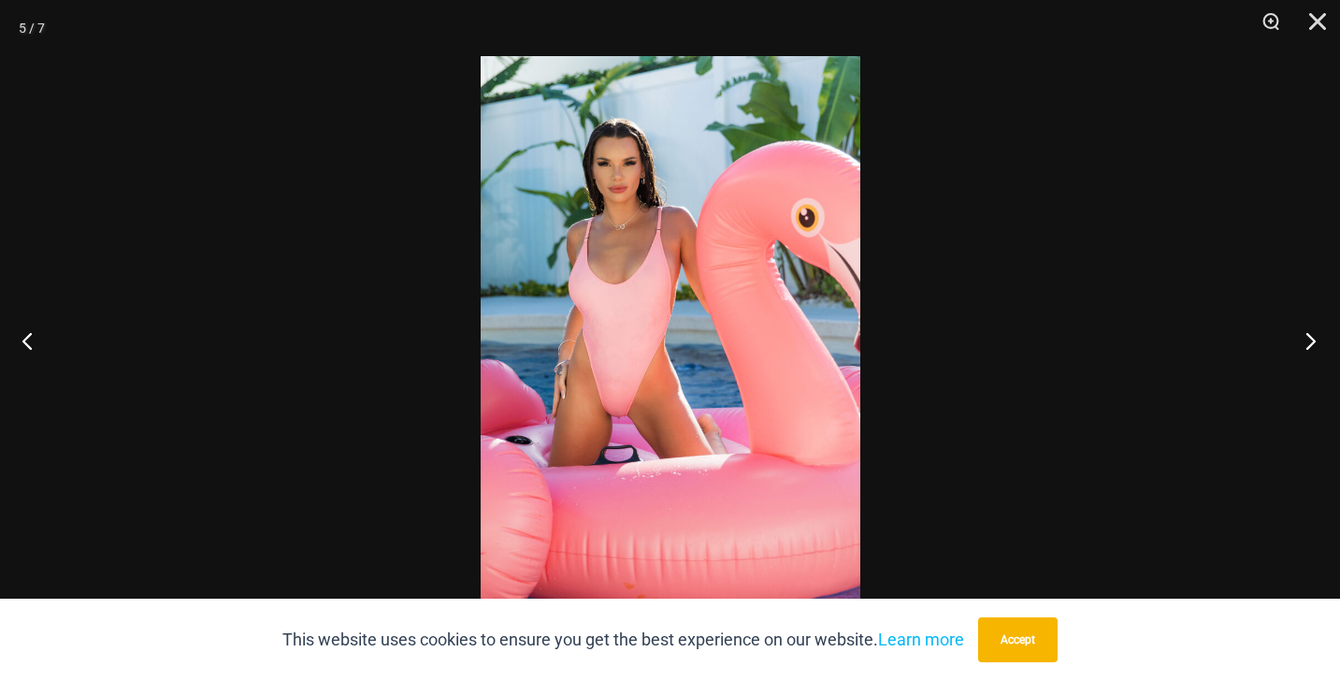
click at [1306, 336] on button "Next" at bounding box center [1305, 341] width 70 height 94
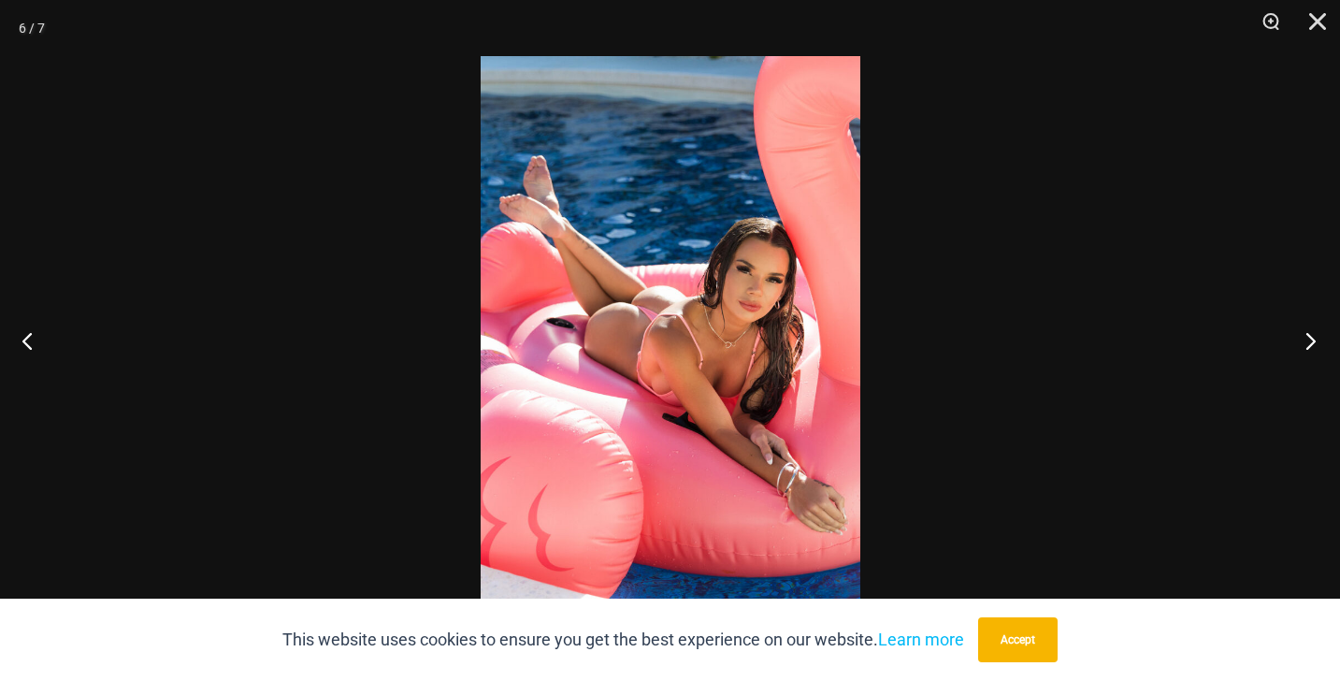
click at [1306, 336] on button "Next" at bounding box center [1305, 341] width 70 height 94
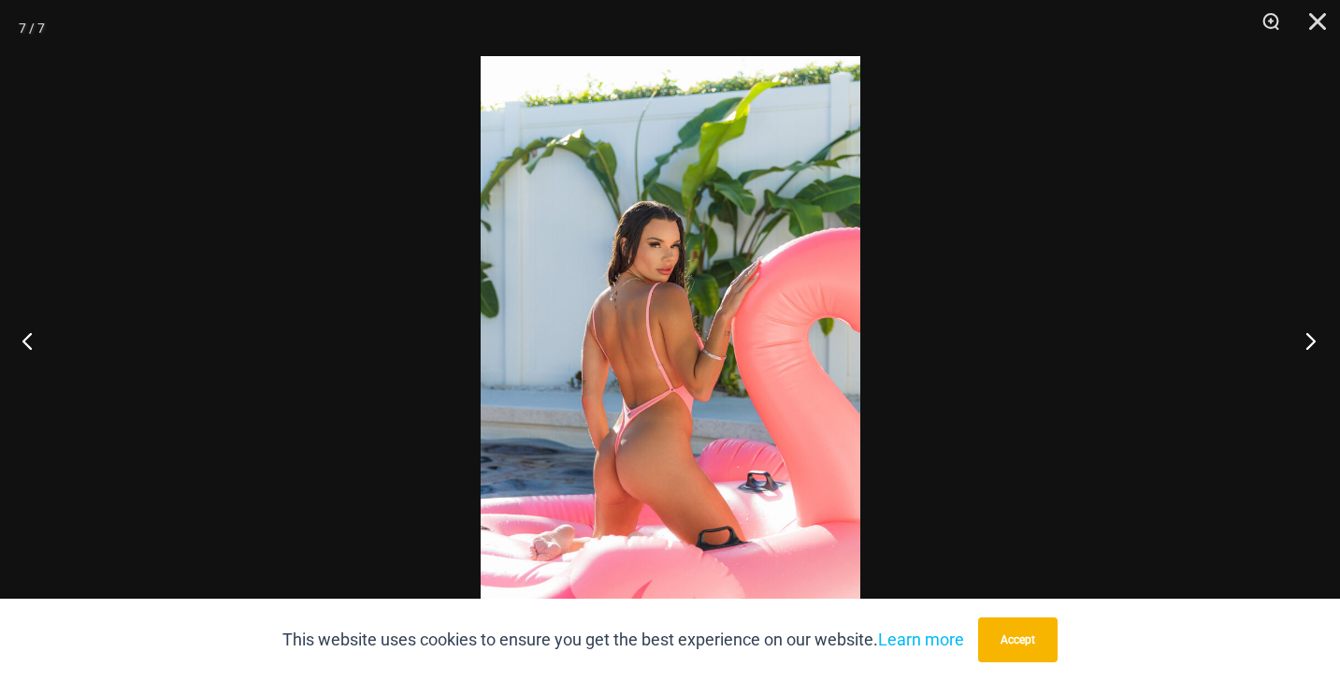
click at [1306, 336] on button "Next" at bounding box center [1305, 341] width 70 height 94
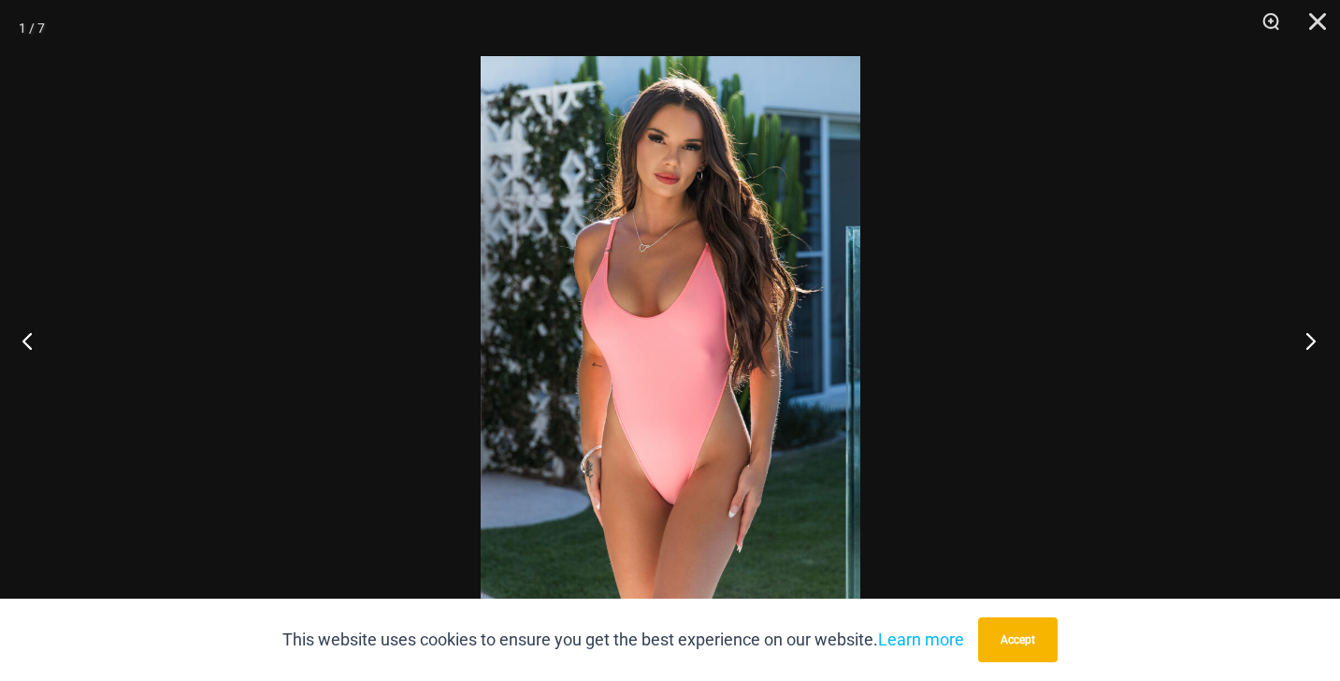
click at [1306, 336] on button "Next" at bounding box center [1305, 341] width 70 height 94
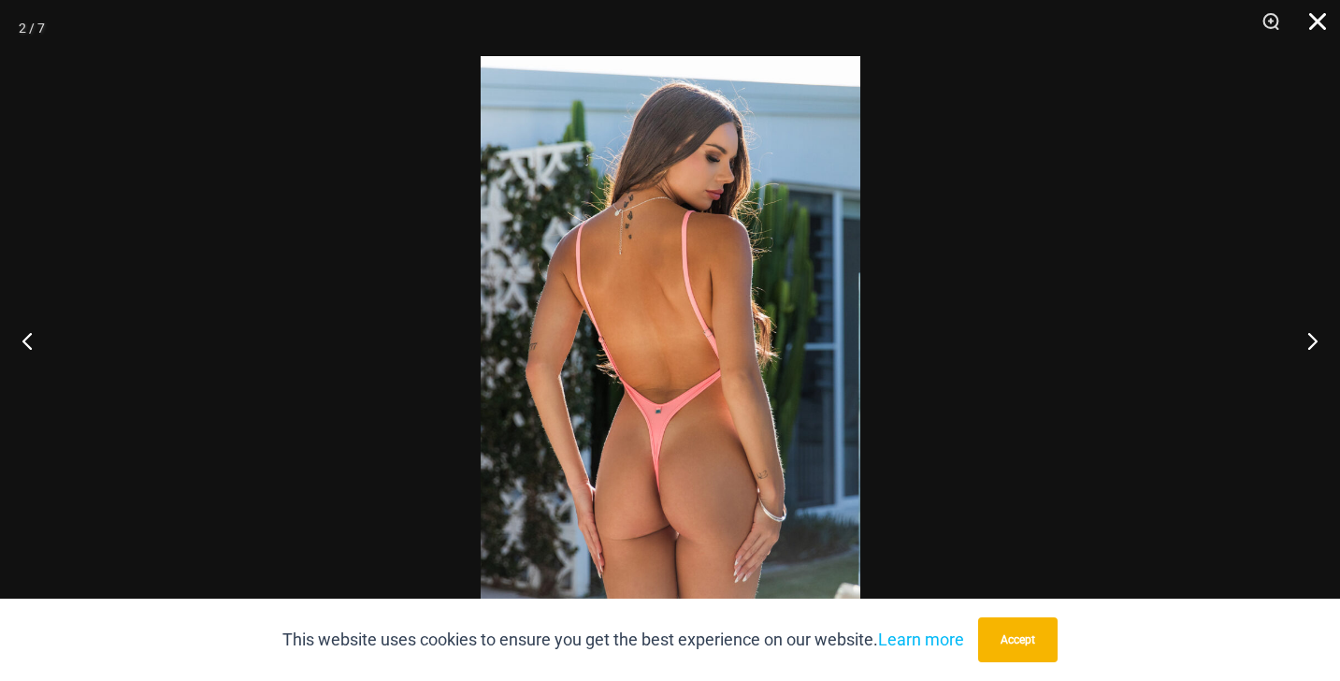
click at [1316, 32] on button "Close" at bounding box center [1311, 28] width 47 height 56
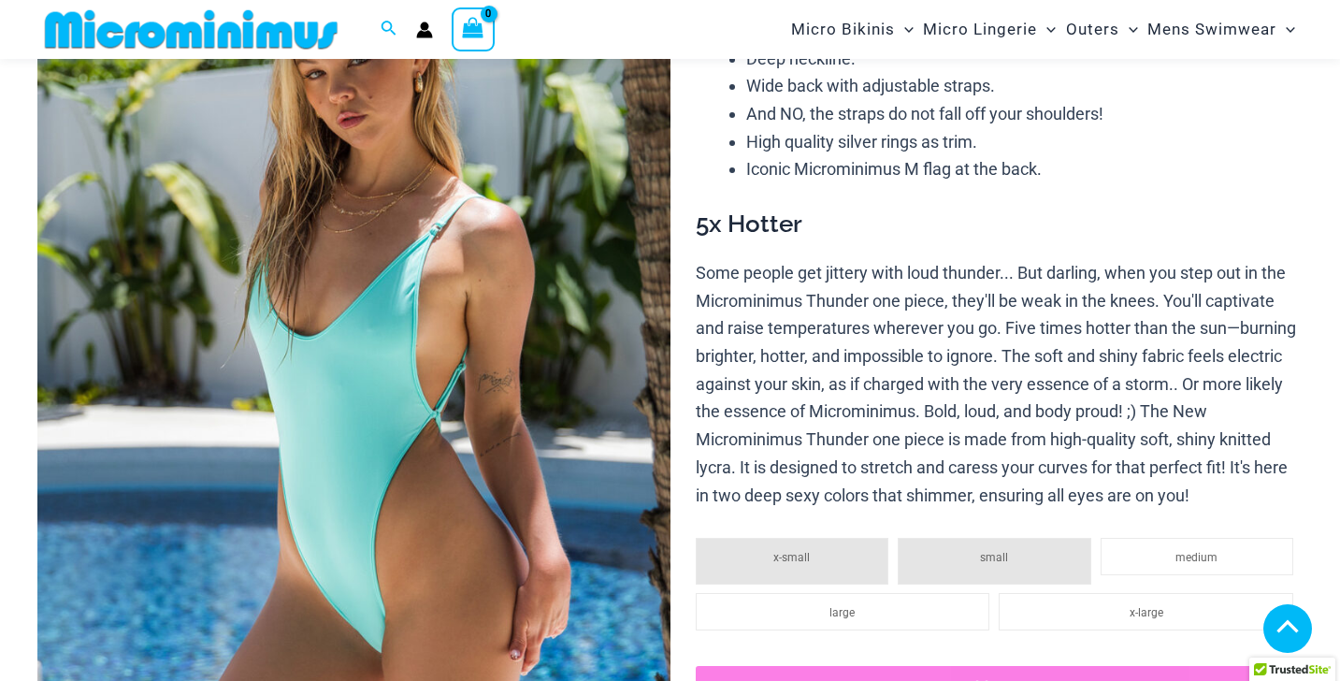
scroll to position [383, 0]
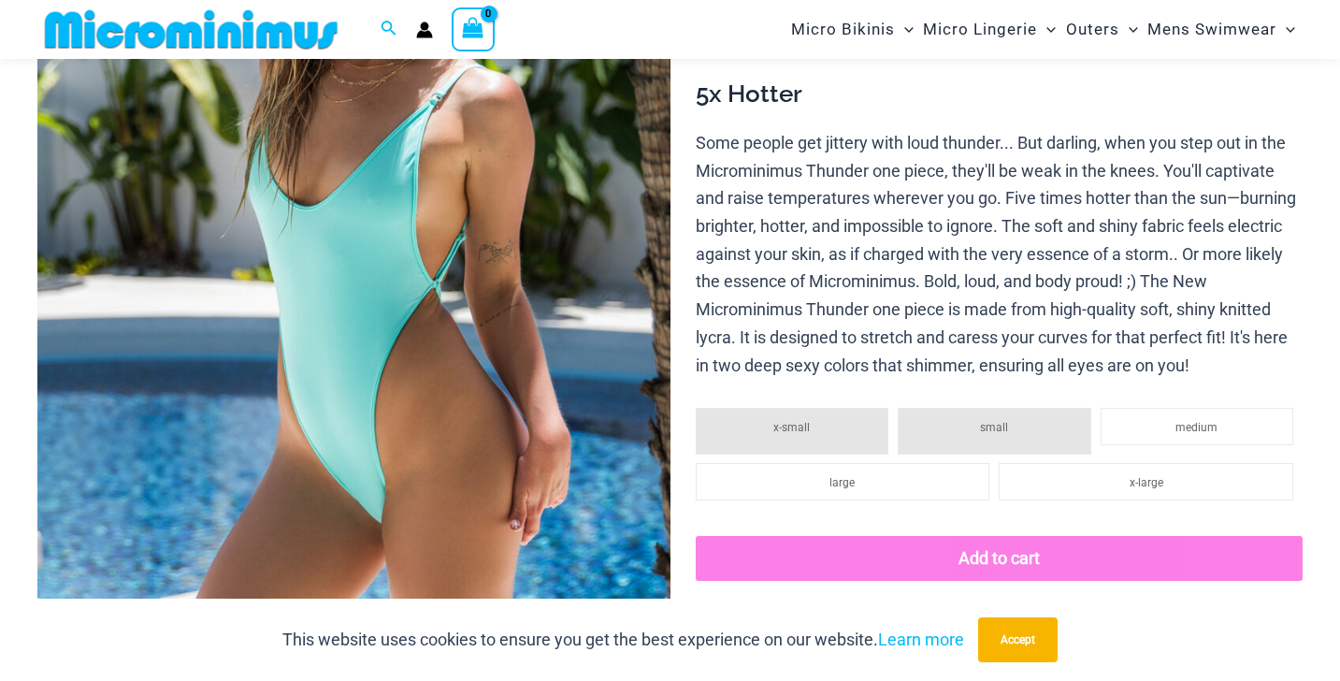
click at [541, 388] on img at bounding box center [353, 262] width 633 height 949
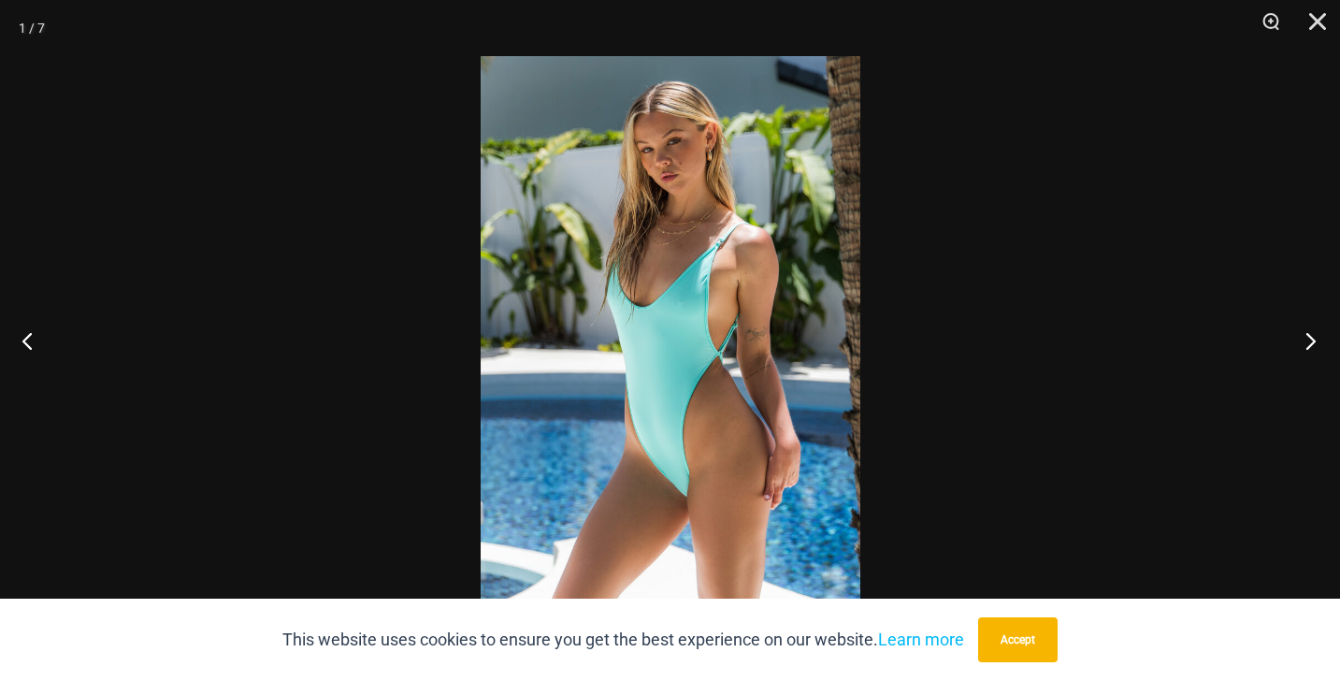
click at [1304, 341] on button "Next" at bounding box center [1305, 341] width 70 height 94
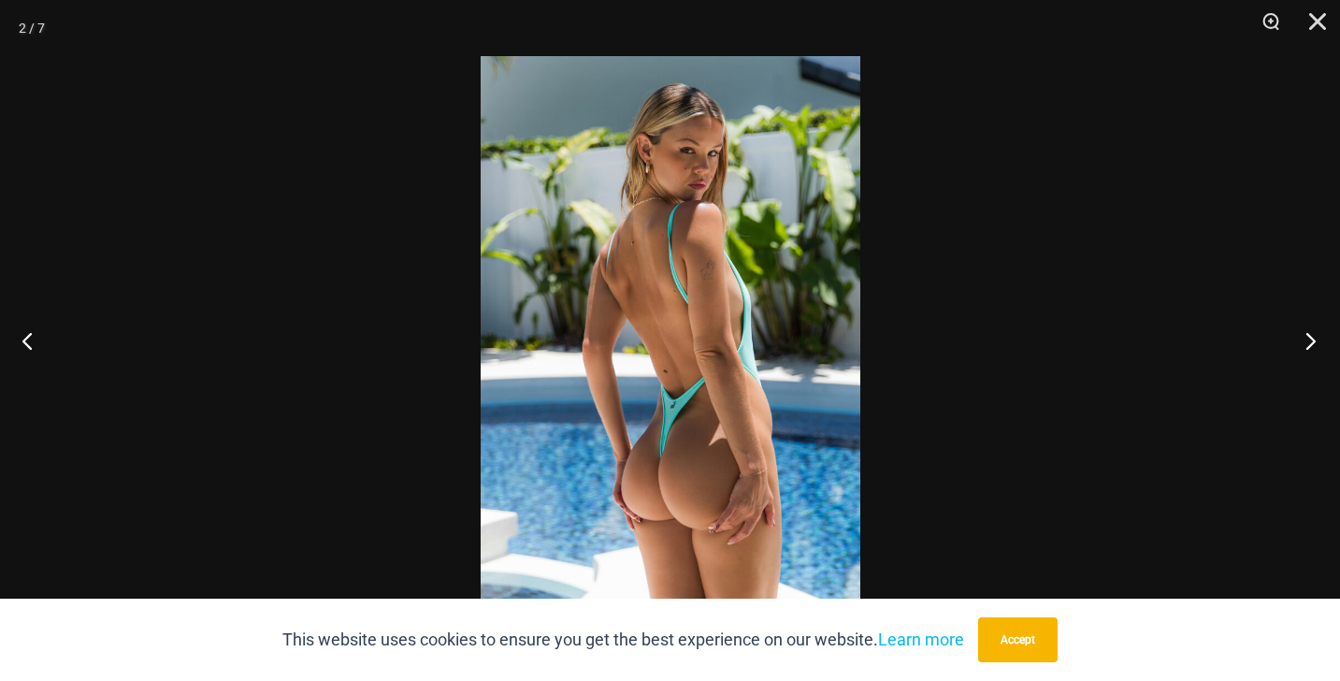
click at [1304, 341] on button "Next" at bounding box center [1305, 341] width 70 height 94
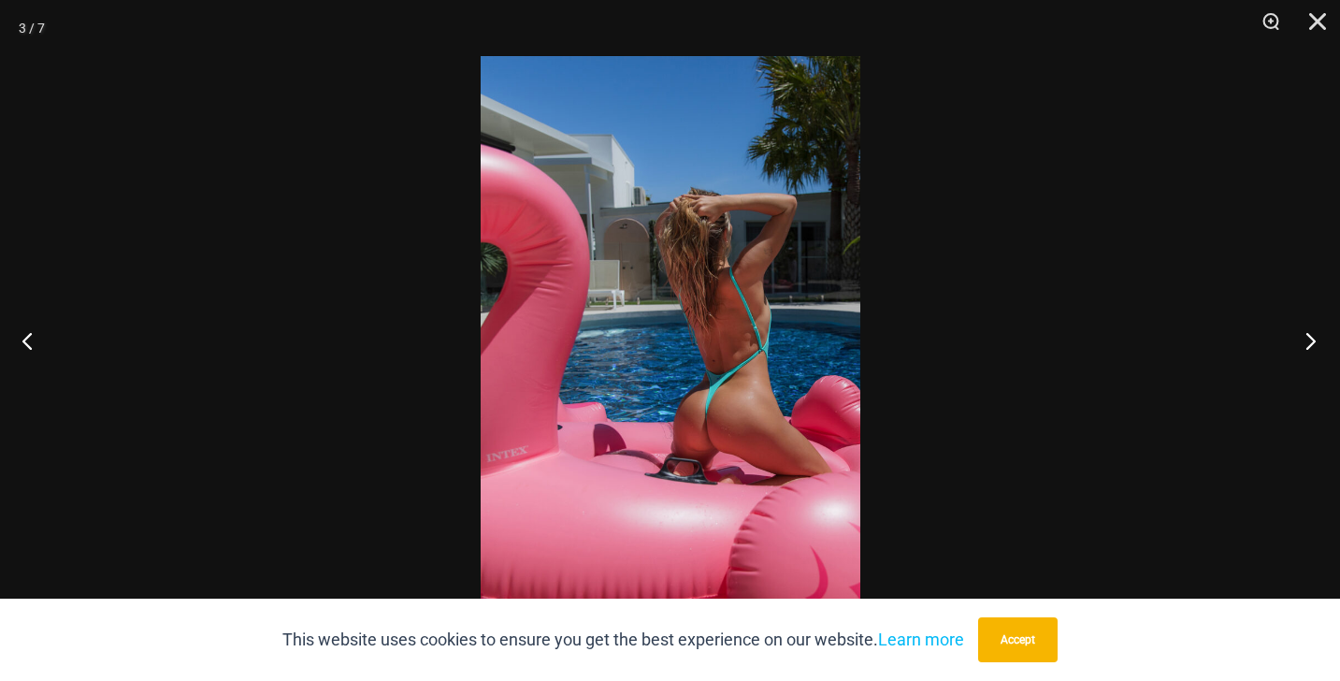
click at [1304, 341] on button "Next" at bounding box center [1305, 341] width 70 height 94
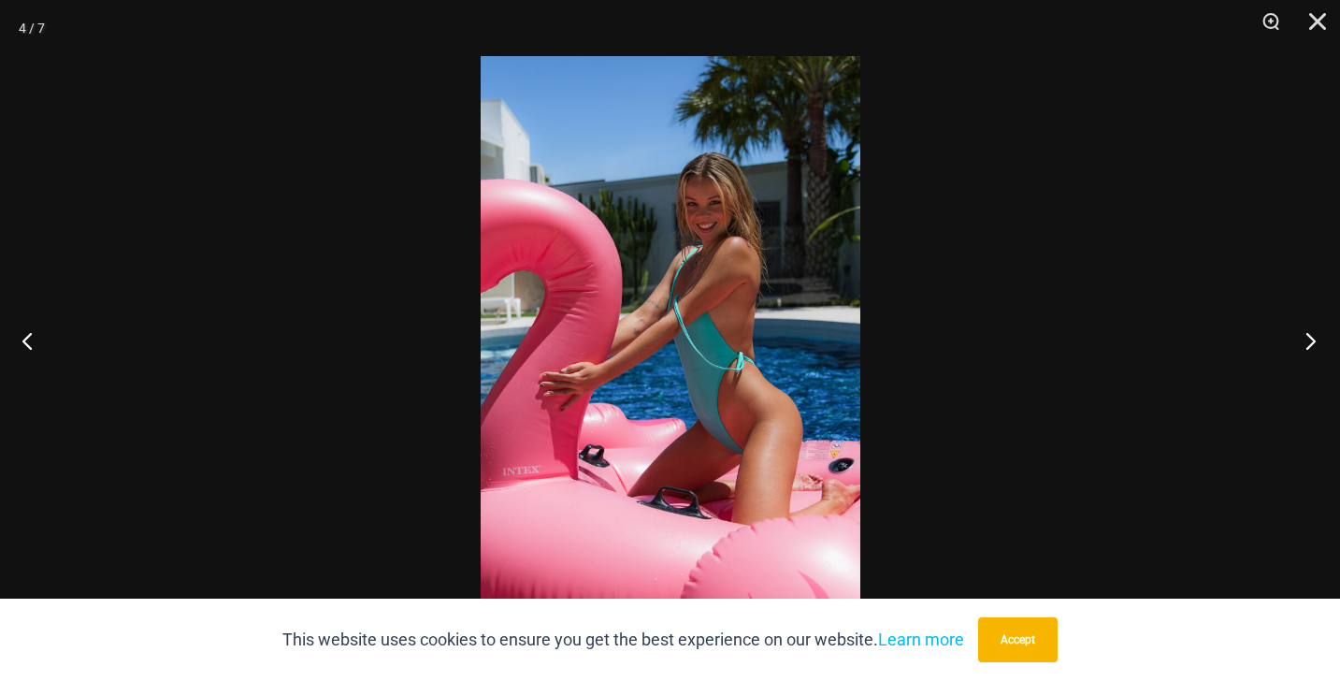
click at [1304, 341] on button "Next" at bounding box center [1305, 341] width 70 height 94
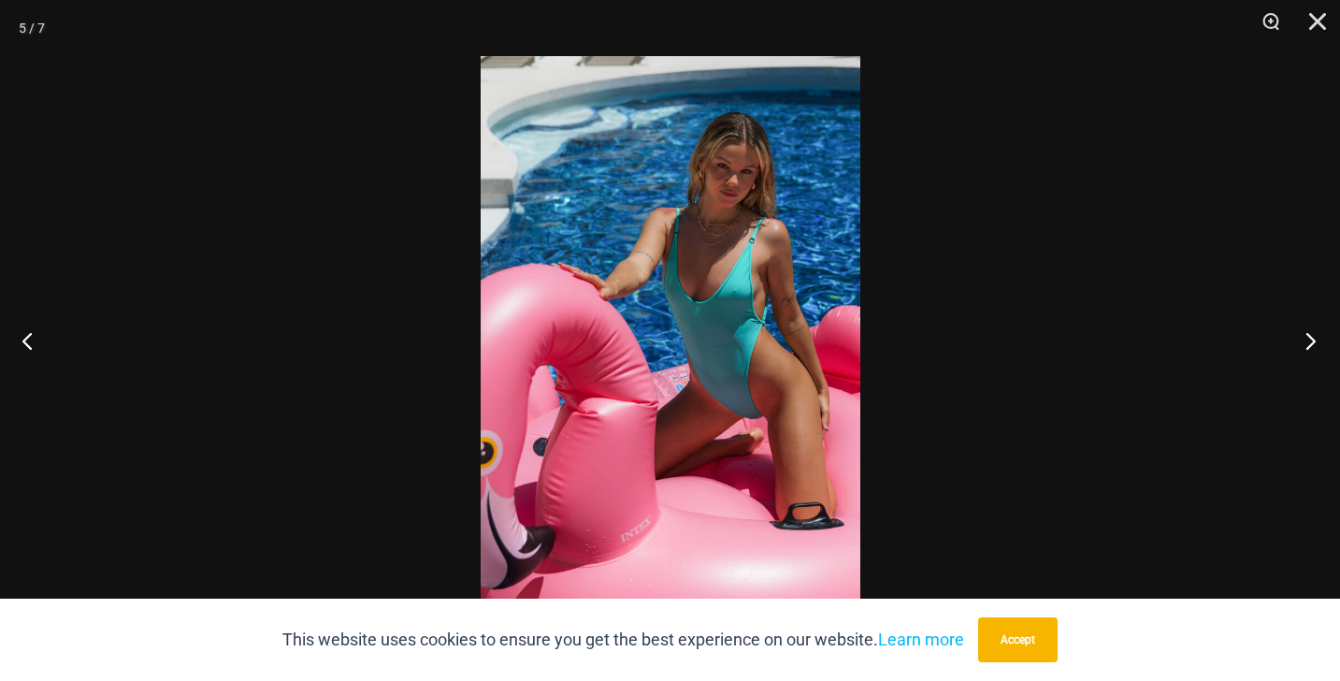
click at [1304, 341] on button "Next" at bounding box center [1305, 341] width 70 height 94
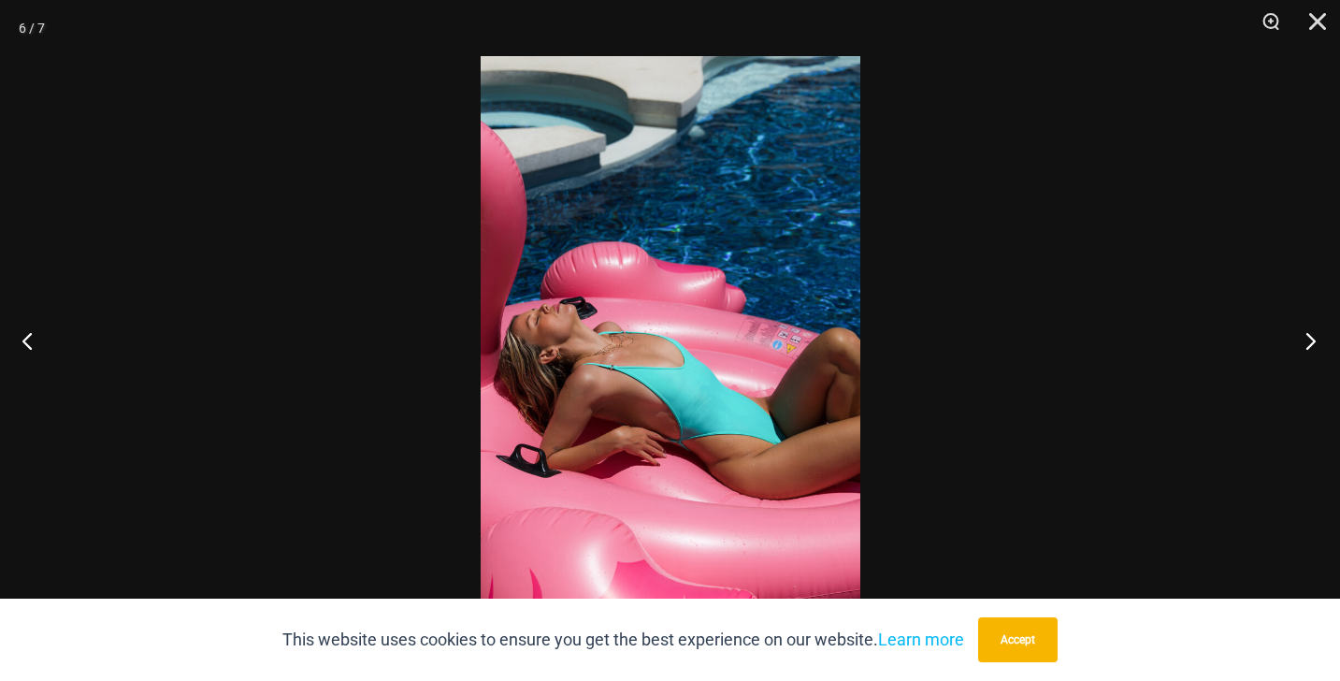
click at [1304, 341] on button "Next" at bounding box center [1305, 341] width 70 height 94
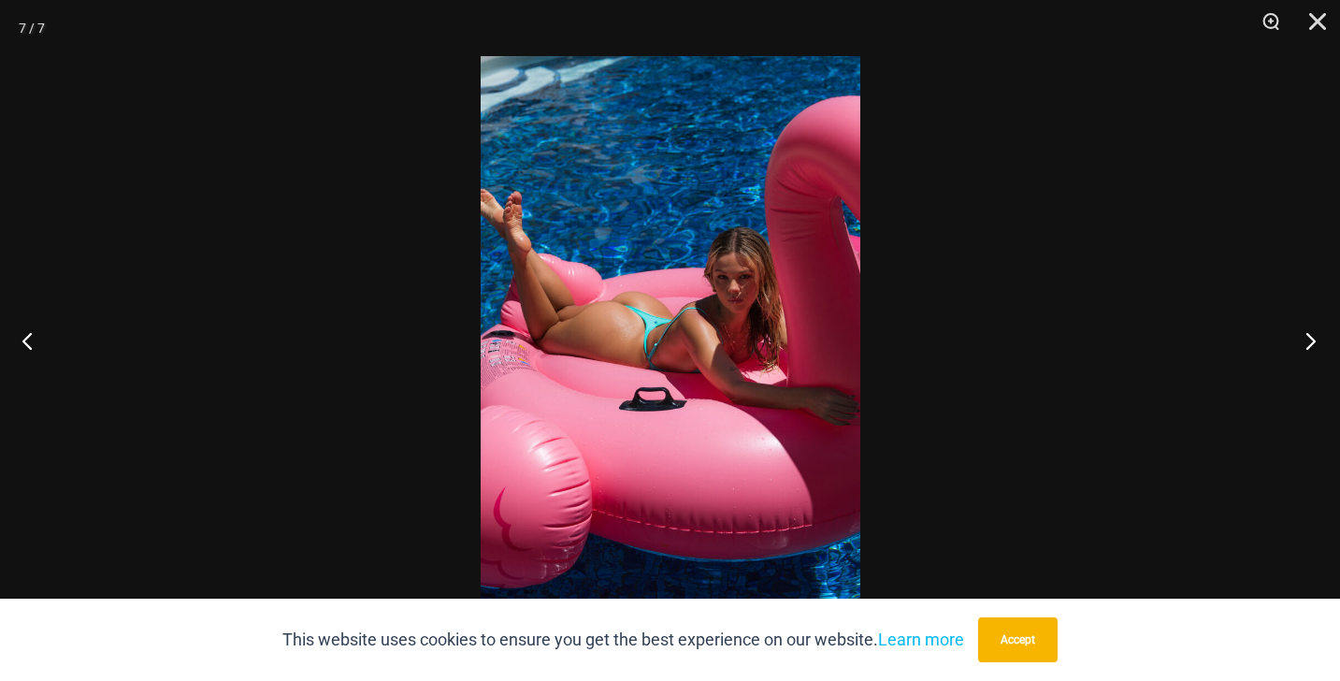
click at [1304, 341] on button "Next" at bounding box center [1305, 341] width 70 height 94
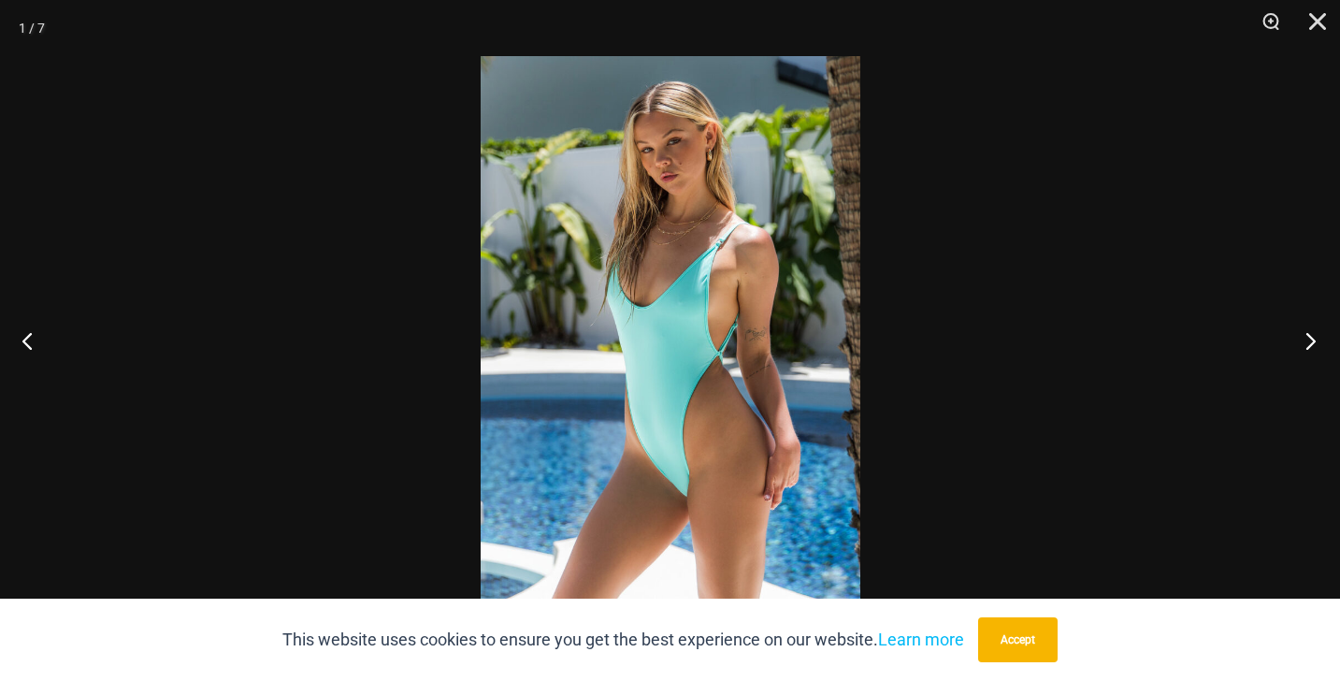
click at [1304, 341] on button "Next" at bounding box center [1305, 341] width 70 height 94
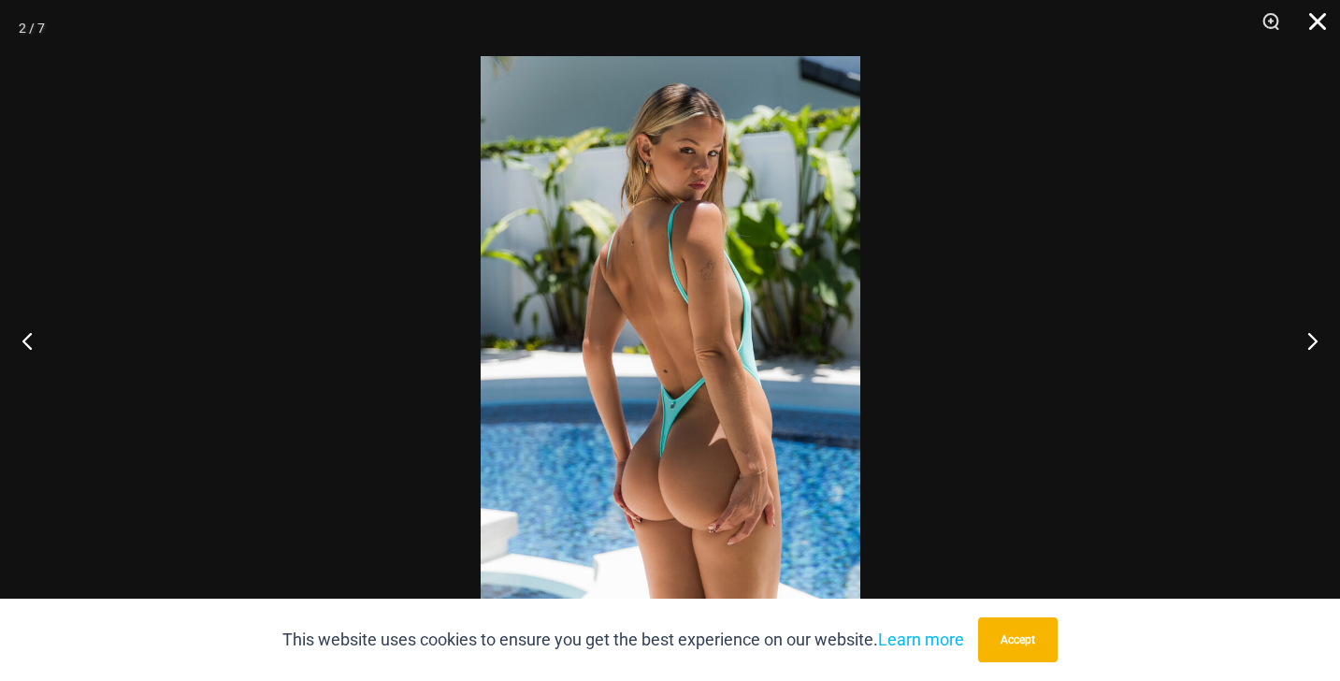
click at [1314, 17] on button "Close" at bounding box center [1311, 28] width 47 height 56
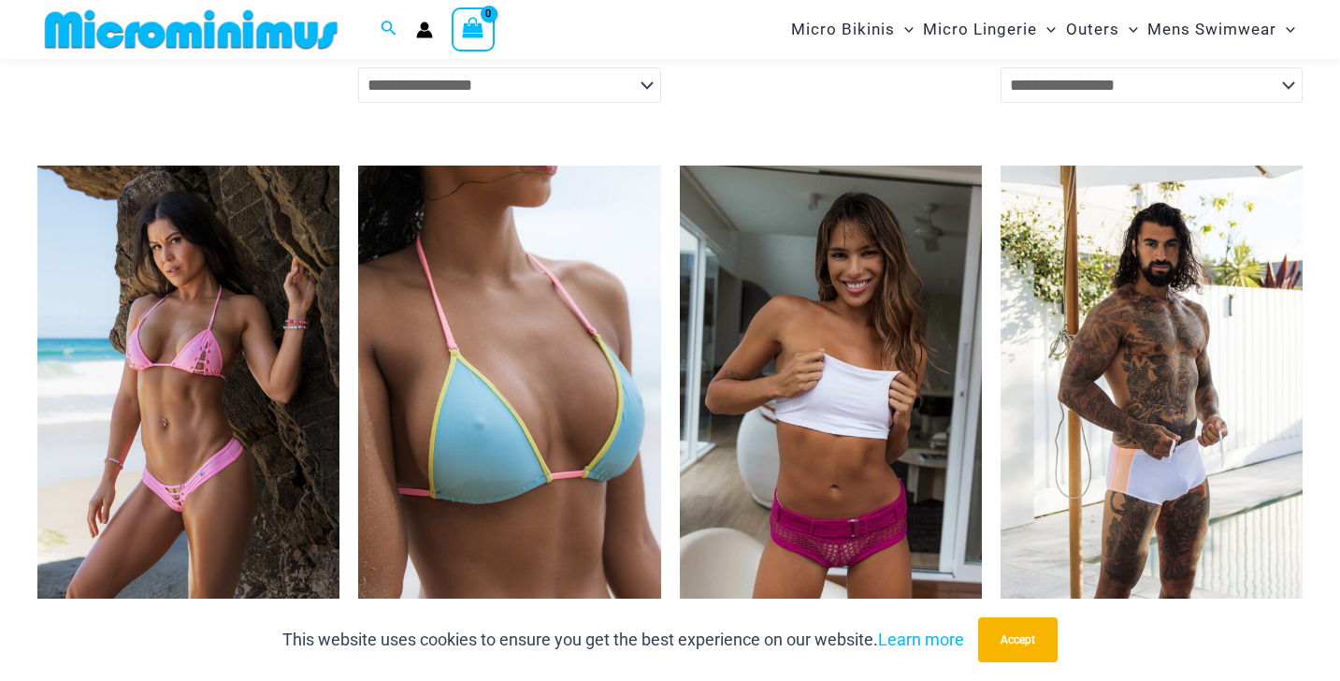
scroll to position [4285, 0]
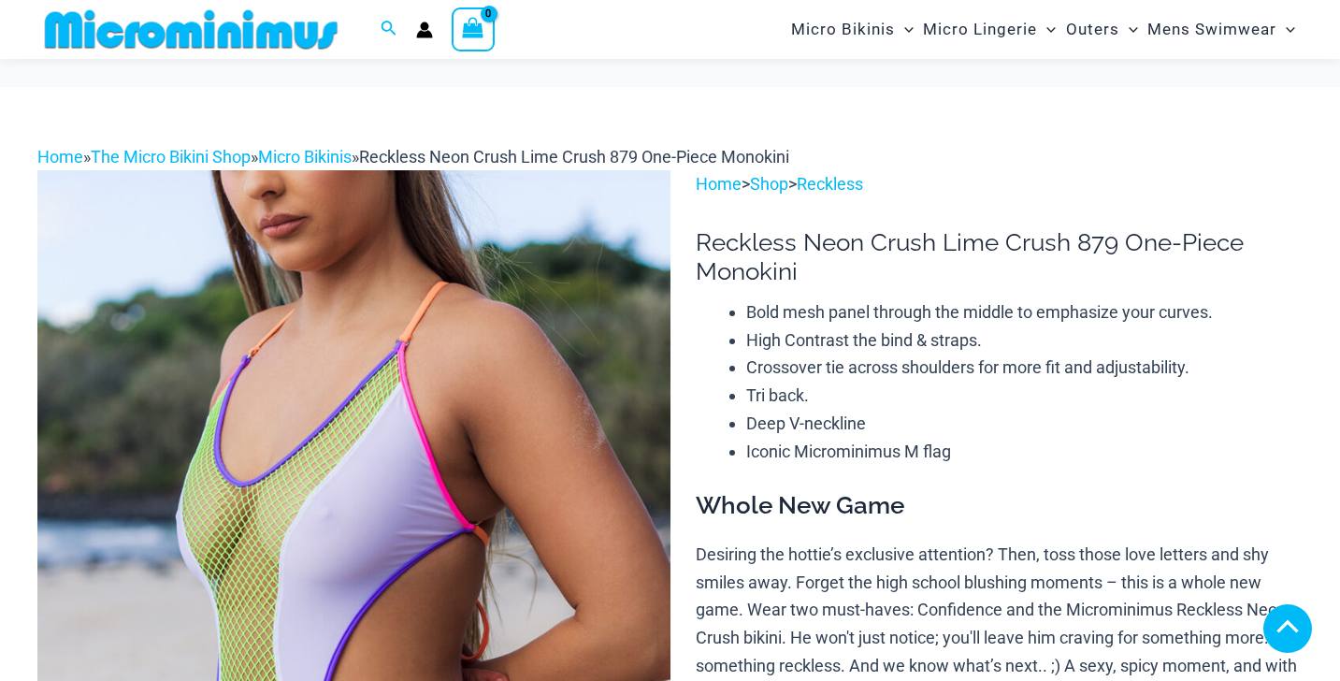
scroll to position [380, 0]
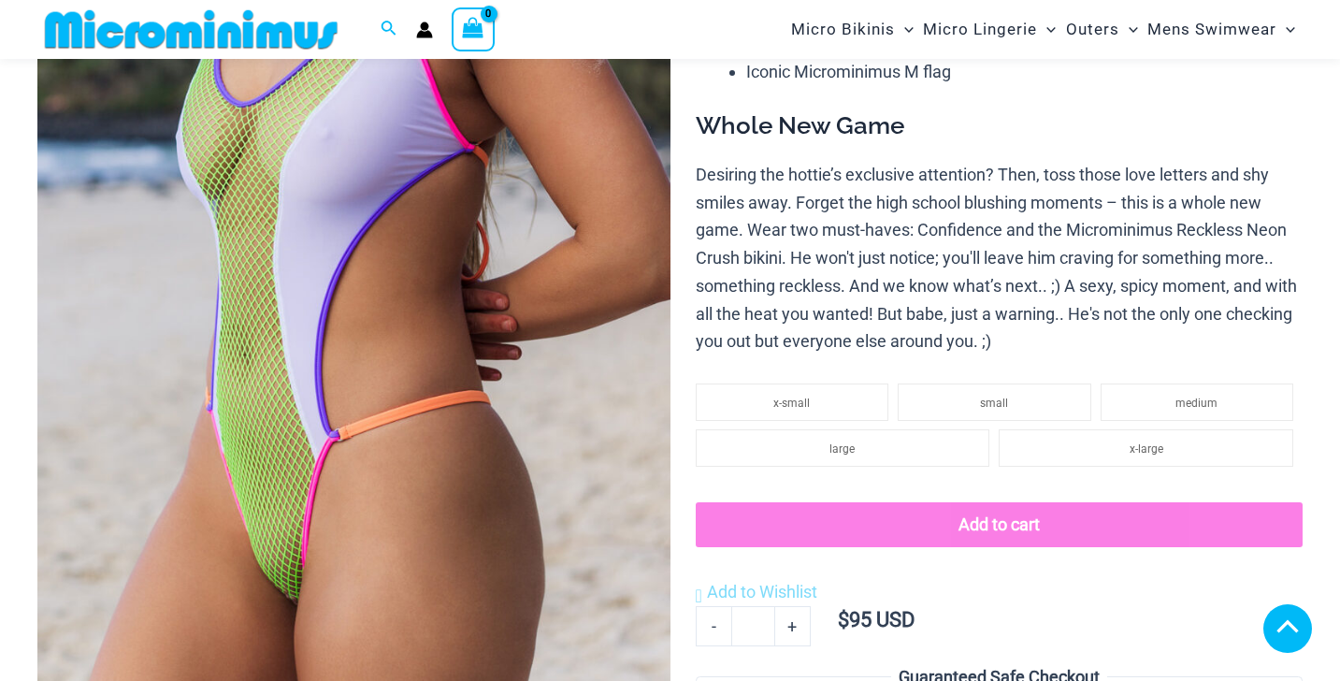
click at [449, 334] on img at bounding box center [353, 264] width 633 height 949
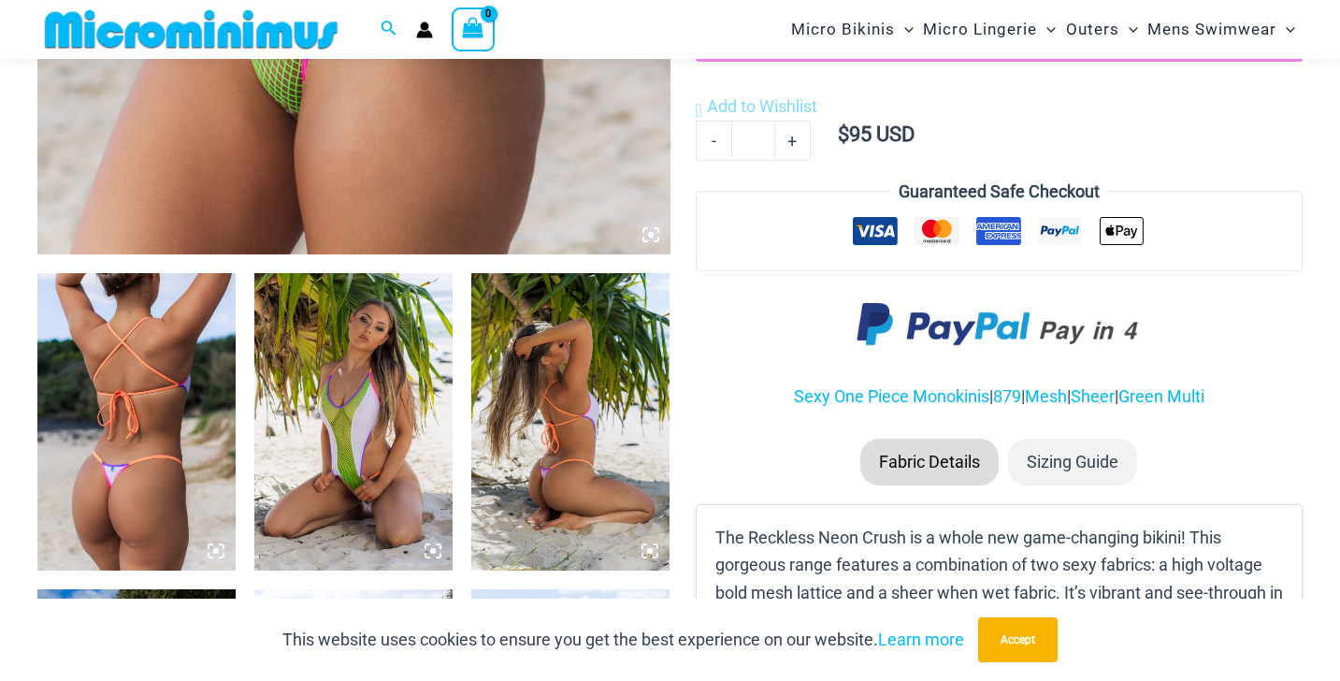
scroll to position [889, 0]
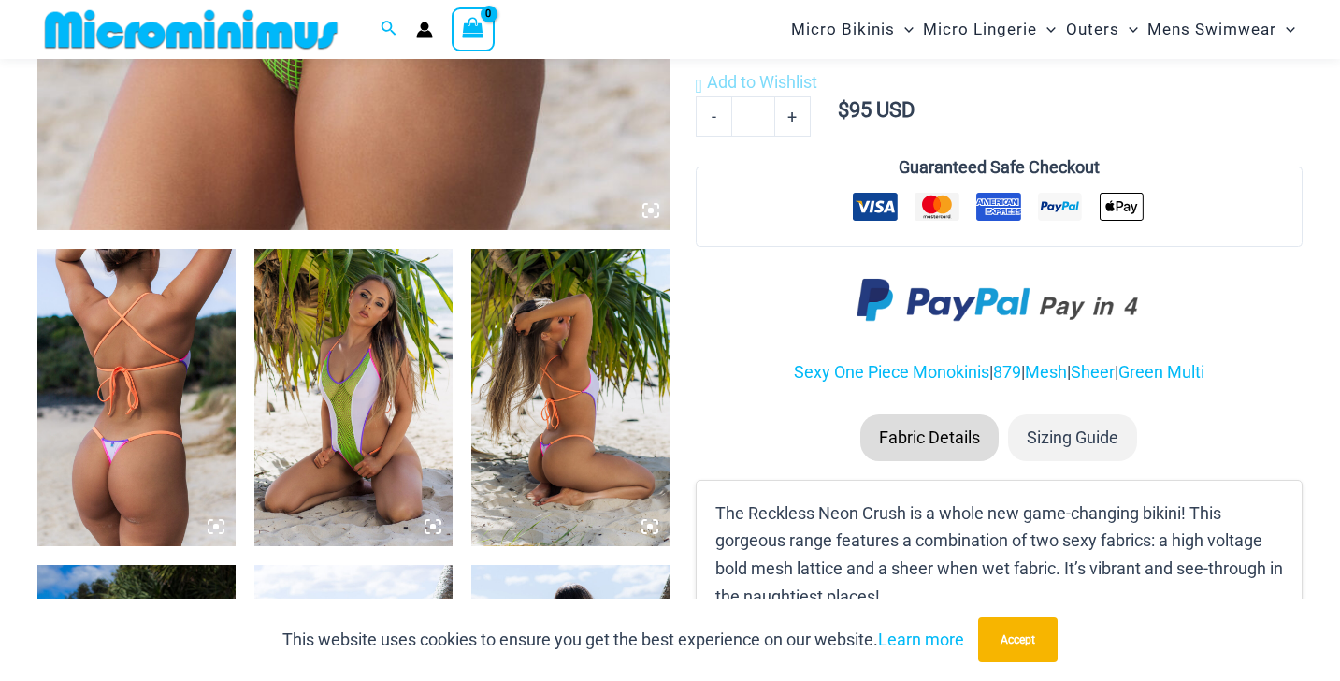
click at [103, 385] on img at bounding box center [136, 397] width 198 height 297
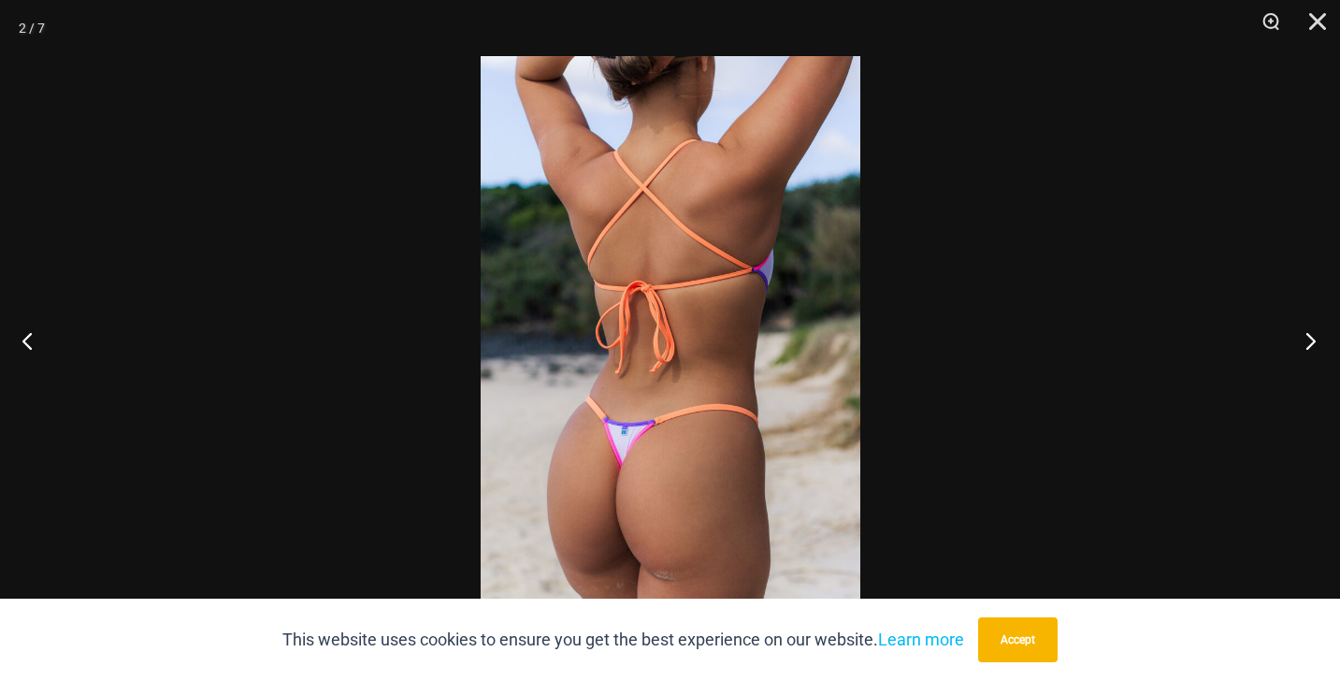
click at [1322, 342] on button "Next" at bounding box center [1305, 341] width 70 height 94
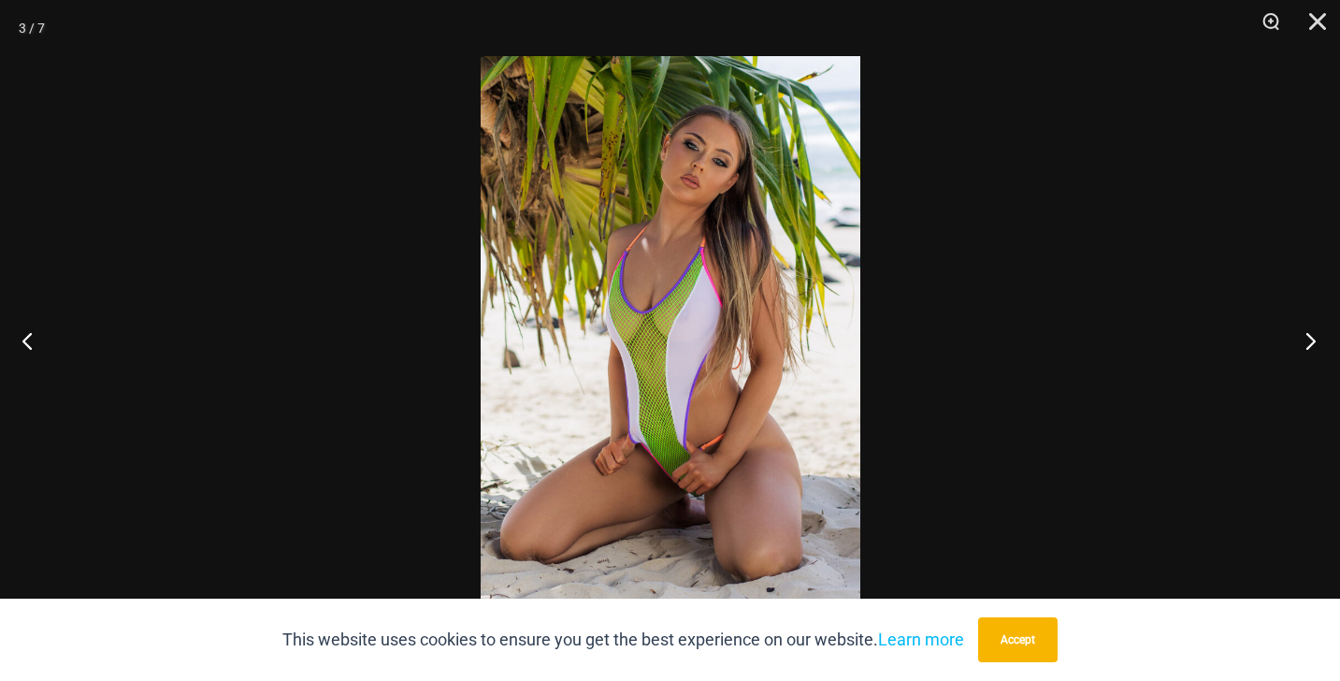
click at [1322, 342] on button "Next" at bounding box center [1305, 341] width 70 height 94
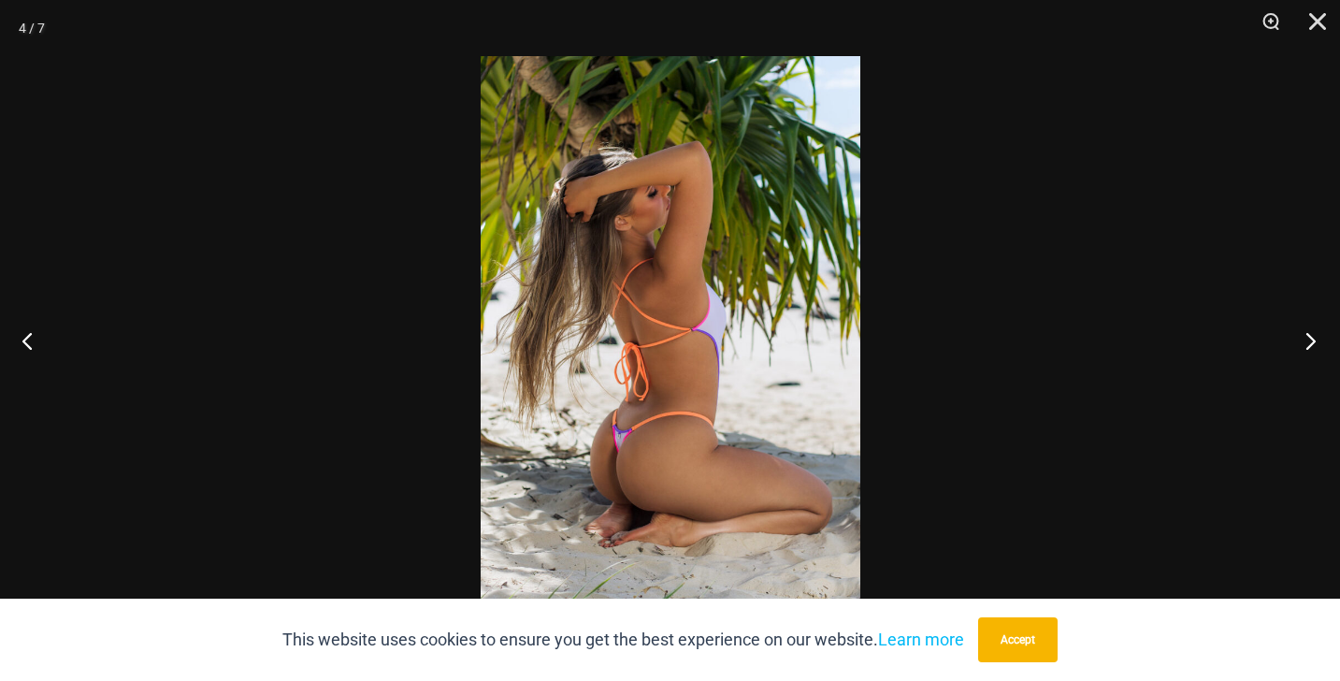
click at [1322, 342] on button "Next" at bounding box center [1305, 341] width 70 height 94
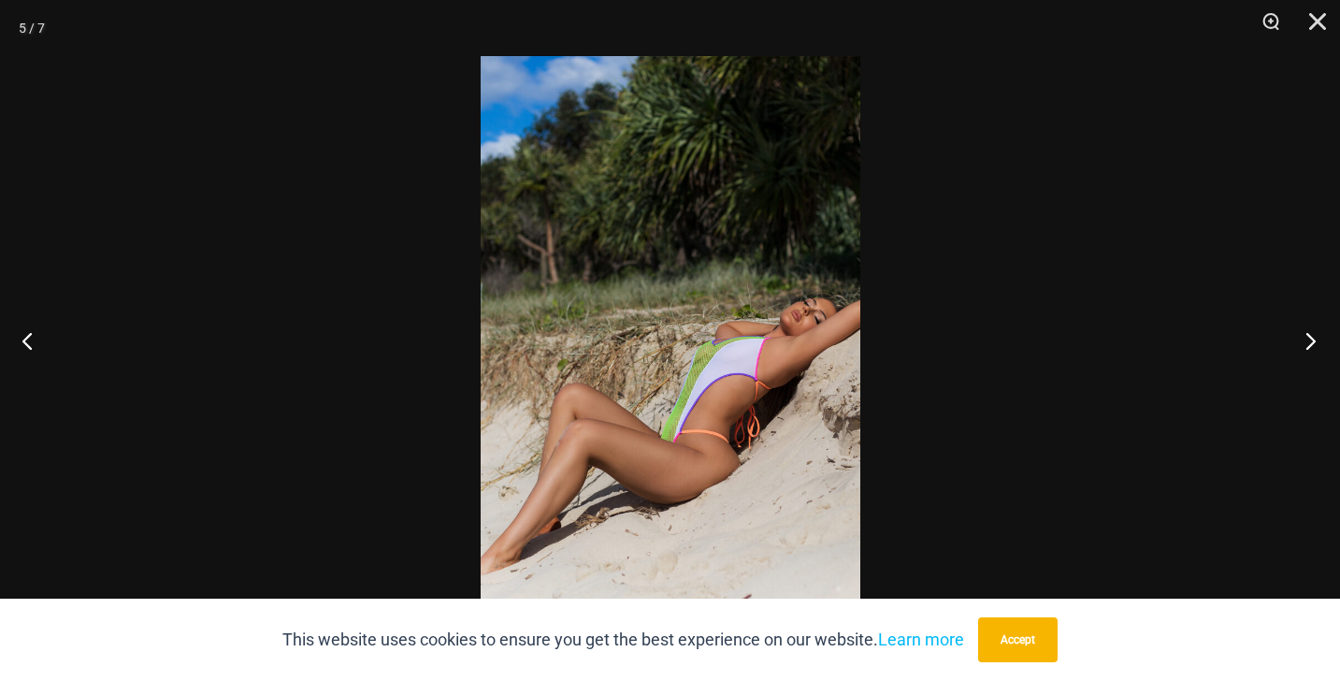
click at [1322, 342] on button "Next" at bounding box center [1305, 341] width 70 height 94
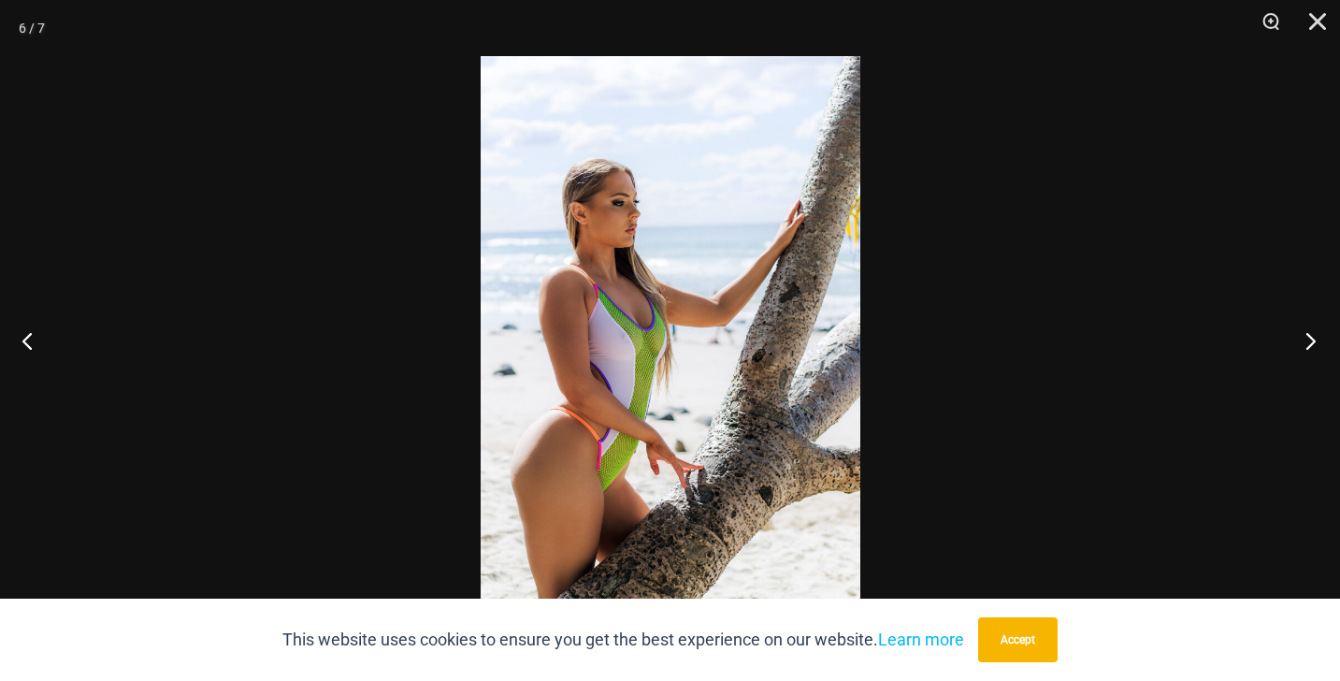
click at [1322, 342] on button "Next" at bounding box center [1305, 341] width 70 height 94
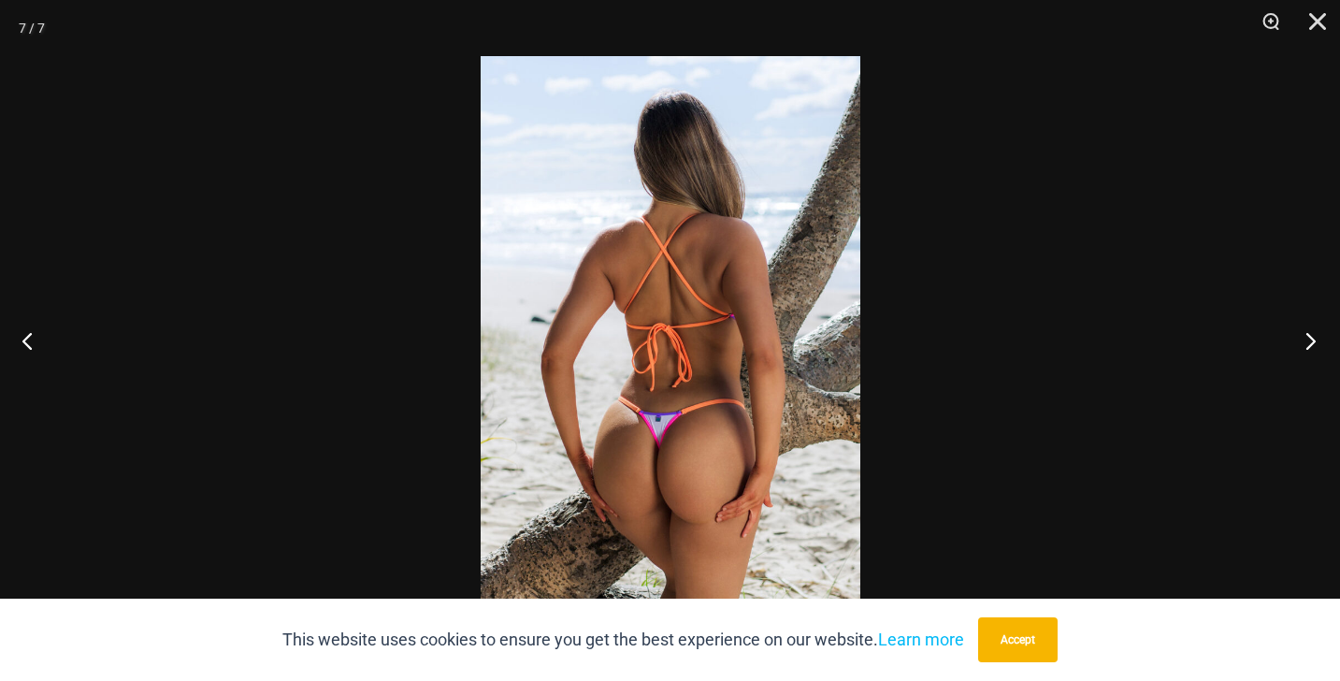
click at [1322, 342] on button "Next" at bounding box center [1305, 341] width 70 height 94
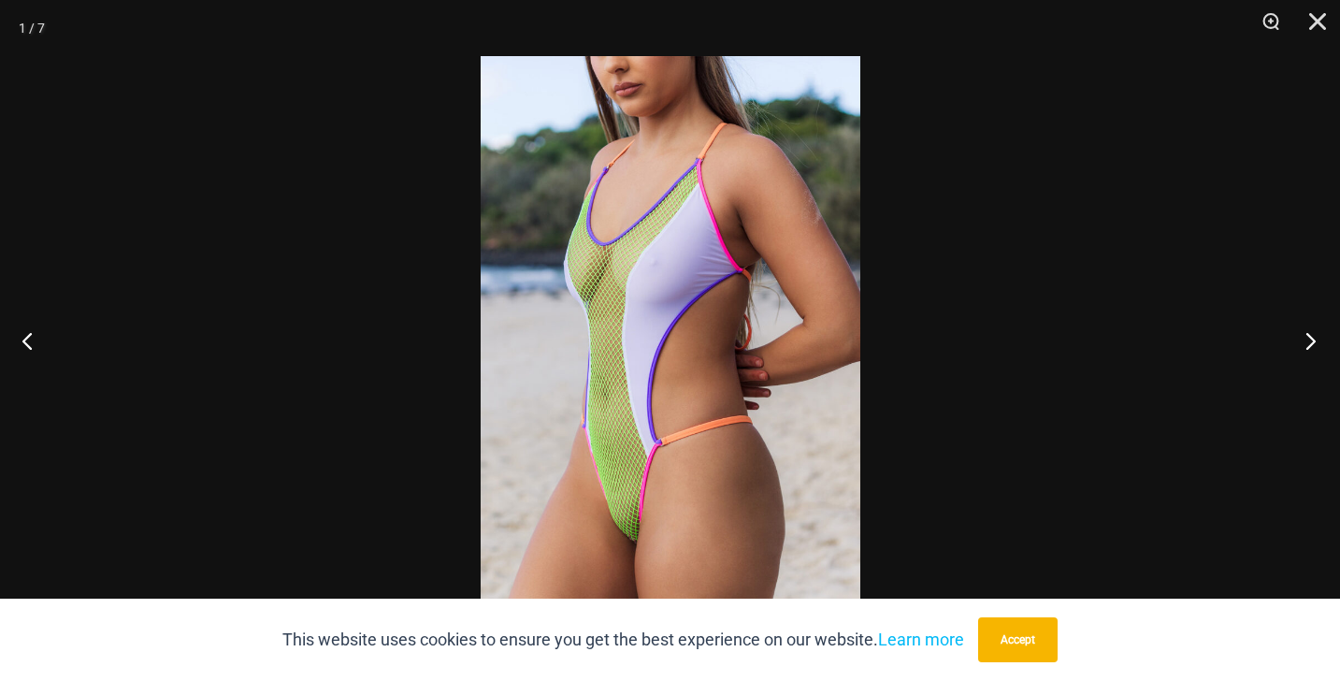
click at [1322, 342] on button "Next" at bounding box center [1305, 341] width 70 height 94
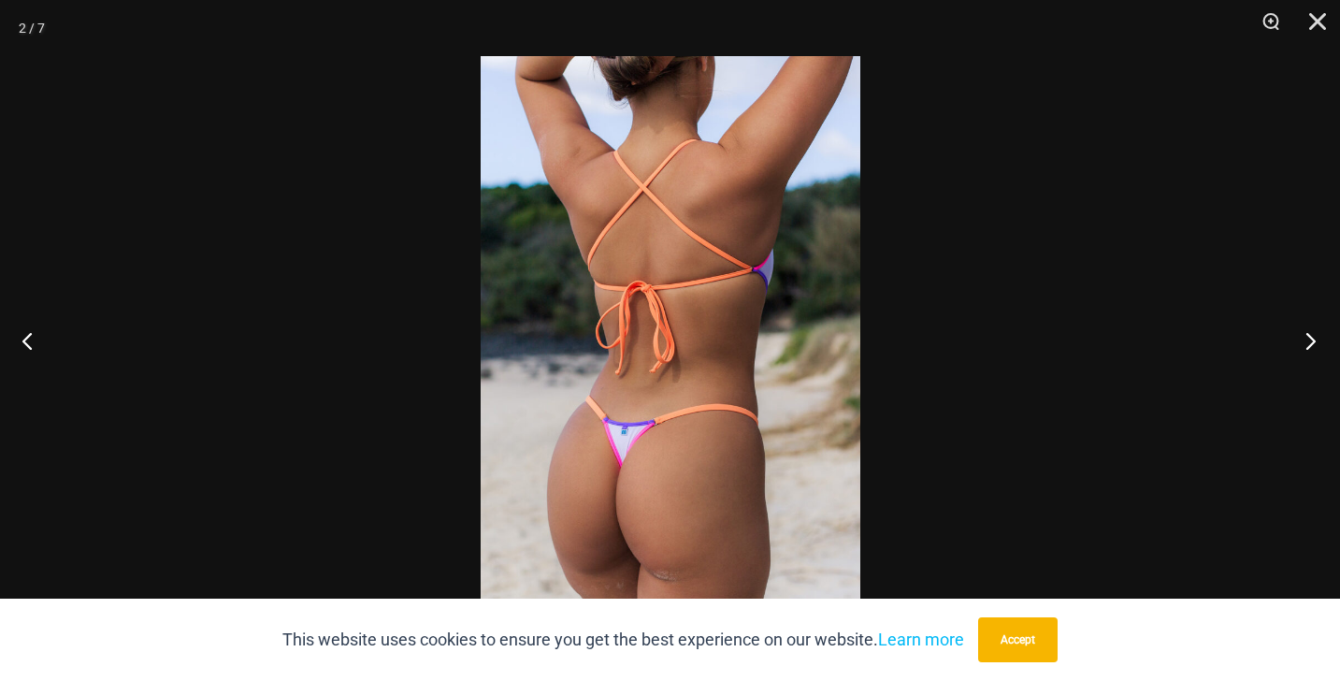
click at [1322, 342] on button "Next" at bounding box center [1305, 341] width 70 height 94
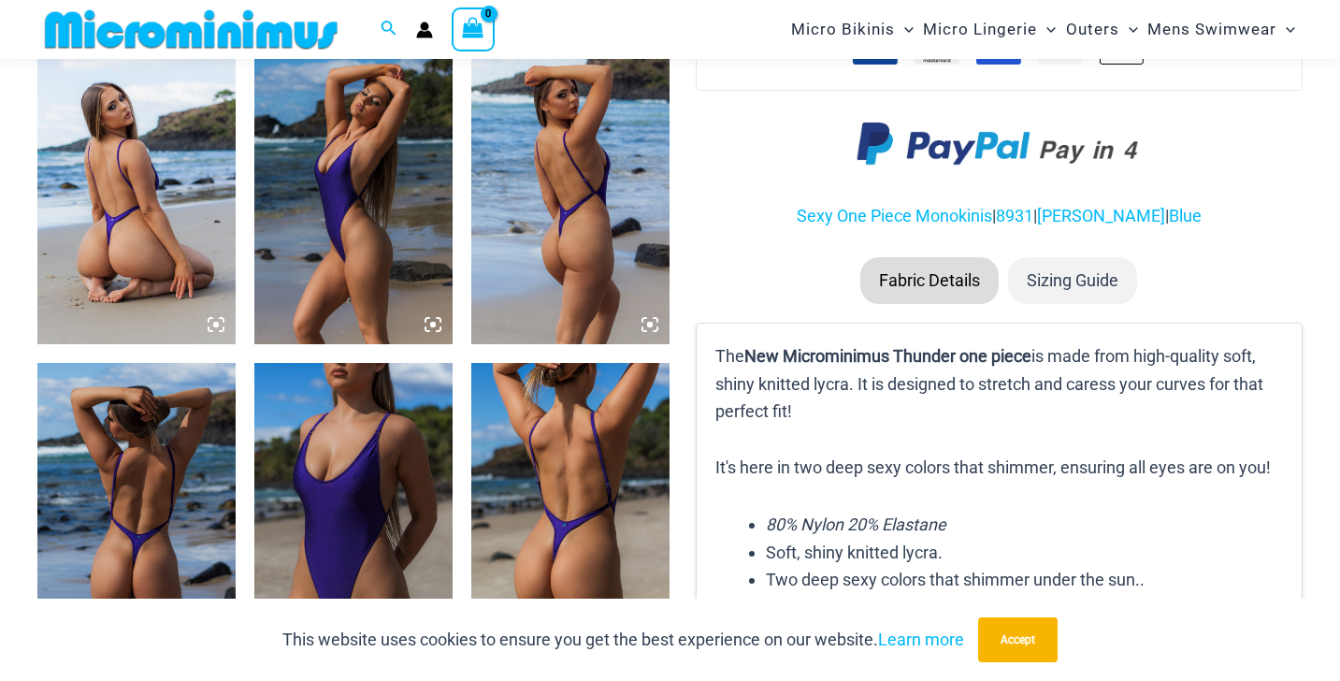
scroll to position [1075, 0]
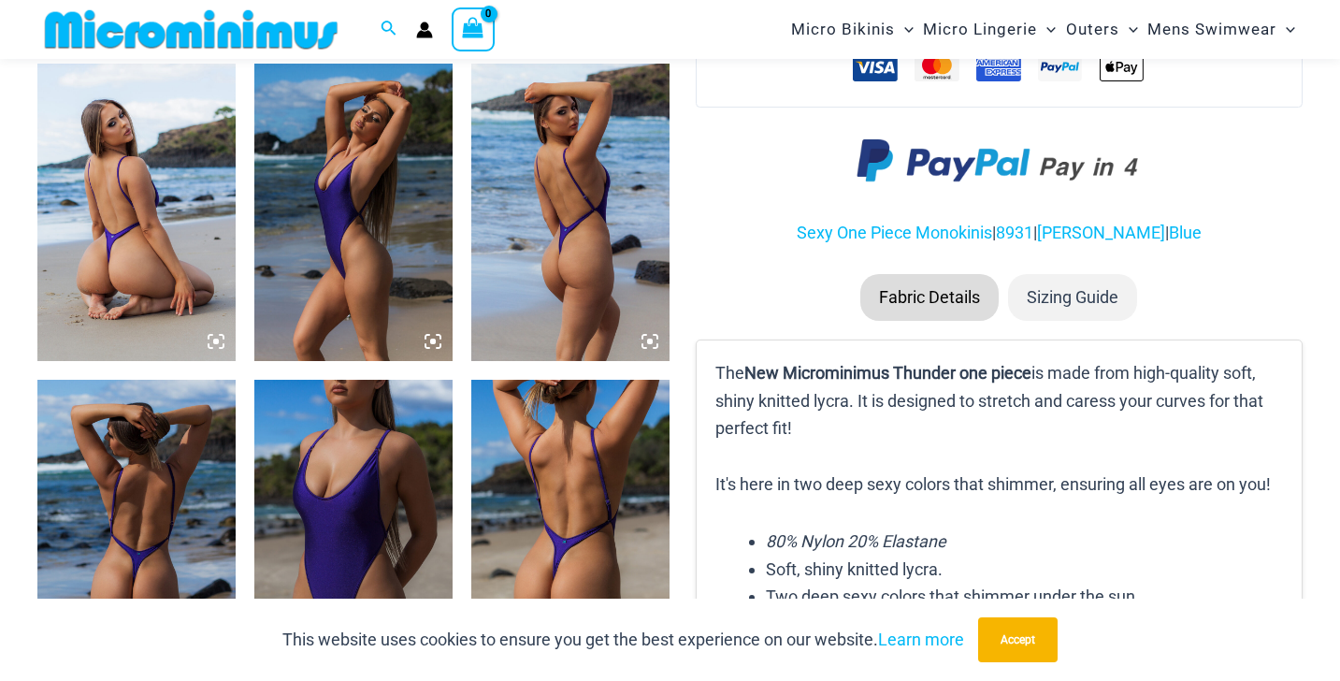
click at [586, 275] on img at bounding box center [570, 212] width 198 height 297
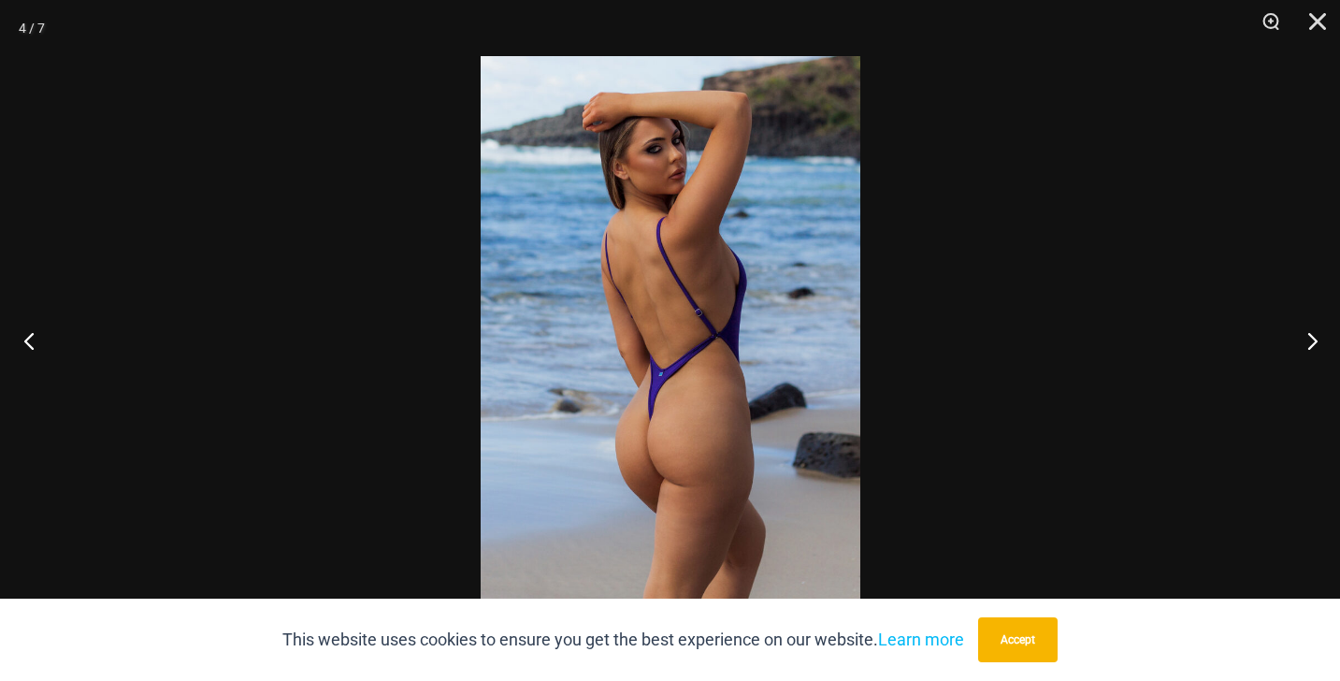
click at [40, 346] on button "Previous" at bounding box center [35, 341] width 70 height 94
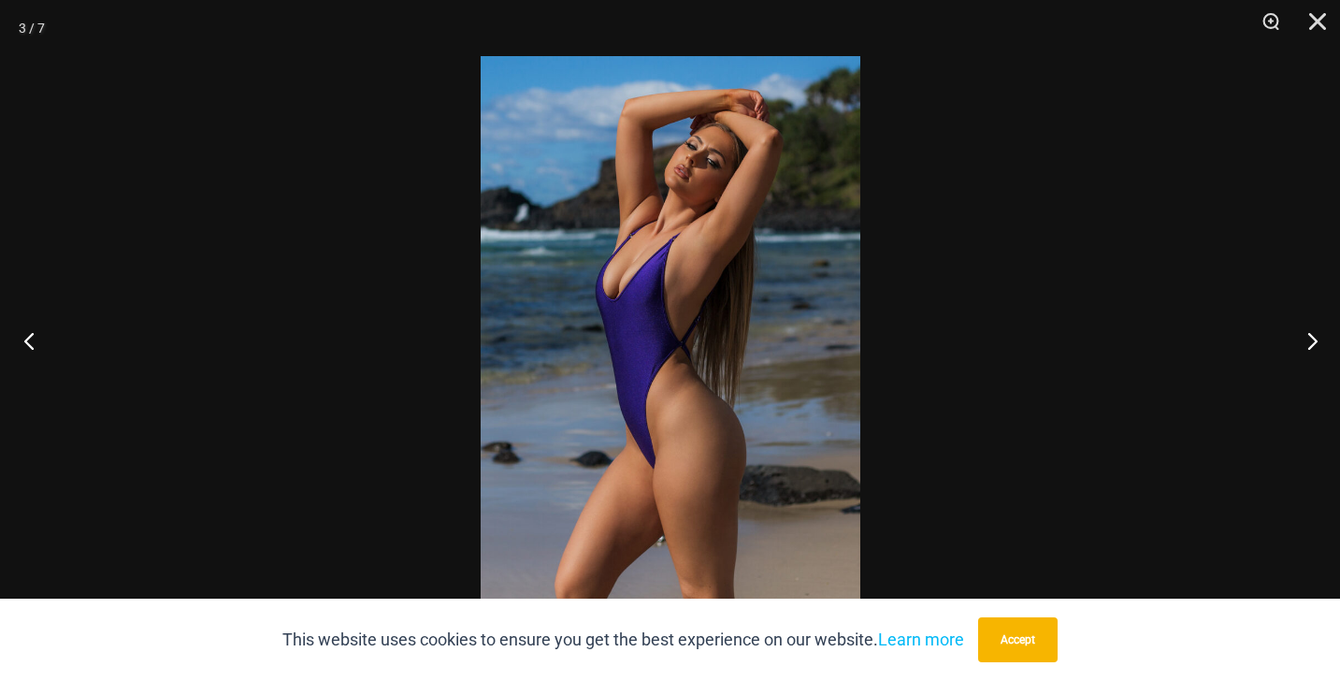
click at [40, 346] on button "Previous" at bounding box center [35, 341] width 70 height 94
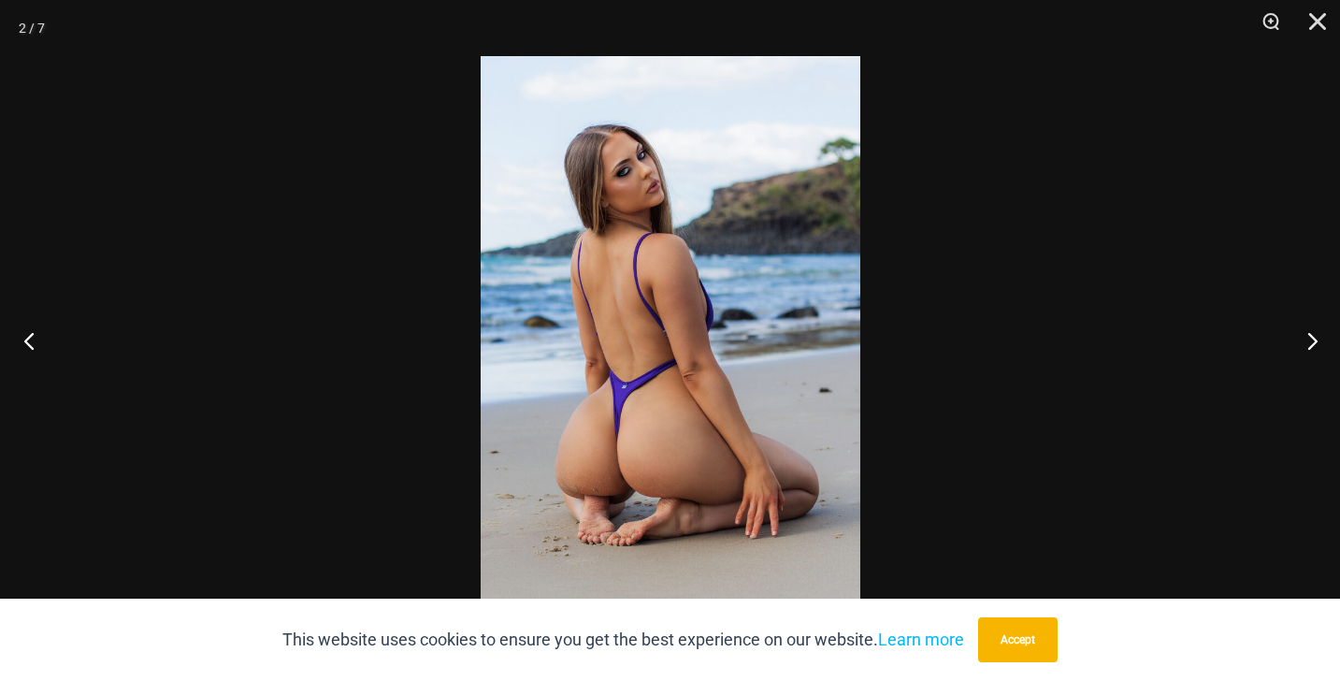
click at [36, 340] on button "Previous" at bounding box center [35, 341] width 70 height 94
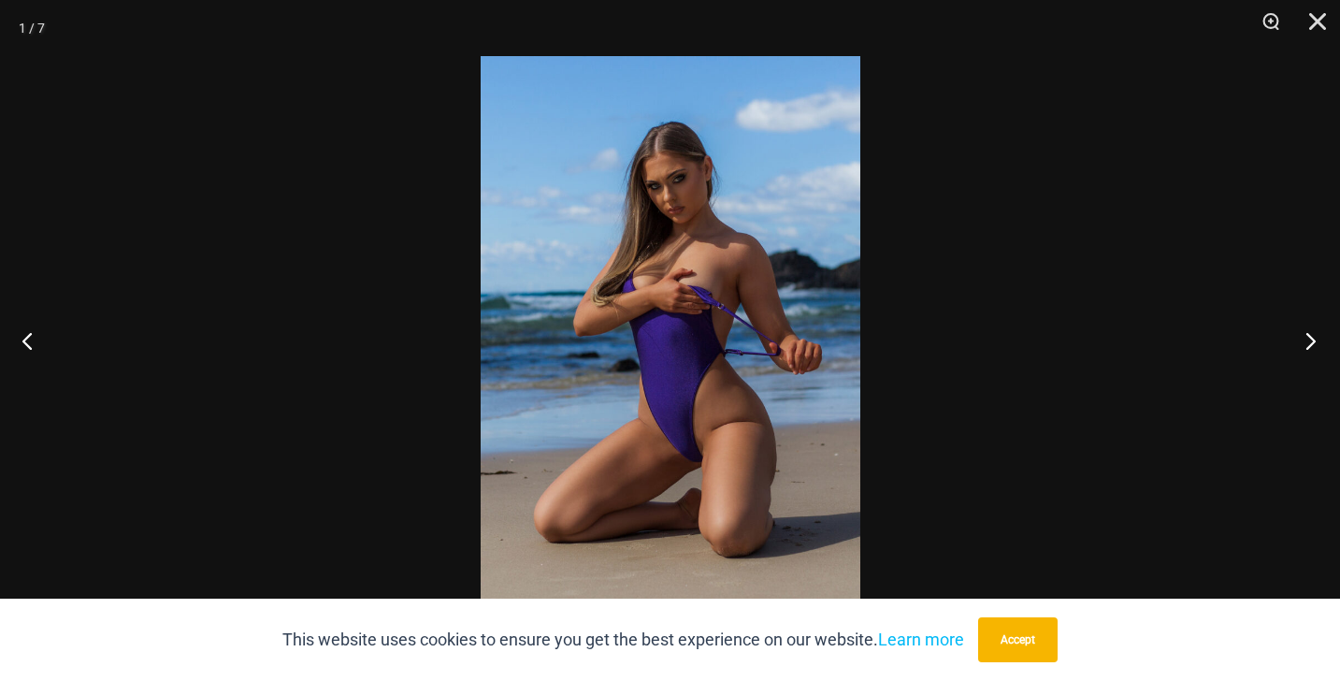
click at [1305, 344] on button "Next" at bounding box center [1305, 341] width 70 height 94
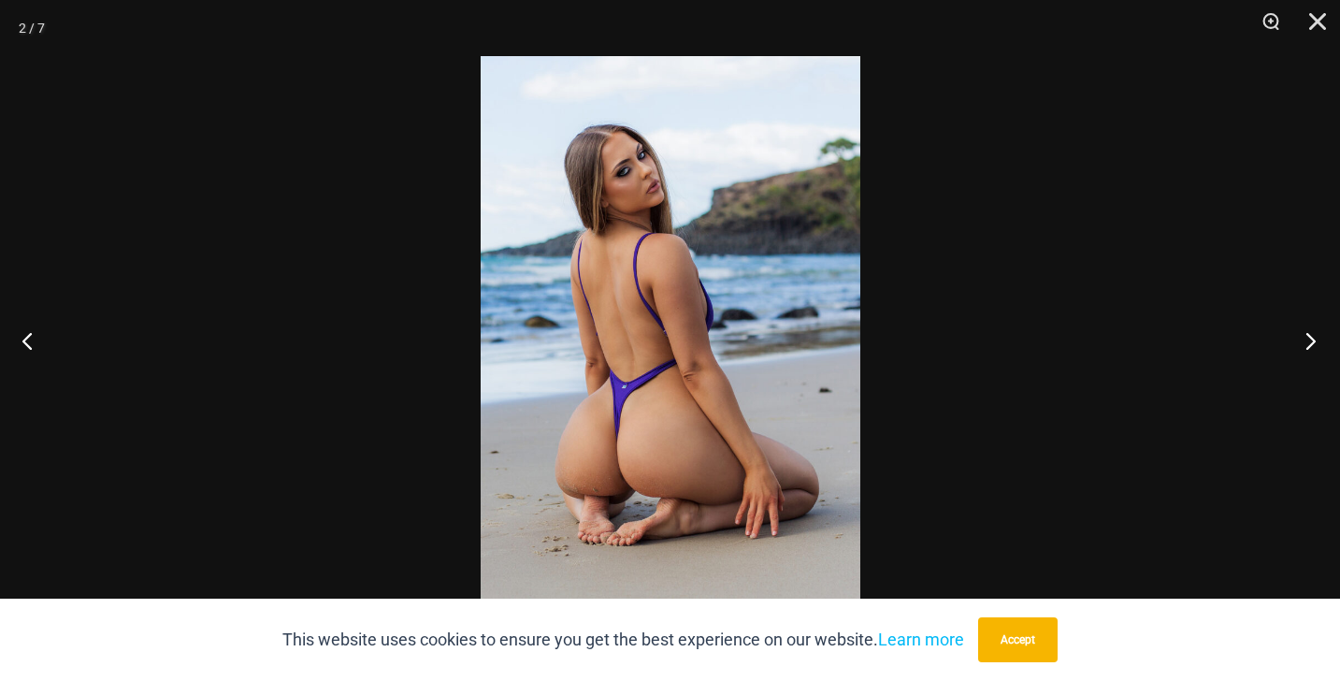
click at [1305, 344] on button "Next" at bounding box center [1305, 341] width 70 height 94
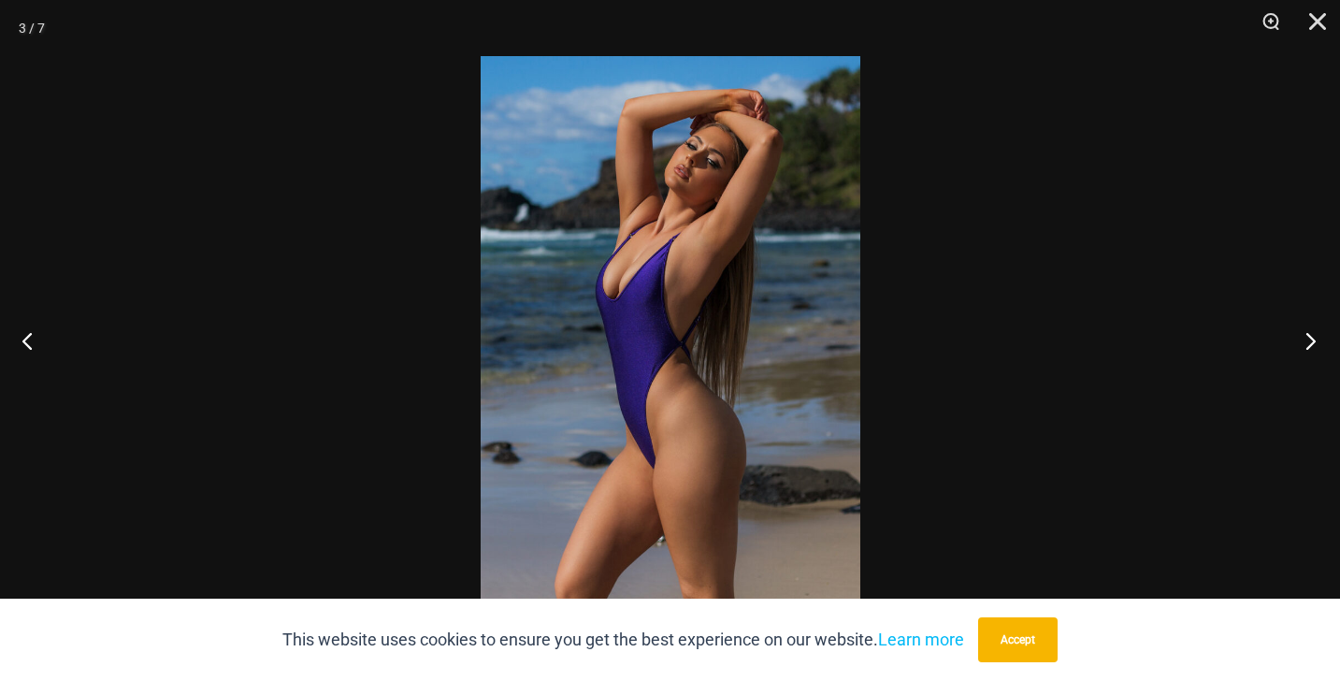
click at [1305, 344] on button "Next" at bounding box center [1305, 341] width 70 height 94
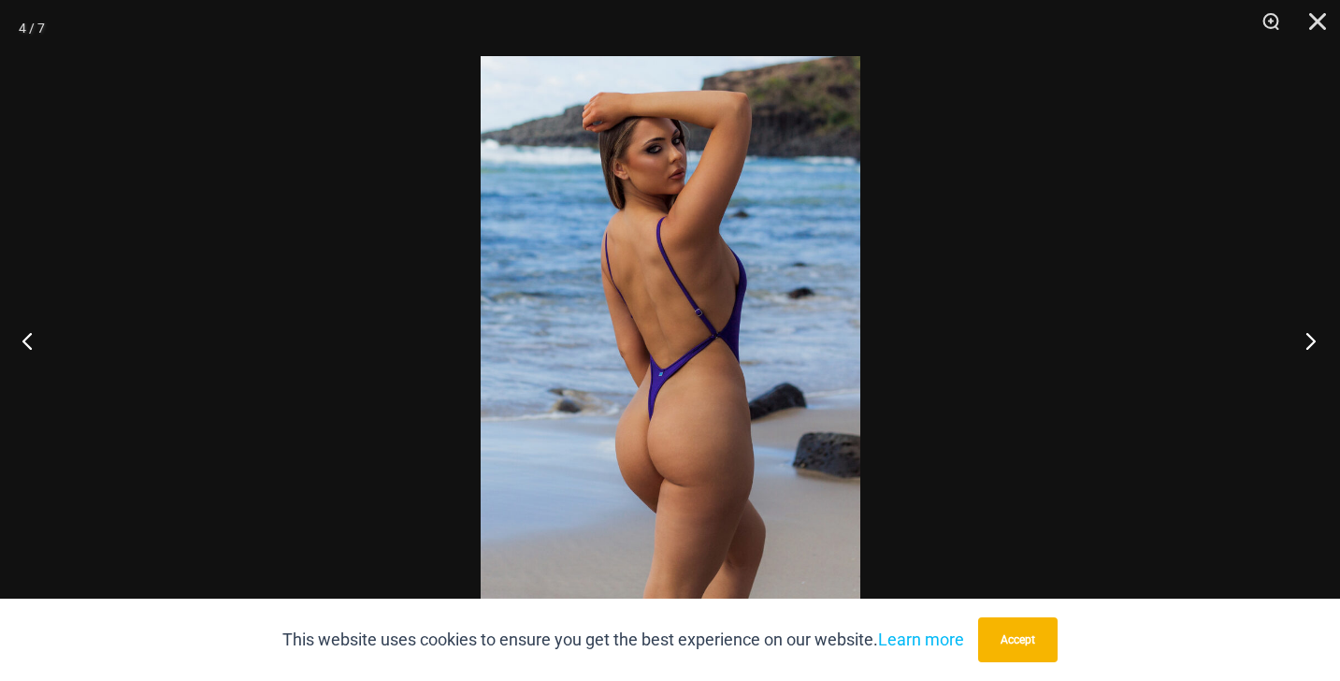
click at [1305, 344] on button "Next" at bounding box center [1305, 341] width 70 height 94
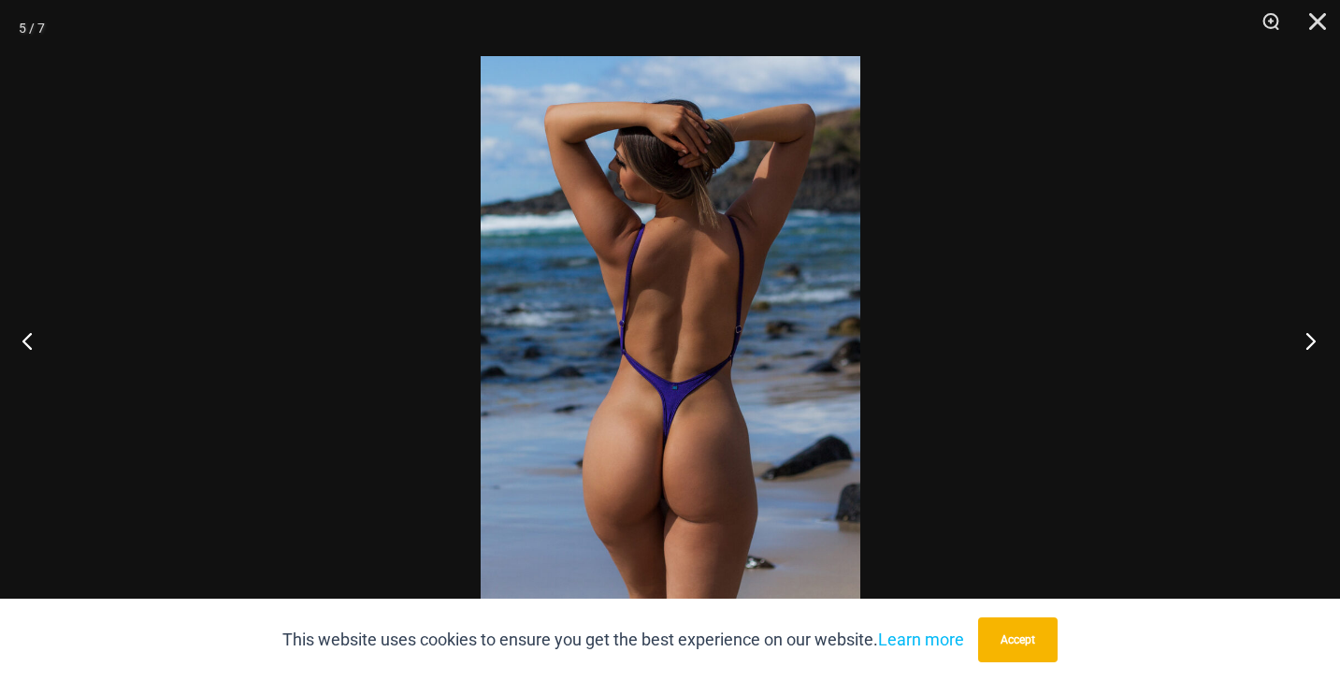
click at [1305, 344] on button "Next" at bounding box center [1305, 341] width 70 height 94
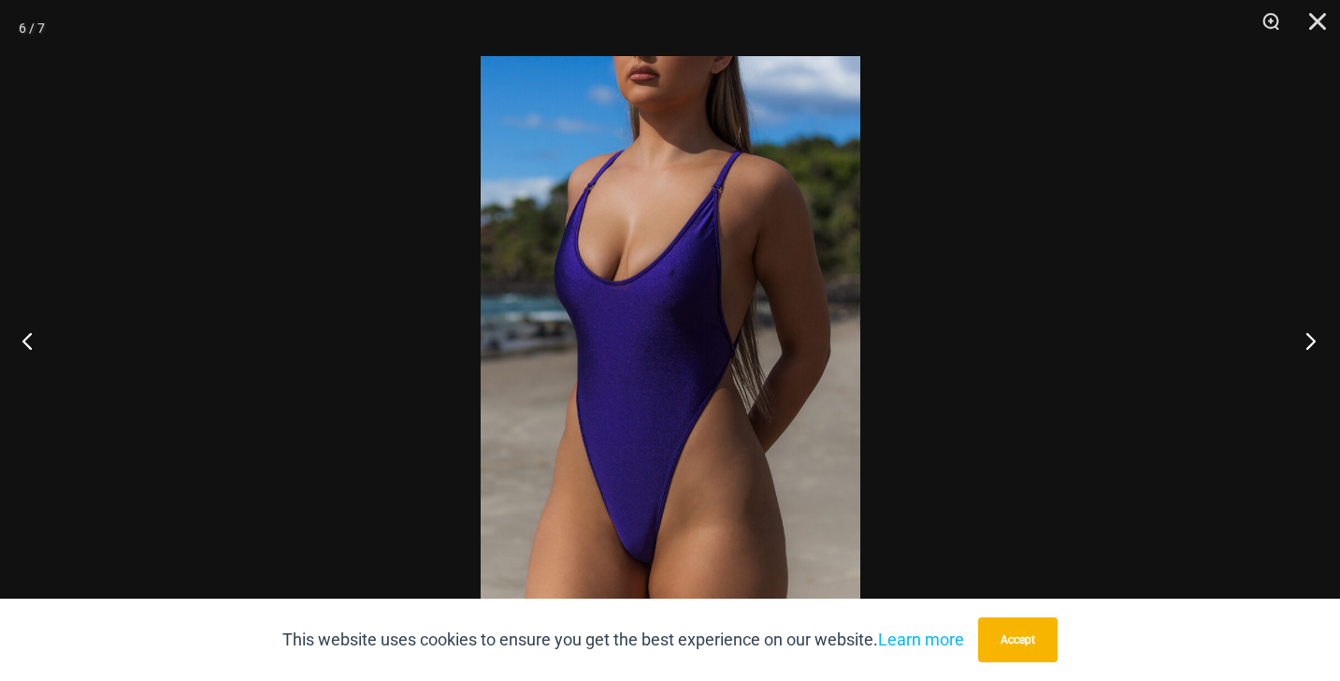
click at [1305, 344] on button "Next" at bounding box center [1305, 341] width 70 height 94
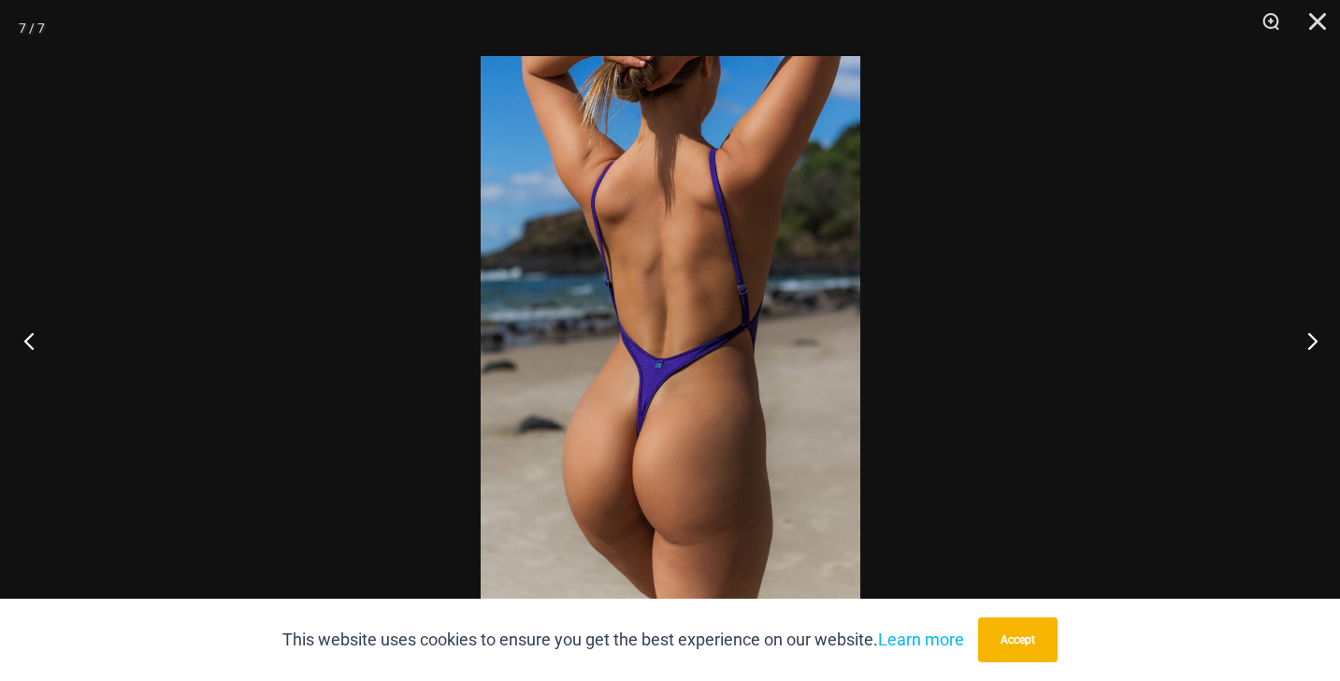
click at [37, 330] on button "Previous" at bounding box center [35, 341] width 70 height 94
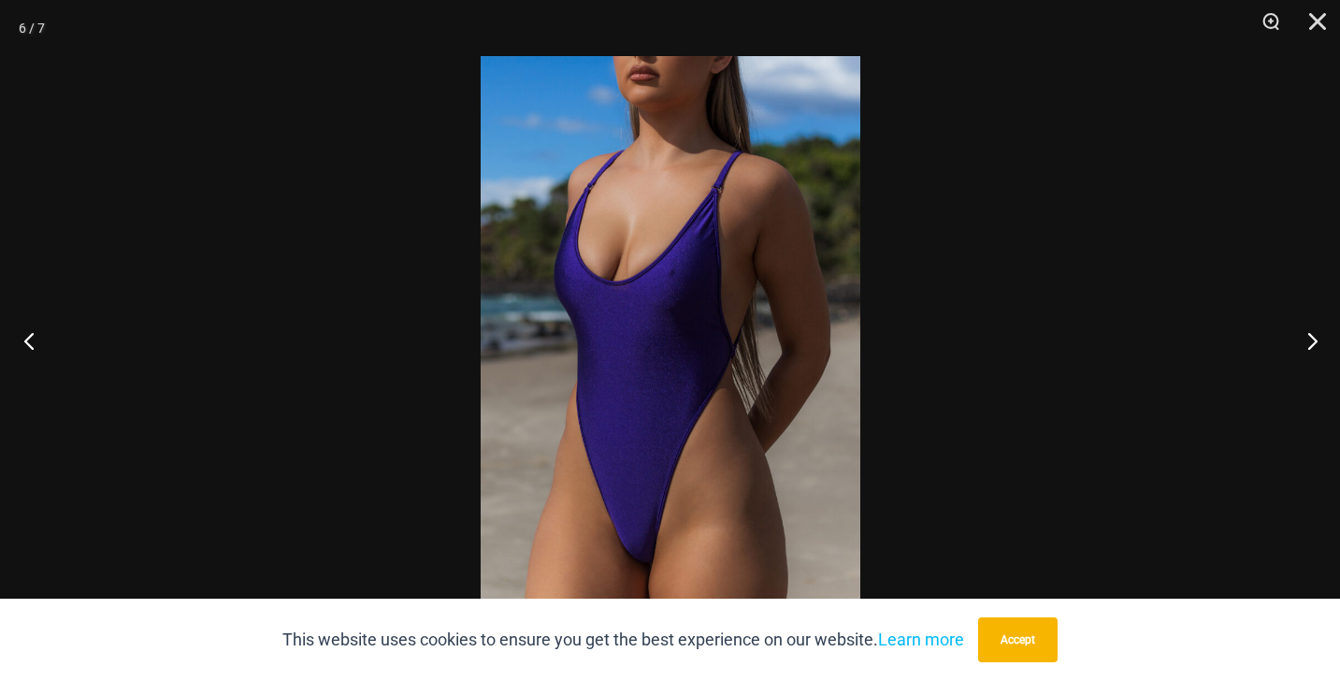
click at [37, 330] on button "Previous" at bounding box center [35, 341] width 70 height 94
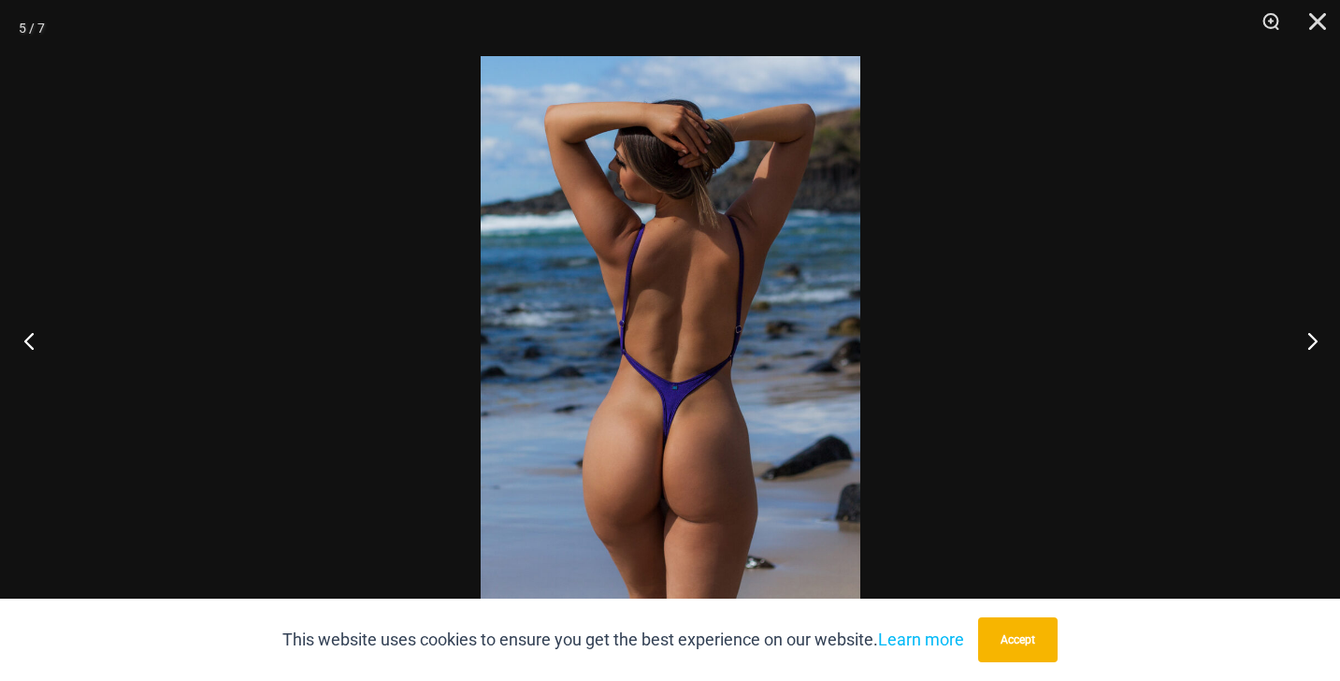
click at [37, 330] on button "Previous" at bounding box center [35, 341] width 70 height 94
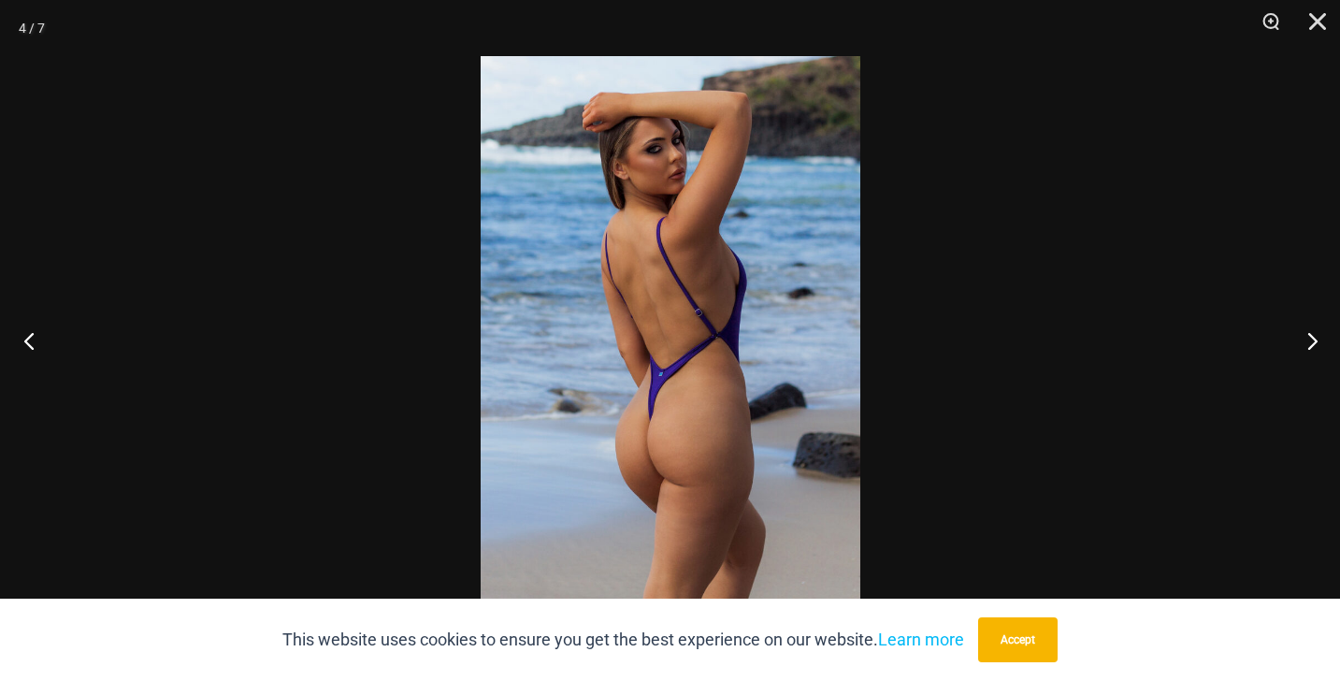
click at [37, 330] on button "Previous" at bounding box center [35, 341] width 70 height 94
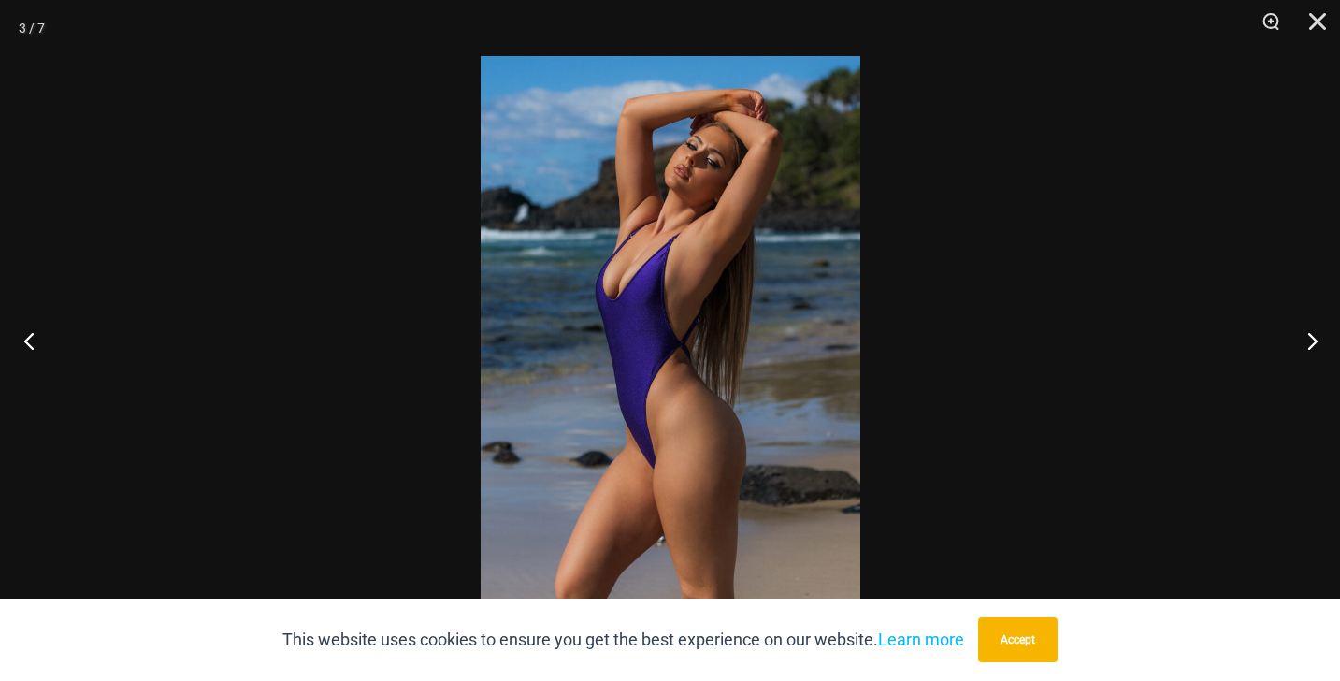
click at [37, 330] on button "Previous" at bounding box center [35, 341] width 70 height 94
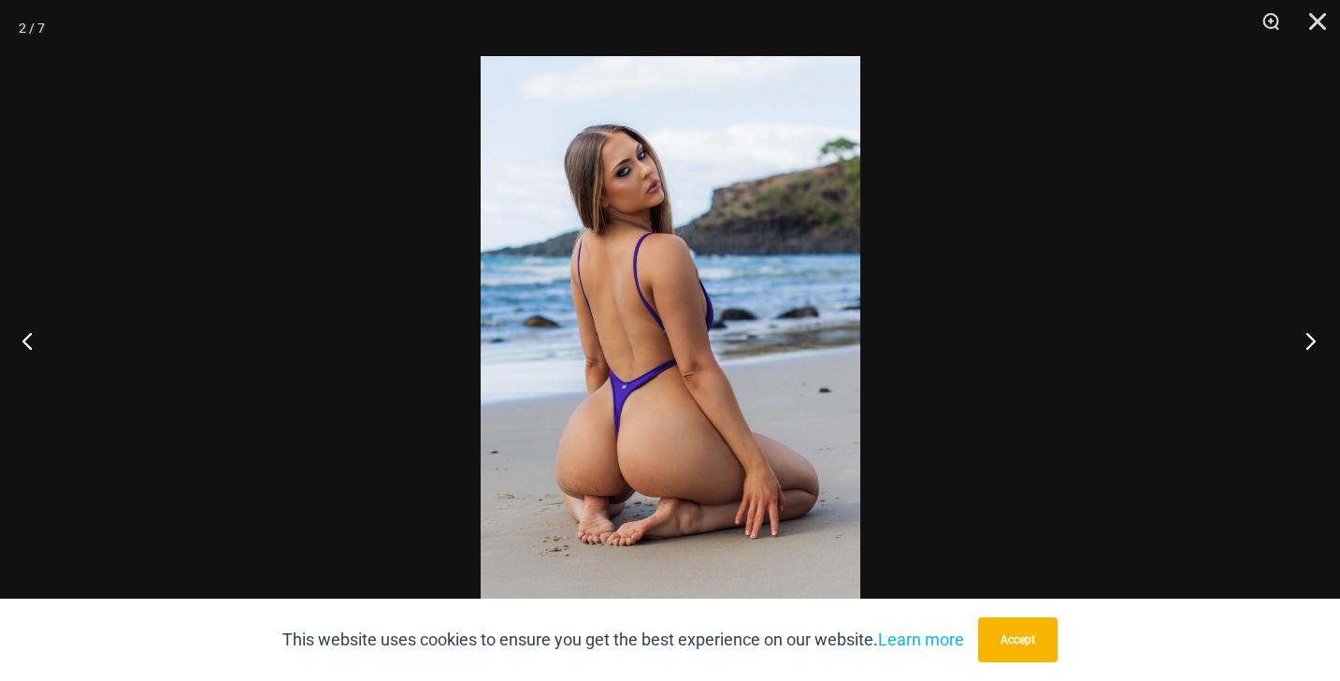
click at [1314, 337] on button "Next" at bounding box center [1305, 341] width 70 height 94
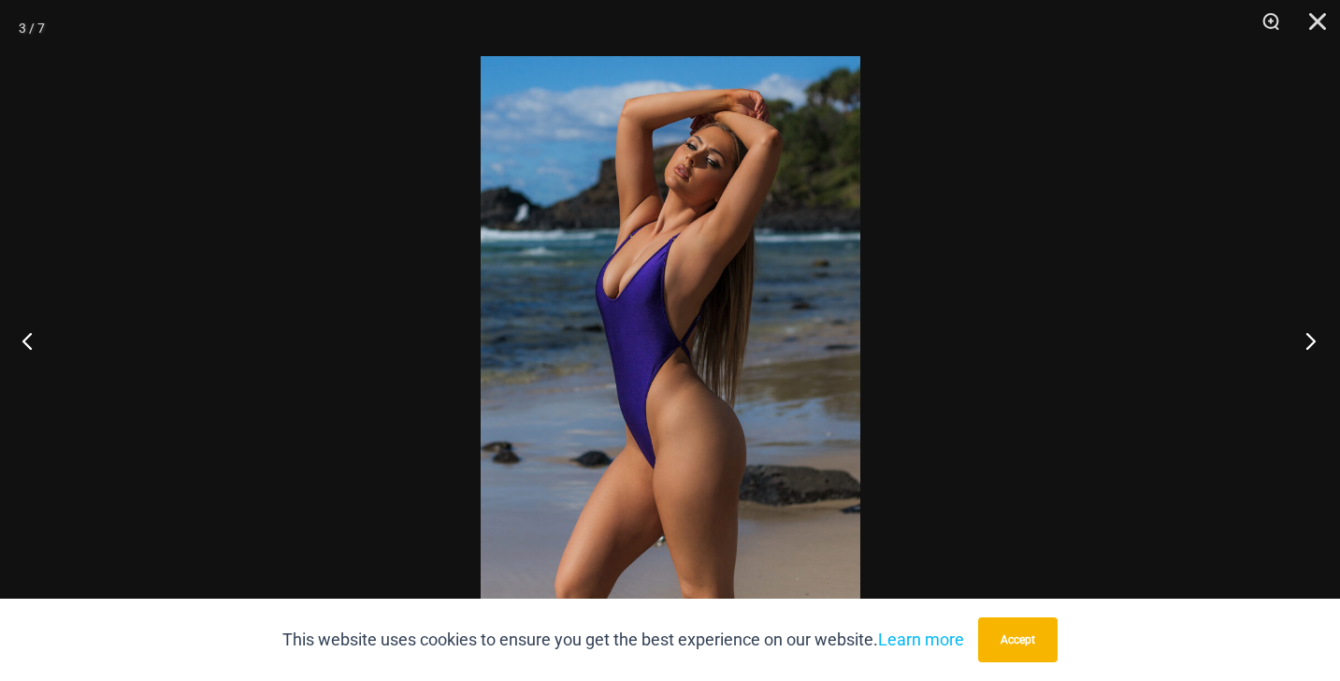
click at [1314, 337] on button "Next" at bounding box center [1305, 341] width 70 height 94
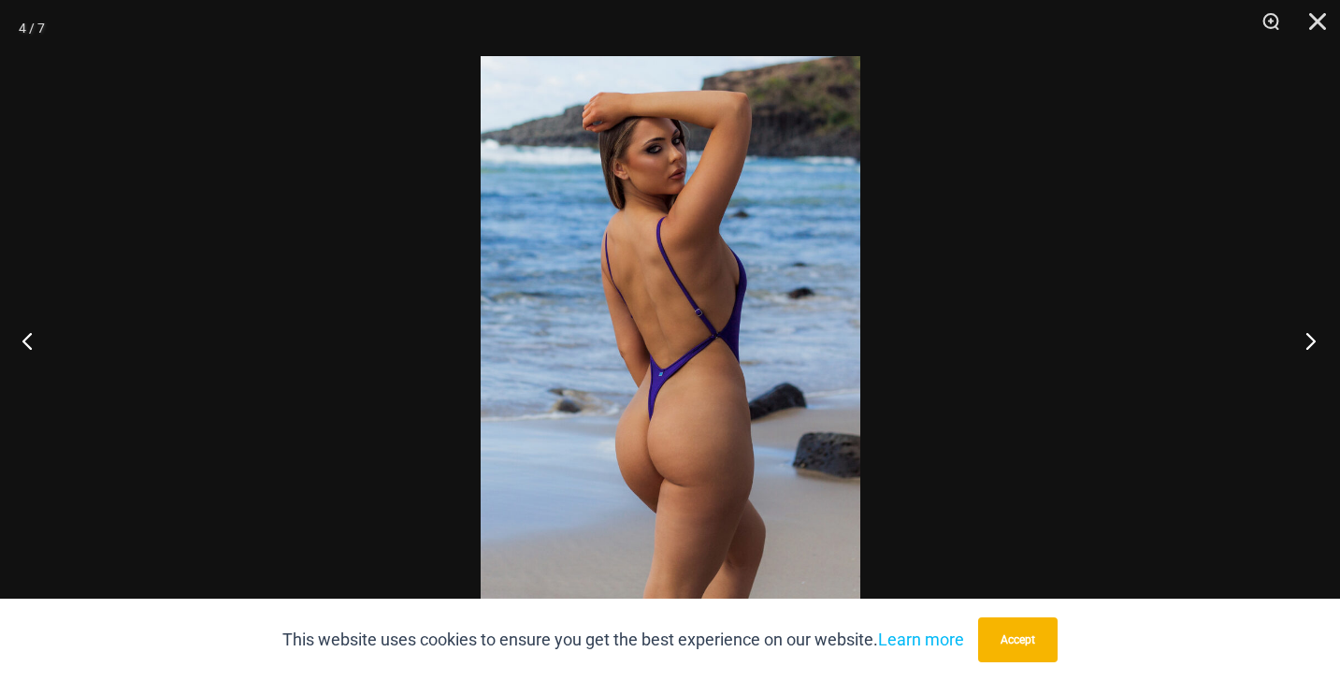
click at [1314, 337] on button "Next" at bounding box center [1305, 341] width 70 height 94
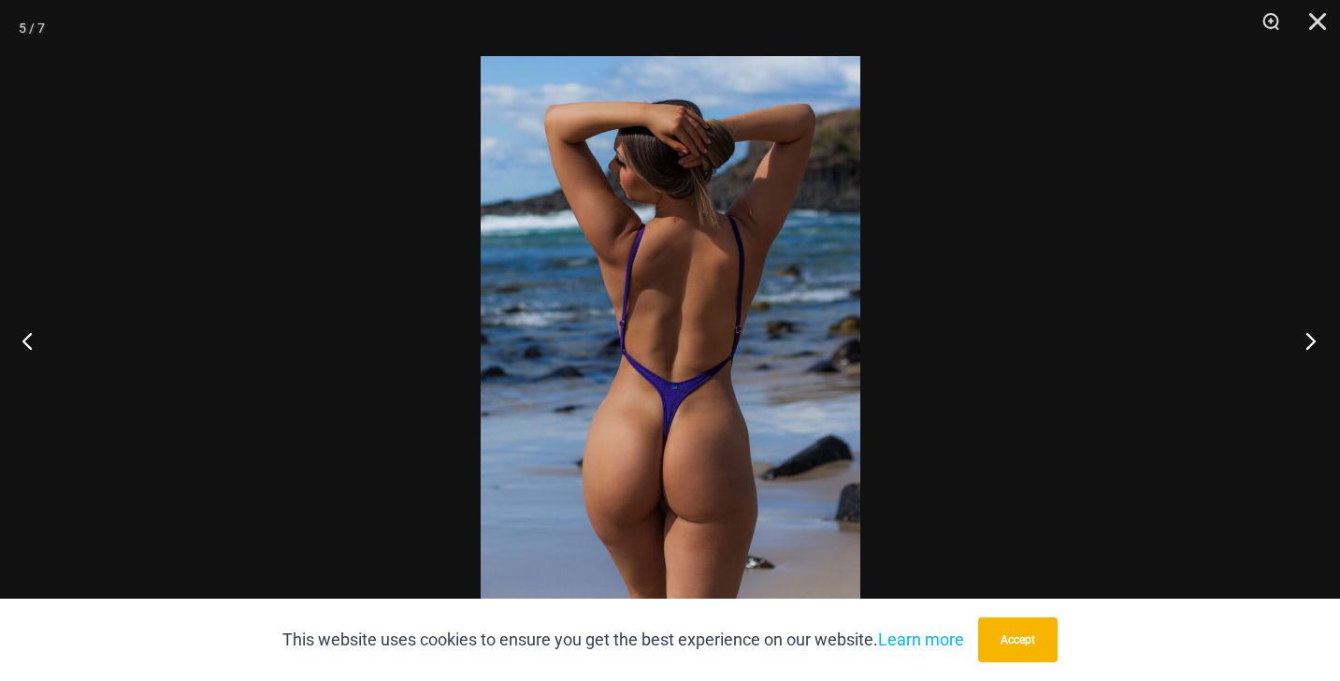
click at [1314, 337] on button "Next" at bounding box center [1305, 341] width 70 height 94
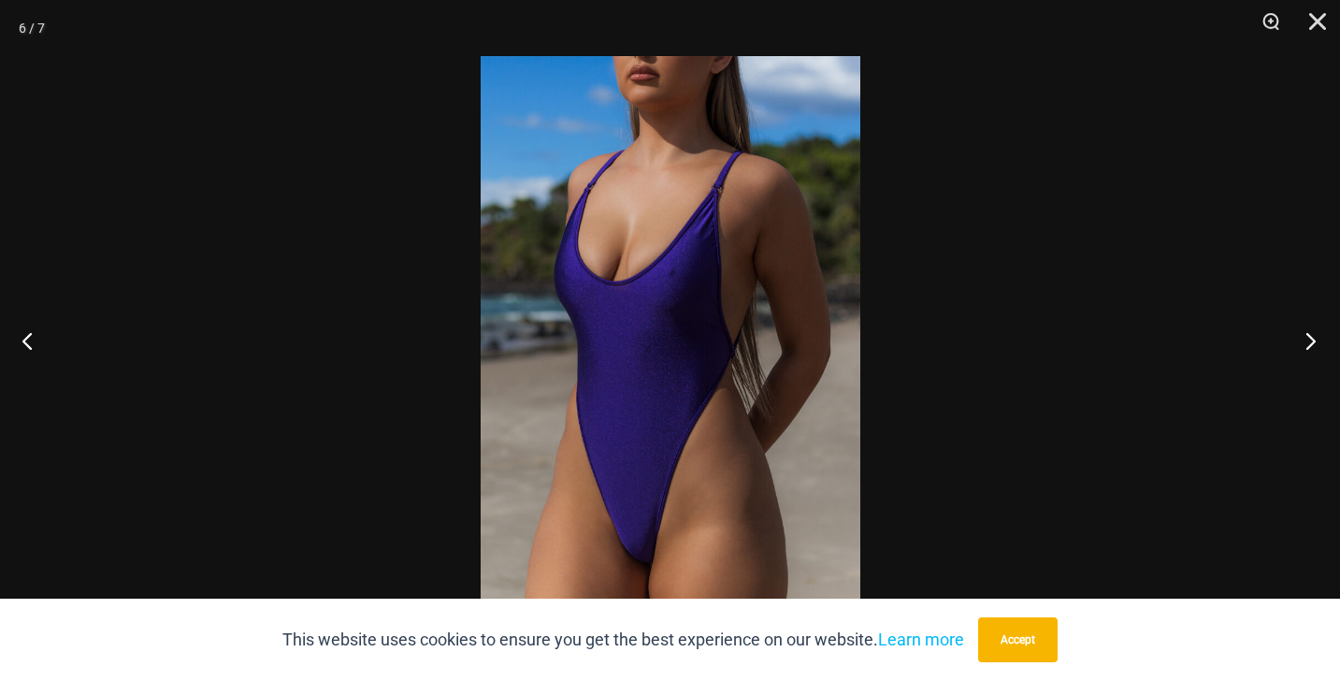
click at [1314, 337] on button "Next" at bounding box center [1305, 341] width 70 height 94
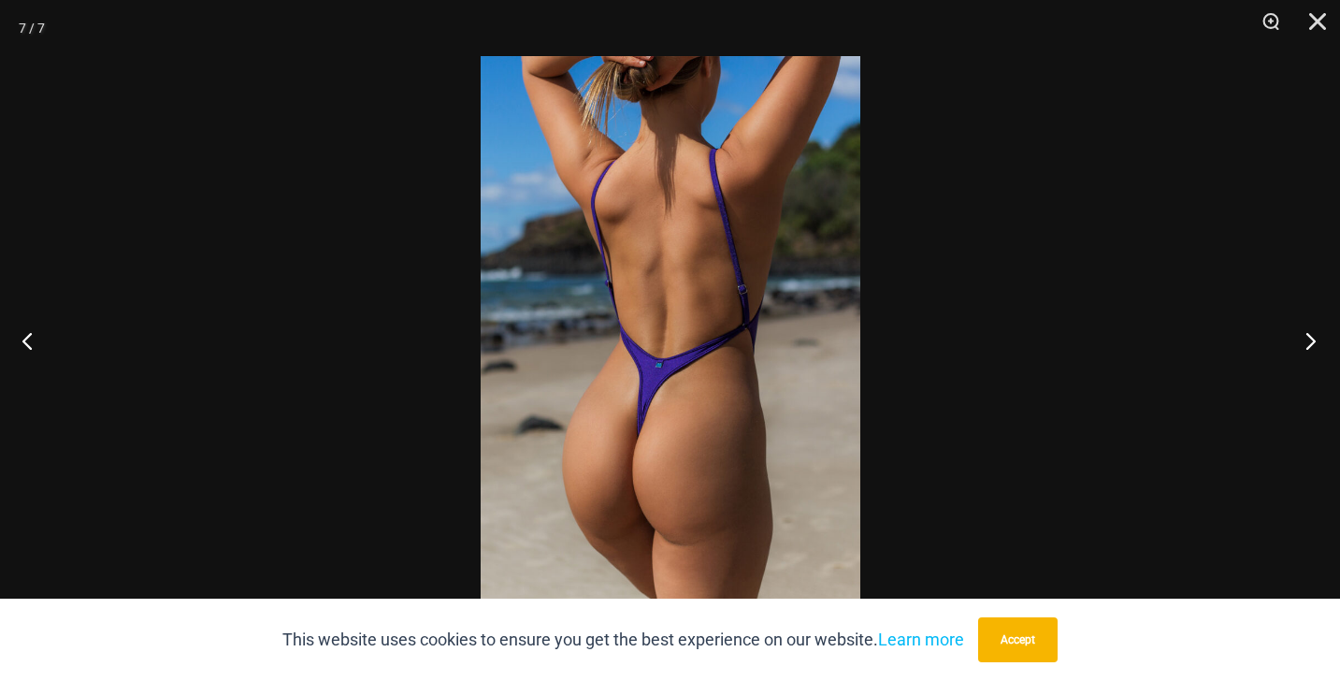
click at [1314, 337] on button "Next" at bounding box center [1305, 341] width 70 height 94
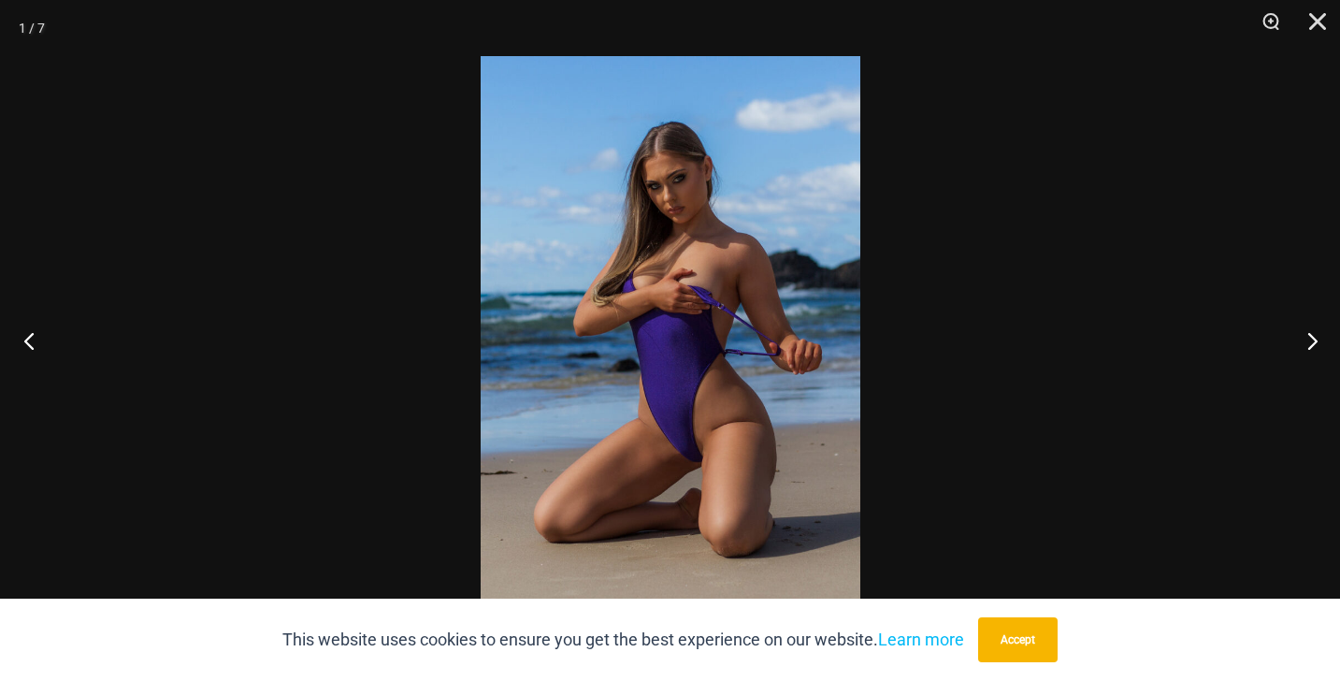
click at [22, 336] on button "Previous" at bounding box center [35, 341] width 70 height 94
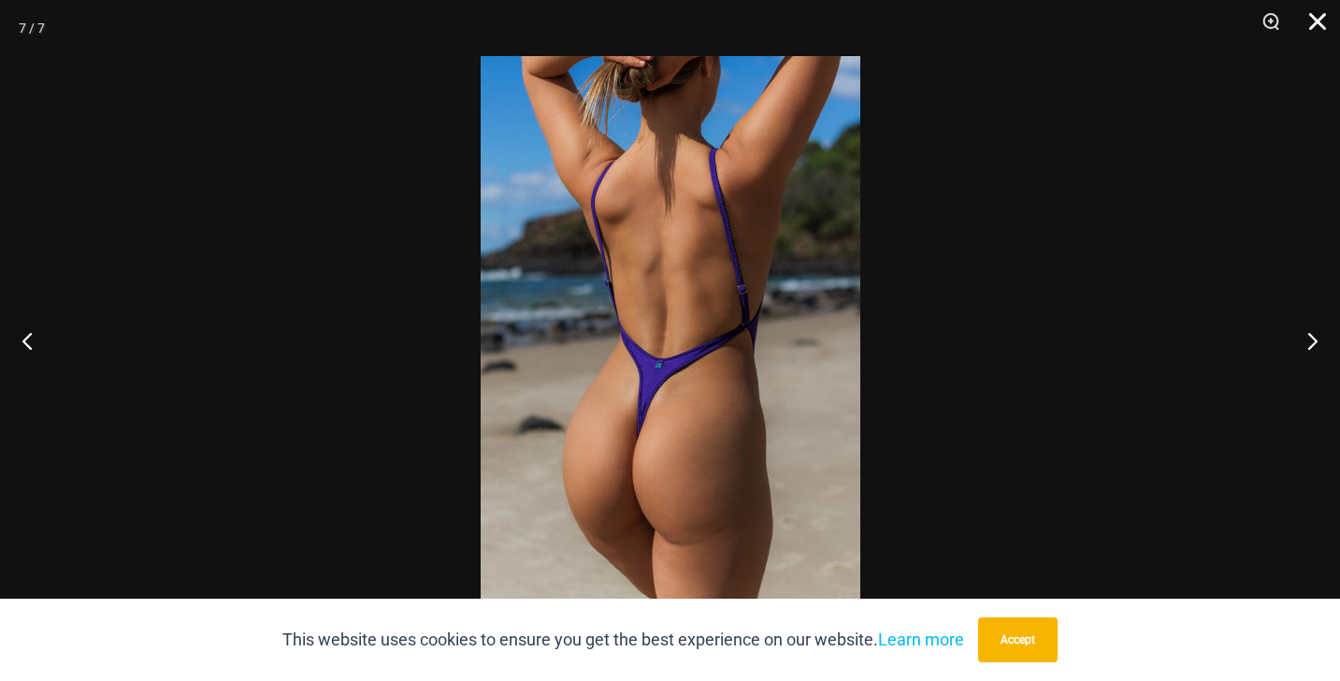
click at [1320, 24] on button "Close" at bounding box center [1311, 28] width 47 height 56
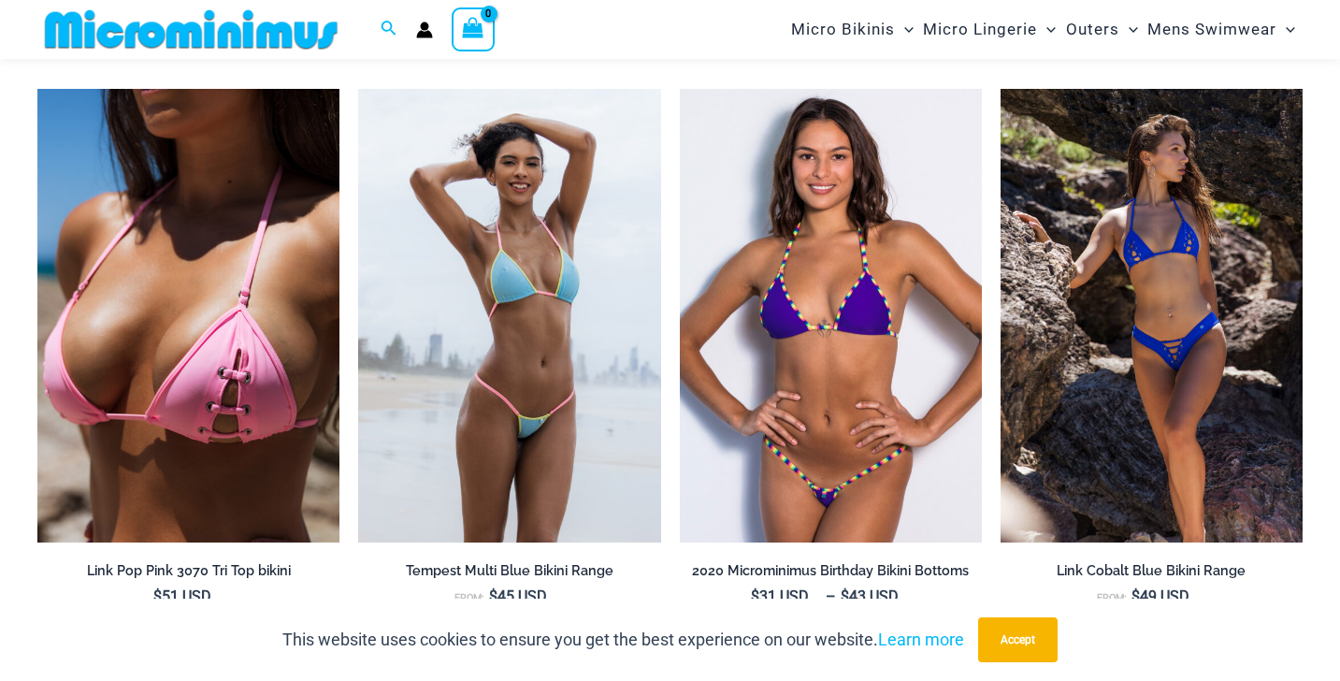
scroll to position [3662, 0]
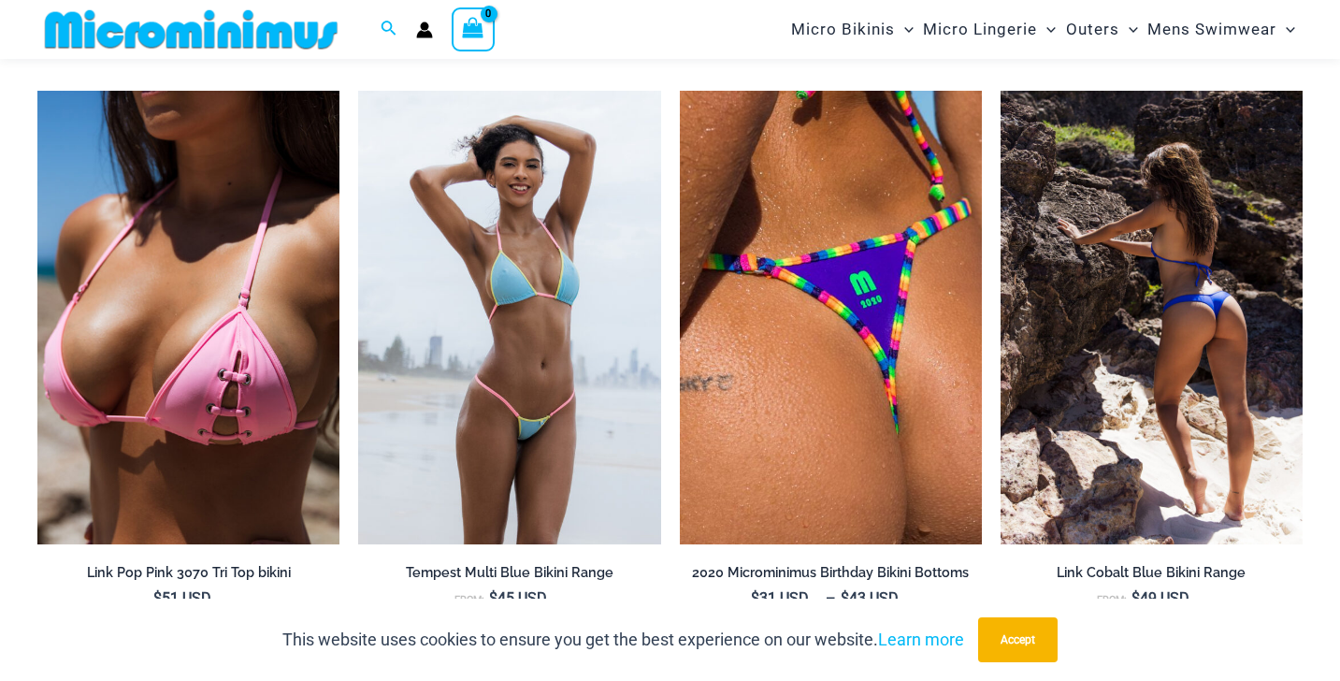
click at [1073, 220] on img at bounding box center [1152, 318] width 302 height 454
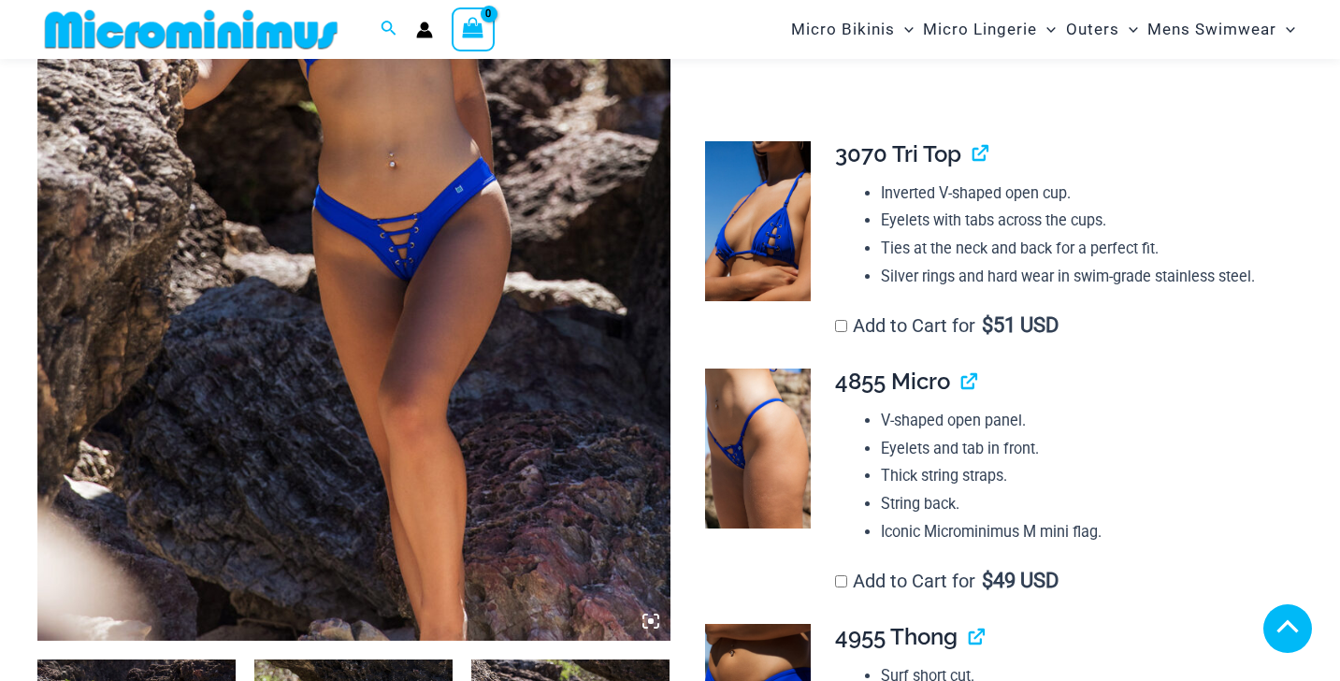
scroll to position [1165, 0]
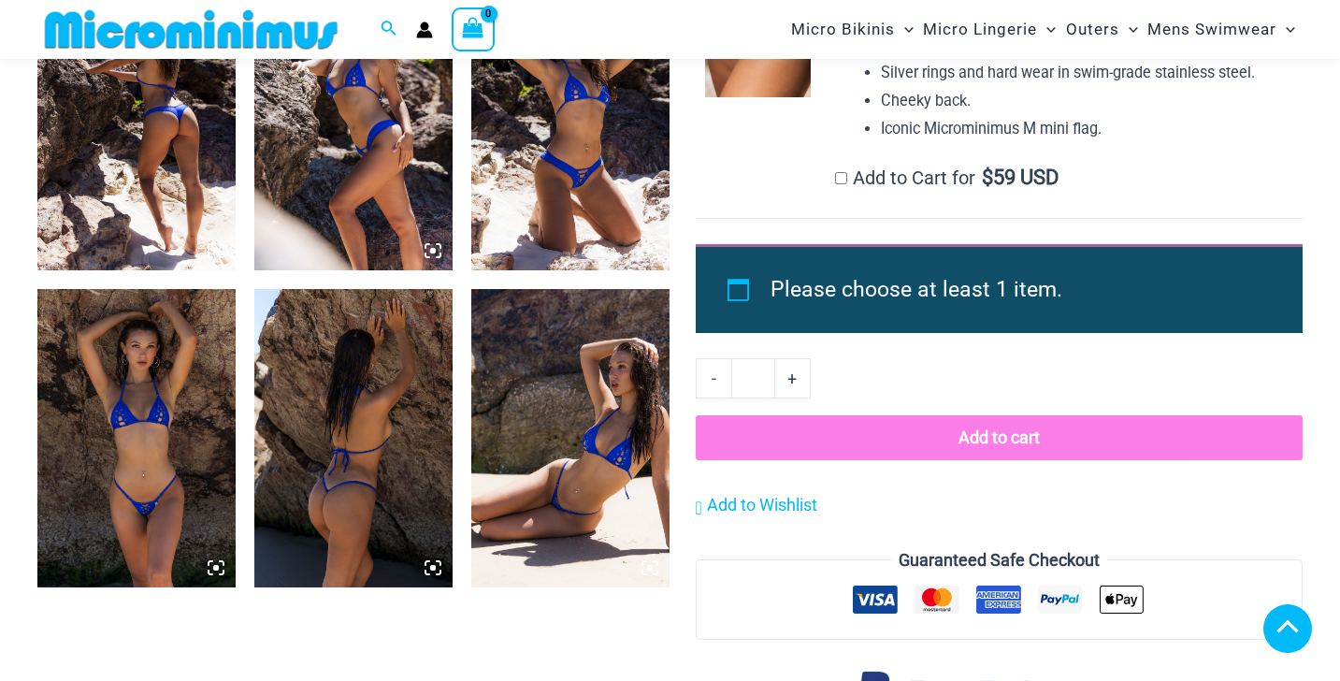
click at [412, 371] on img at bounding box center [353, 437] width 198 height 297
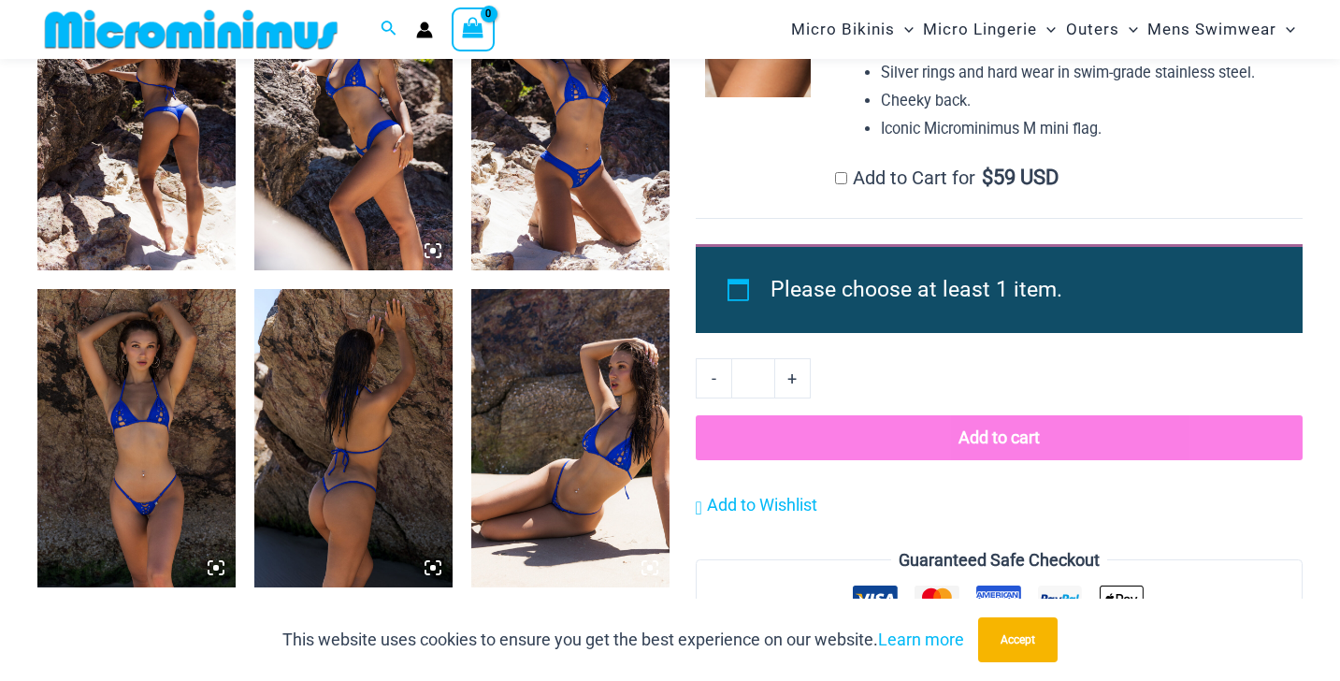
click at [398, 389] on img at bounding box center [353, 437] width 198 height 297
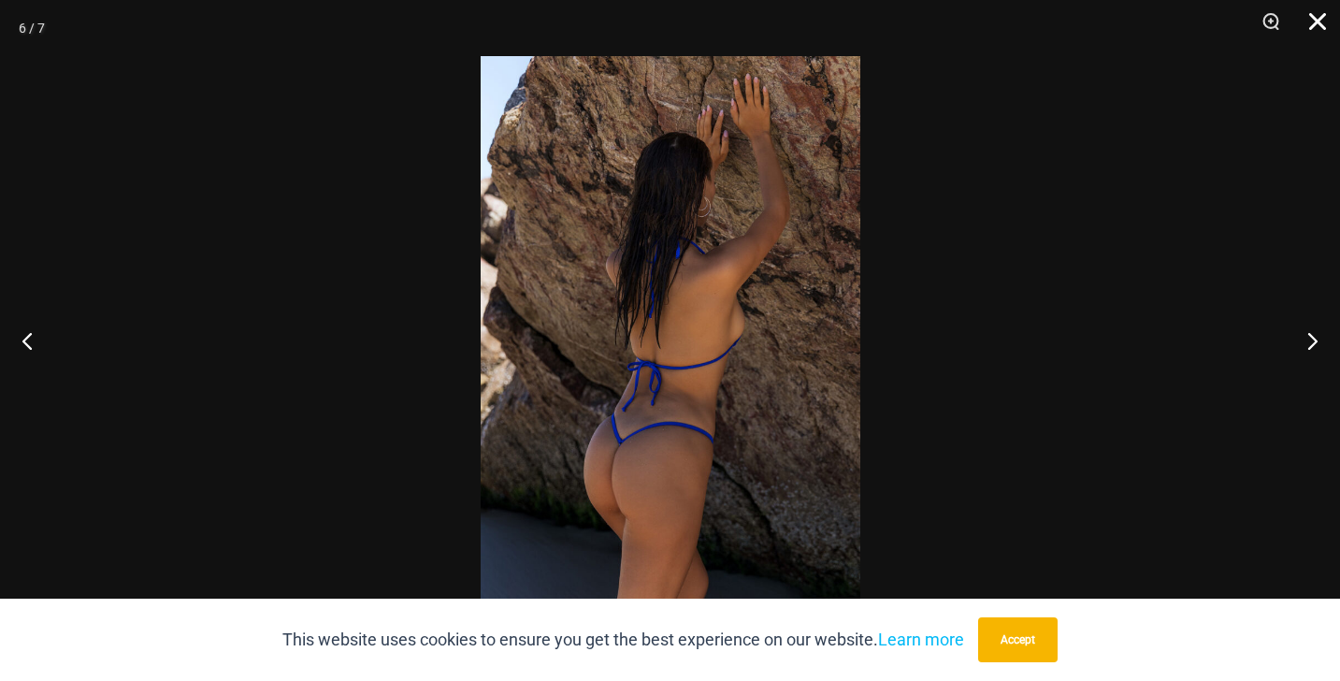
click at [1323, 19] on button "Close" at bounding box center [1311, 28] width 47 height 56
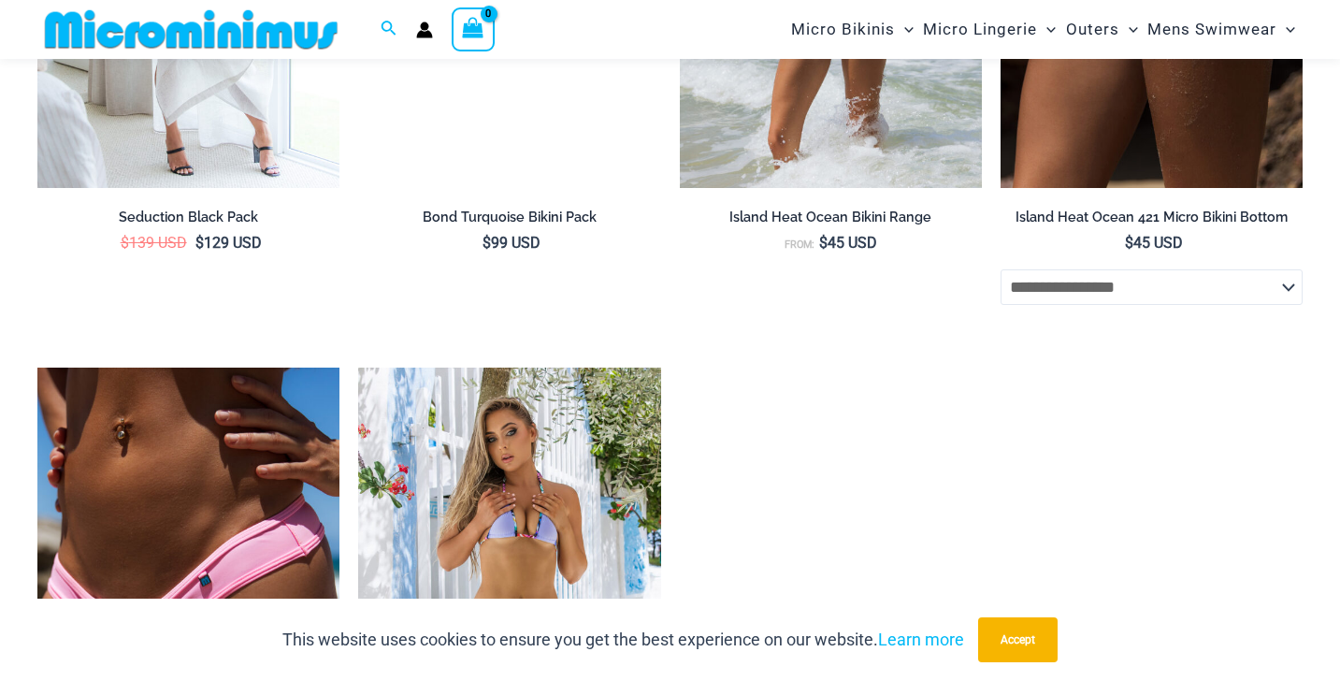
scroll to position [5714, 0]
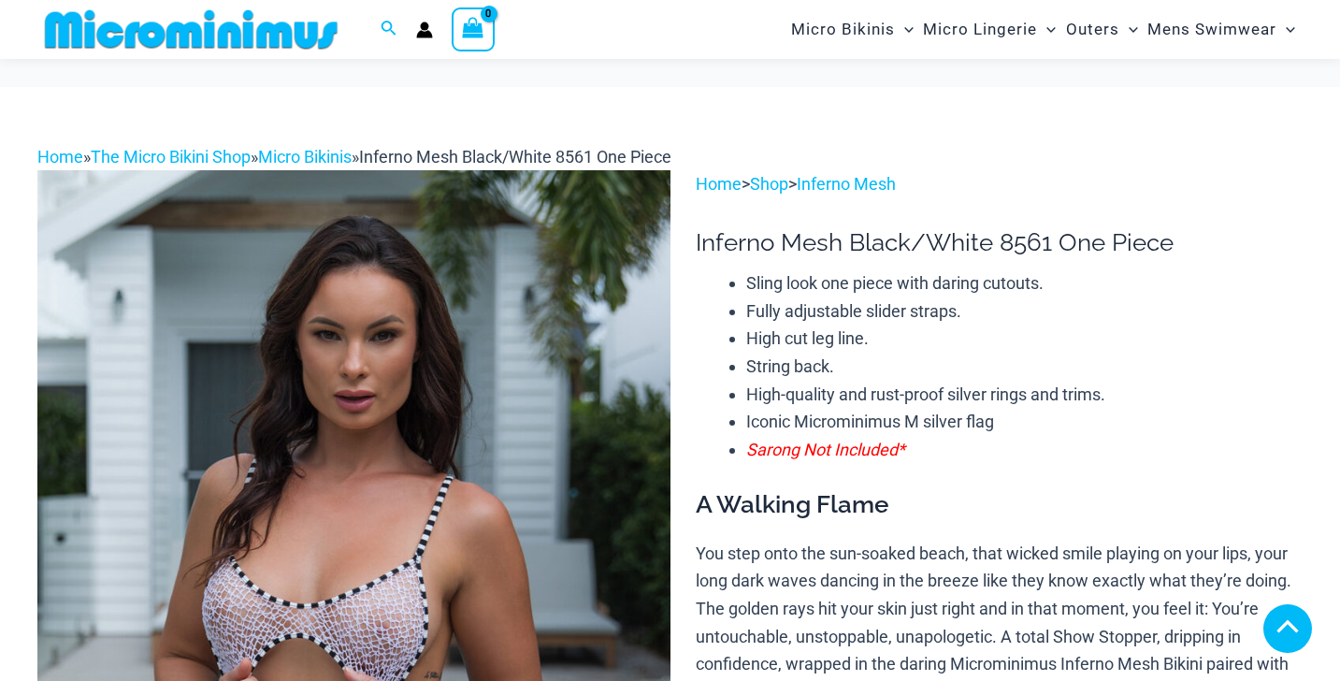
scroll to position [655, 0]
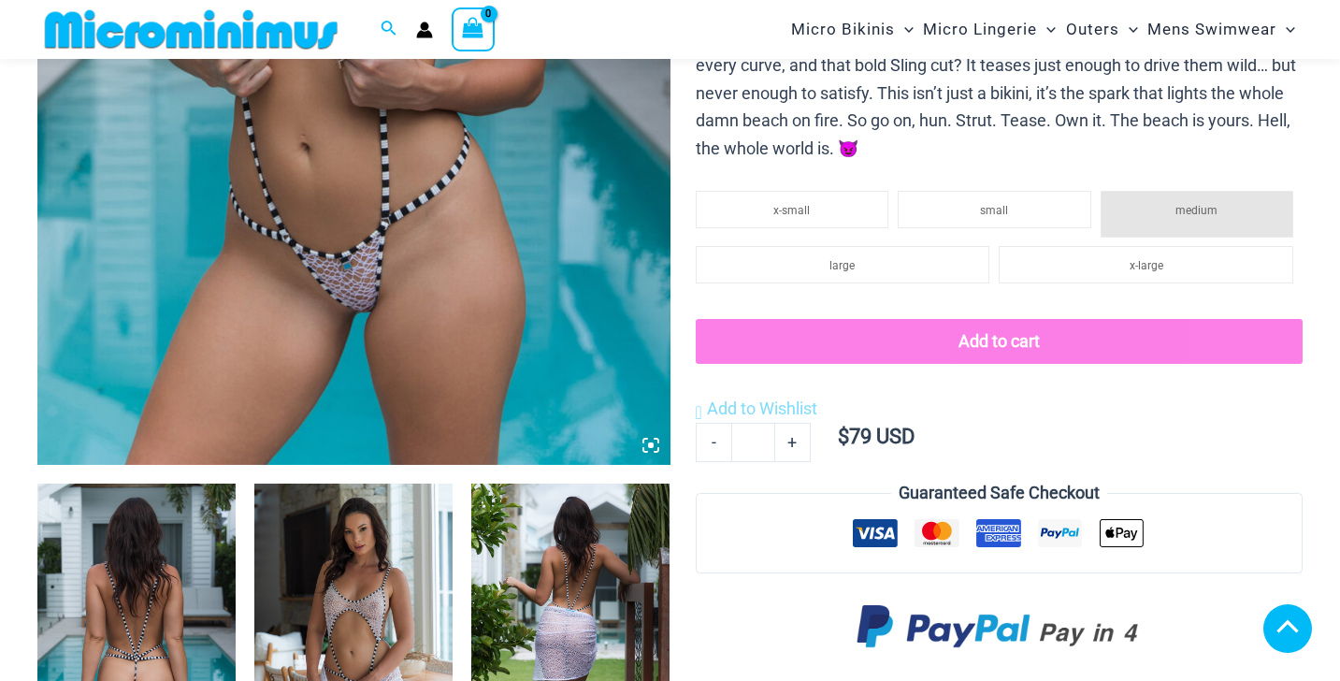
click at [115, 578] on img at bounding box center [136, 632] width 198 height 297
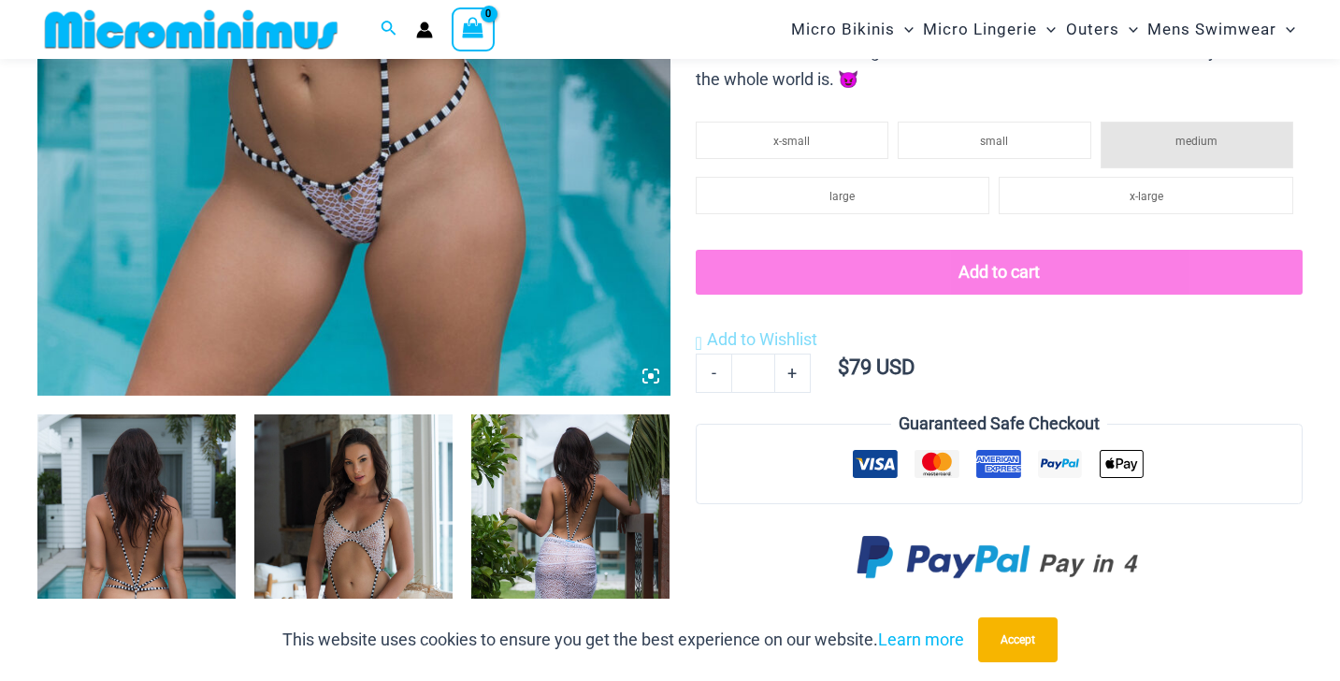
click at [194, 497] on img at bounding box center [136, 562] width 198 height 297
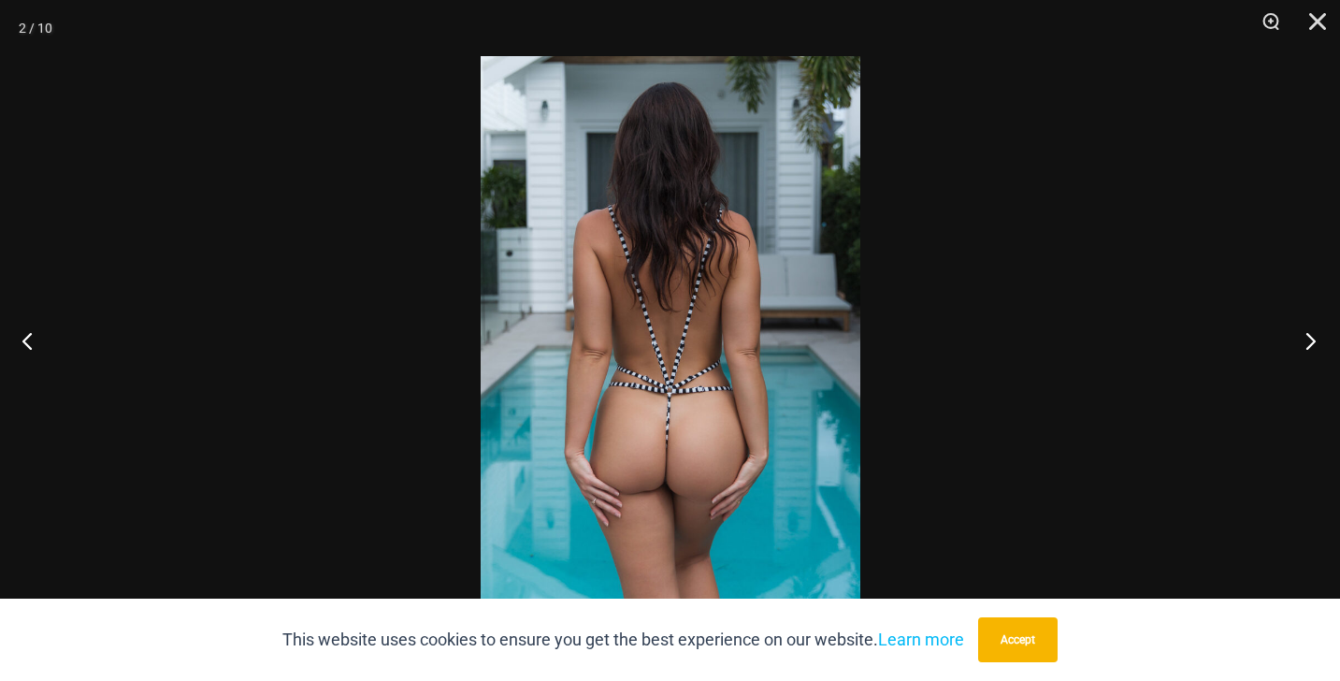
click at [1319, 335] on button "Next" at bounding box center [1305, 341] width 70 height 94
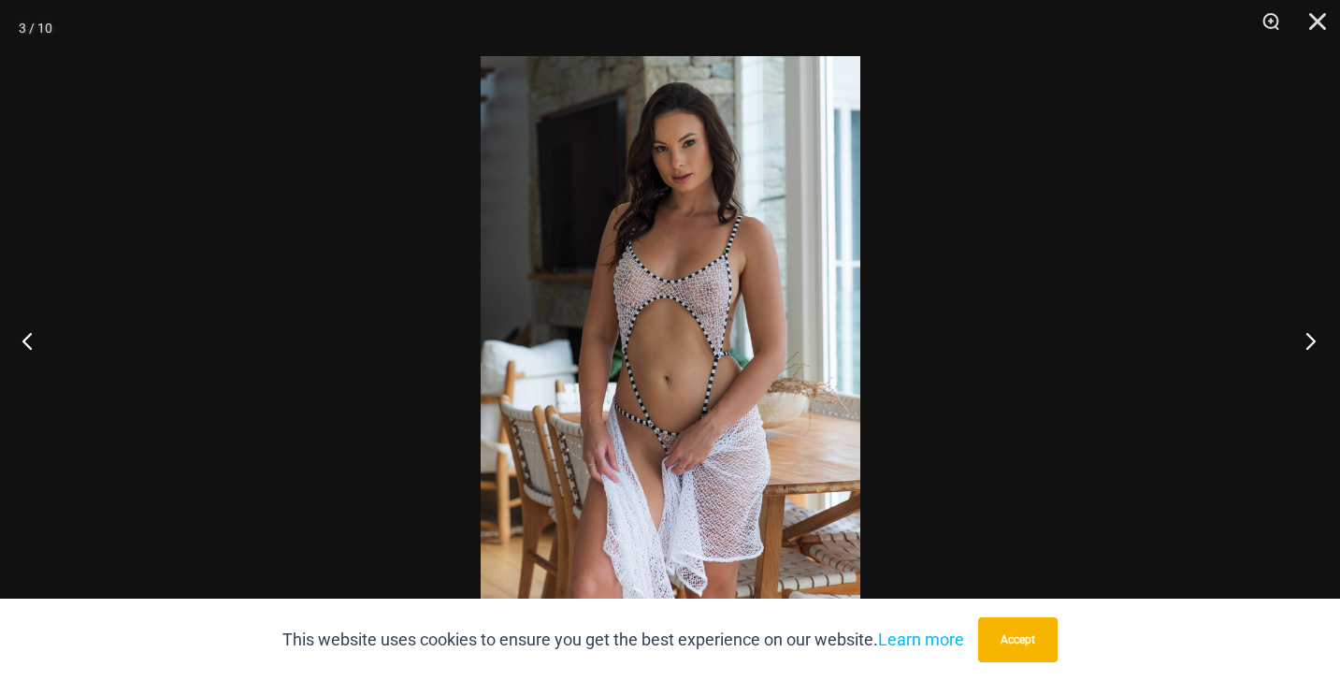
click at [1319, 335] on button "Next" at bounding box center [1305, 341] width 70 height 94
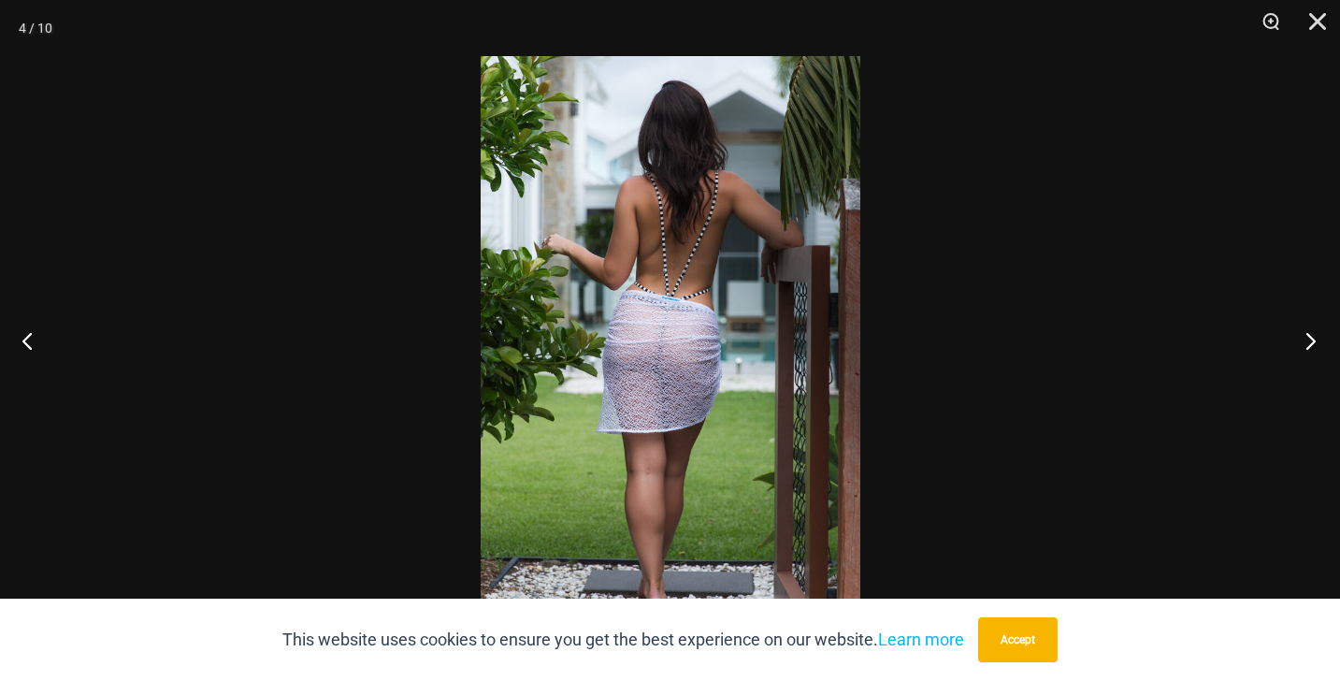
click at [1319, 335] on button "Next" at bounding box center [1305, 341] width 70 height 94
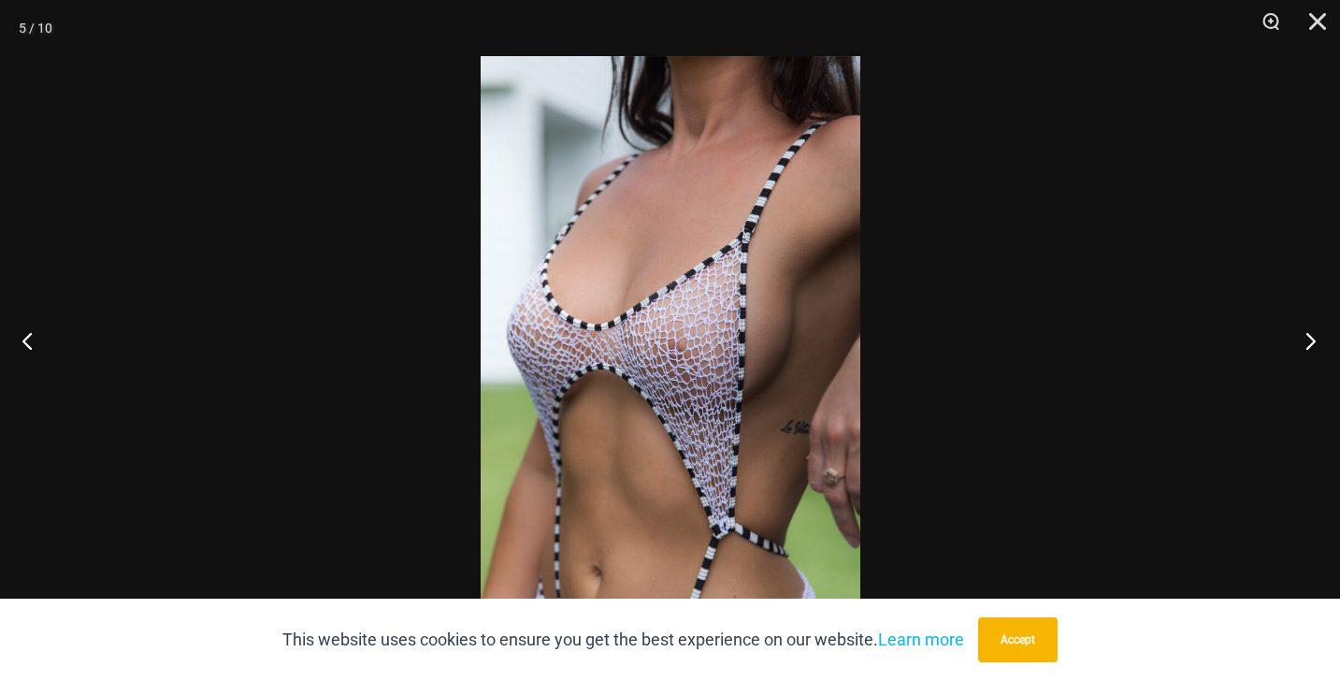
click at [1319, 335] on button "Next" at bounding box center [1305, 341] width 70 height 94
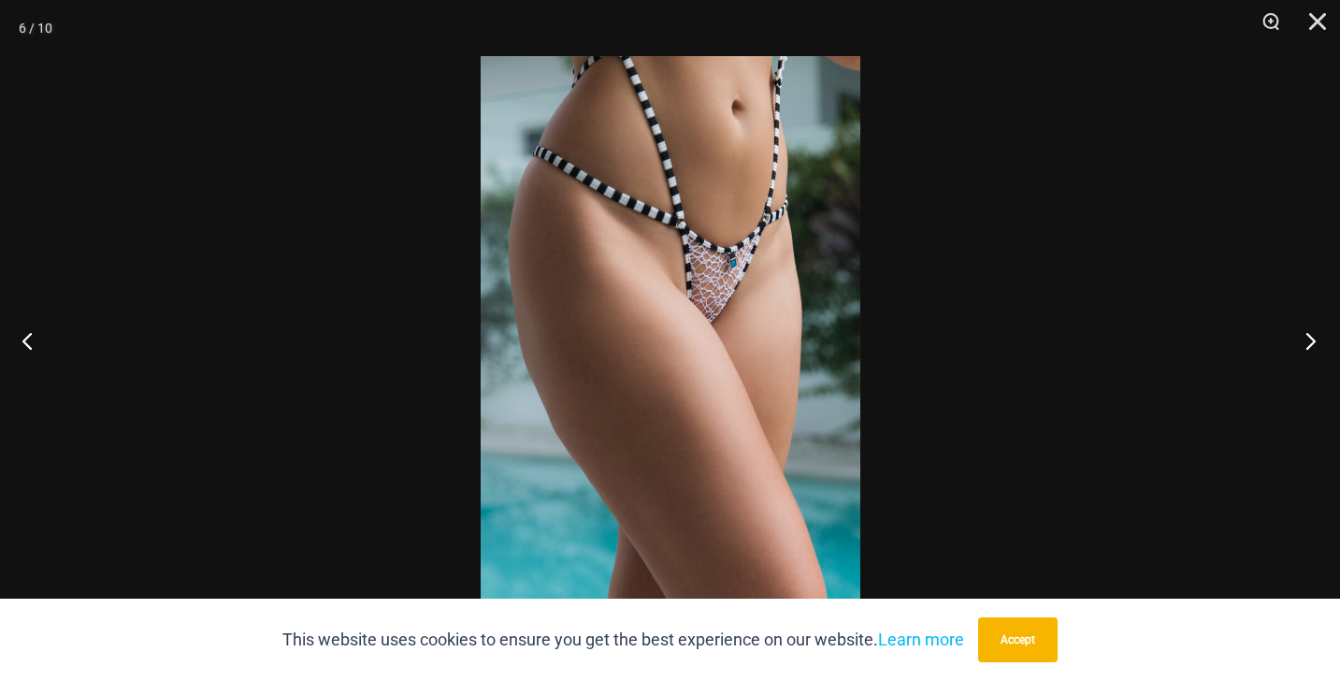
click at [1319, 335] on button "Next" at bounding box center [1305, 341] width 70 height 94
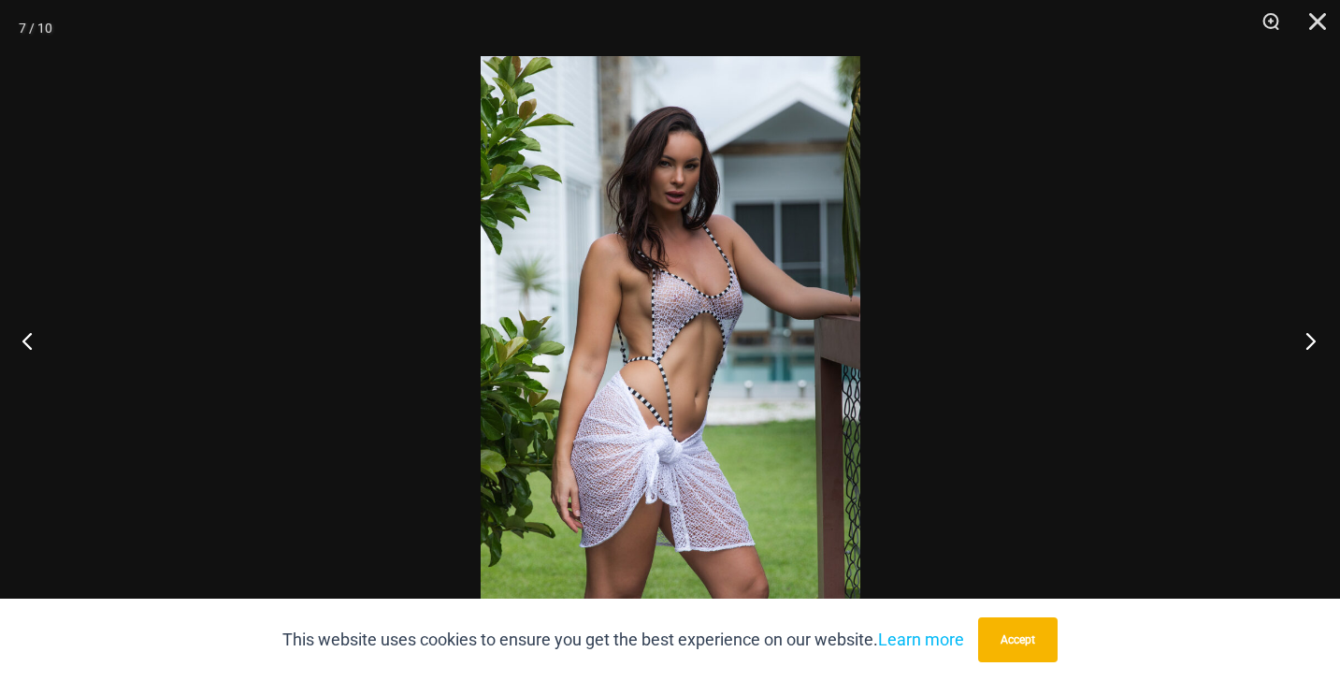
click at [1319, 335] on button "Next" at bounding box center [1305, 341] width 70 height 94
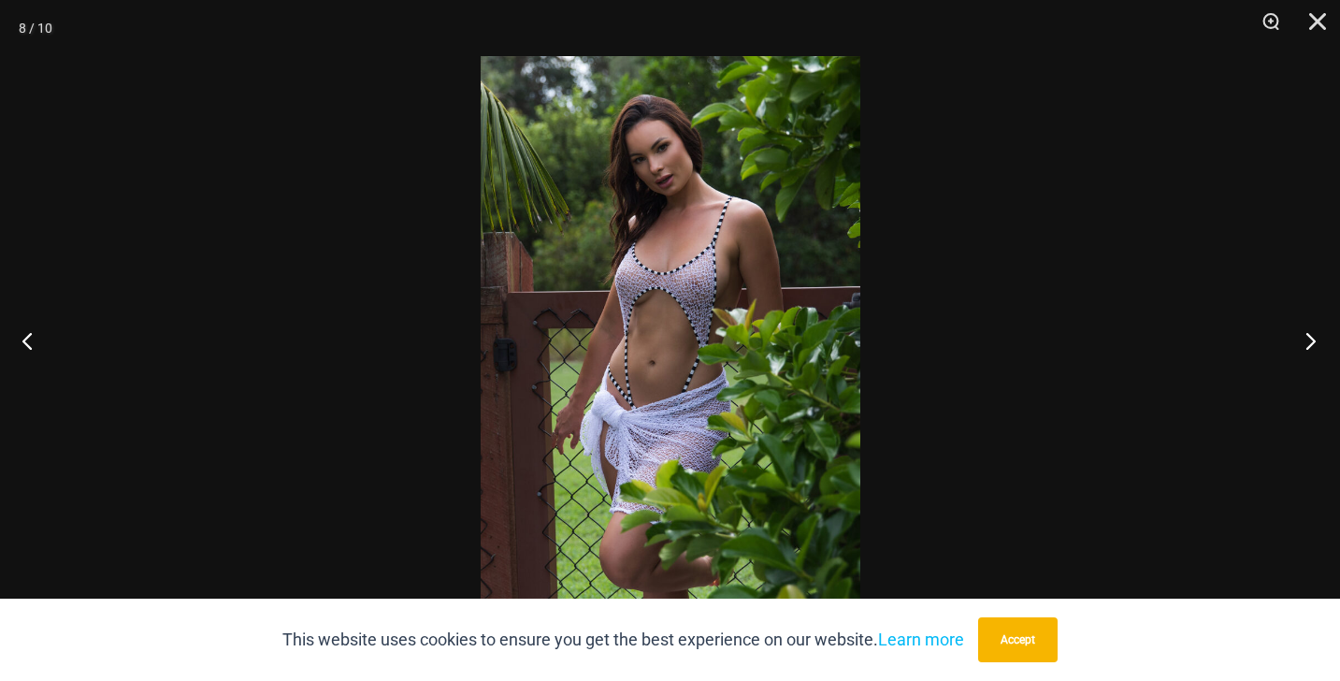
click at [1319, 335] on button "Next" at bounding box center [1305, 341] width 70 height 94
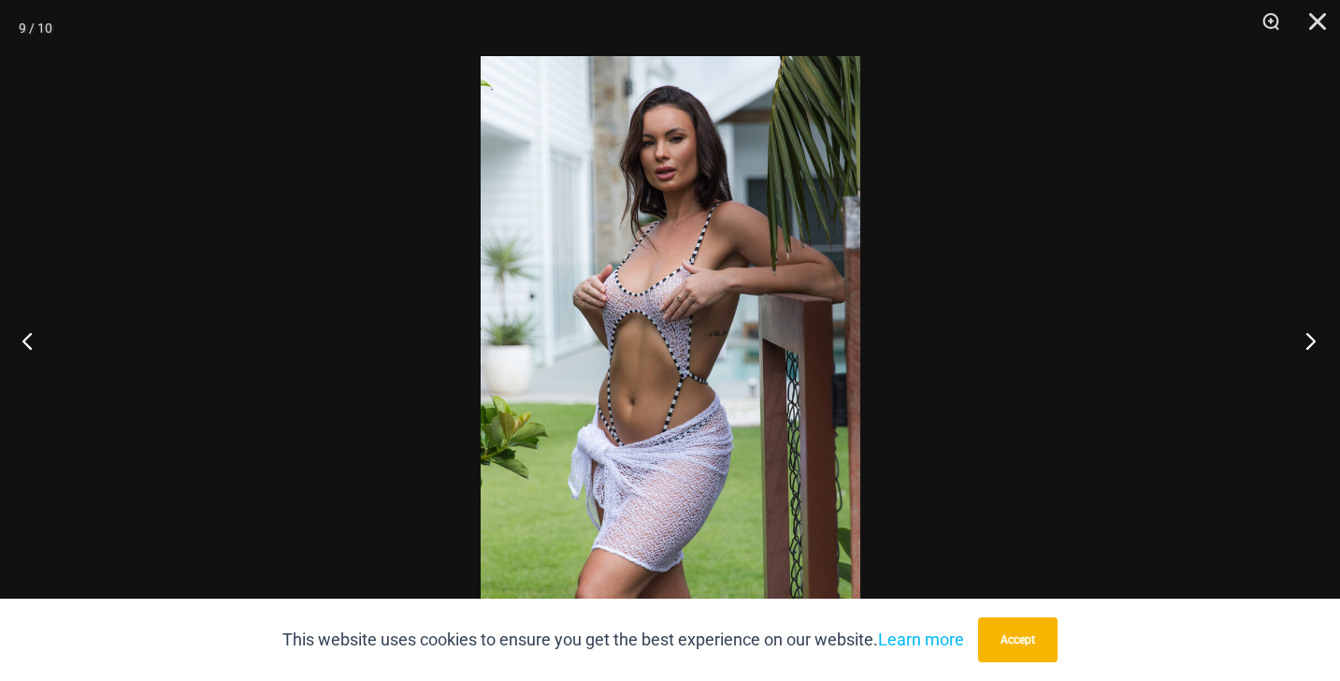
click at [1319, 335] on button "Next" at bounding box center [1305, 341] width 70 height 94
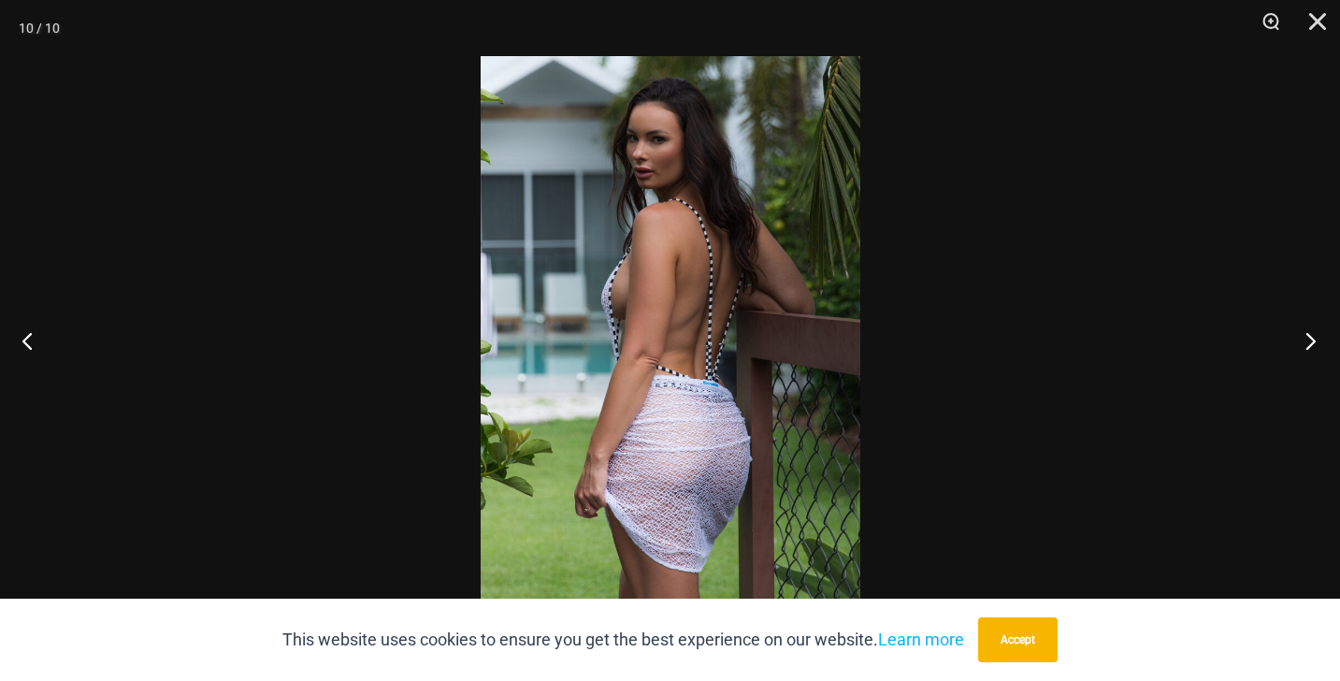
click at [1319, 335] on button "Next" at bounding box center [1305, 341] width 70 height 94
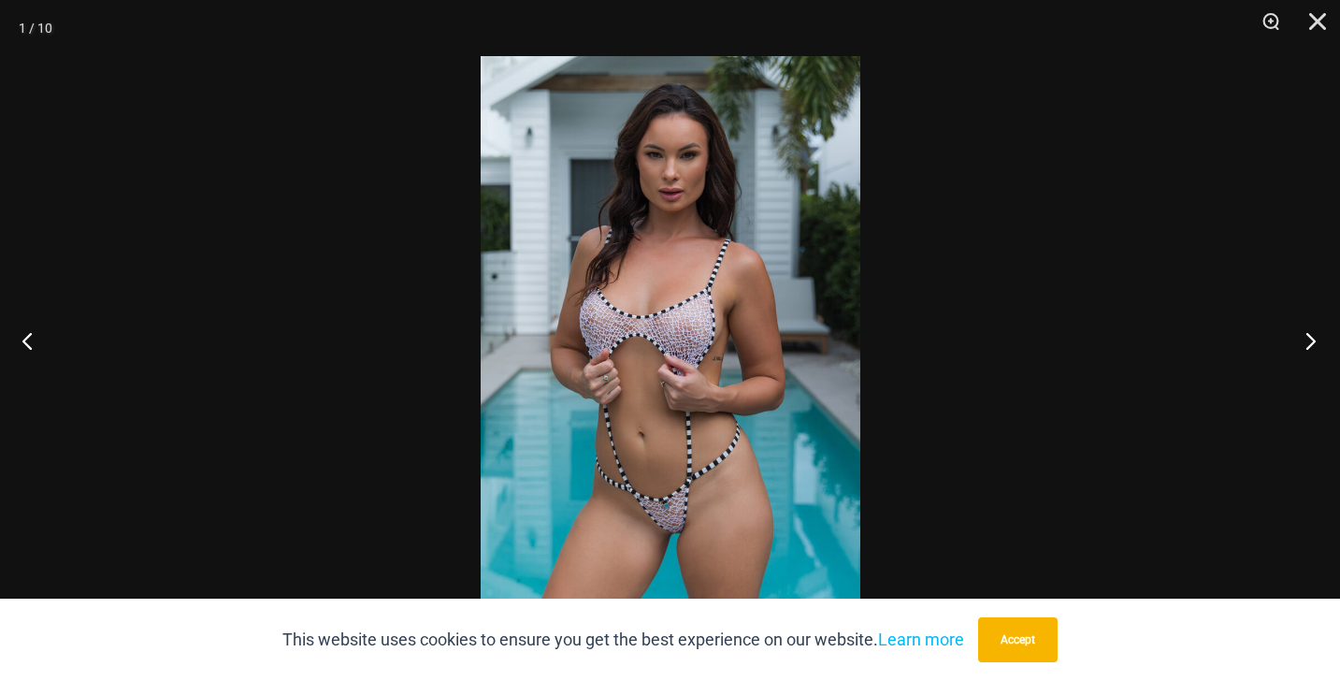
click at [1319, 335] on button "Next" at bounding box center [1305, 341] width 70 height 94
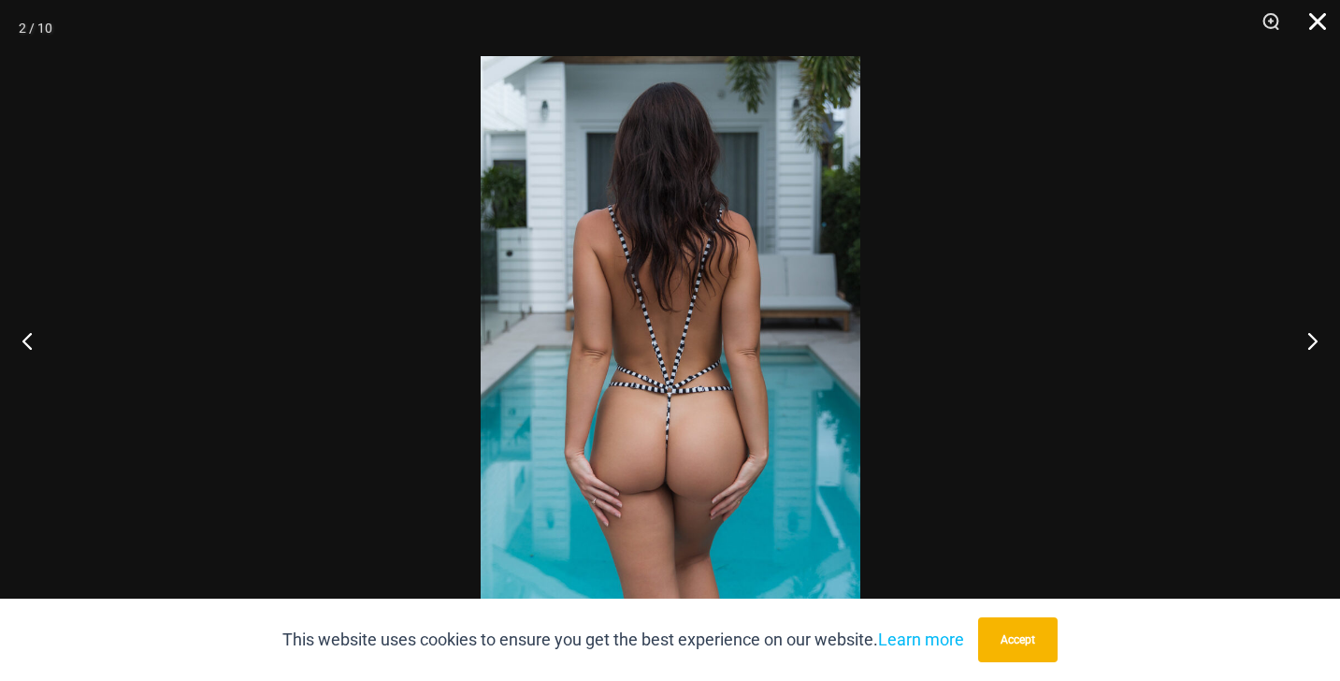
click at [1319, 22] on button "Close" at bounding box center [1311, 28] width 47 height 56
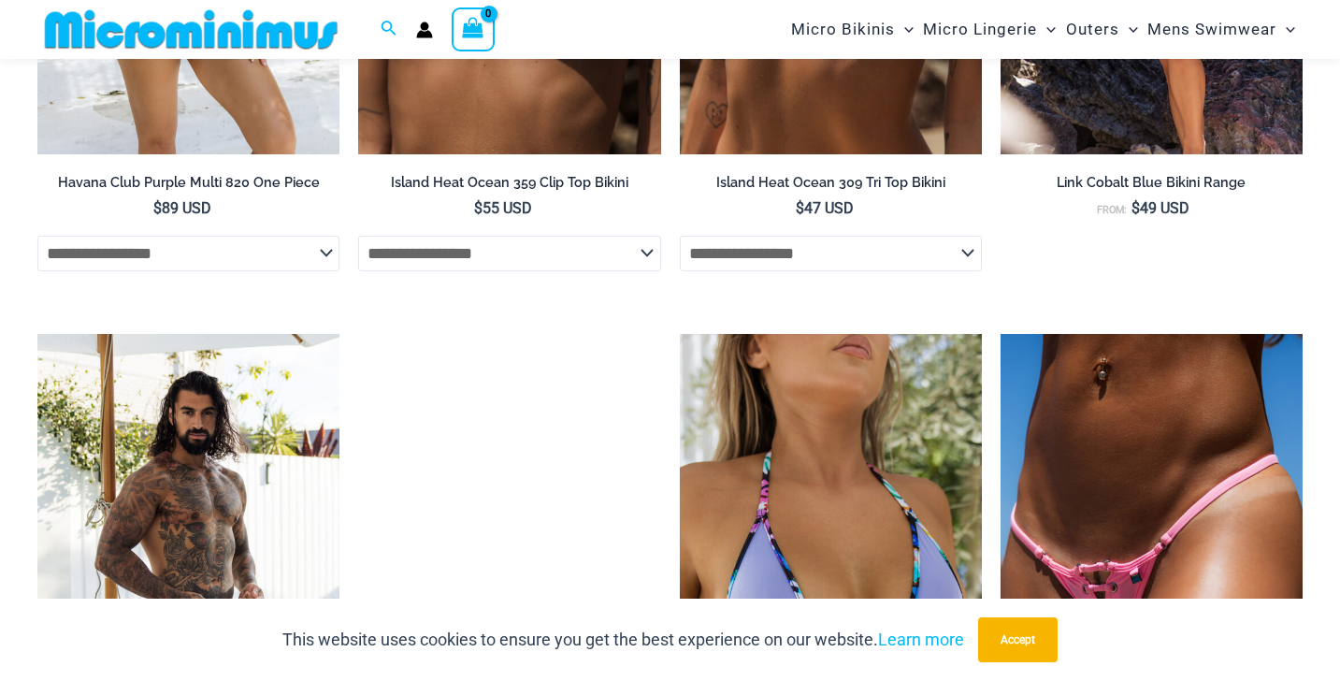
scroll to position [4221, 0]
